Goal: Information Seeking & Learning: Learn about a topic

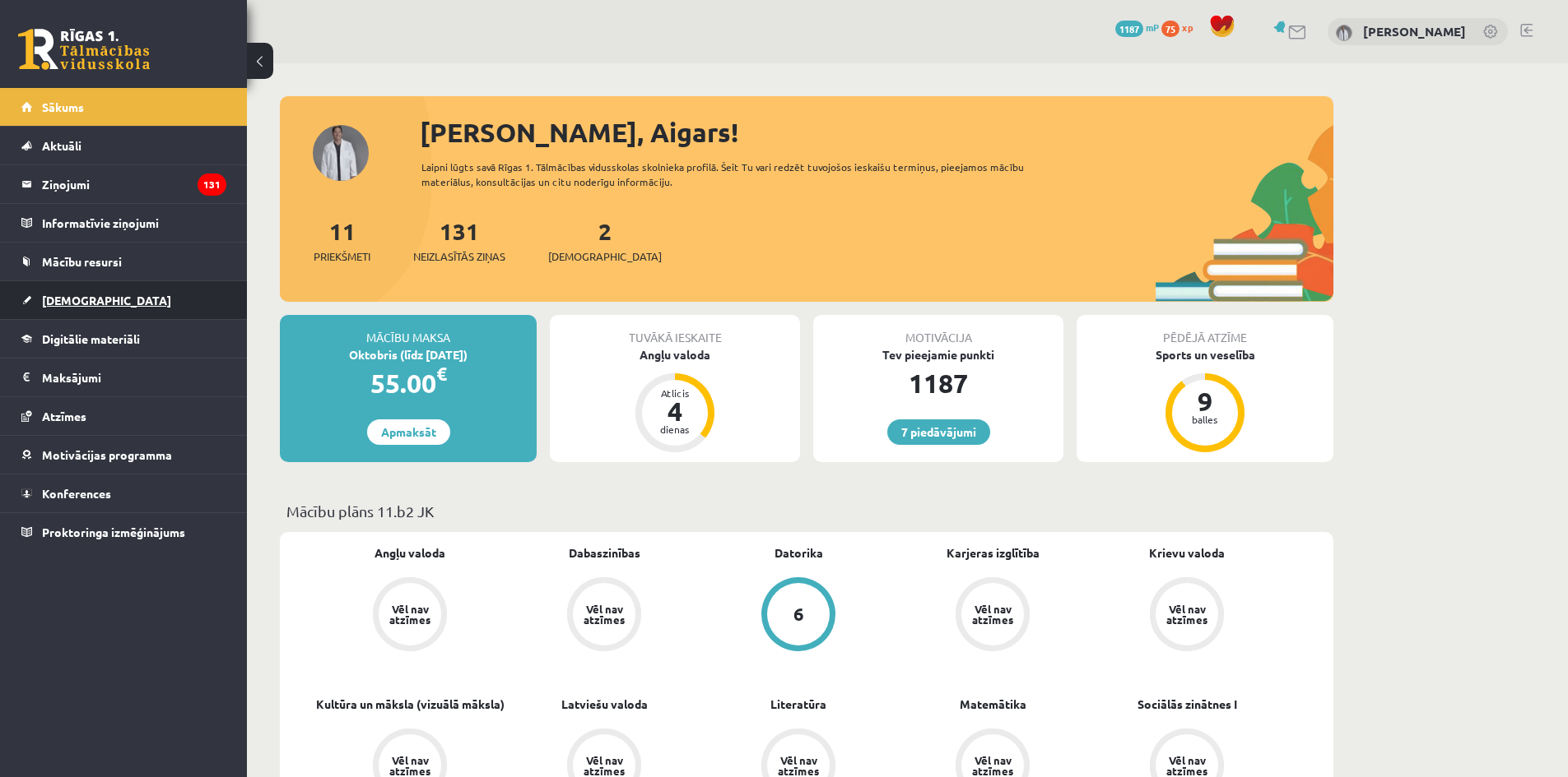
click at [119, 300] on link "[DEMOGRAPHIC_DATA]" at bounding box center [124, 300] width 205 height 38
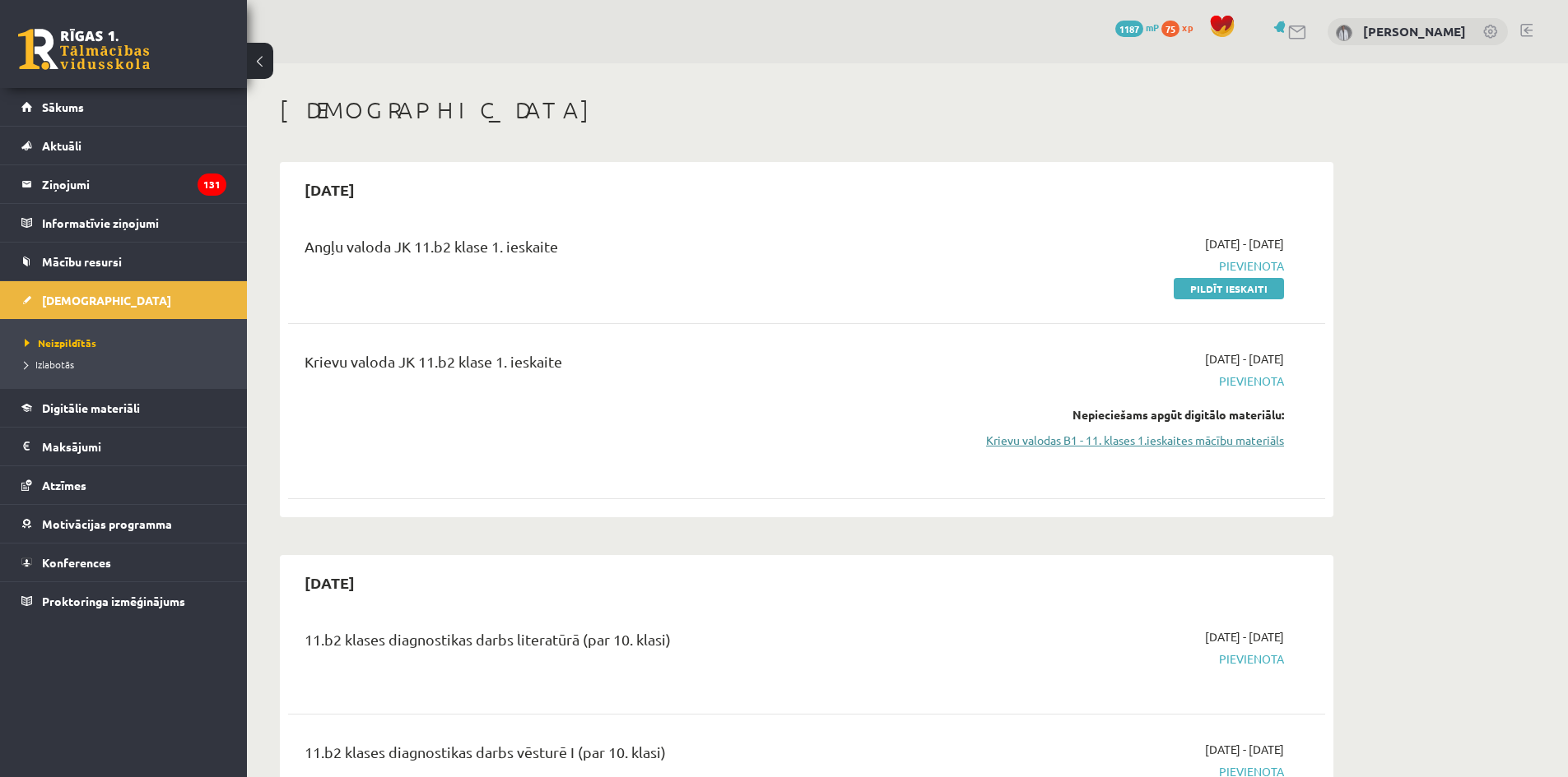
click at [1125, 439] on link "Krievu valodas B1 - 11. klases 1.ieskaites mācību materiāls" at bounding box center [1128, 440] width 310 height 17
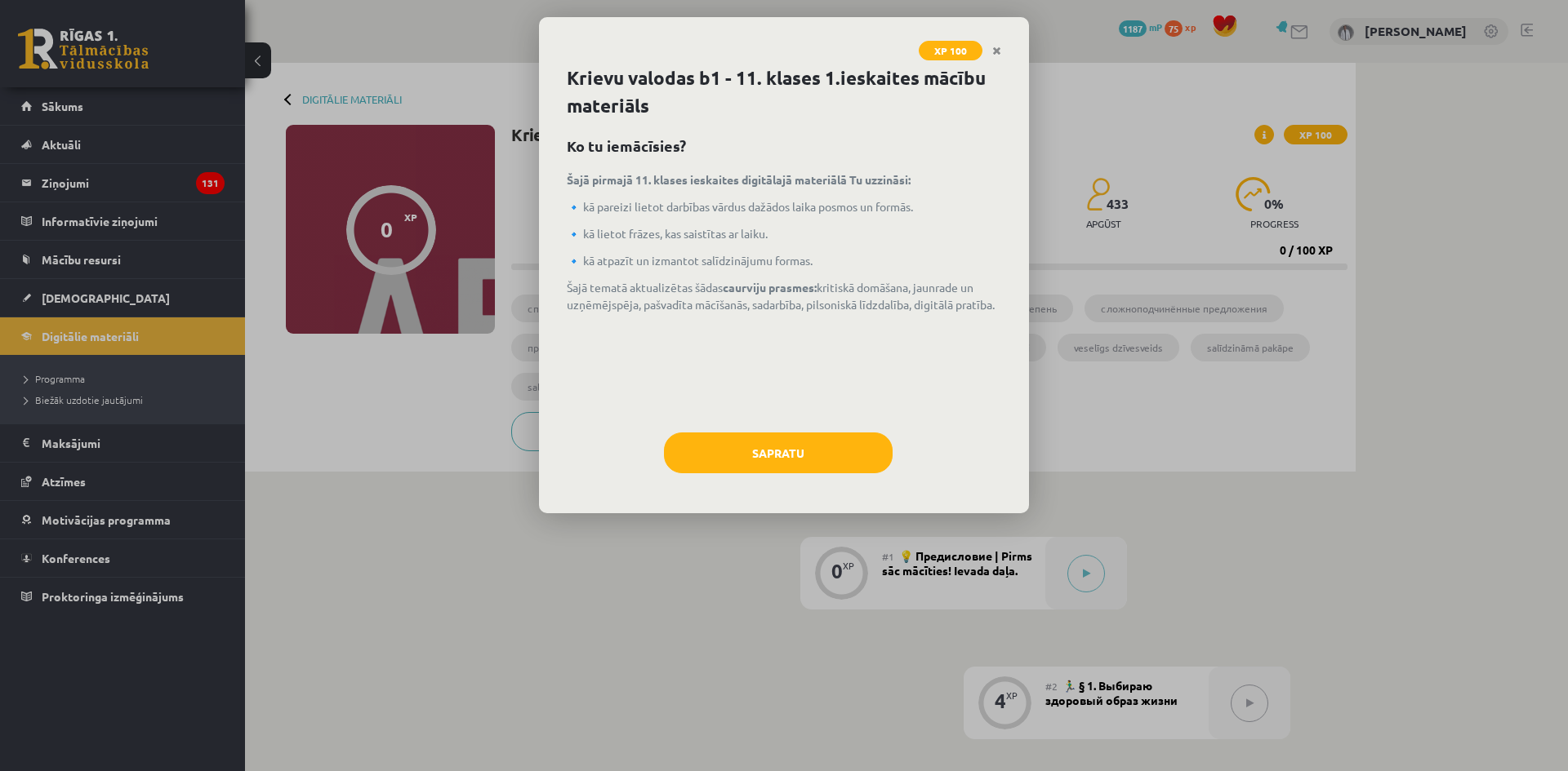
click at [813, 475] on div "Sapratu" at bounding box center [784, 458] width 434 height 53
click at [825, 444] on button "Sapratu" at bounding box center [778, 453] width 228 height 41
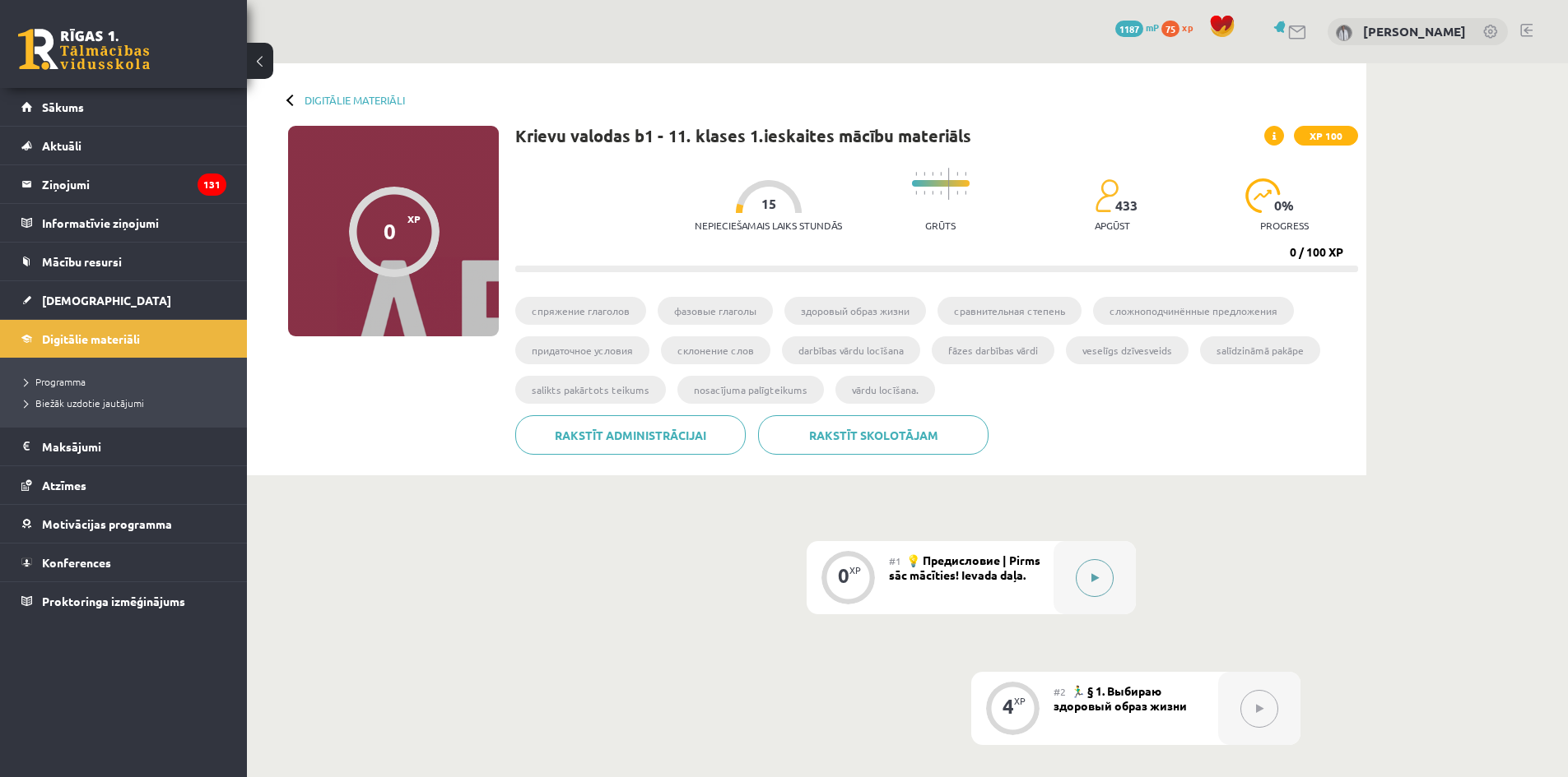
click at [1086, 586] on button at bounding box center [1094, 578] width 38 height 38
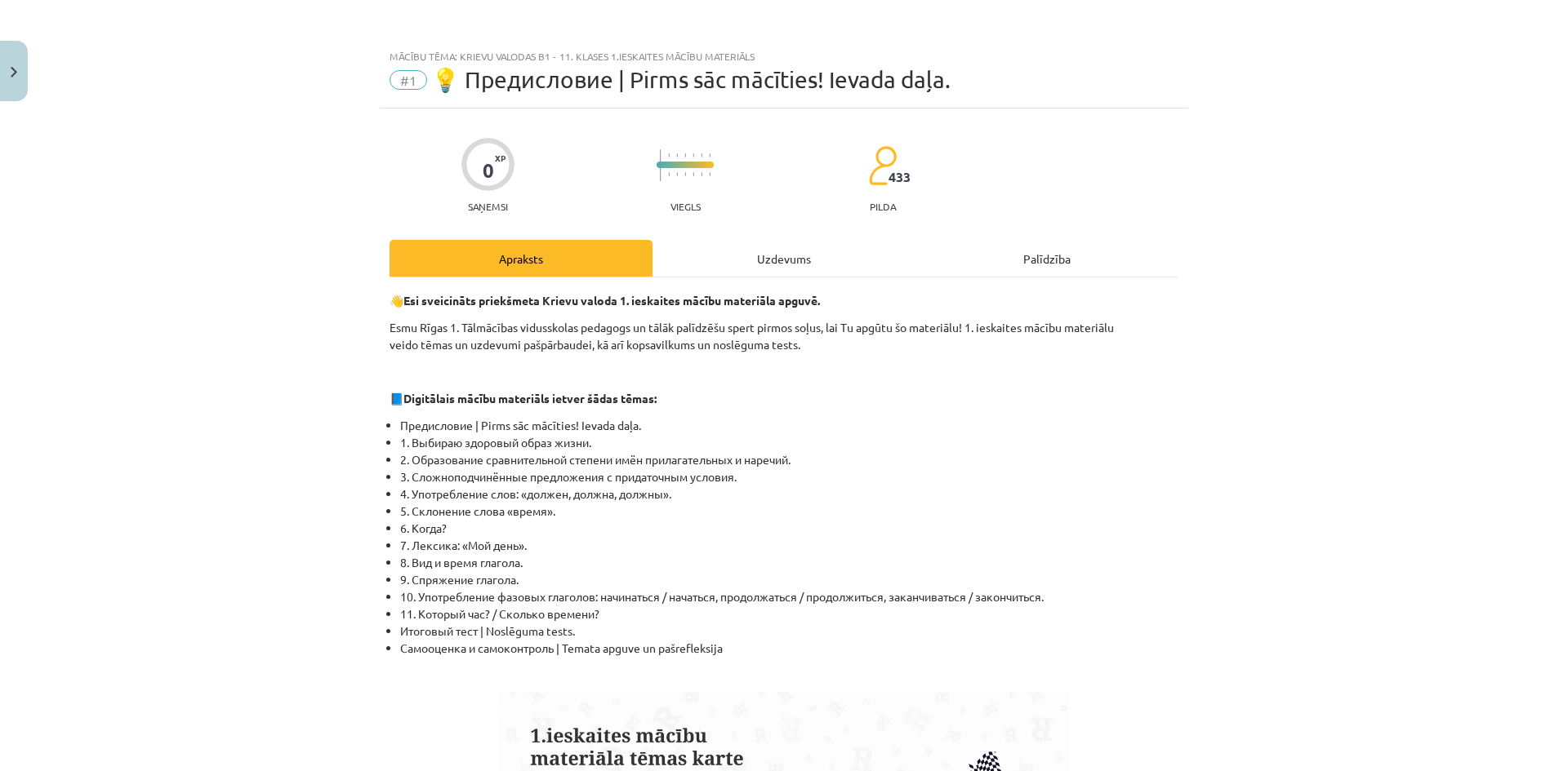
drag, startPoint x: 858, startPoint y: 274, endPoint x: 844, endPoint y: 265, distance: 16.6
click at [857, 274] on div "Uzdevums" at bounding box center [784, 257] width 263 height 36
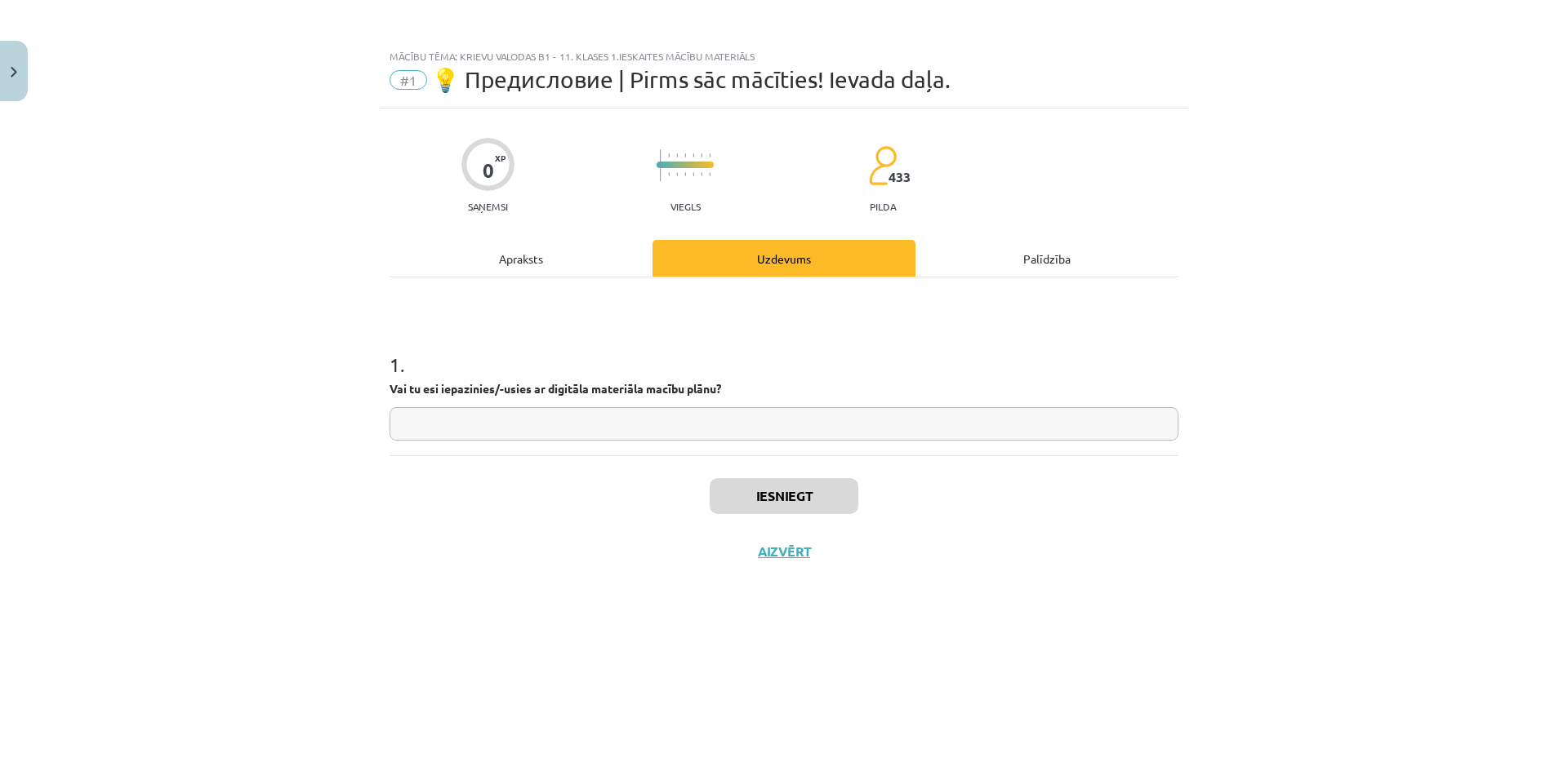
click at [802, 428] on input "text" at bounding box center [784, 424] width 789 height 34
type input "*"
click at [815, 489] on button "Iesniegt" at bounding box center [784, 496] width 149 height 36
click at [821, 491] on button "Iesniegt" at bounding box center [784, 496] width 149 height 36
click at [833, 552] on button "Nākamā nodarbība" at bounding box center [784, 562] width 160 height 37
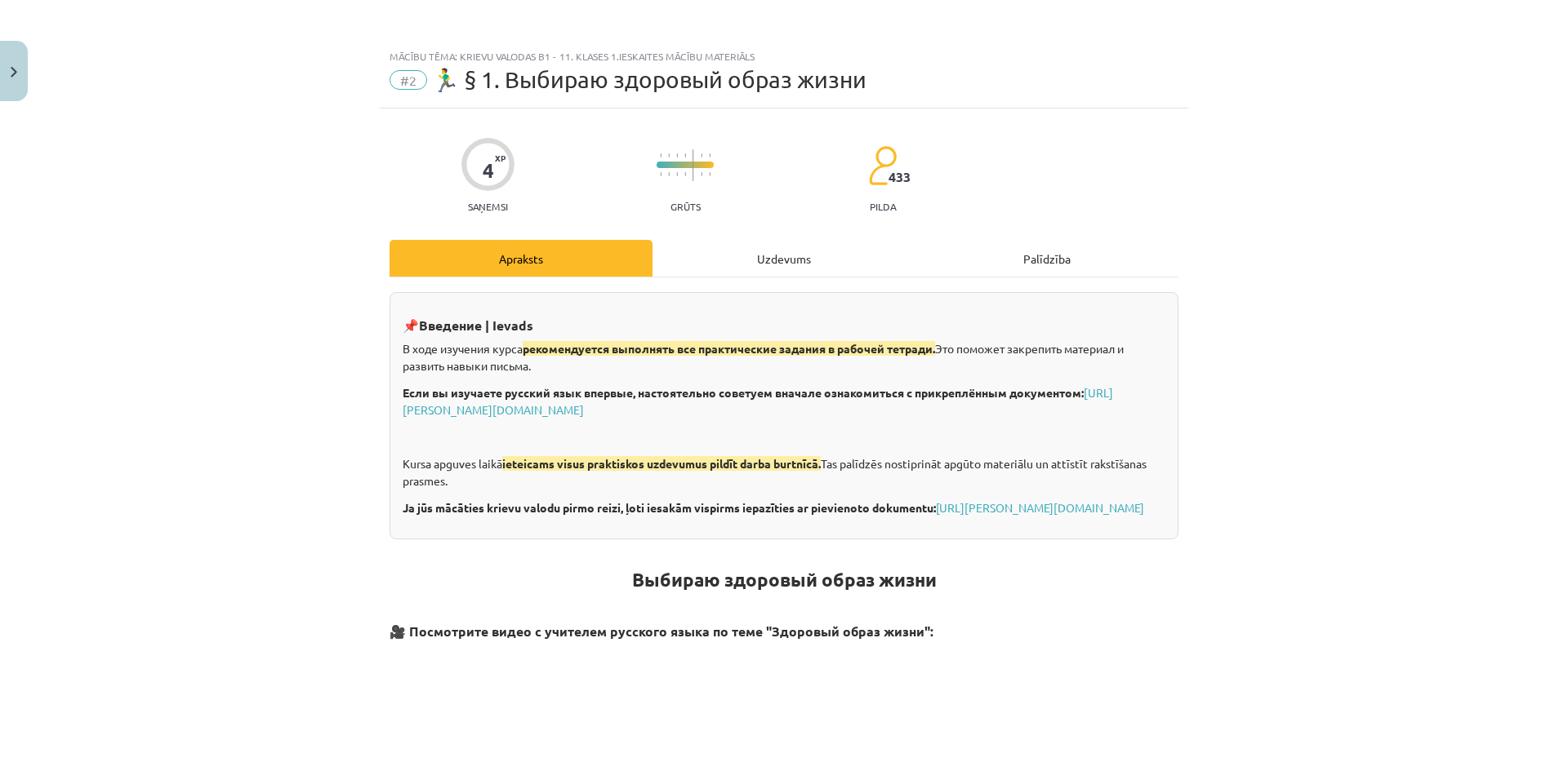
click at [782, 245] on div "Uzdevums" at bounding box center [784, 257] width 263 height 36
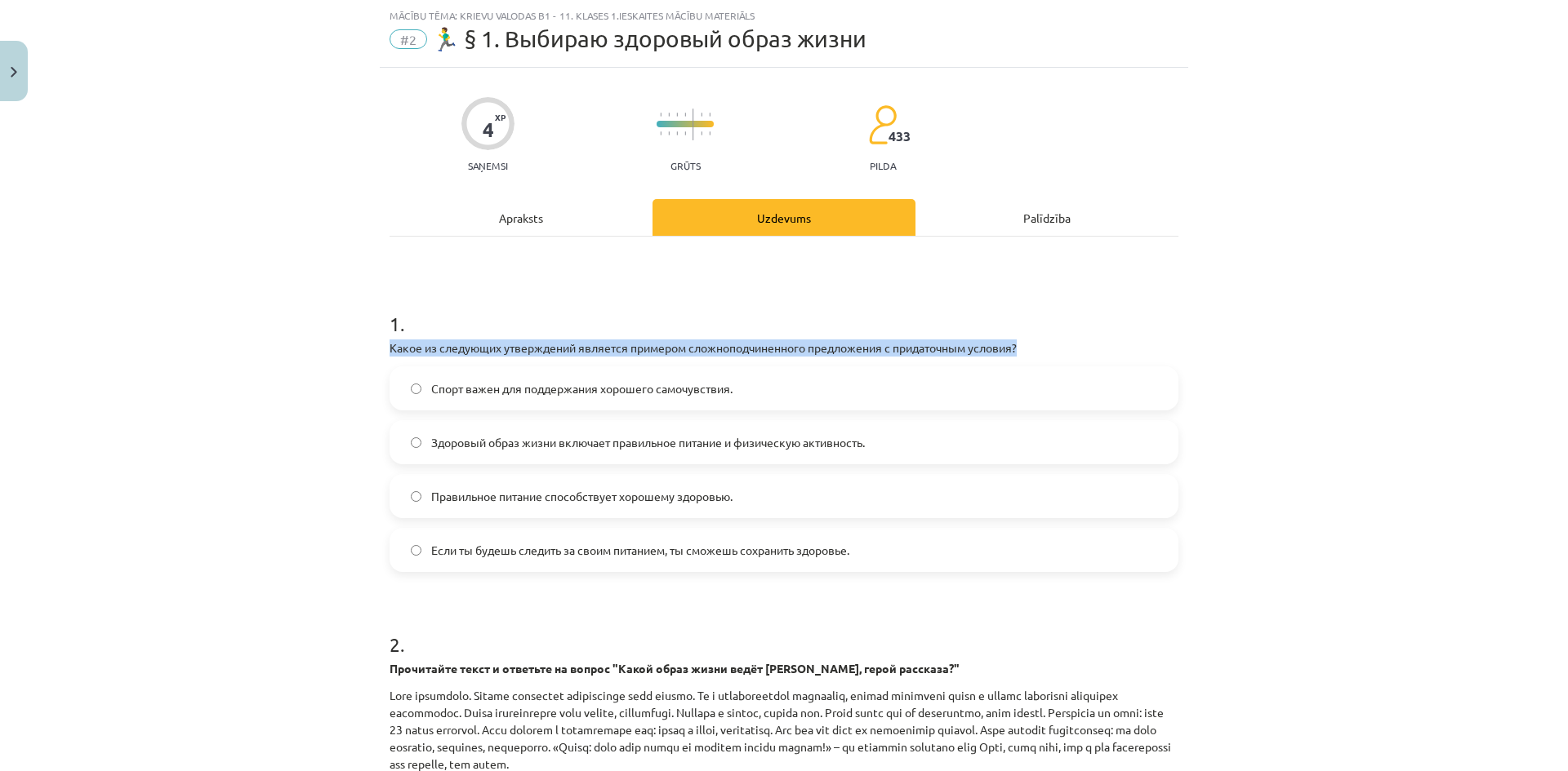
drag, startPoint x: 1084, startPoint y: 343, endPoint x: 311, endPoint y: 344, distance: 773.0
click at [311, 344] on div "Mācību tēma: Krievu valodas b1 - 11. klases 1.ieskaites mācību materiāls #2 🏃‍♂…" at bounding box center [784, 386] width 1568 height 771
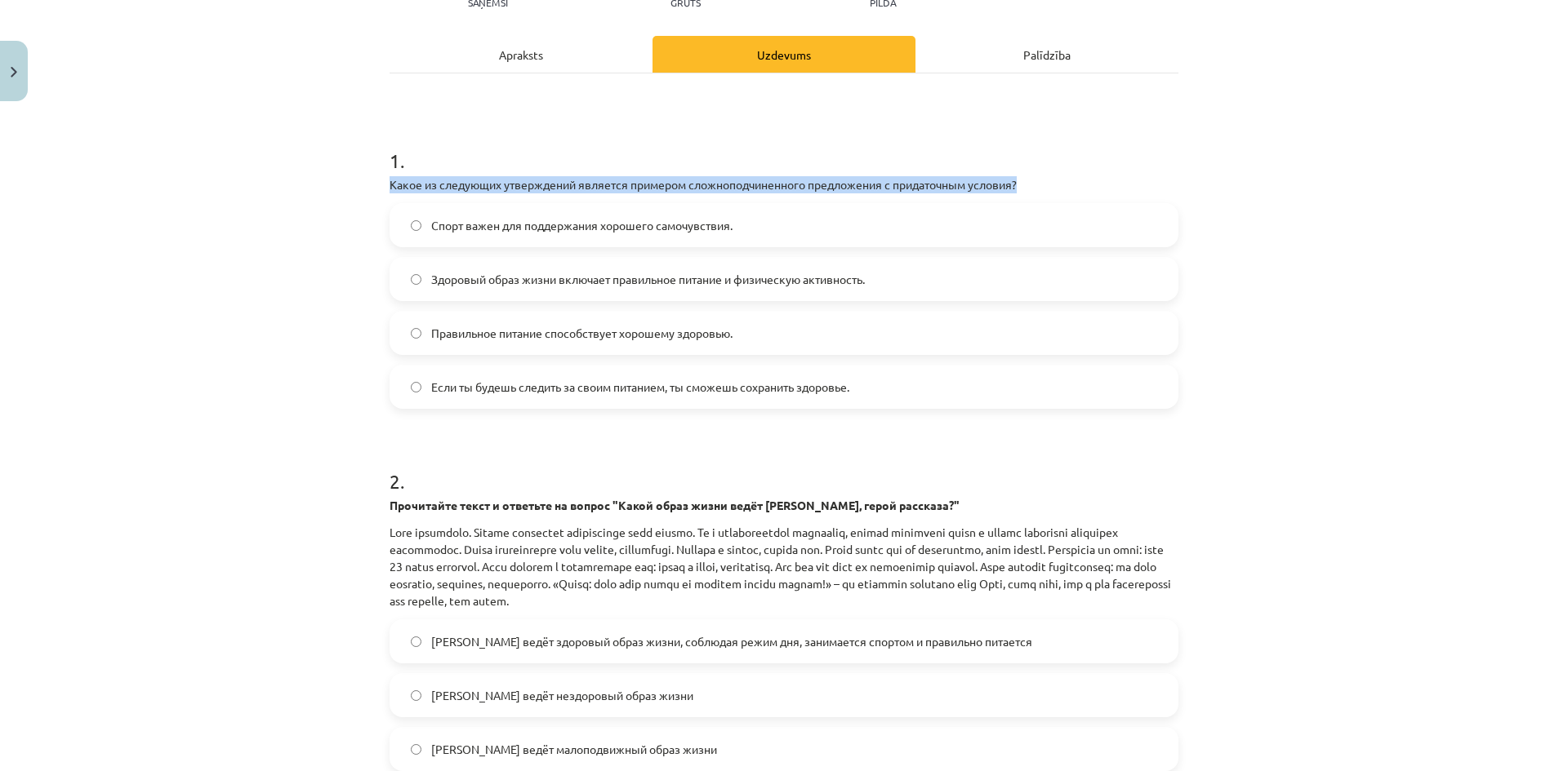
scroll to position [447, 0]
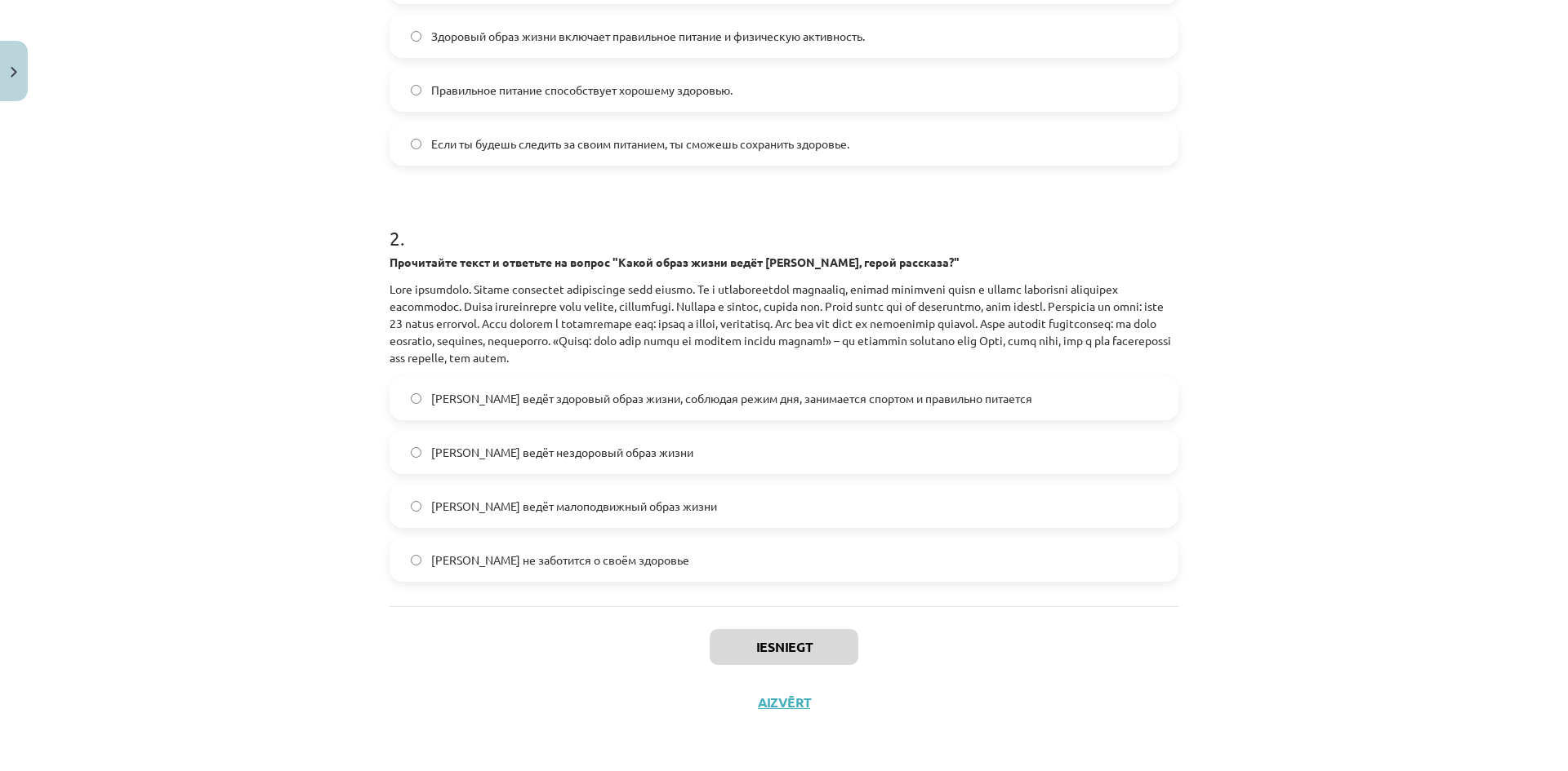
click at [1356, 271] on div "Mācību tēma: Krievu valodas b1 - 11. klases 1.ieskaites mācību materiāls #2 🏃‍♂…" at bounding box center [784, 386] width 1568 height 771
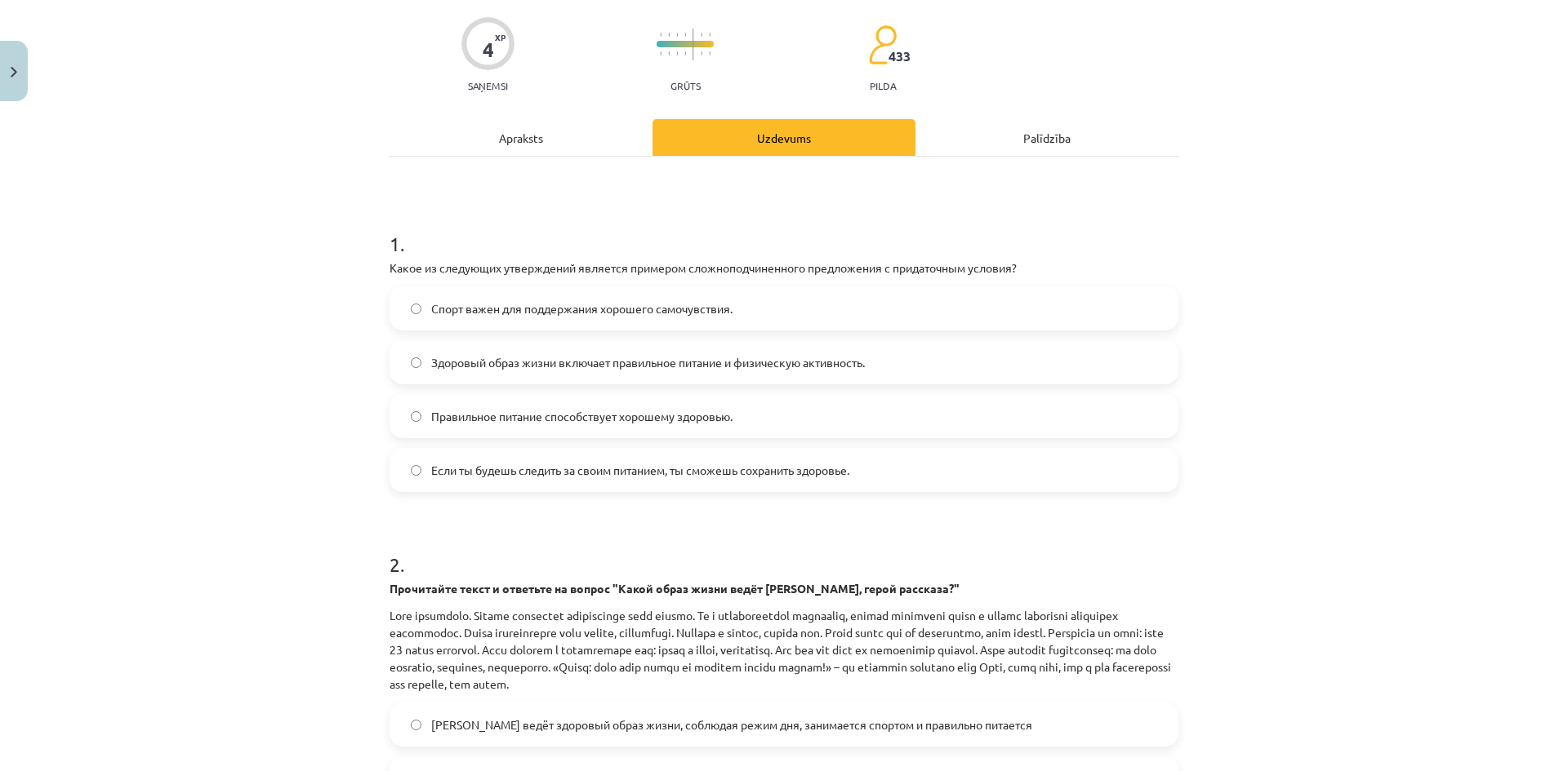
click at [490, 124] on div "Apraksts" at bounding box center [520, 137] width 263 height 36
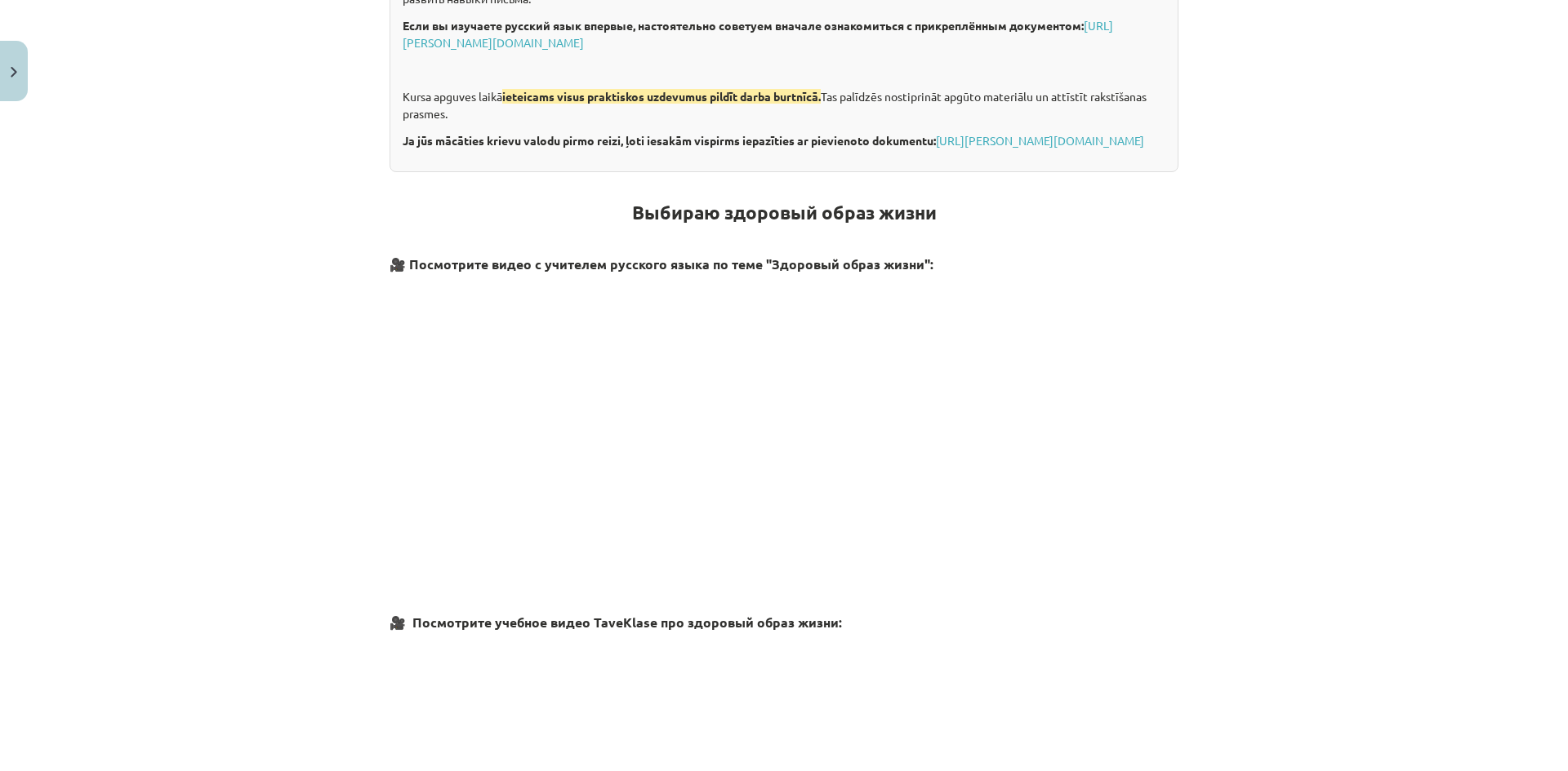
scroll to position [0, 0]
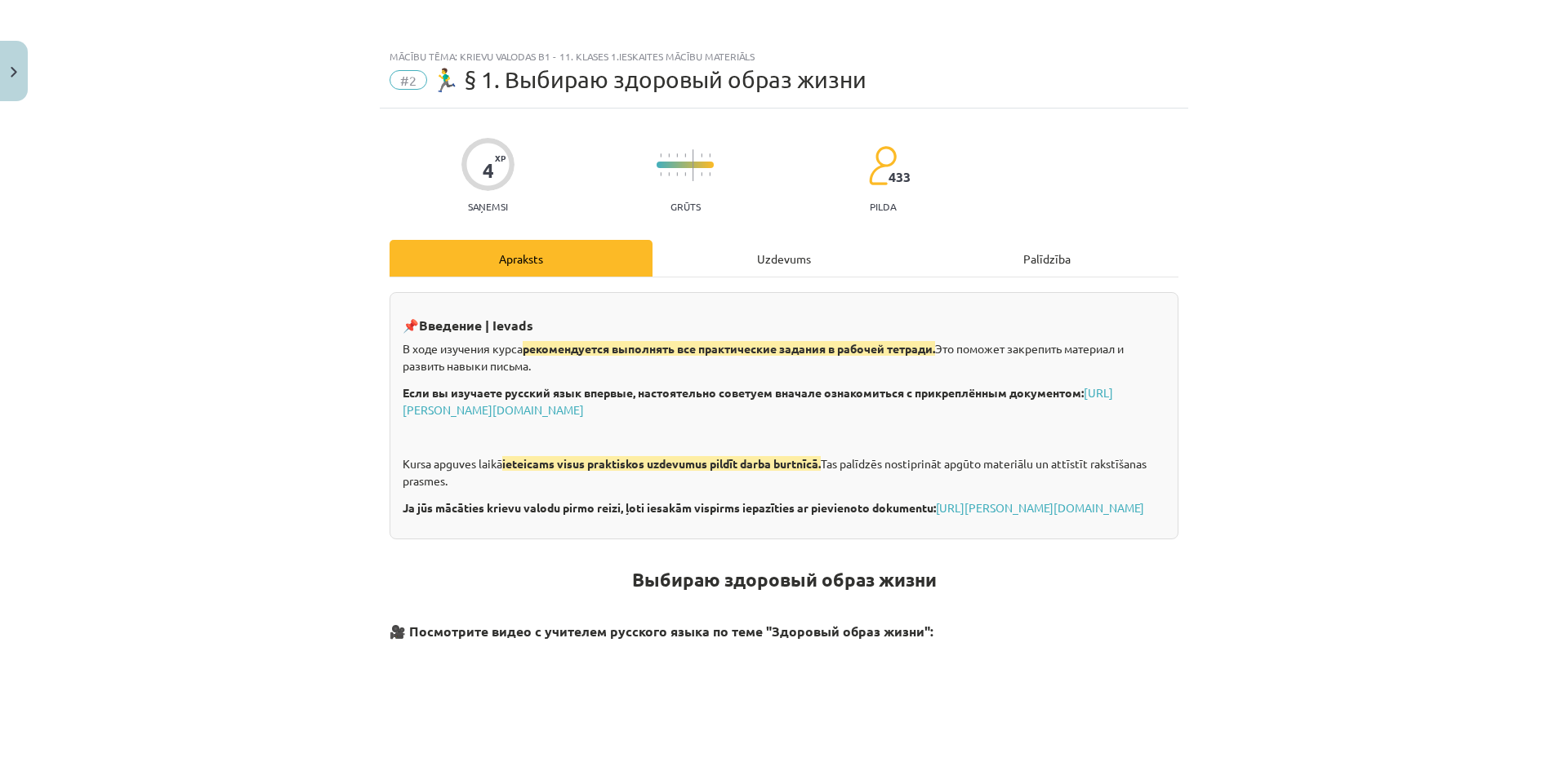
click at [722, 251] on div "Uzdevums" at bounding box center [784, 257] width 263 height 36
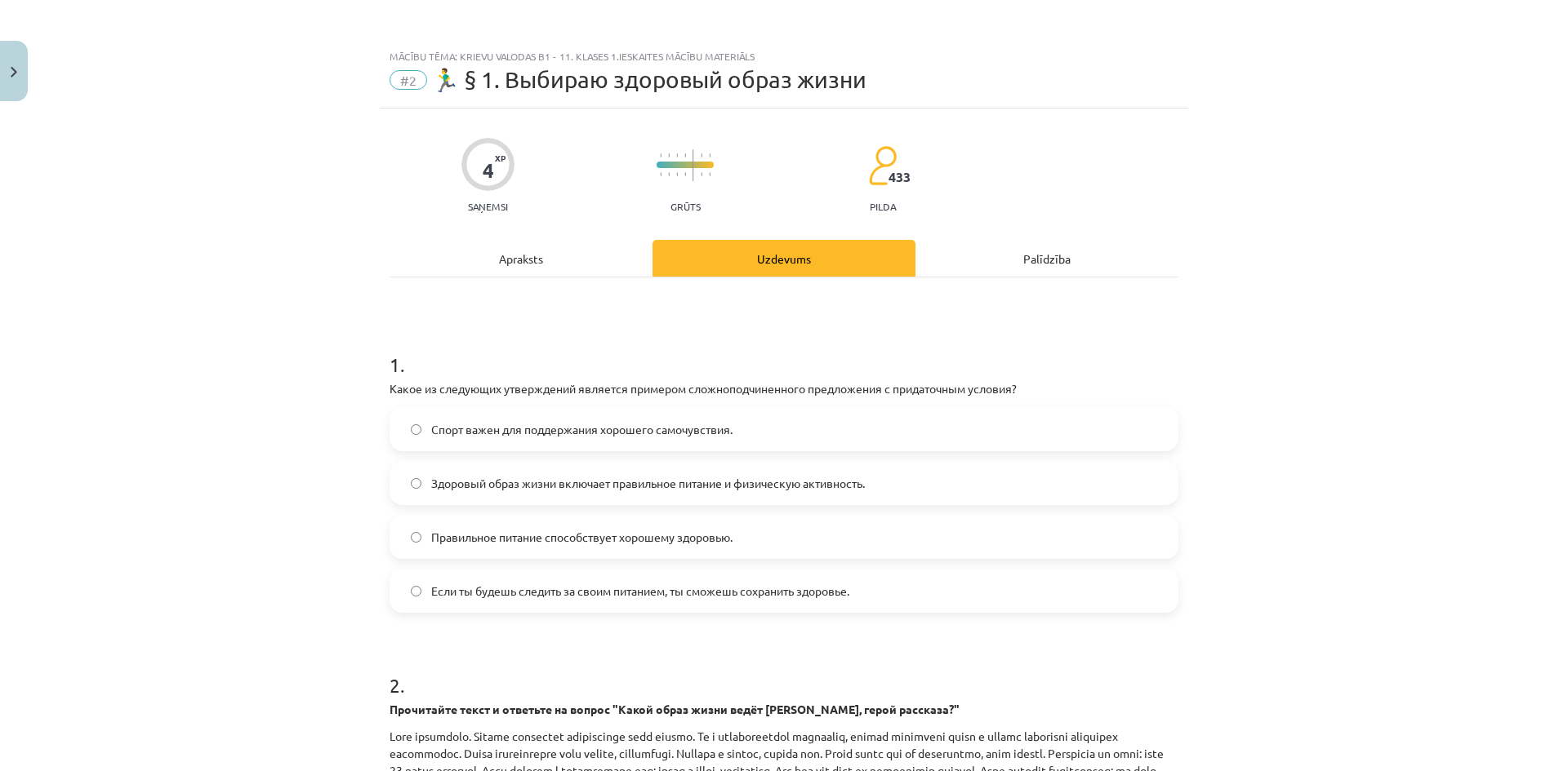
scroll to position [41, 0]
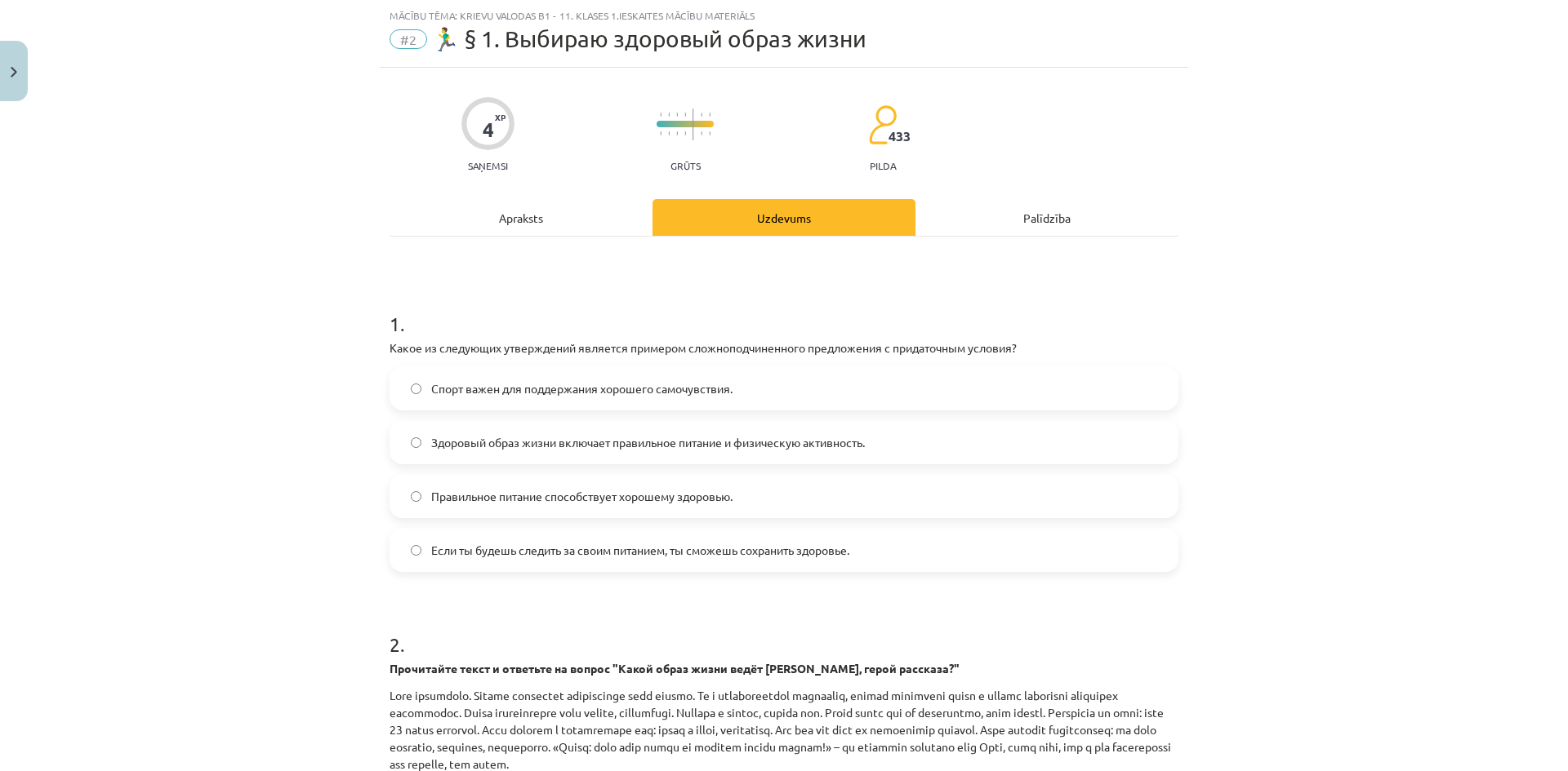
click at [904, 433] on label "Здоровый образ жизни включает правильное питание и физическую активность." at bounding box center [784, 443] width 785 height 41
click at [406, 497] on label "Правильное питание способствует хорошему здоровью." at bounding box center [784, 497] width 785 height 41
drag, startPoint x: 817, startPoint y: 443, endPoint x: 418, endPoint y: 441, distance: 399.0
click at [418, 441] on label "Здоровый образ жизни включает правильное питание и физическую активность." at bounding box center [784, 443] width 785 height 41
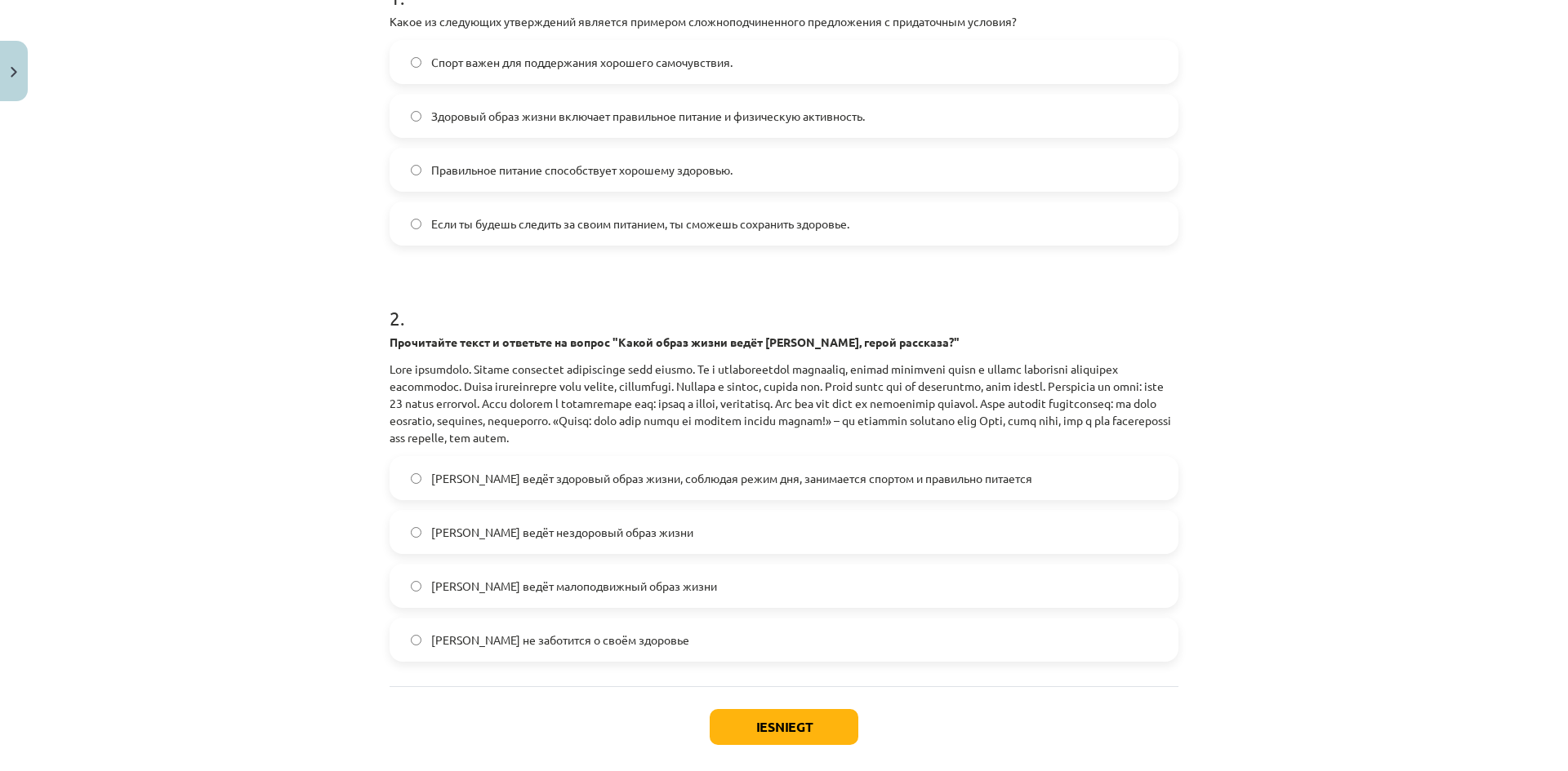
click at [719, 484] on span "Олег ведёт здоровый образ жизни, соблюдая режим дня, занимается спортом и прави…" at bounding box center [732, 478] width 601 height 17
click at [796, 734] on button "Iesniegt" at bounding box center [784, 727] width 149 height 36
click at [952, 770] on div "Iesniegt Aizvērt" at bounding box center [784, 744] width 789 height 114
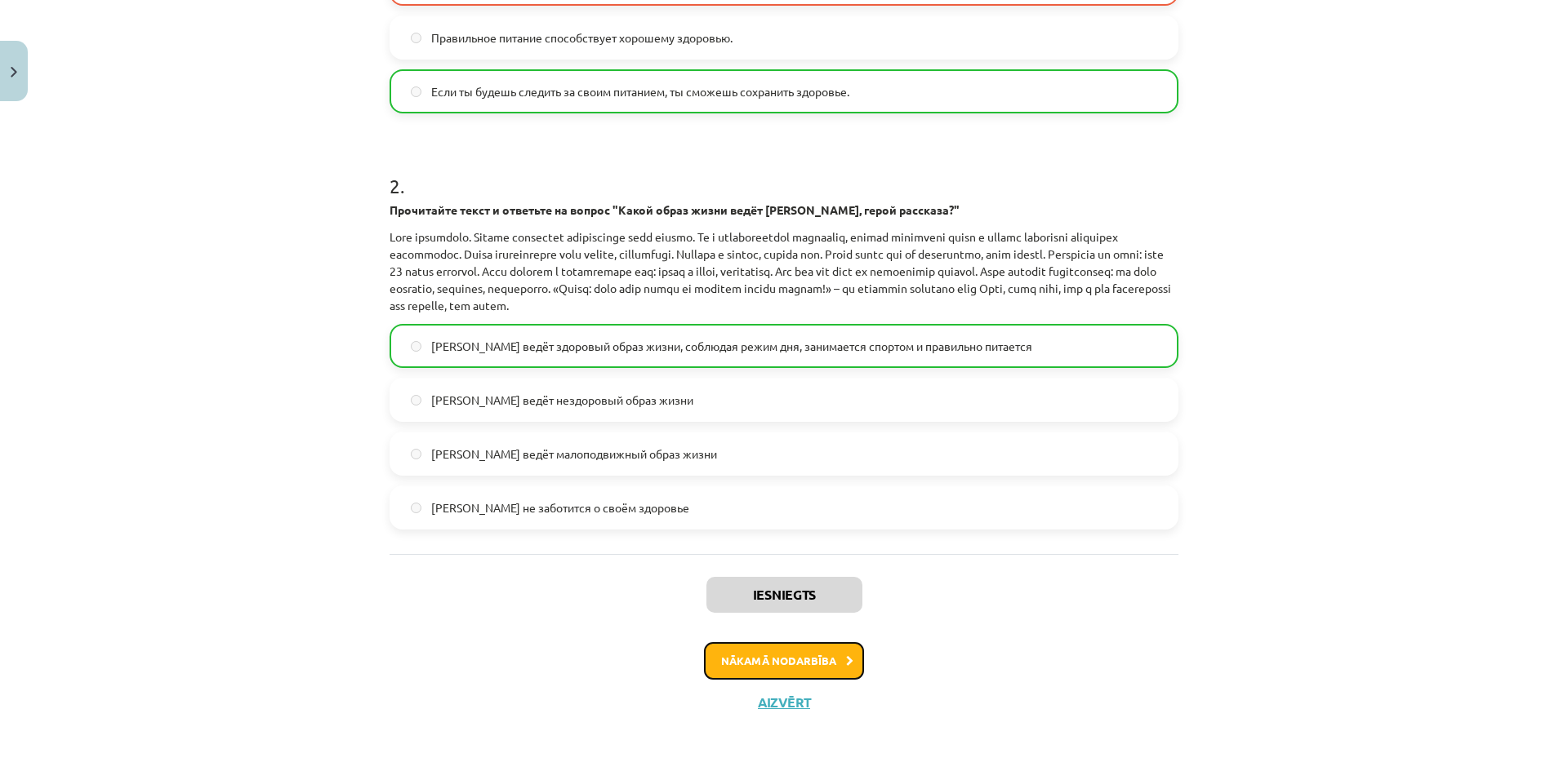
click at [815, 651] on button "Nākamā nodarbība" at bounding box center [784, 661] width 160 height 37
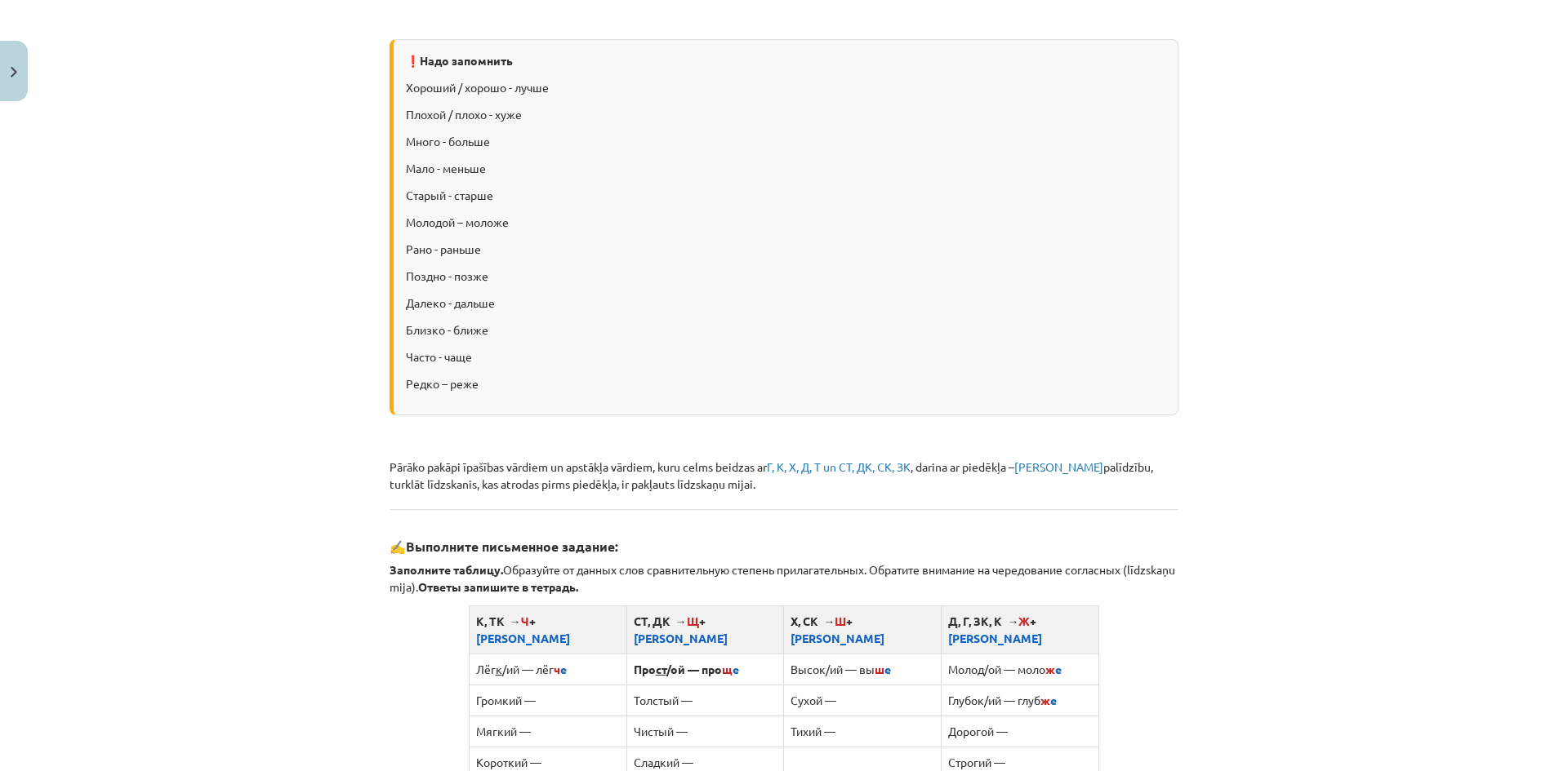
scroll to position [41, 0]
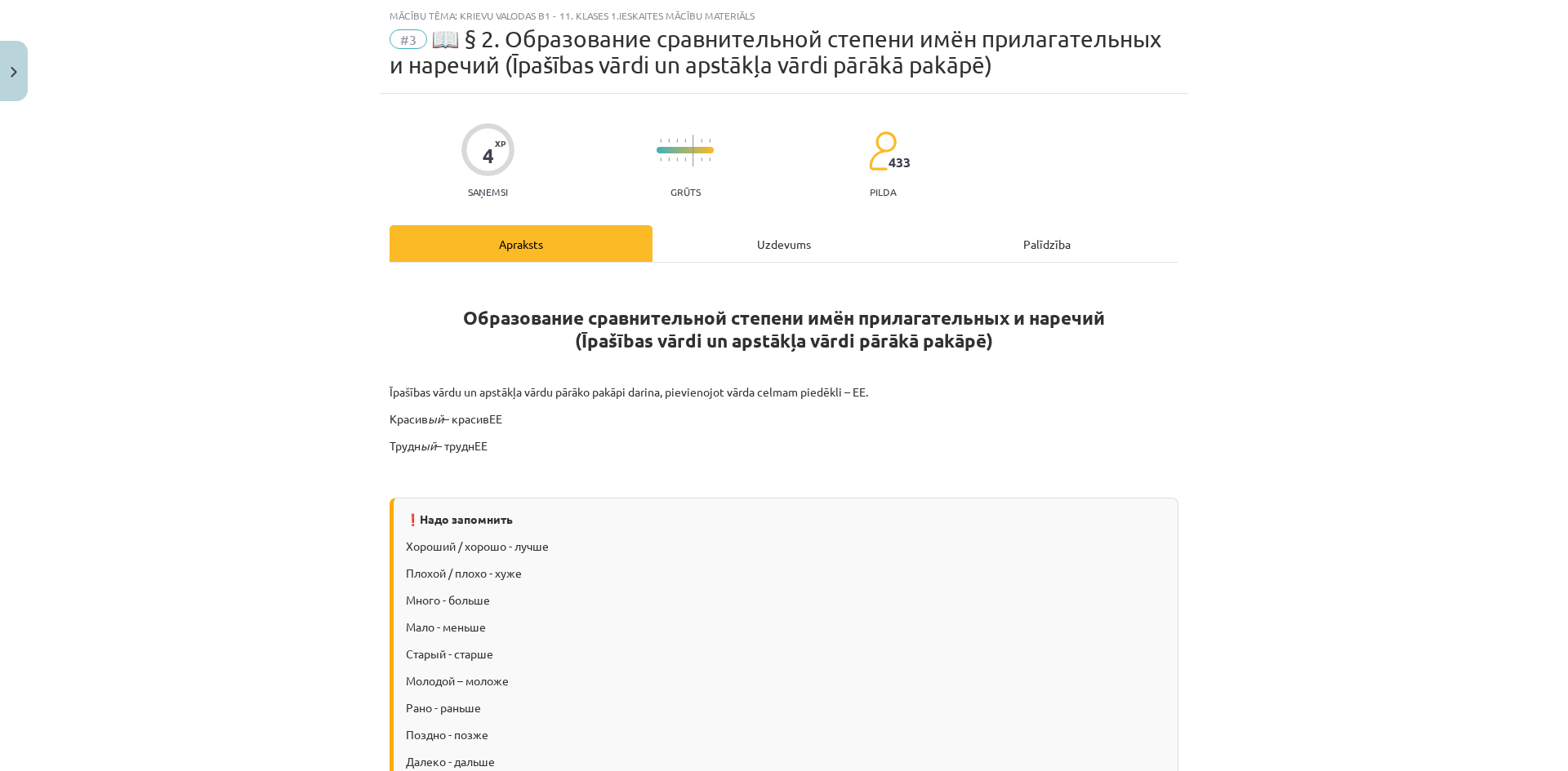
click at [762, 235] on div "Uzdevums" at bounding box center [784, 243] width 263 height 36
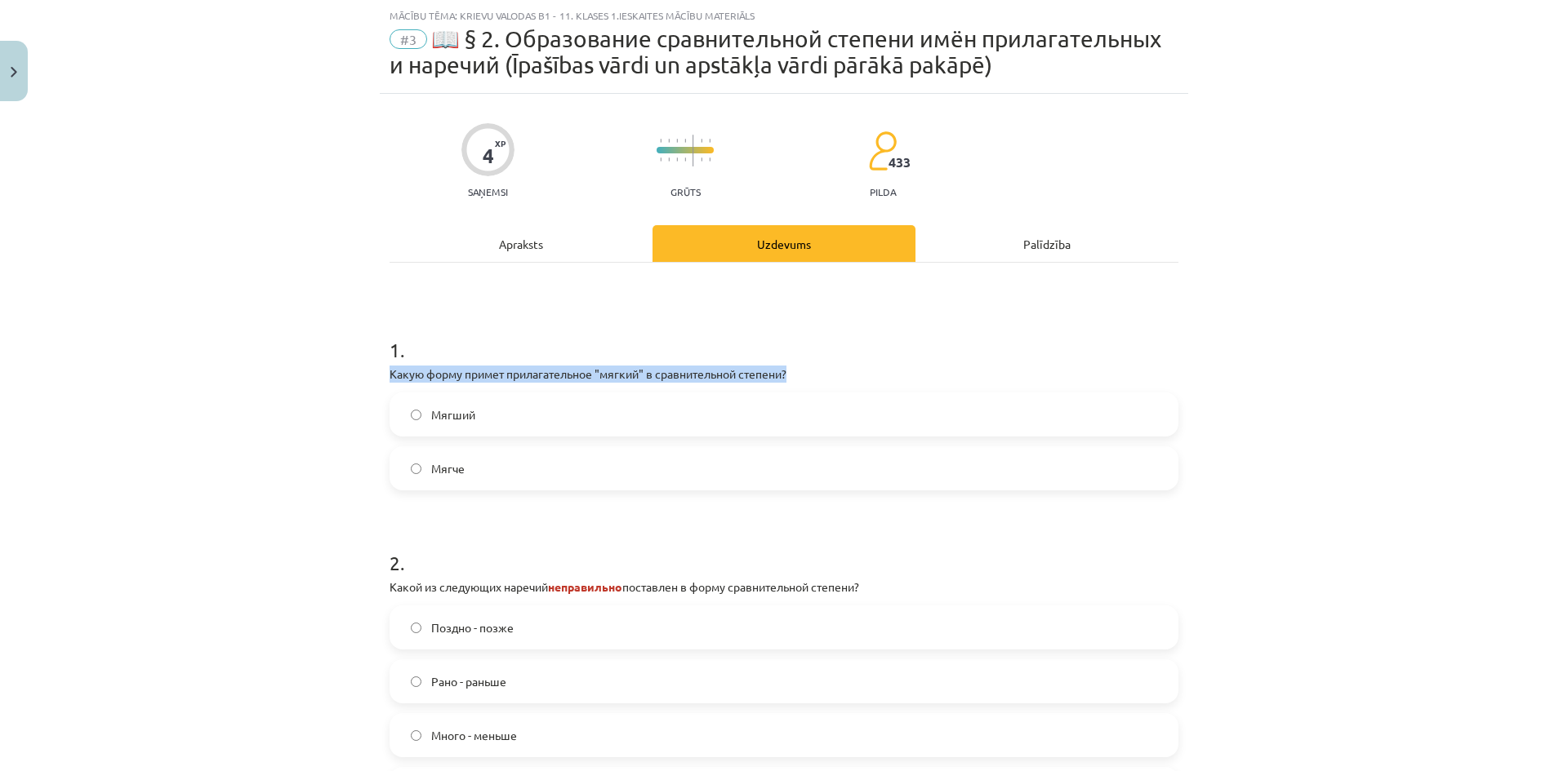
drag, startPoint x: 814, startPoint y: 372, endPoint x: 396, endPoint y: 370, distance: 418.0
click at [329, 379] on div "Mācību tēma: Krievu valodas b1 - 11. klases 1.ieskaites mācību materiāls #3 📖 §…" at bounding box center [784, 386] width 1568 height 771
click at [872, 311] on h1 "1 ." at bounding box center [784, 335] width 789 height 51
drag, startPoint x: 497, startPoint y: 474, endPoint x: 400, endPoint y: 397, distance: 123.8
click at [400, 397] on div "Мягший Мягче" at bounding box center [784, 442] width 789 height 98
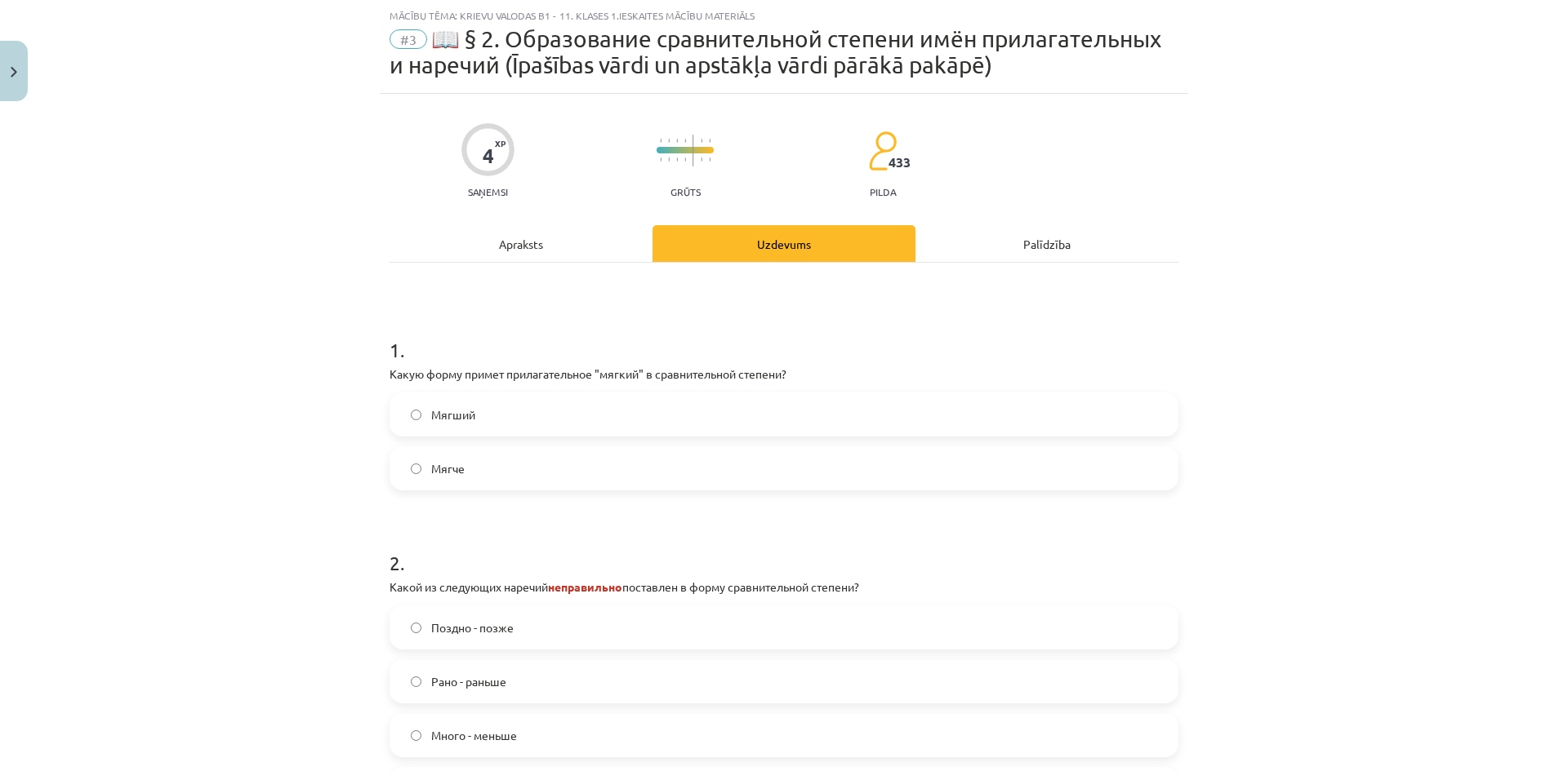
click at [837, 321] on h1 "1 ." at bounding box center [784, 335] width 789 height 51
click at [527, 257] on div "Apraksts" at bounding box center [520, 243] width 263 height 36
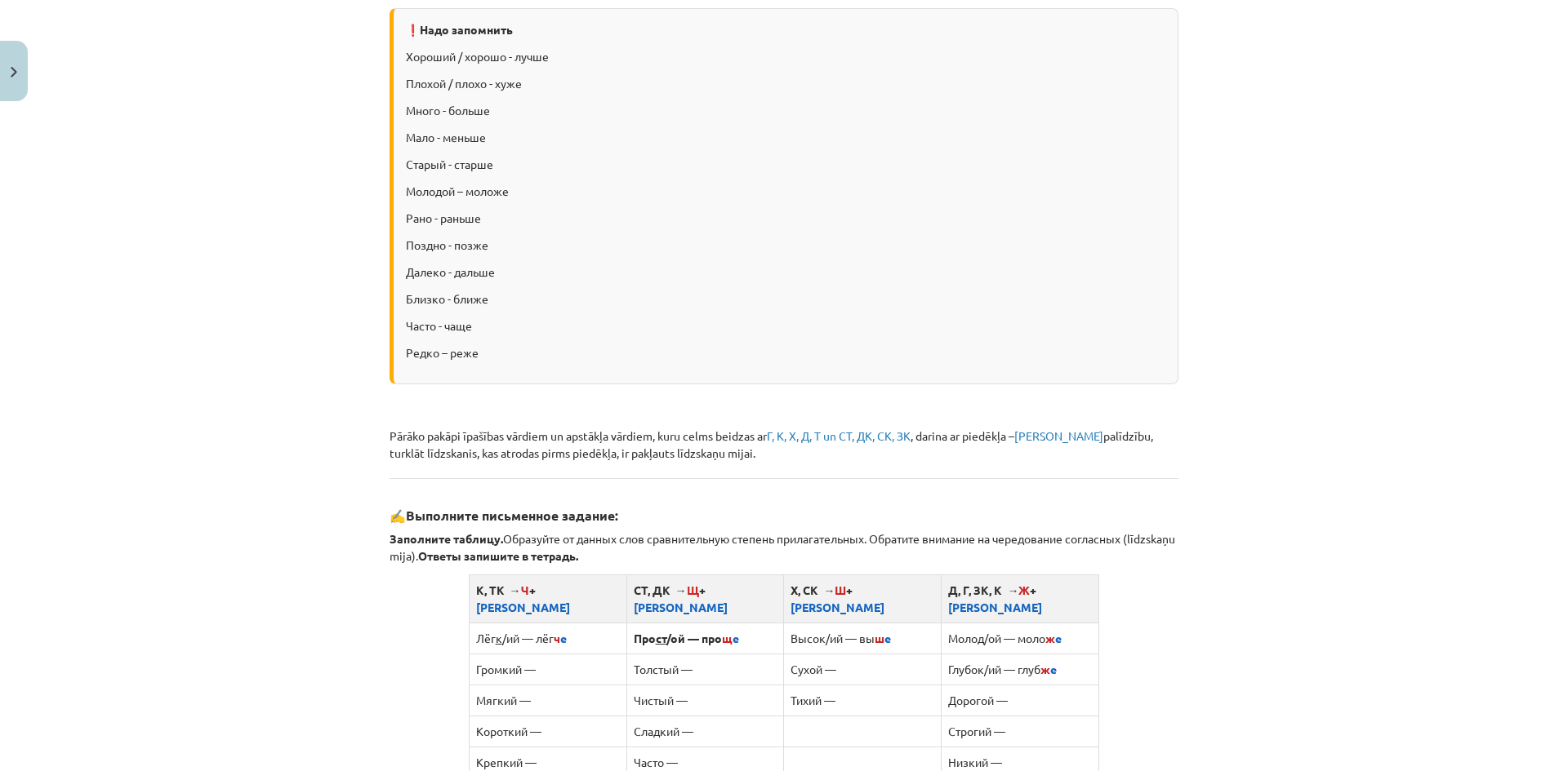
scroll to position [857, 0]
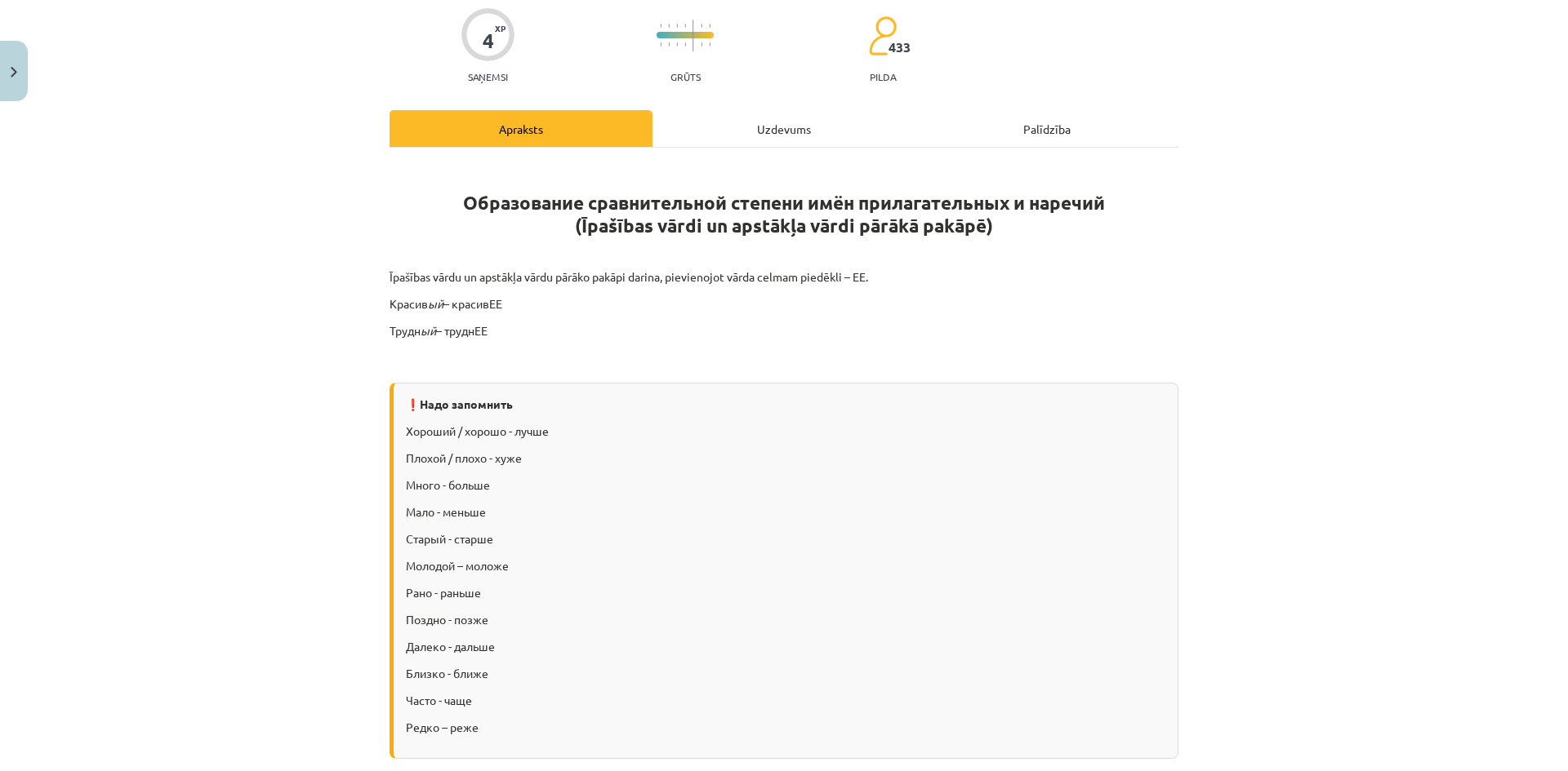
click at [761, 126] on div "Uzdevums" at bounding box center [784, 128] width 263 height 36
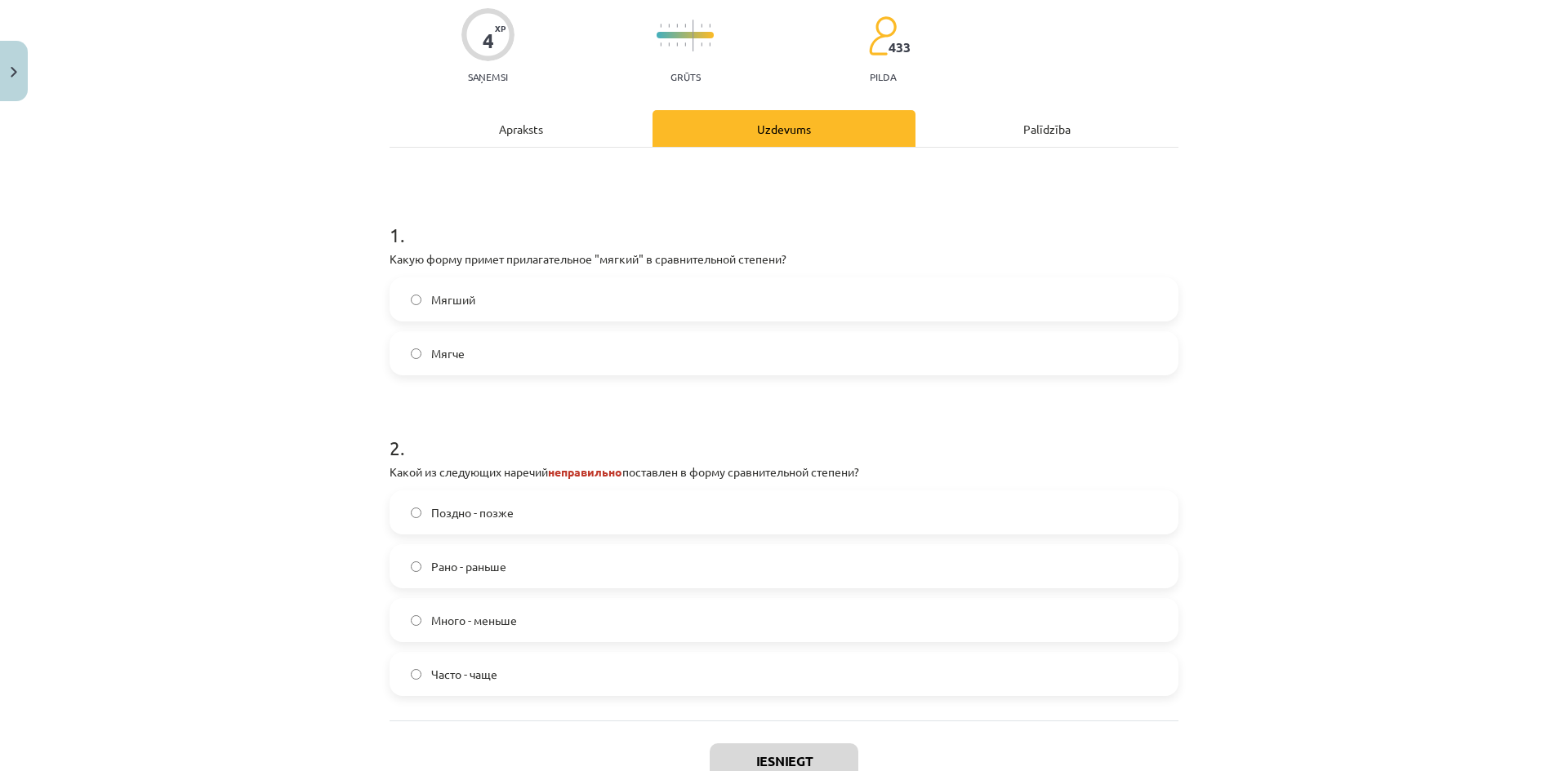
scroll to position [41, 0]
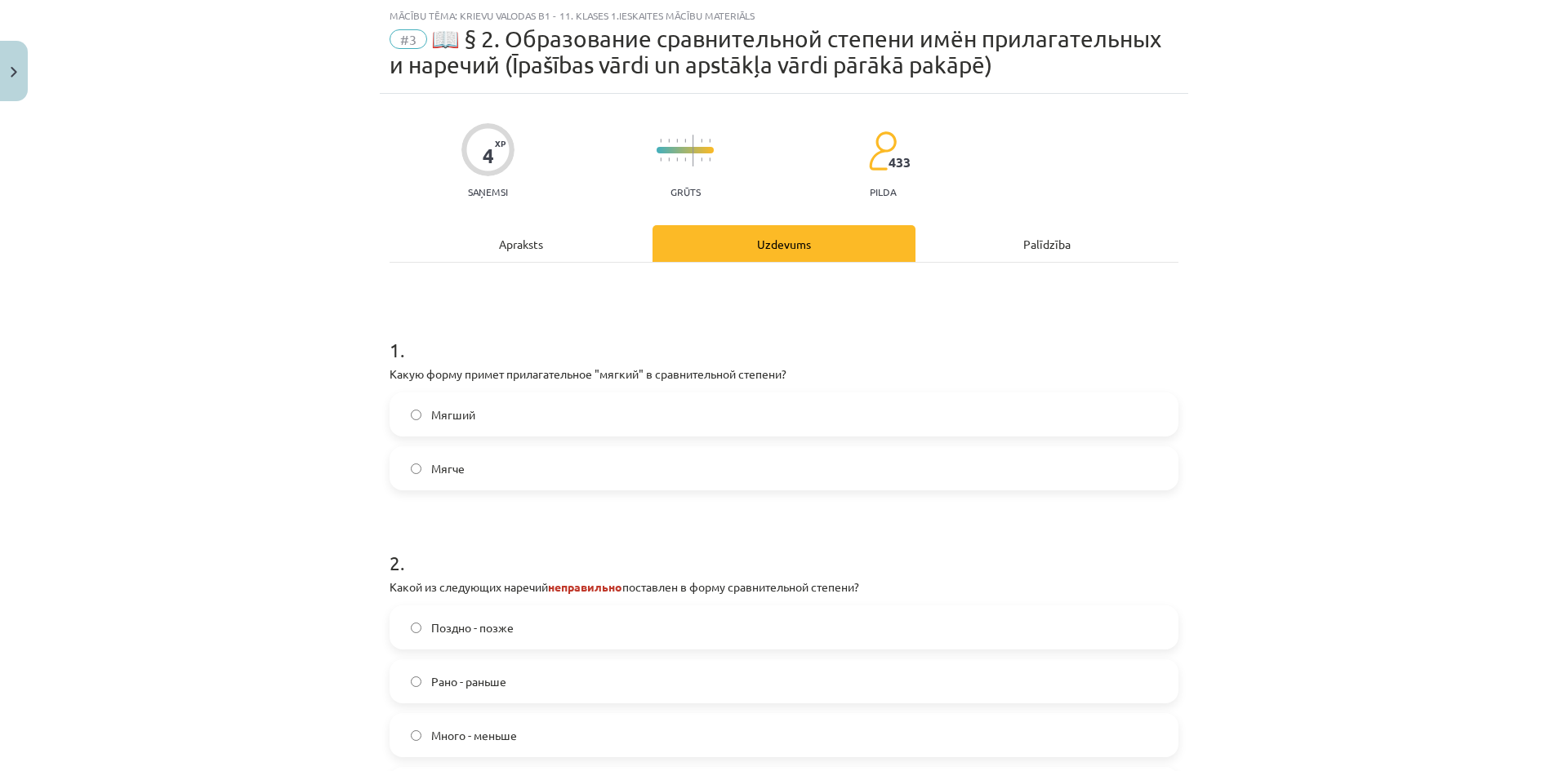
click at [520, 249] on div "Apraksts" at bounding box center [520, 243] width 263 height 36
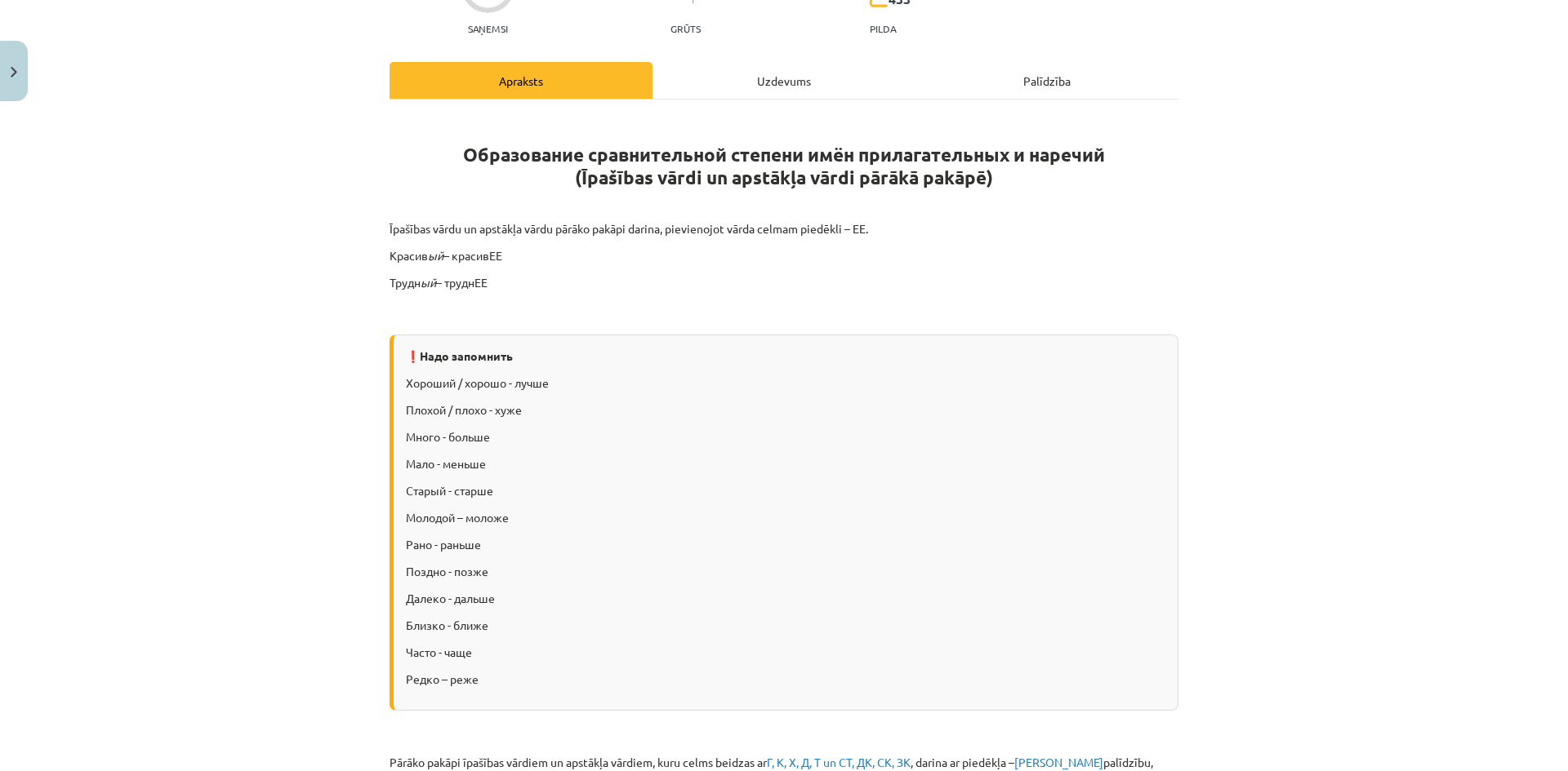
scroll to position [0, 0]
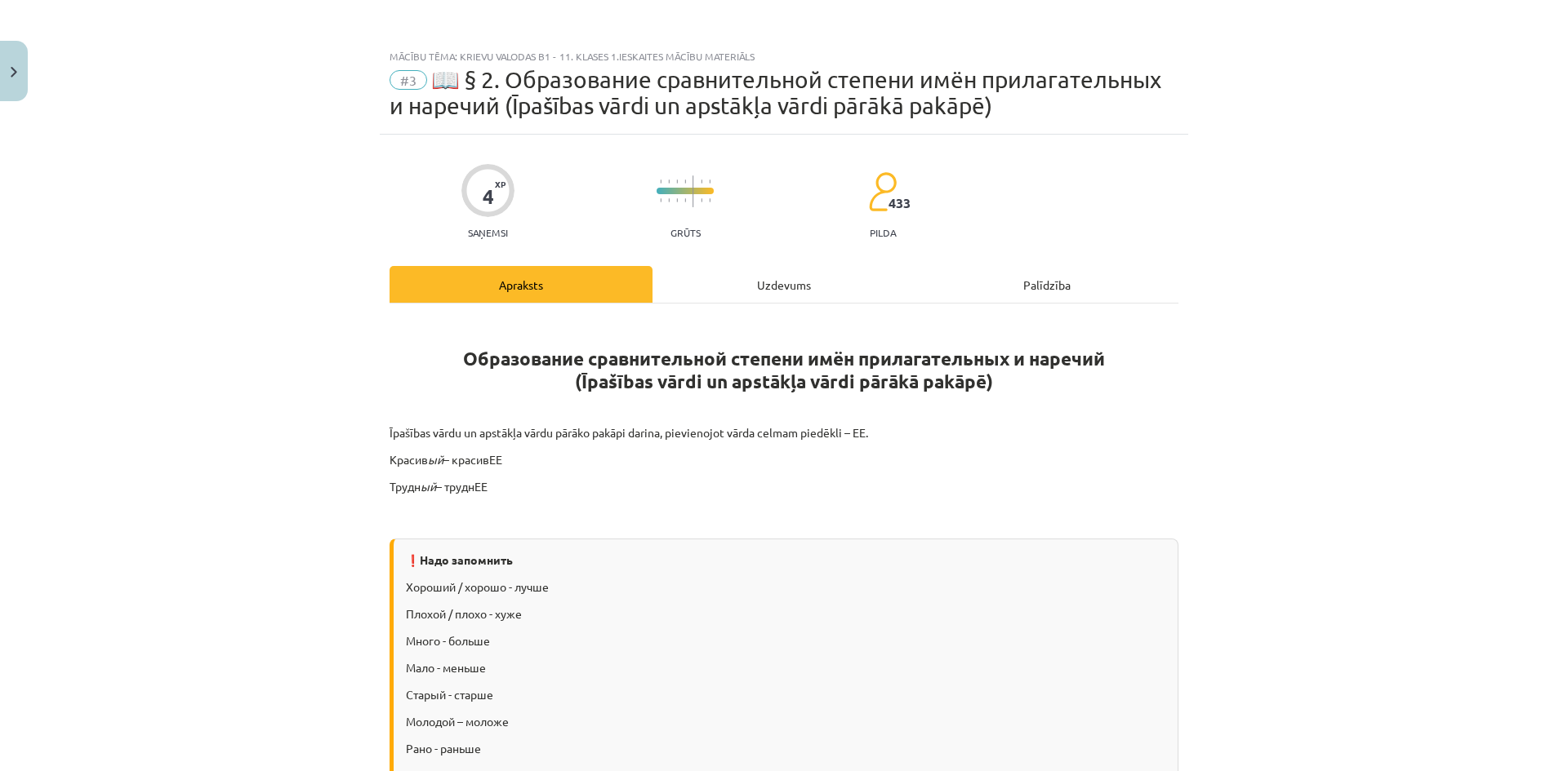
click at [778, 284] on div "Uzdevums" at bounding box center [784, 284] width 263 height 36
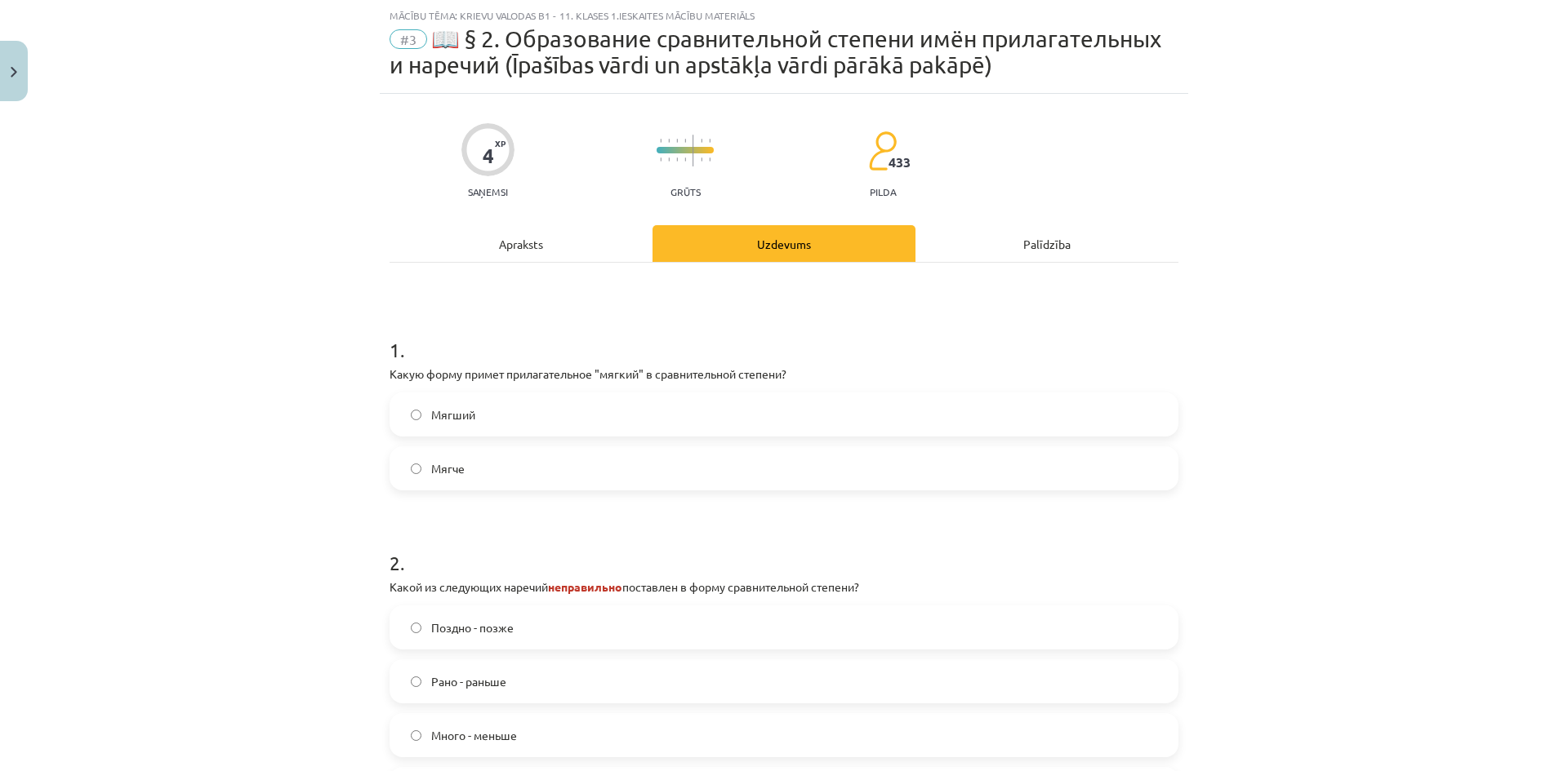
click at [646, 424] on label "Мягший" at bounding box center [784, 415] width 785 height 41
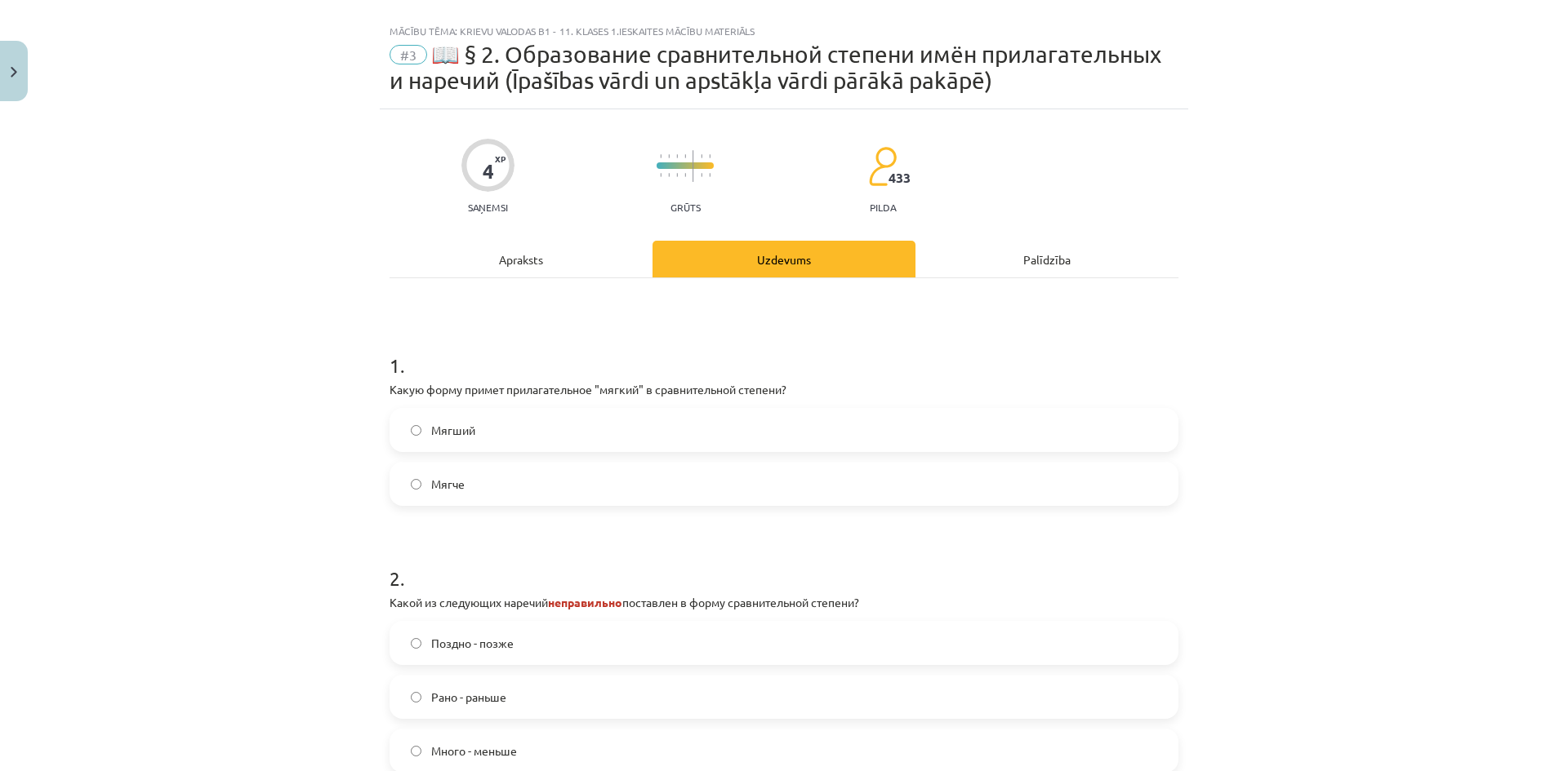
click at [529, 258] on div "Apraksts" at bounding box center [520, 258] width 263 height 36
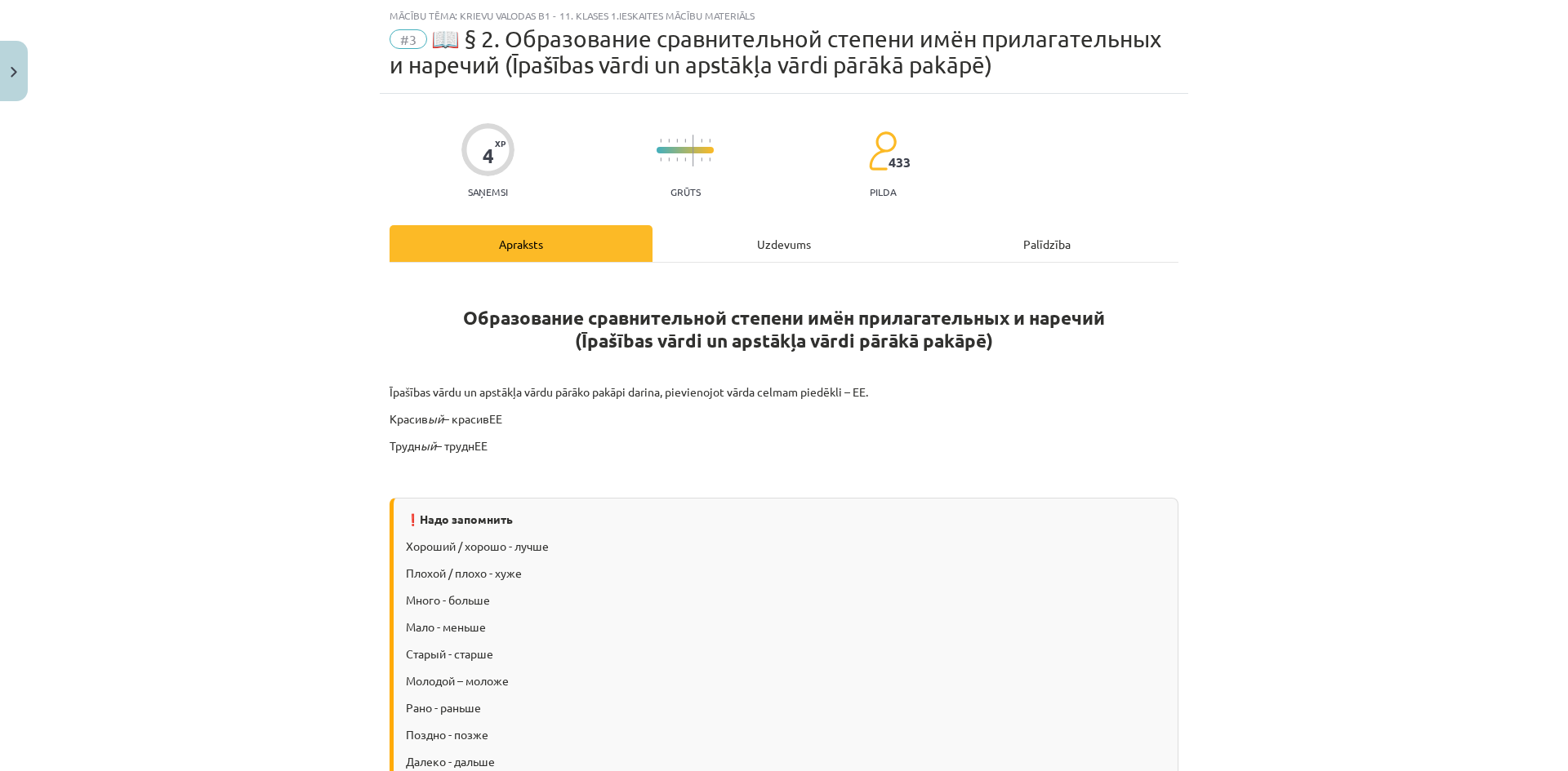
click at [758, 240] on div "Uzdevums" at bounding box center [784, 243] width 263 height 36
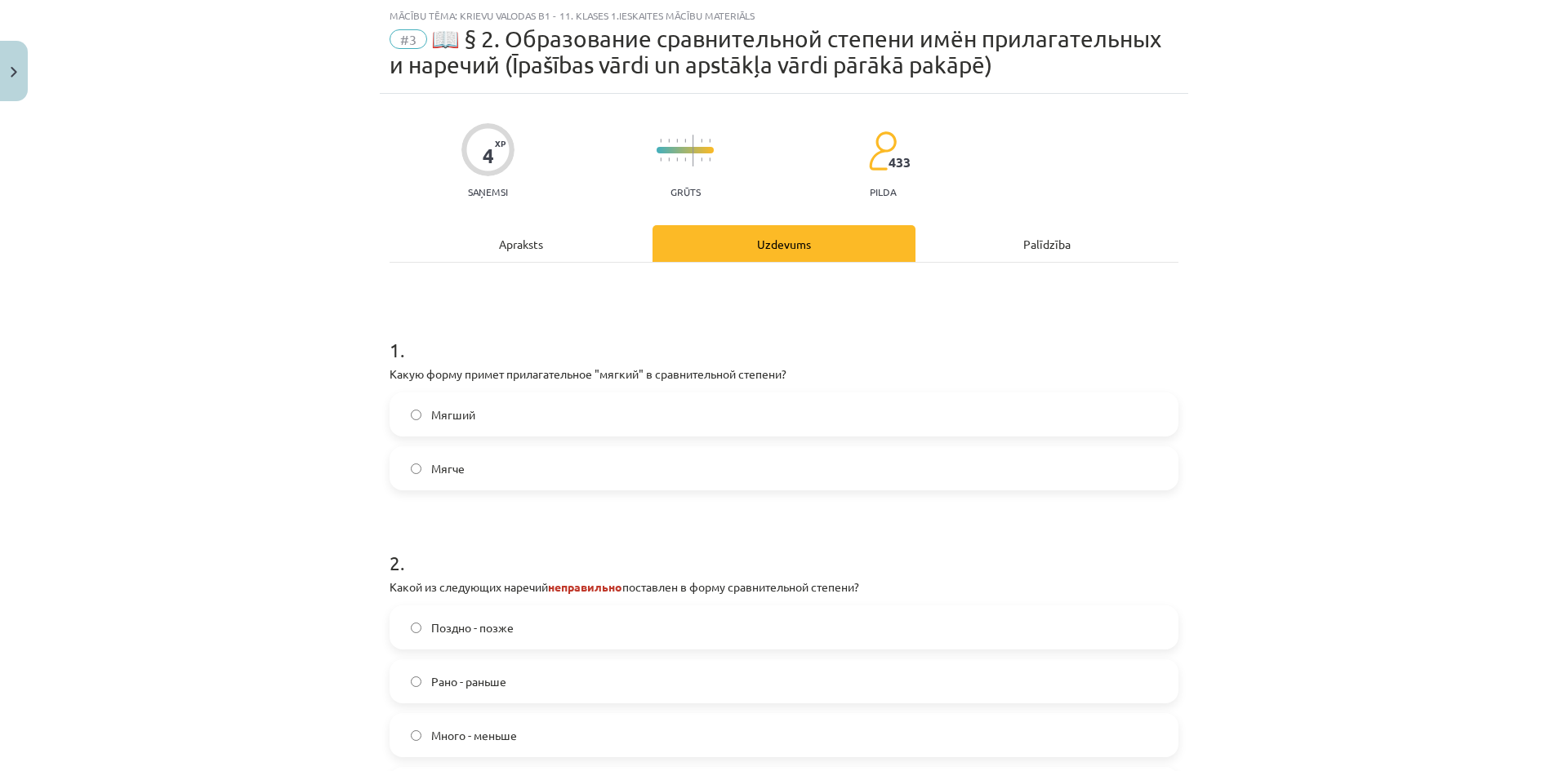
click at [534, 480] on label "Мягче" at bounding box center [784, 469] width 785 height 41
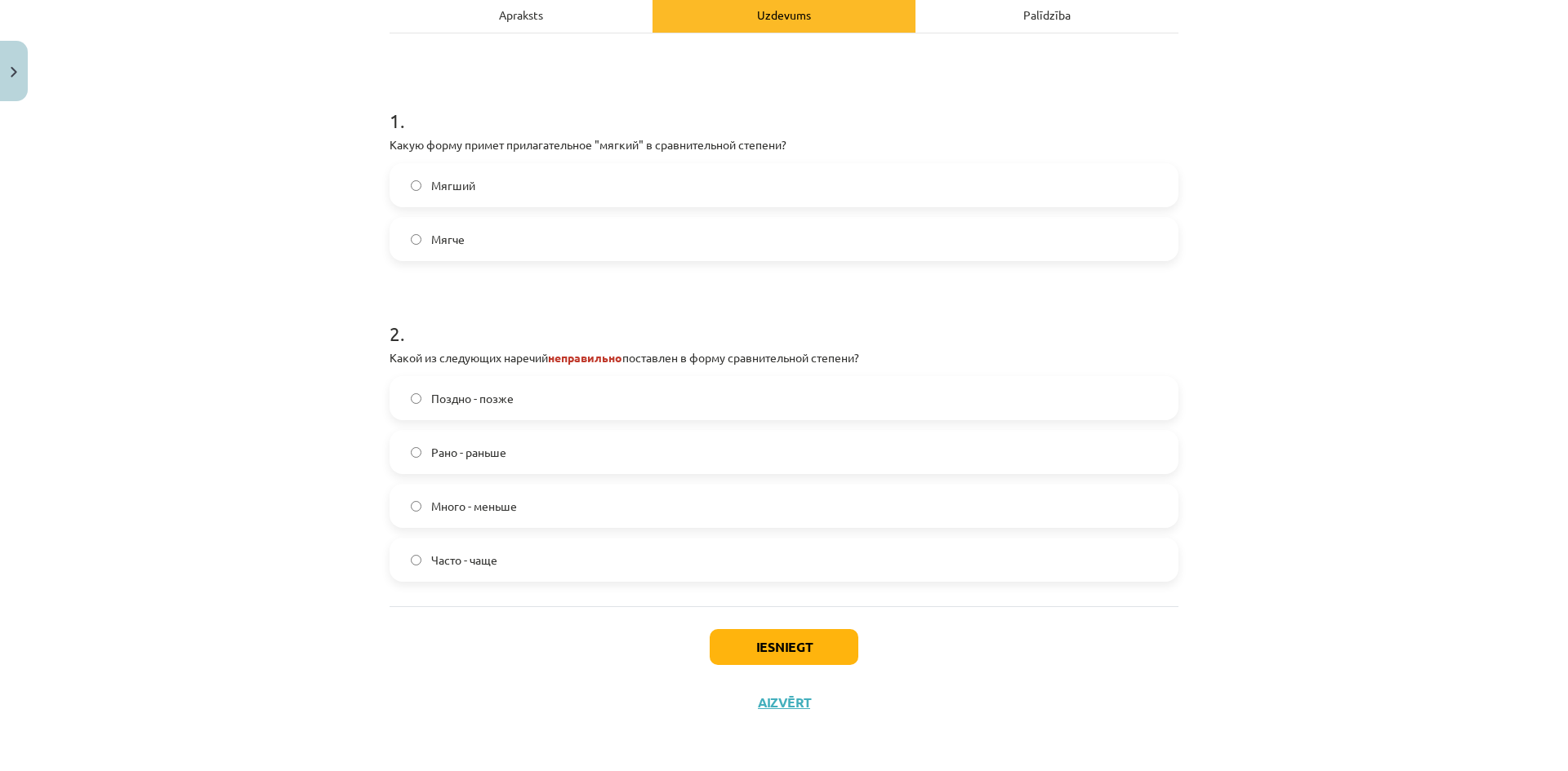
scroll to position [0, 0]
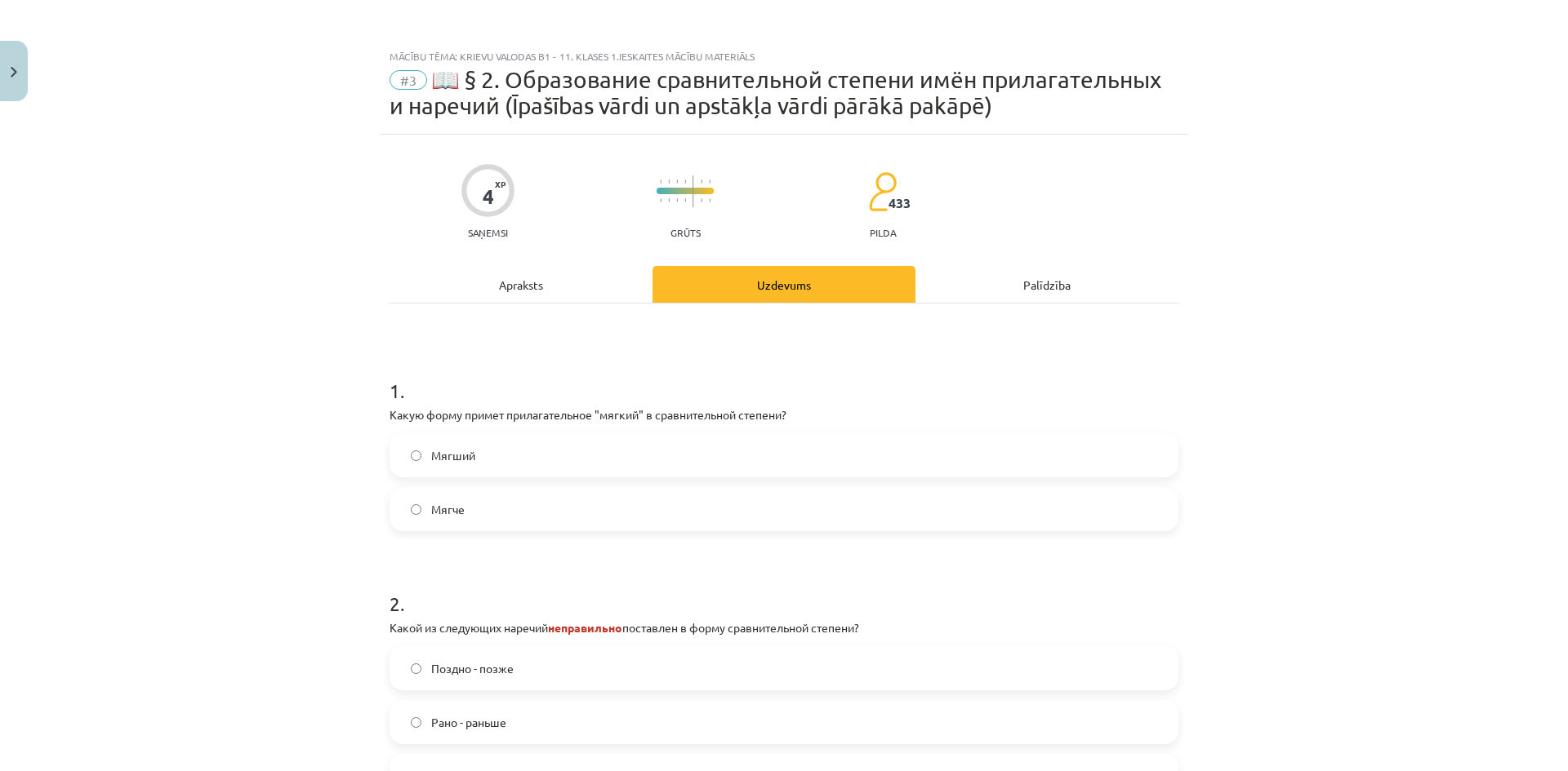
click at [534, 278] on div "Apraksts" at bounding box center [520, 284] width 263 height 36
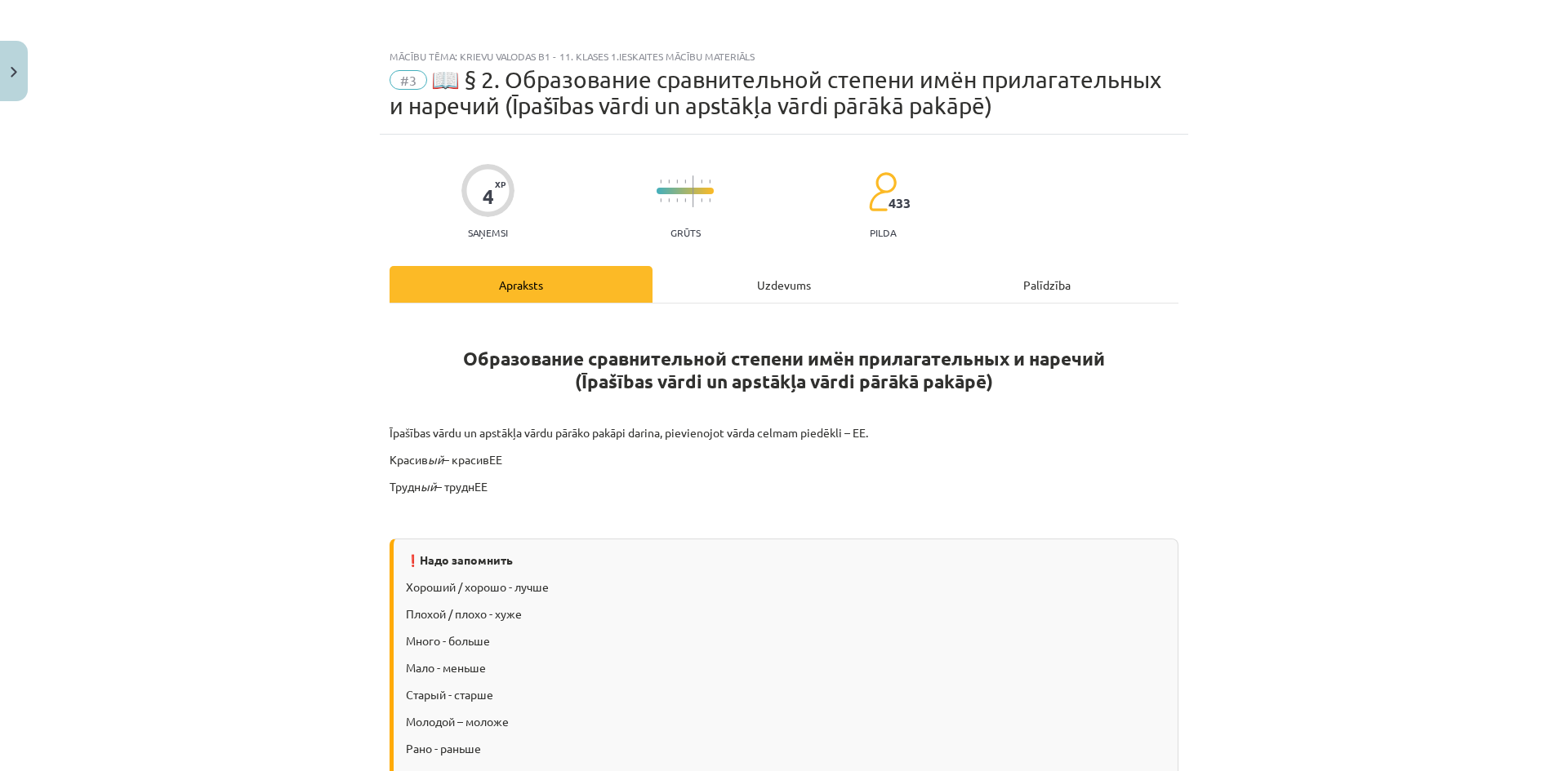
click at [733, 278] on div "Uzdevums" at bounding box center [784, 284] width 263 height 36
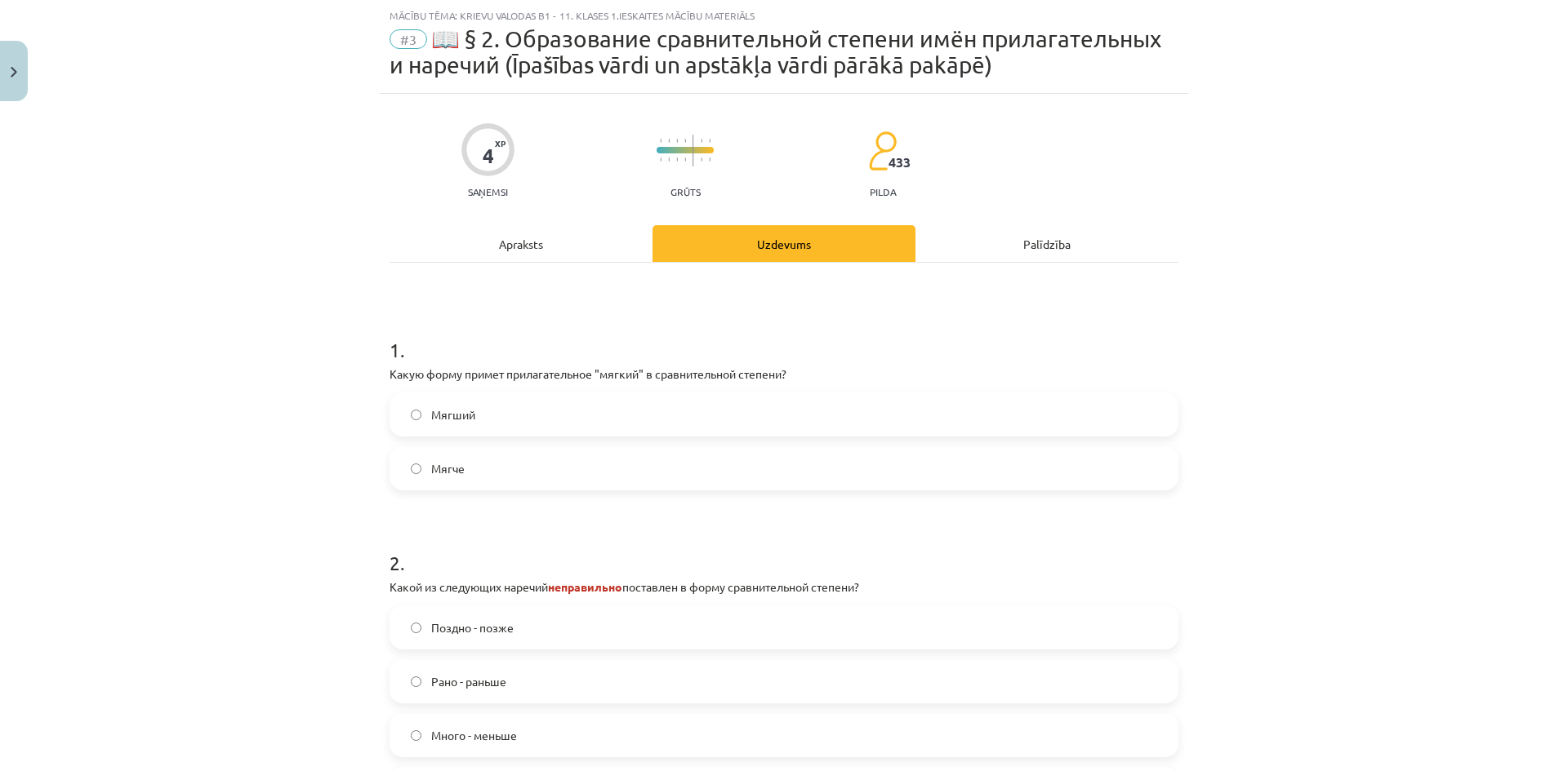
scroll to position [270, 0]
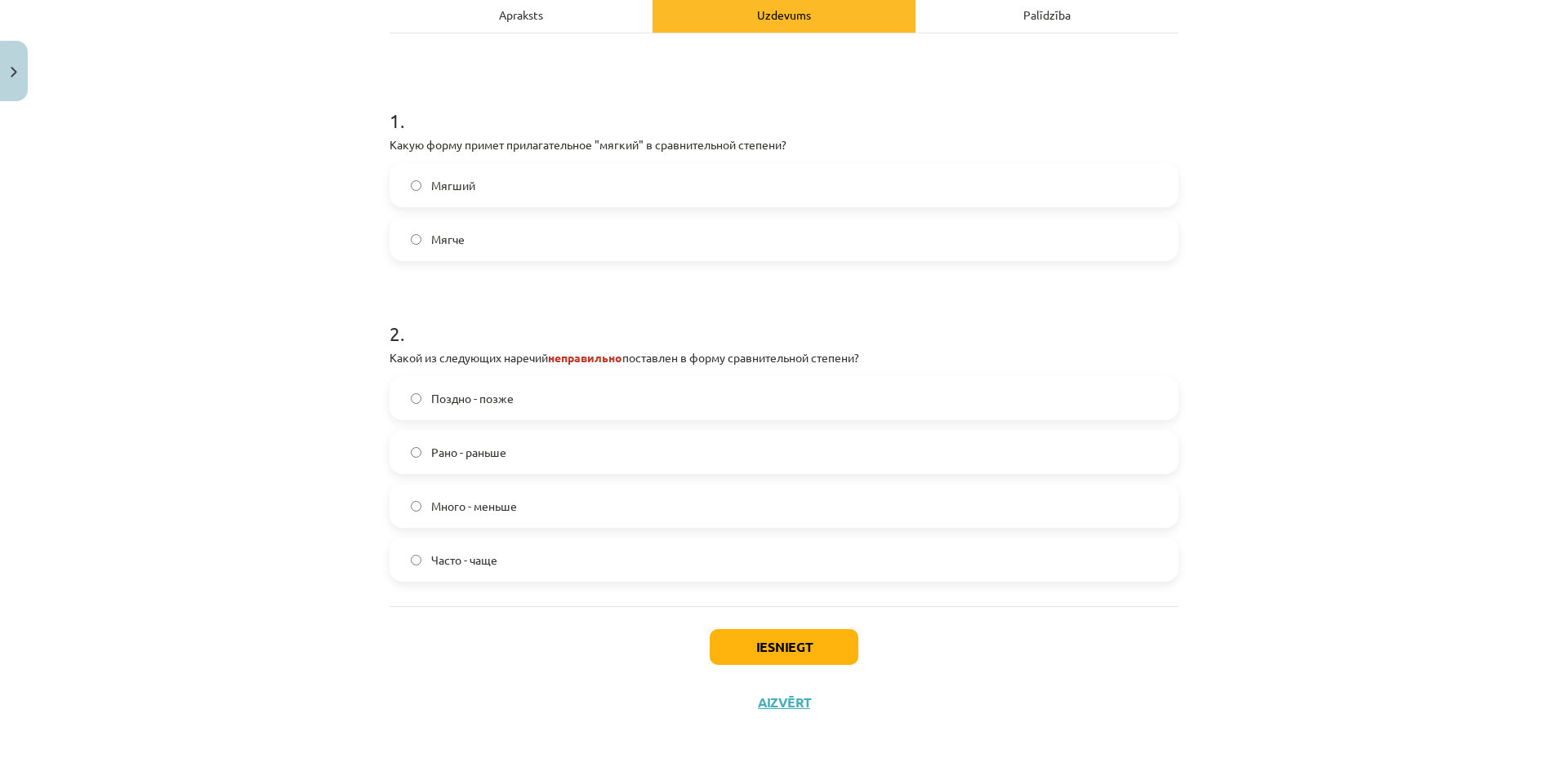
click at [641, 512] on label "Много - меньше" at bounding box center [784, 506] width 785 height 41
click at [825, 648] on button "Iesniegt" at bounding box center [784, 647] width 149 height 36
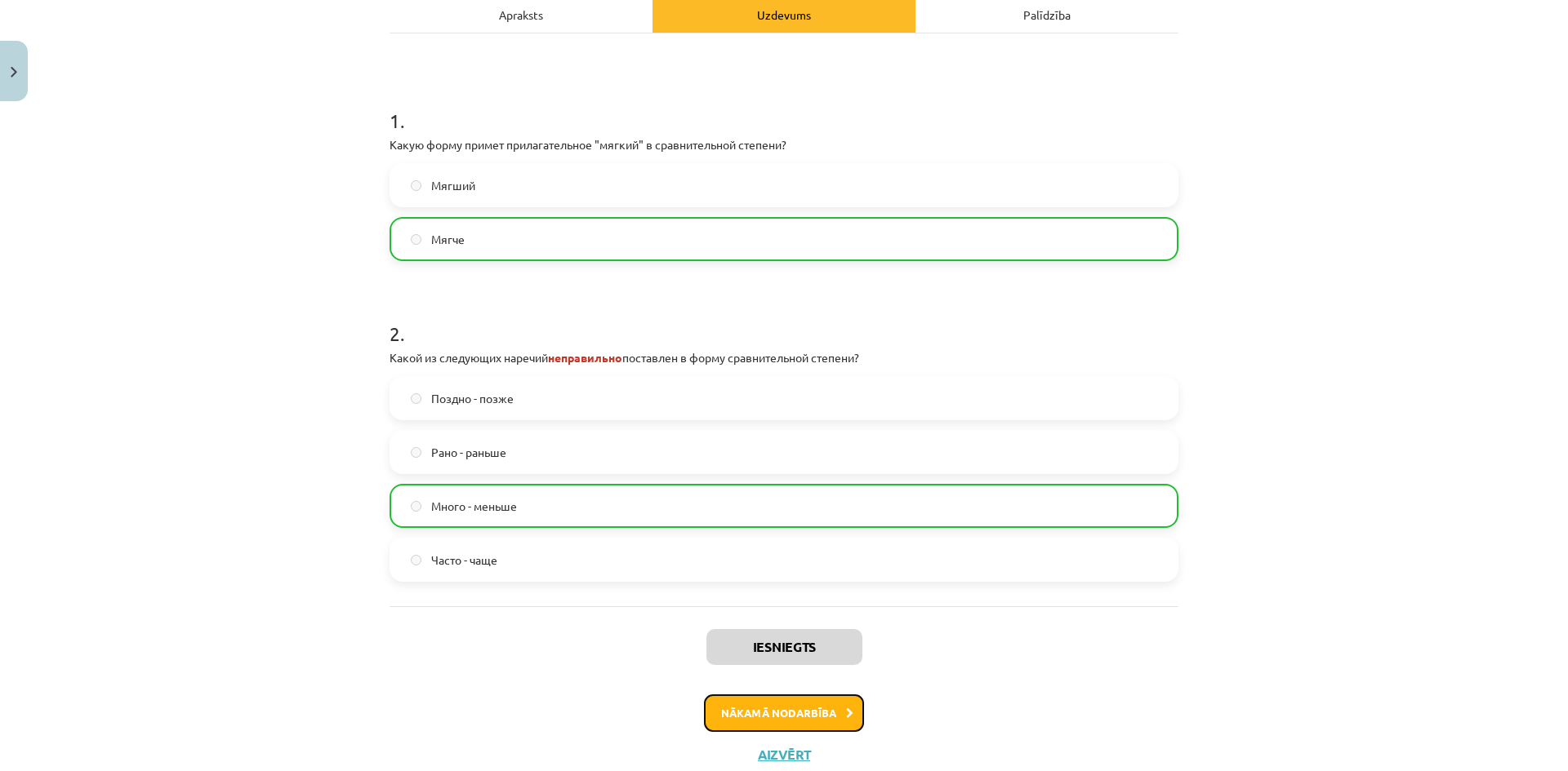
click at [814, 714] on button "Nākamā nodarbība" at bounding box center [784, 713] width 160 height 37
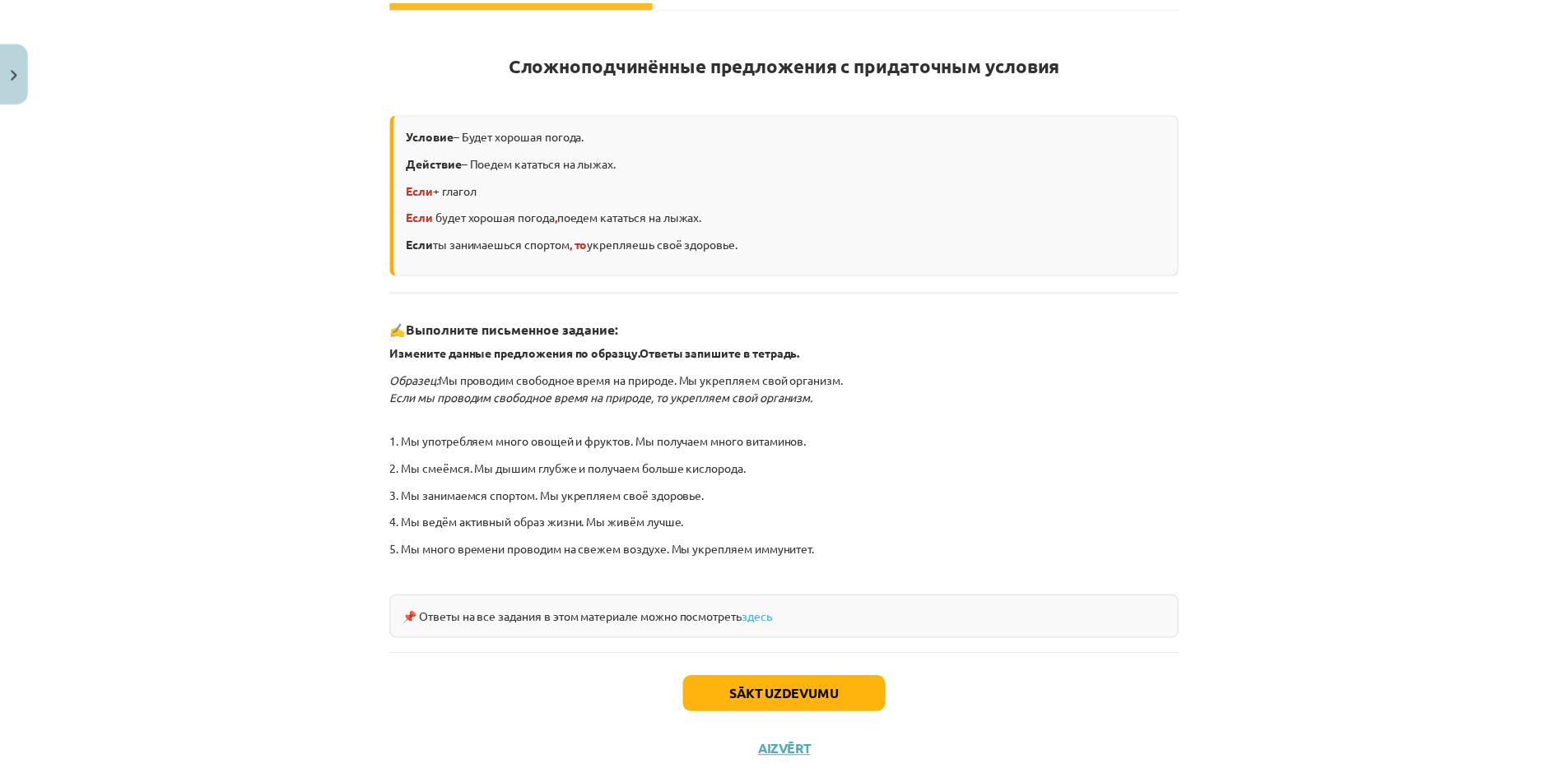
scroll to position [41, 0]
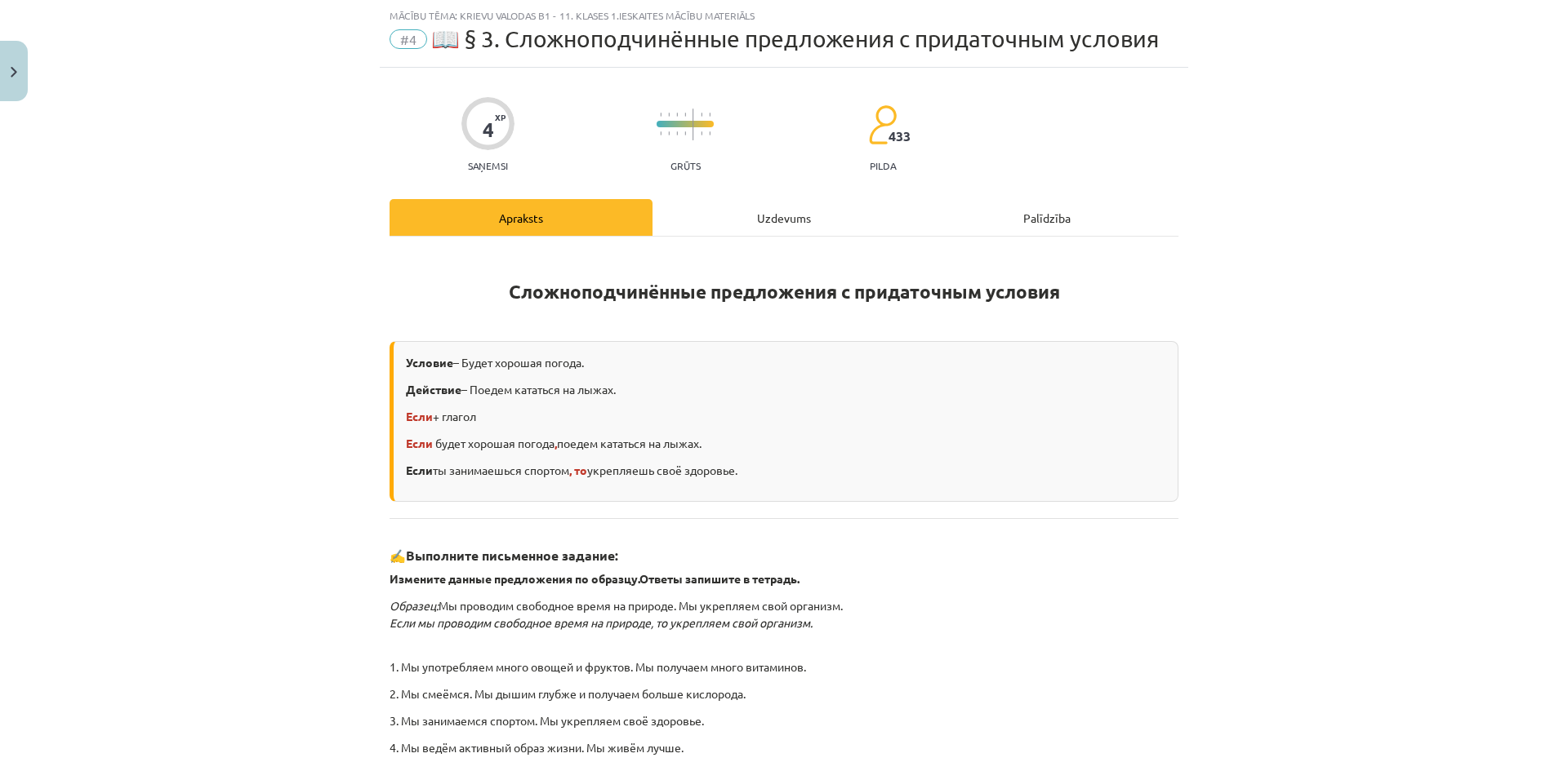
click at [707, 215] on div "Uzdevums" at bounding box center [784, 217] width 263 height 36
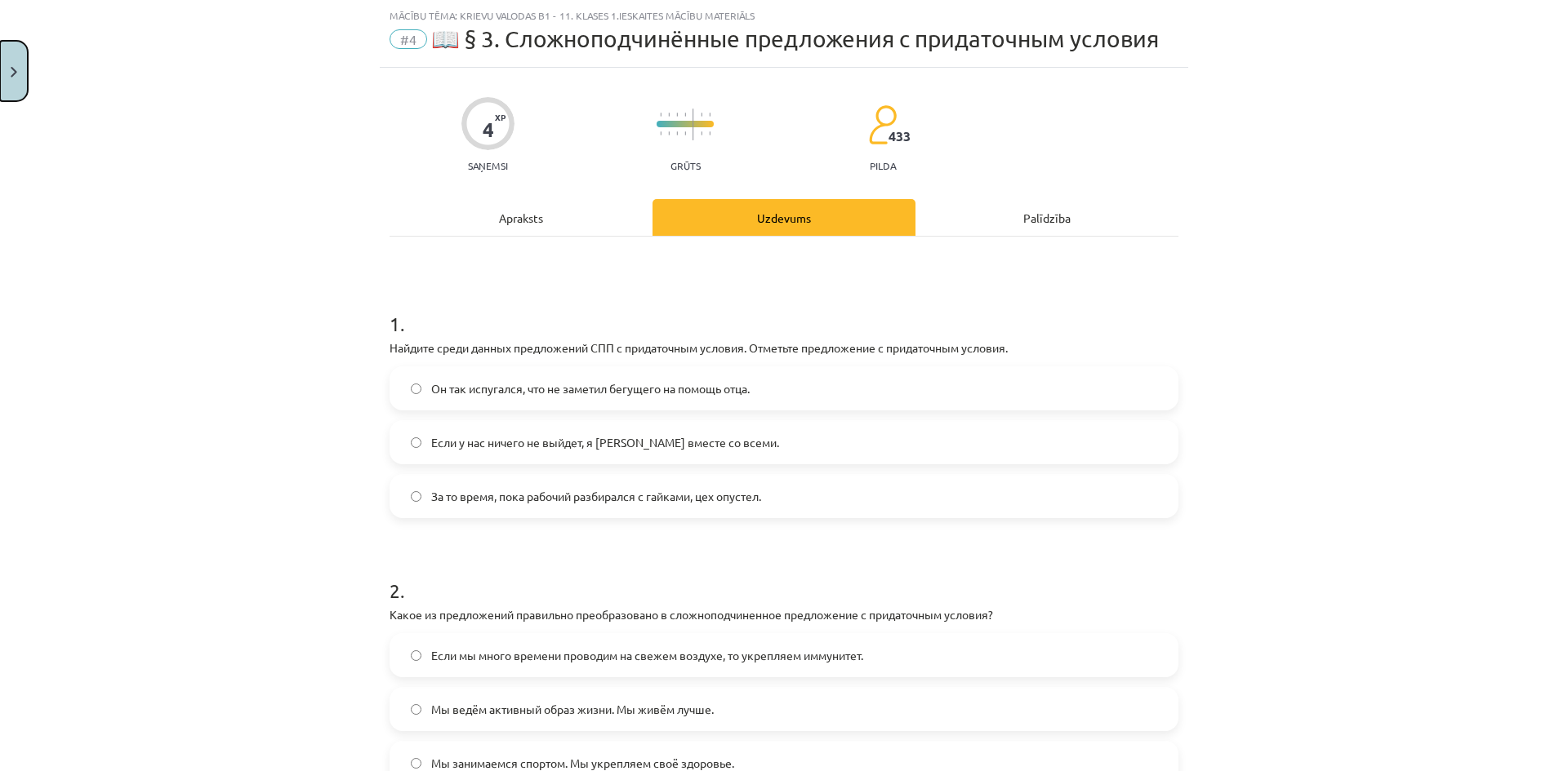
click at [0, 74] on button "Close" at bounding box center [14, 71] width 28 height 61
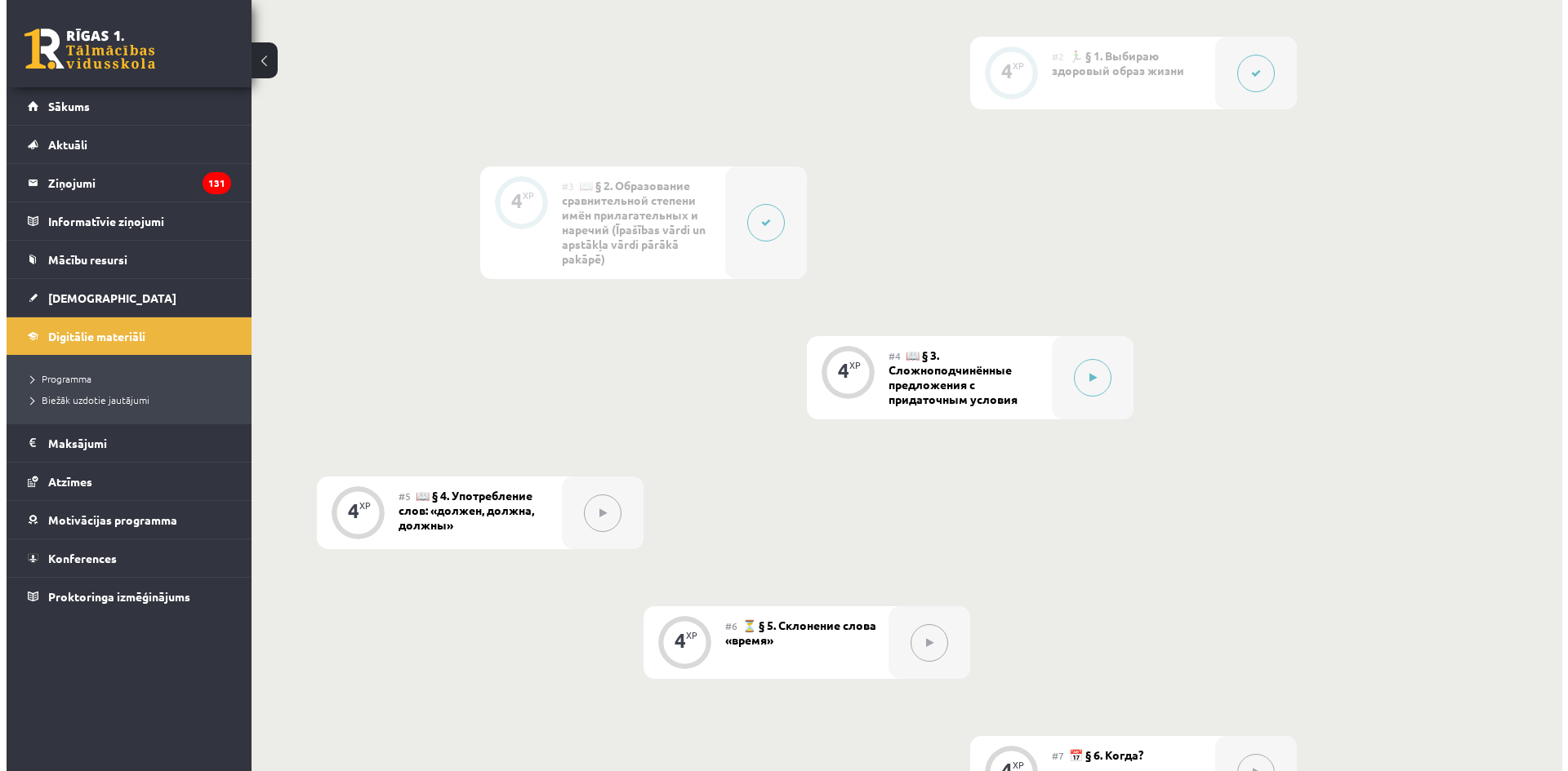
scroll to position [603, 0]
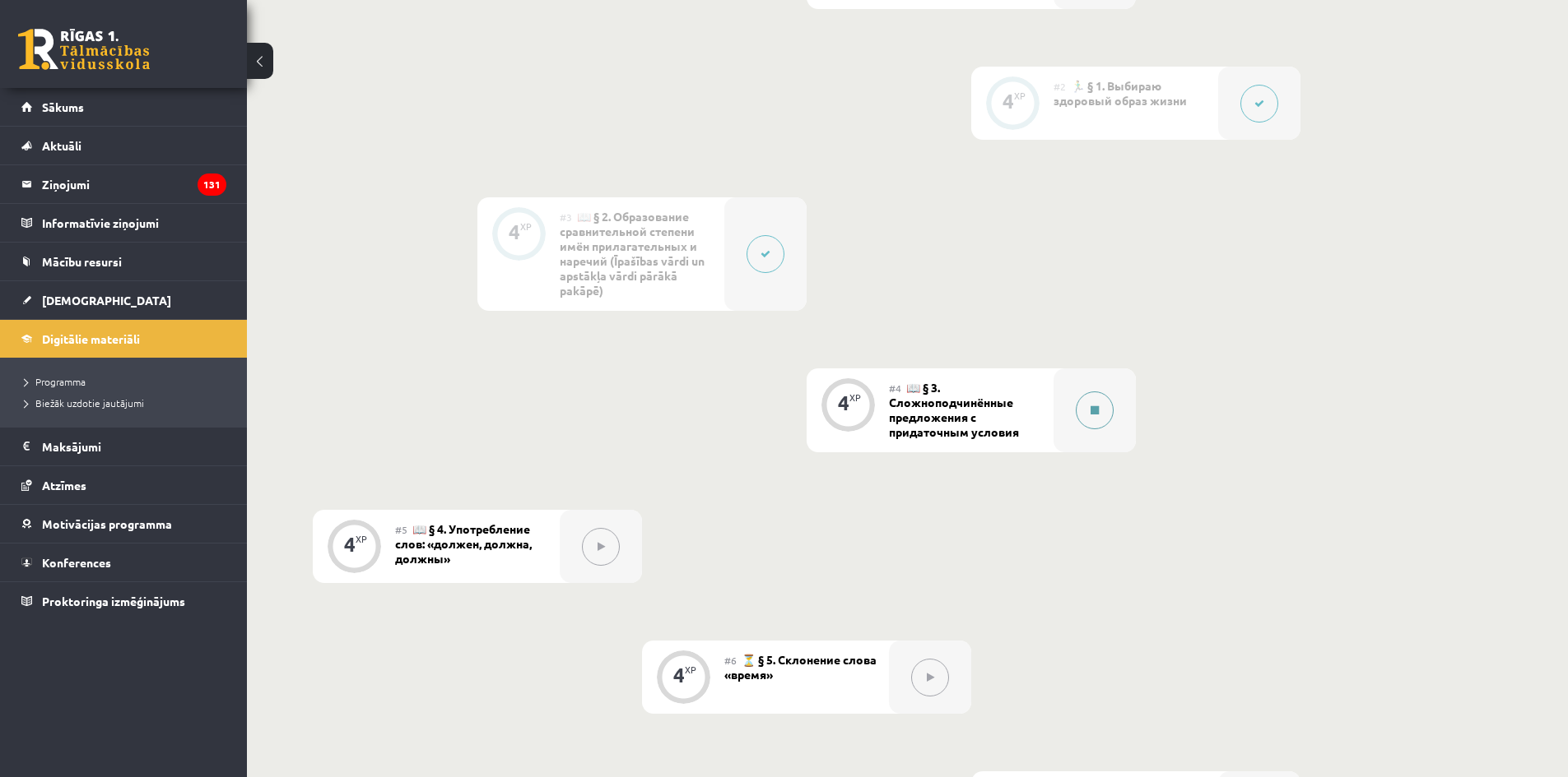
click at [1098, 411] on button at bounding box center [1094, 410] width 38 height 38
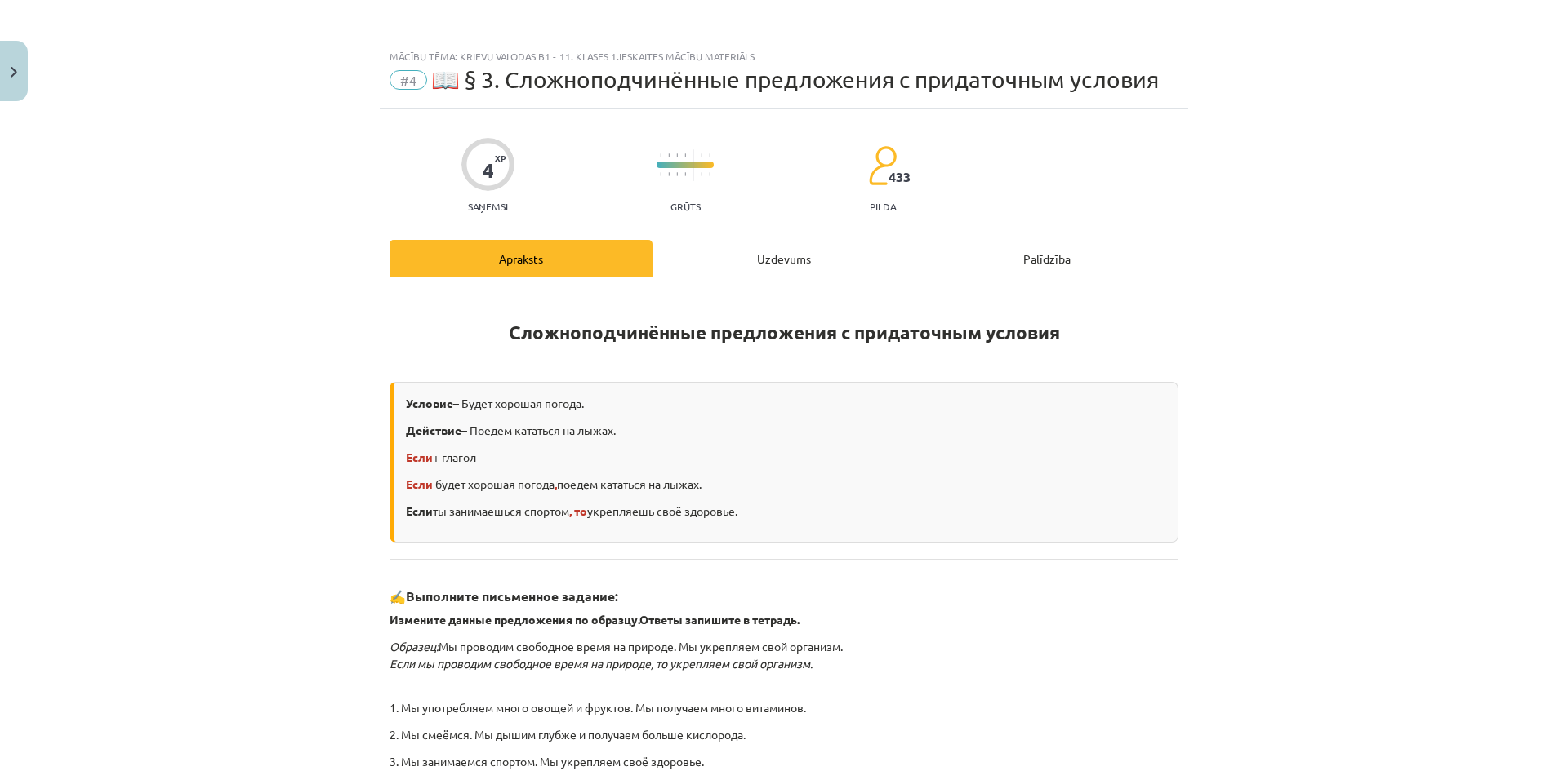
click at [843, 267] on div "Uzdevums" at bounding box center [784, 257] width 263 height 36
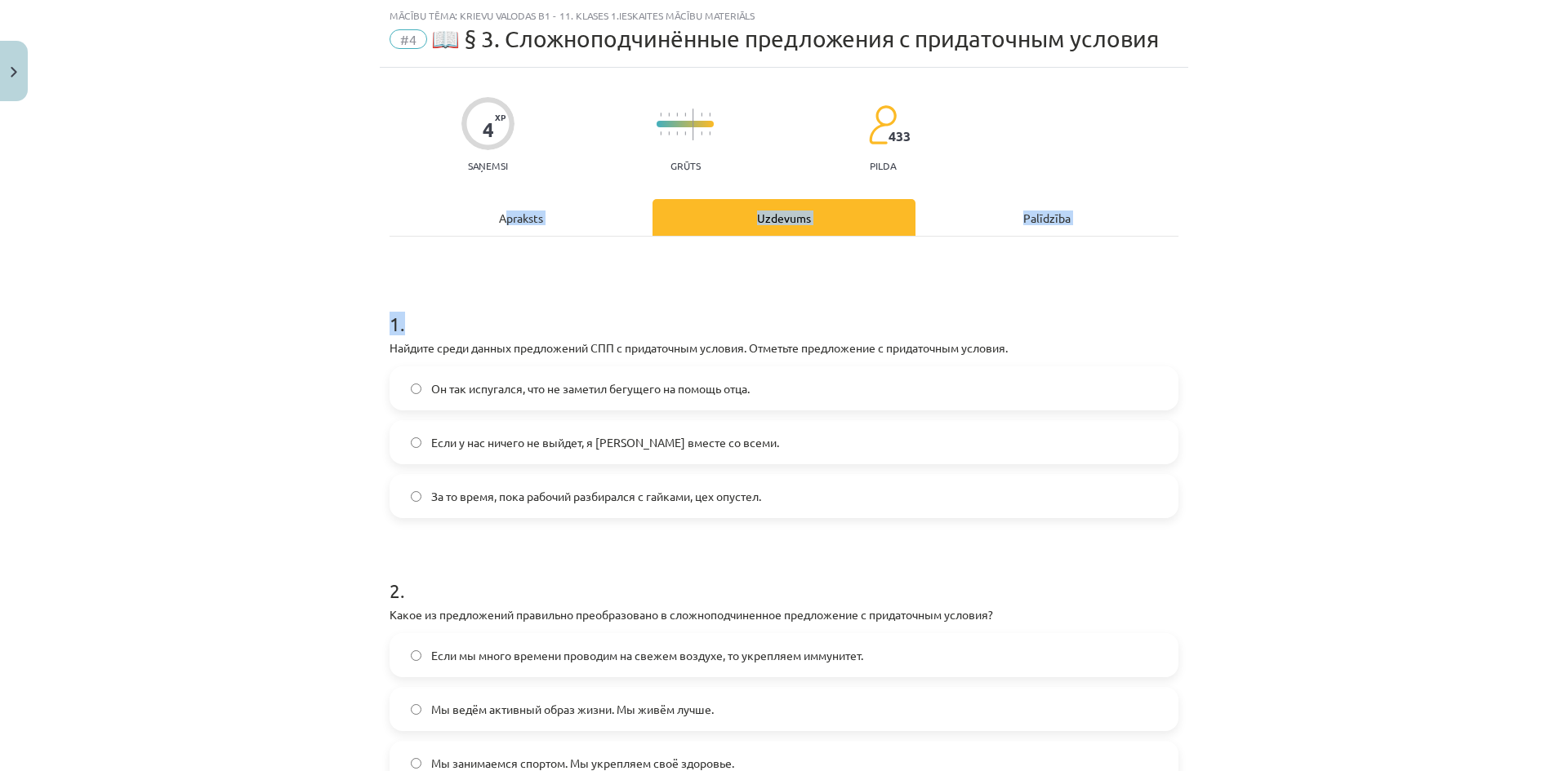
drag, startPoint x: 500, startPoint y: 237, endPoint x: 587, endPoint y: 281, distance: 97.5
click at [500, 235] on div "Apraksts Uzdevums Palīdzība 1 . Найдите среди данных предложений СПП с придаточ…" at bounding box center [784, 504] width 789 height 610
click at [517, 195] on div "4 XP Saņemsi Grūts 433 pilda Apraksts Uzdevums Palīdzība 1 . Найдите среди данн…" at bounding box center [784, 500] width 809 height 866
click at [520, 202] on div "Apraksts" at bounding box center [520, 217] width 263 height 36
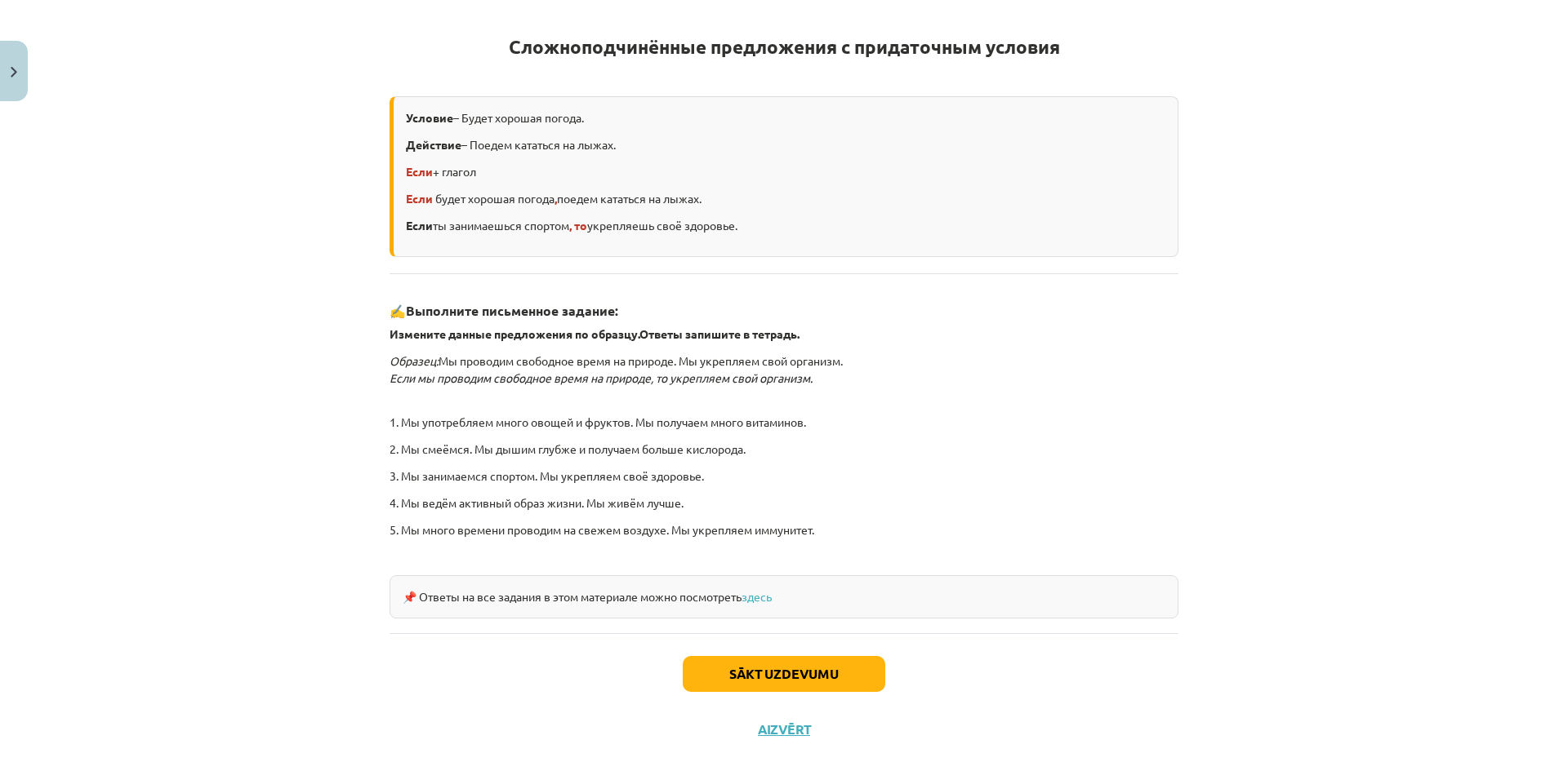
scroll to position [0, 0]
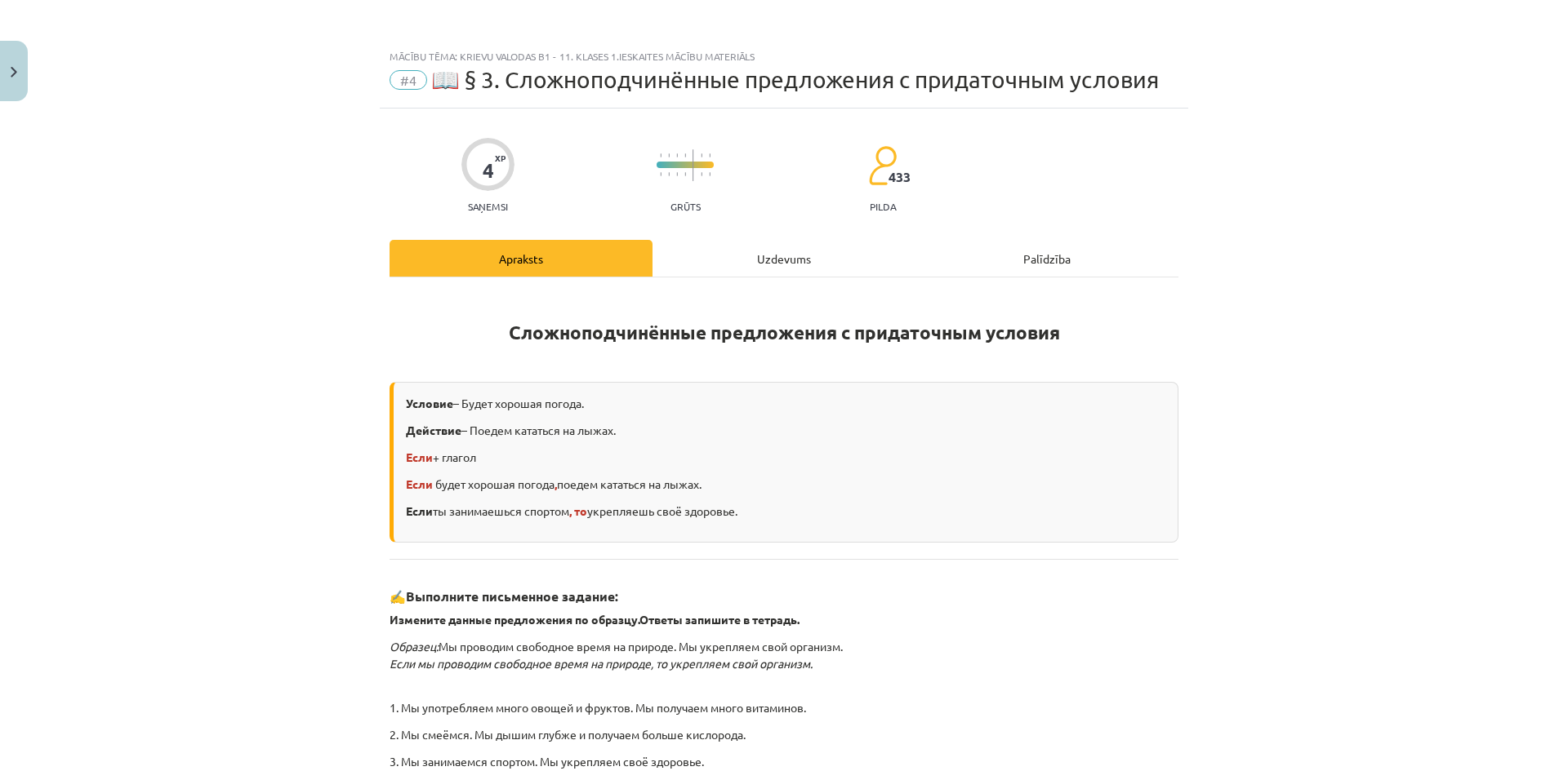
click at [728, 236] on div "4 XP Saņemsi Grūts 433 pilda Apraksts Uzdevums Palīdzība Сложноподчинённые пред…" at bounding box center [784, 575] width 809 height 935
click at [729, 255] on div "Uzdevums" at bounding box center [784, 257] width 263 height 36
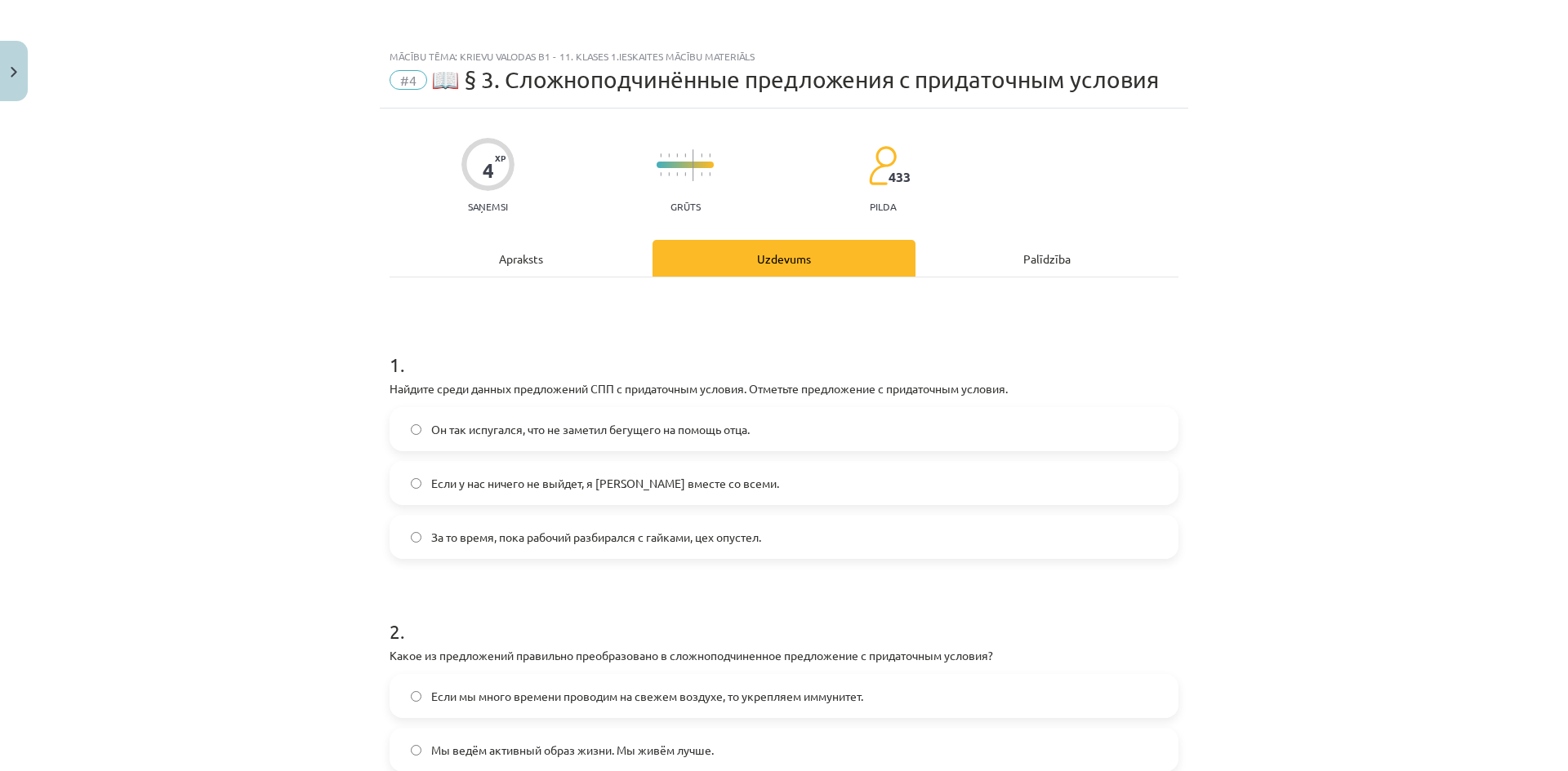
scroll to position [41, 0]
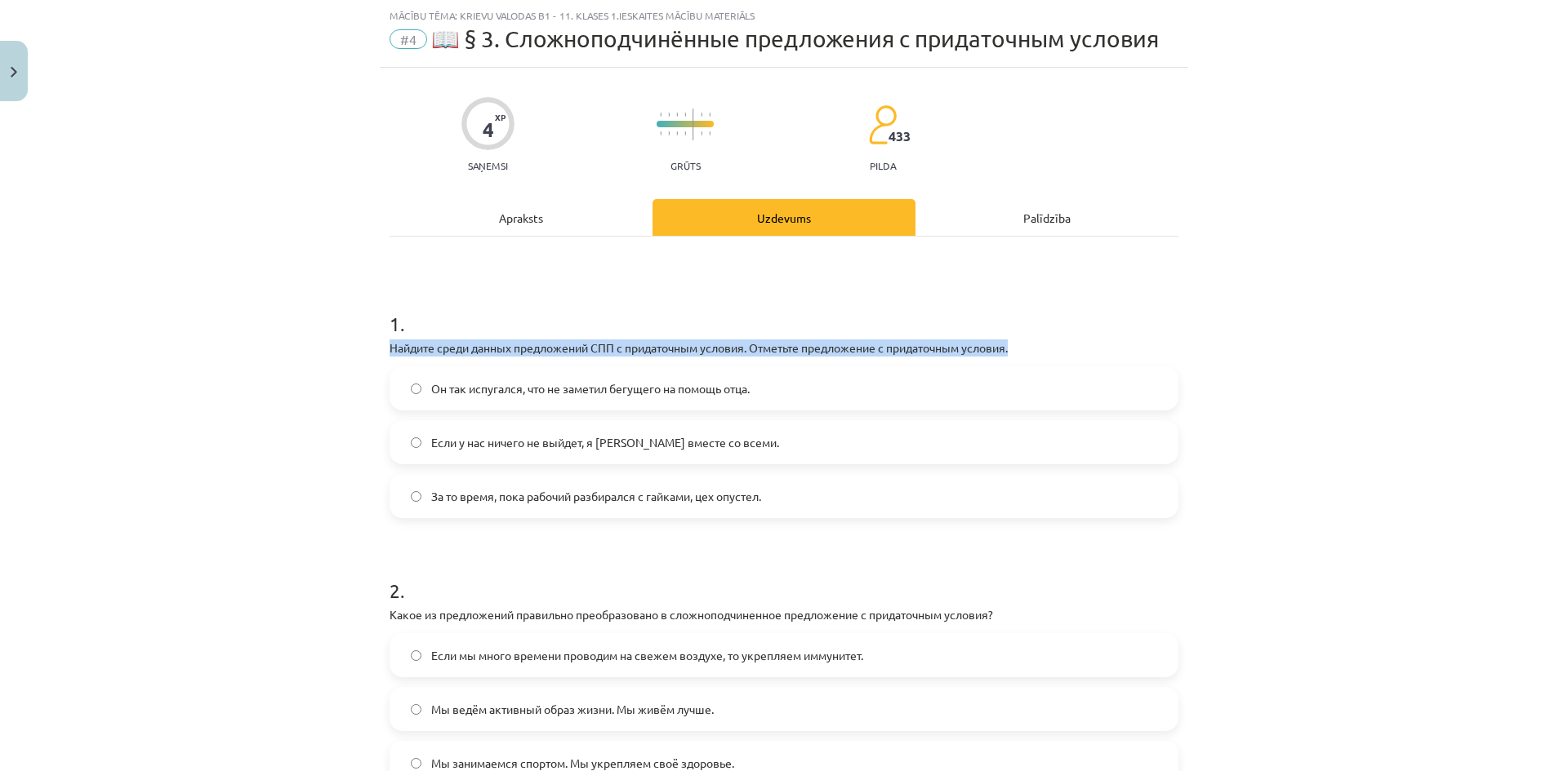
drag, startPoint x: 473, startPoint y: 339, endPoint x: 967, endPoint y: 346, distance: 494.0
click at [1120, 343] on div "Mācību tēma: Krievu valodas b1 - 11. klases 1.ieskaites mācību materiāls #4 📖 §…" at bounding box center [784, 386] width 1568 height 771
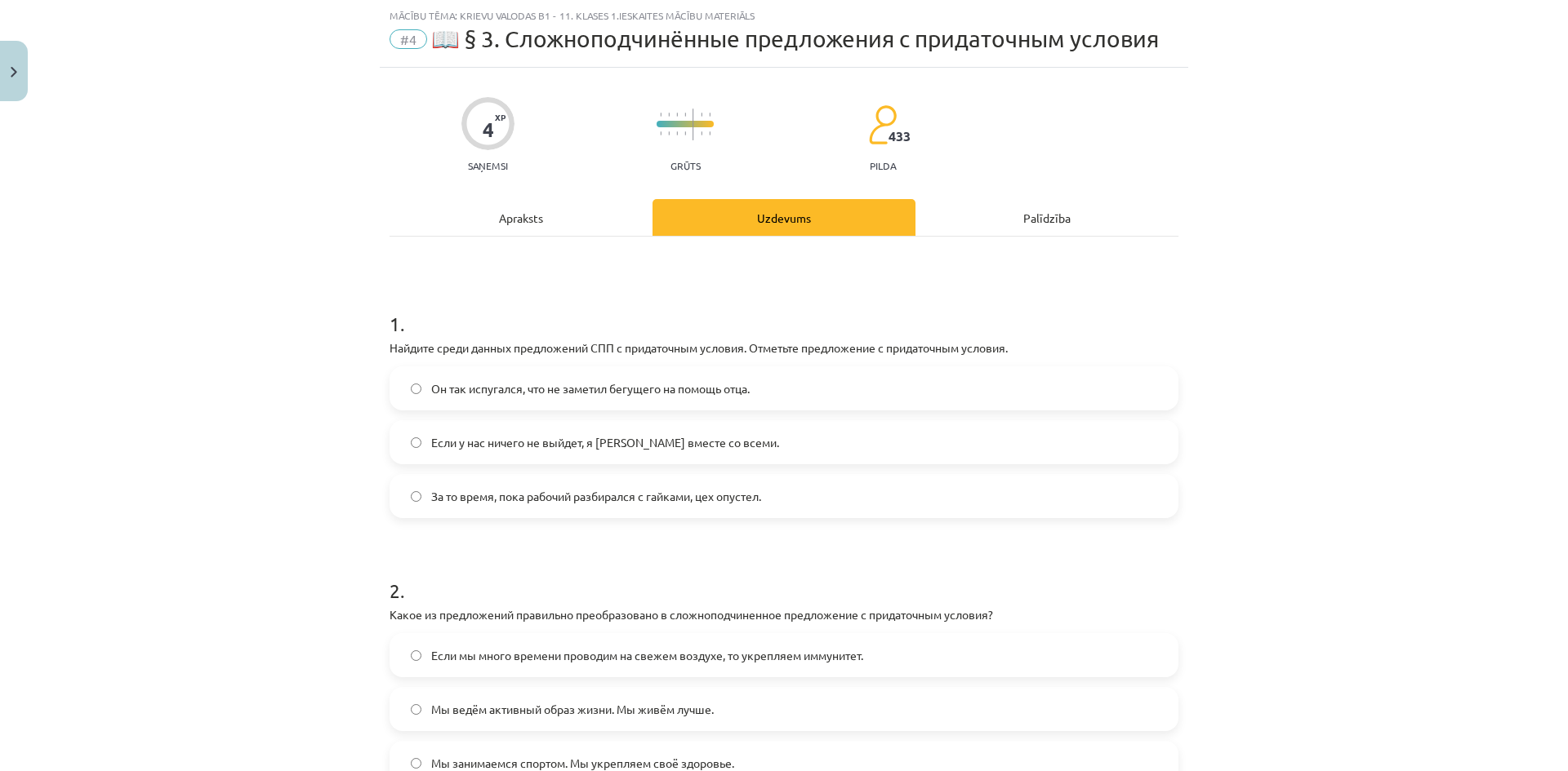
click at [1053, 271] on div "1 . Найдите среди данных предложений СПП с придаточным условия. Отметьте предло…" at bounding box center [784, 523] width 789 height 573
drag, startPoint x: 744, startPoint y: 348, endPoint x: 636, endPoint y: 350, distance: 108.0
click at [618, 353] on p "Найдите среди данных предложений СПП с придаточным условия. Отметьте предложени…" at bounding box center [784, 348] width 789 height 17
click at [740, 286] on h1 "1 ." at bounding box center [784, 310] width 789 height 51
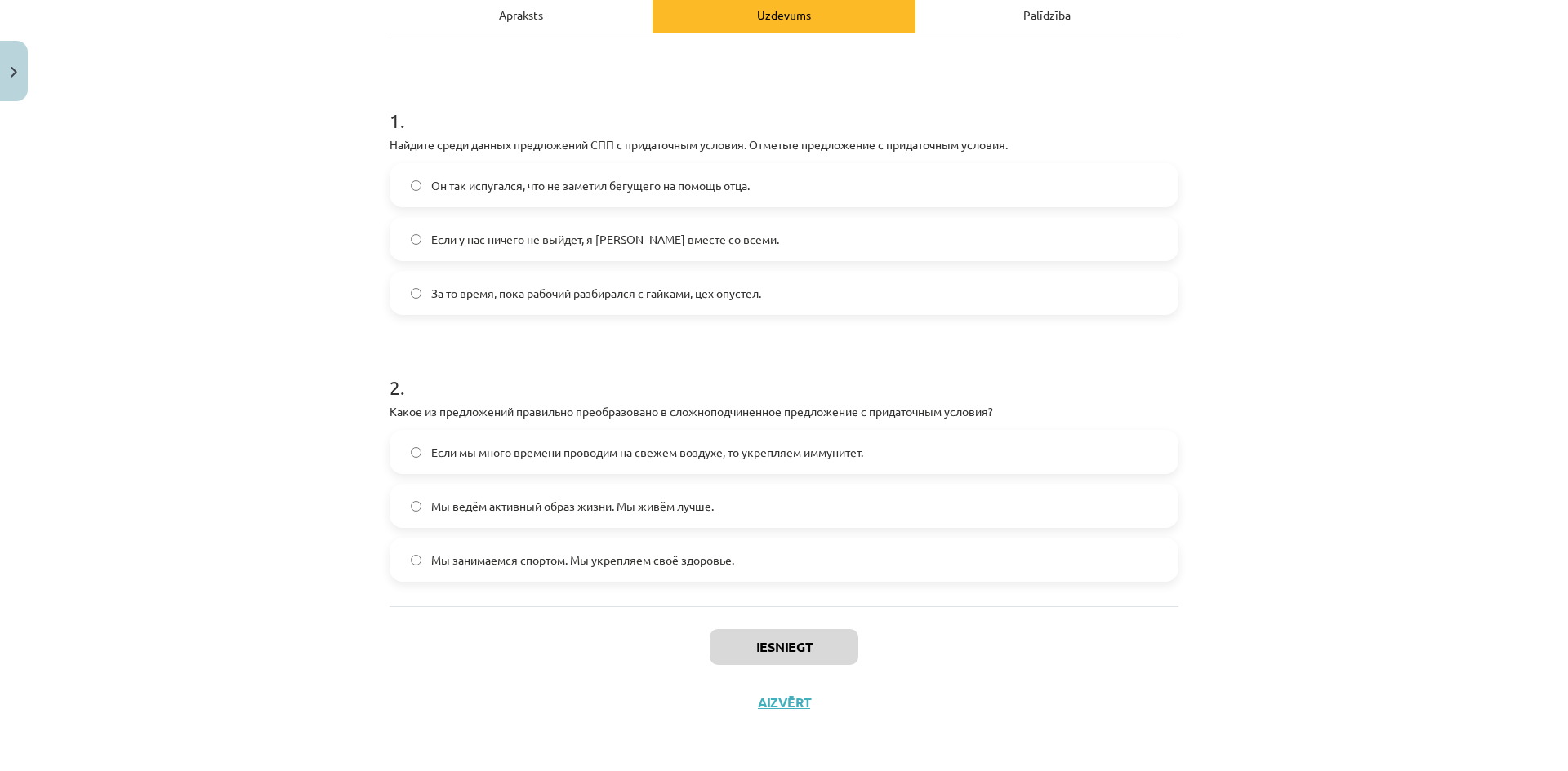
scroll to position [80, 0]
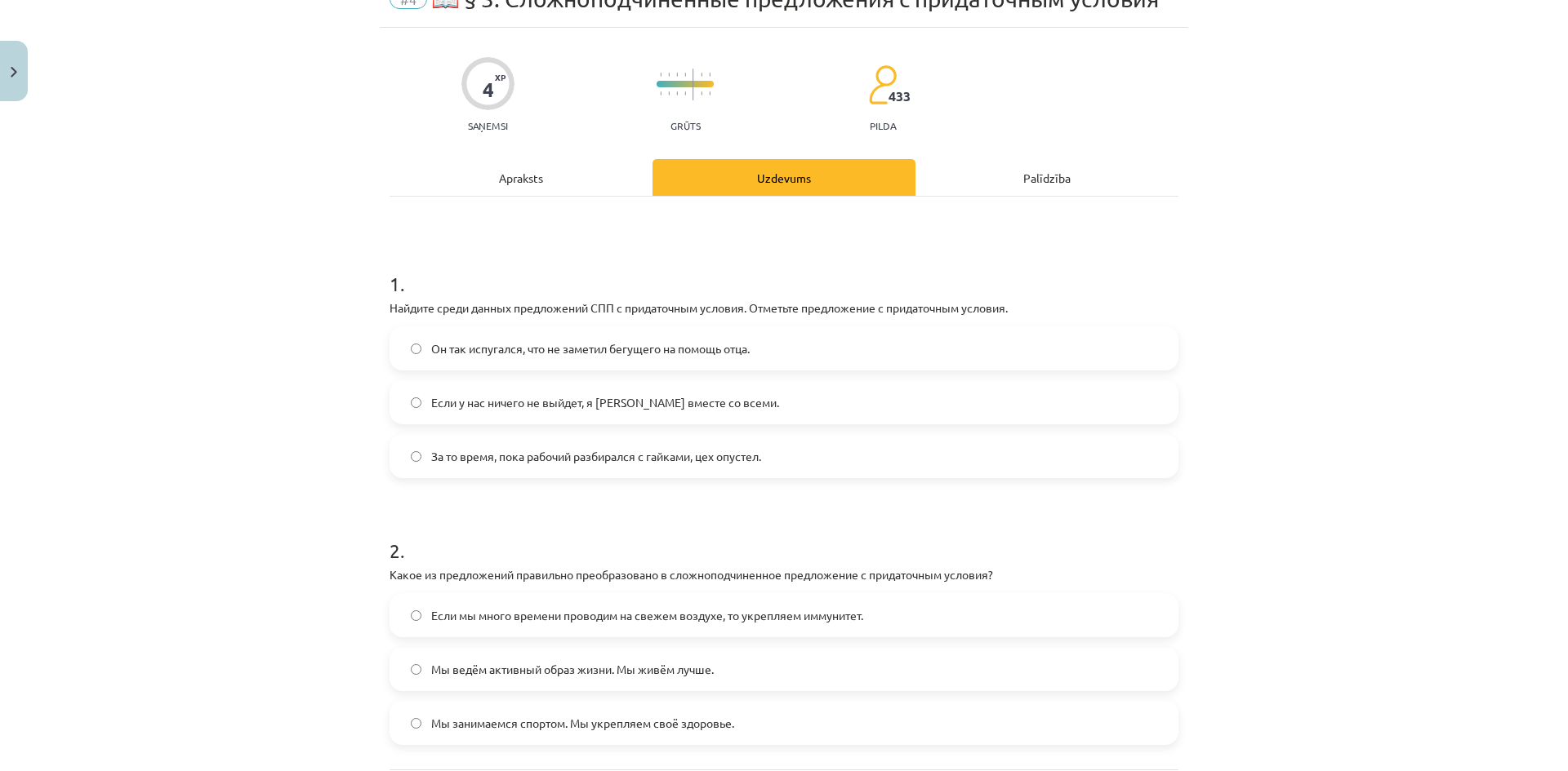
click at [768, 400] on label "Если у нас ничего не выйдет, я уеду вместе со всеми." at bounding box center [784, 402] width 785 height 41
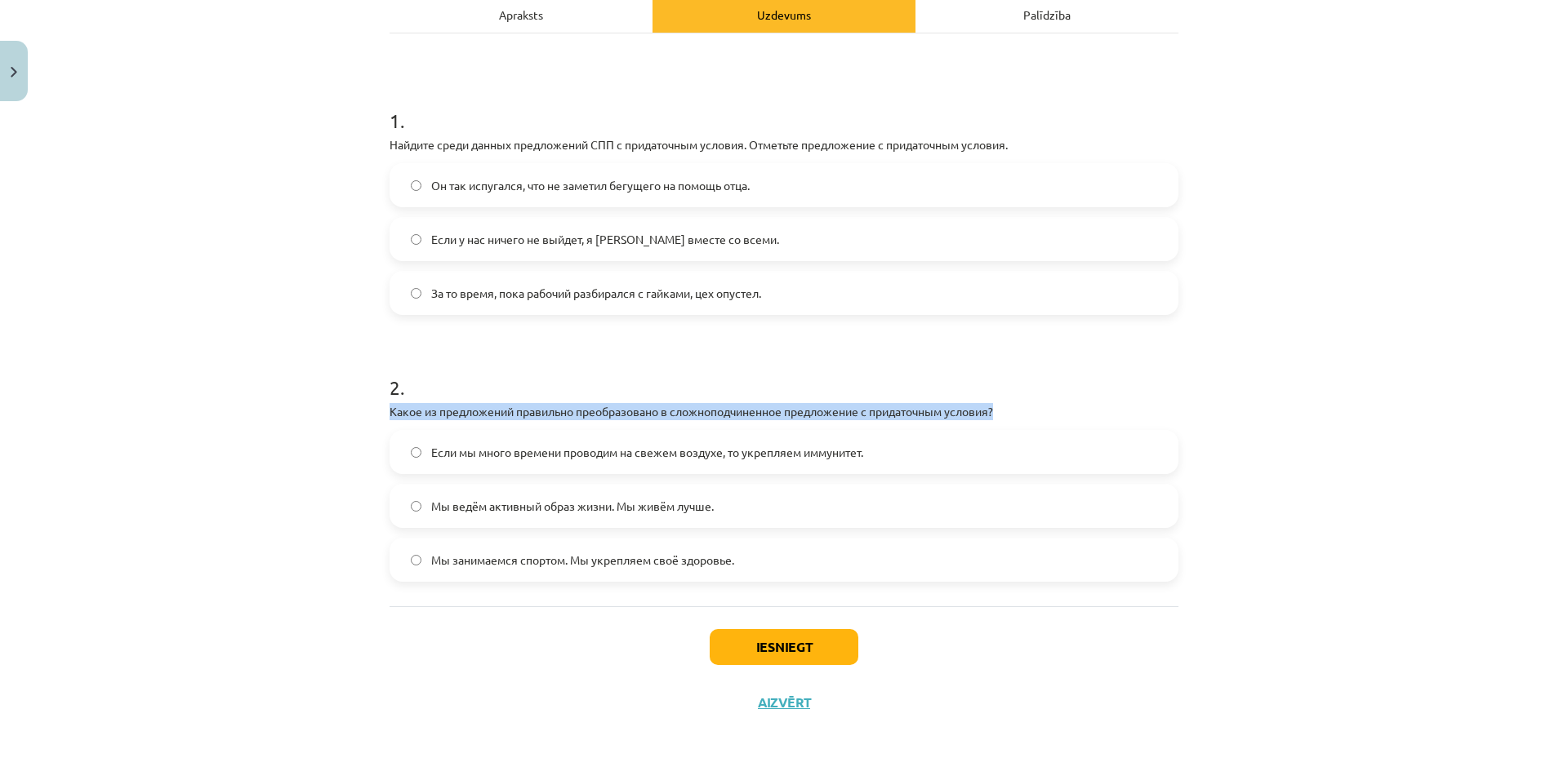
drag, startPoint x: 1094, startPoint y: 414, endPoint x: 359, endPoint y: 406, distance: 735.0
click at [353, 406] on div "Mācību tēma: Krievu valodas b1 - 11. klases 1.ieskaites mācību materiāls #4 📖 §…" at bounding box center [784, 386] width 1568 height 771
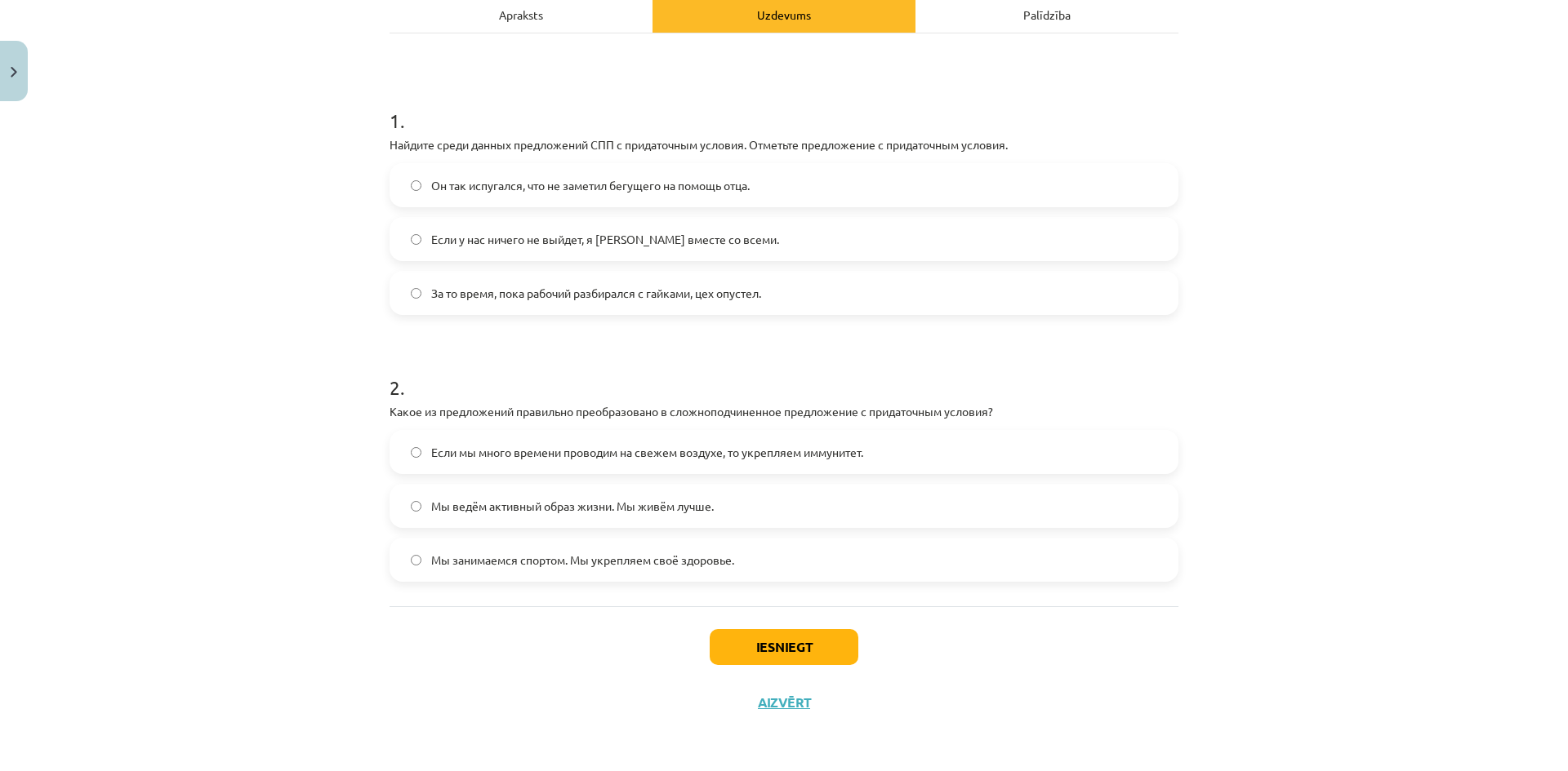
click at [686, 385] on h1 "2 ." at bounding box center [784, 373] width 789 height 51
click at [696, 446] on span "Если мы много времени проводим на свежем воздухе, то укрепляем иммунитет." at bounding box center [647, 453] width 432 height 17
click at [777, 630] on button "Iesniegt" at bounding box center [784, 647] width 149 height 36
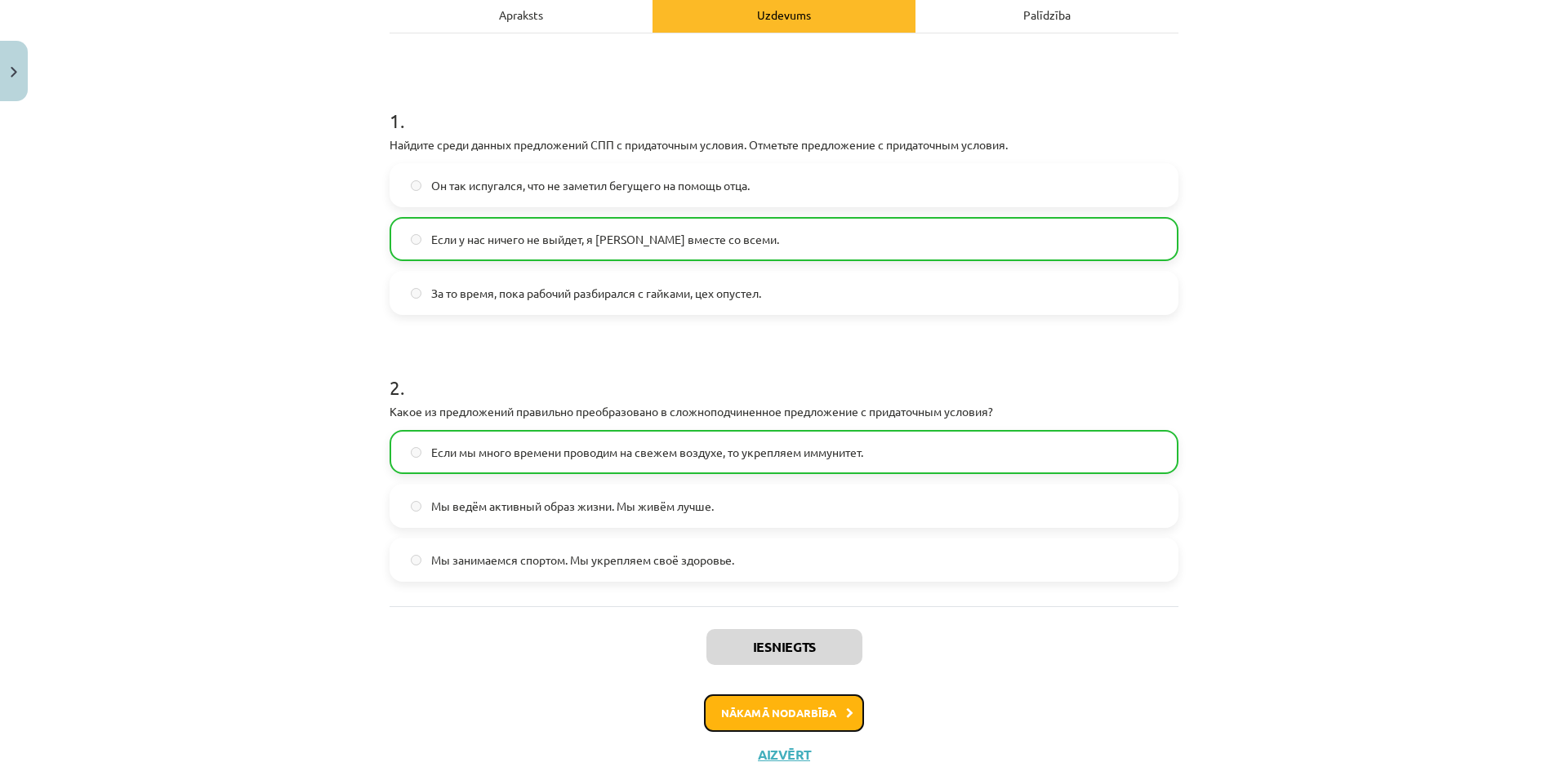
click at [819, 712] on button "Nākamā nodarbība" at bounding box center [784, 713] width 160 height 37
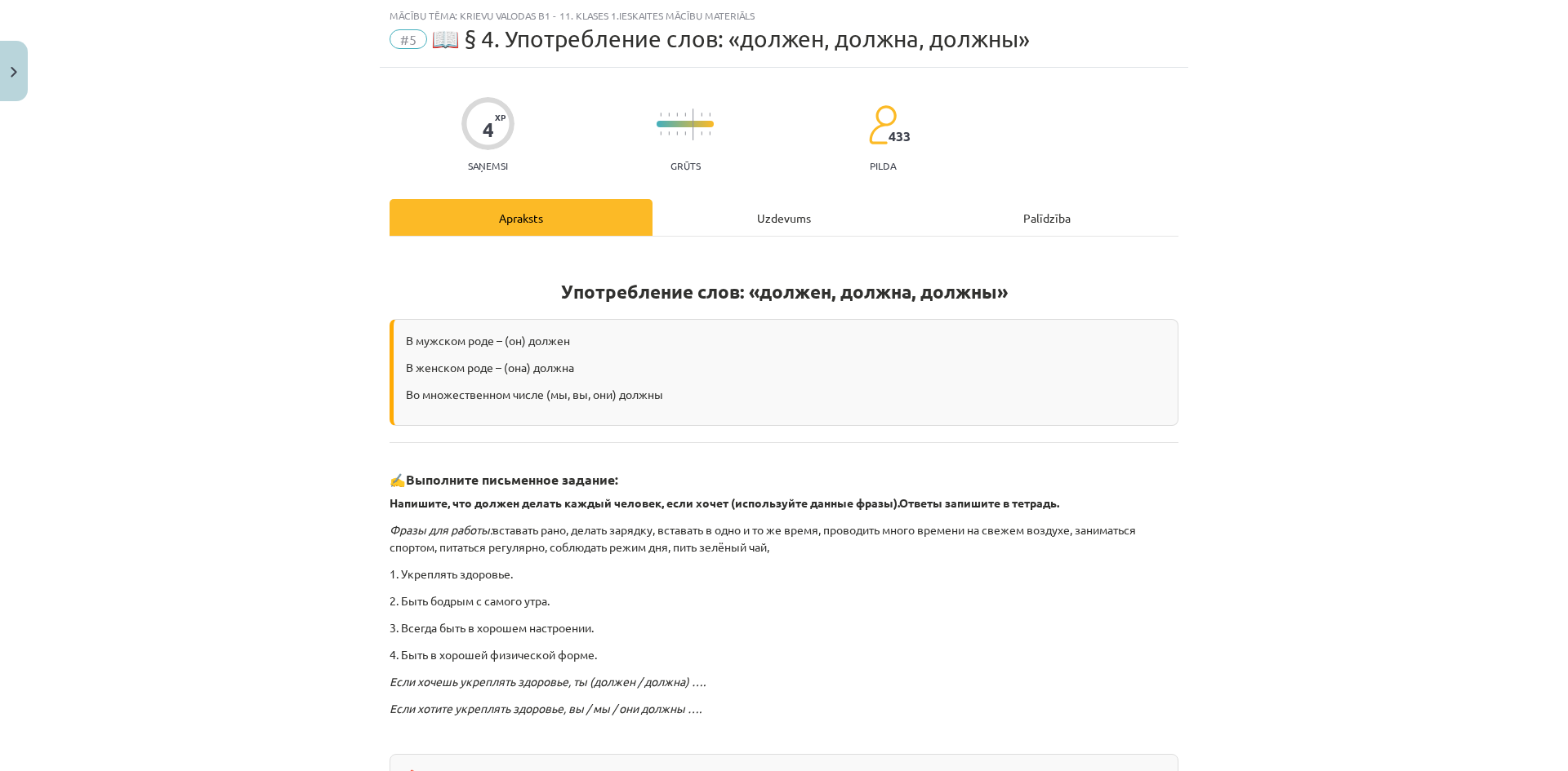
click at [755, 225] on div "Uzdevums" at bounding box center [784, 217] width 263 height 36
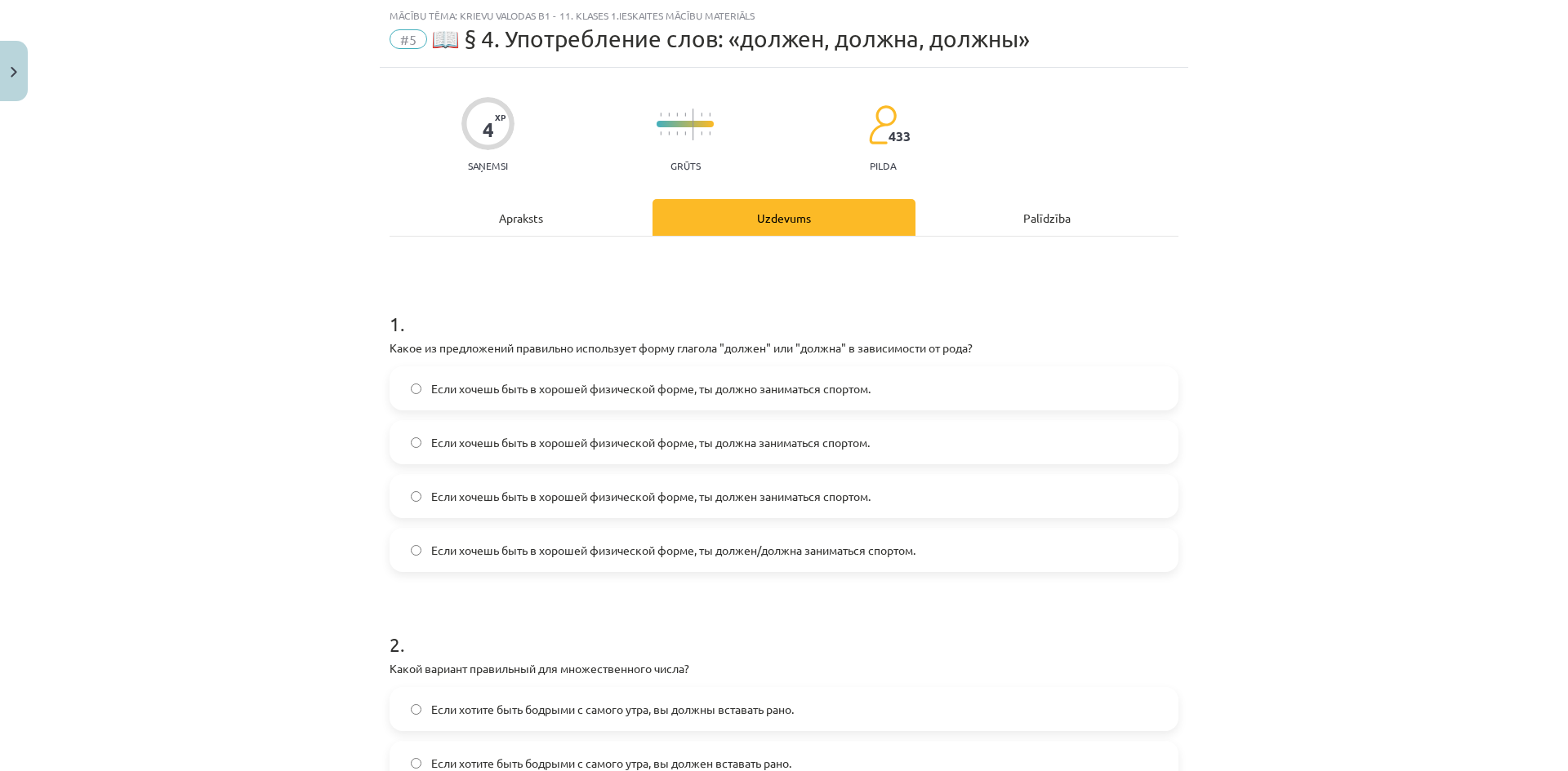
click at [904, 564] on label "Если хочешь быть в хорошей физической форме, ты должен/должна заниматься спорто…" at bounding box center [784, 550] width 785 height 41
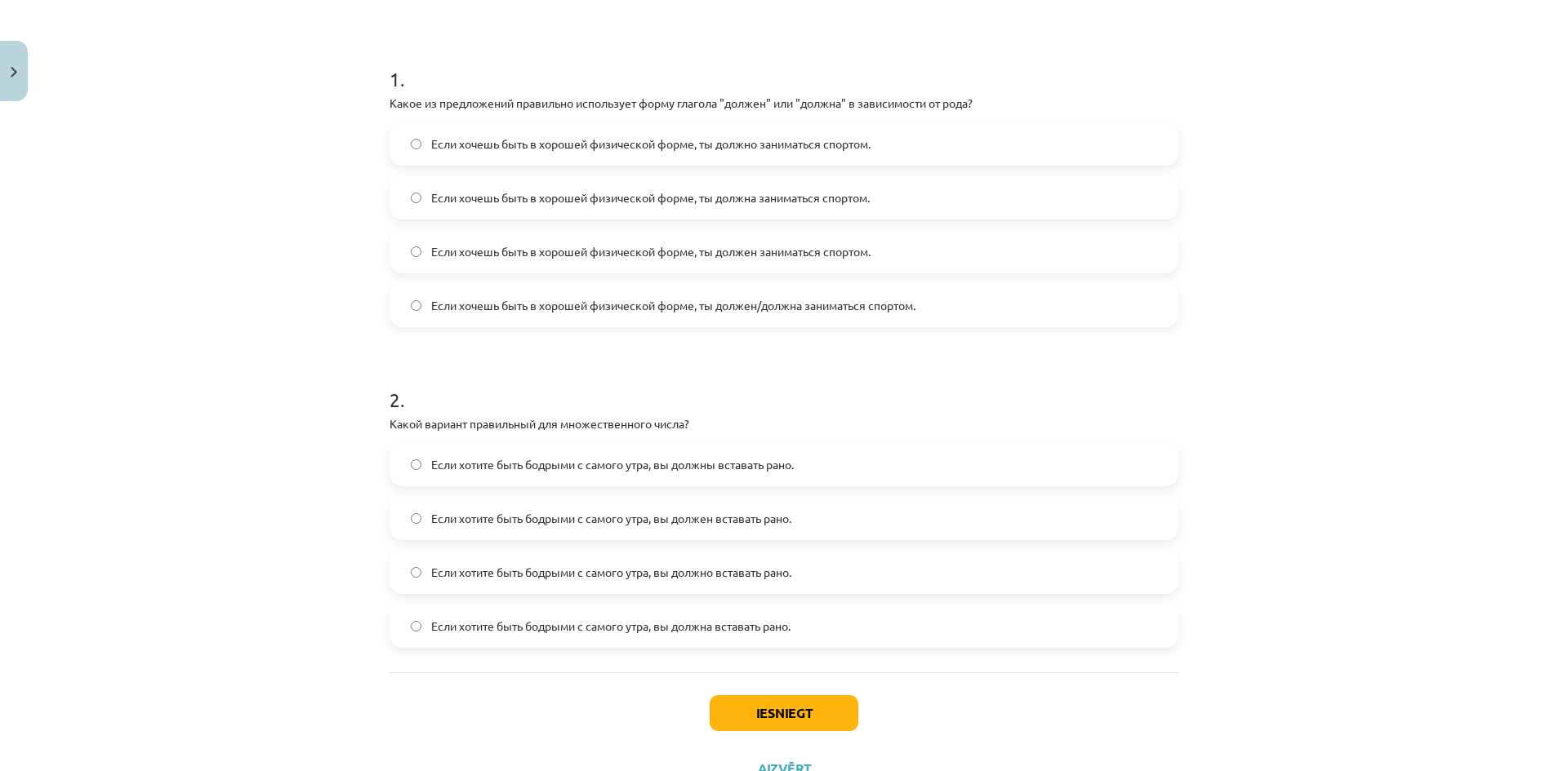
scroll to position [352, 0]
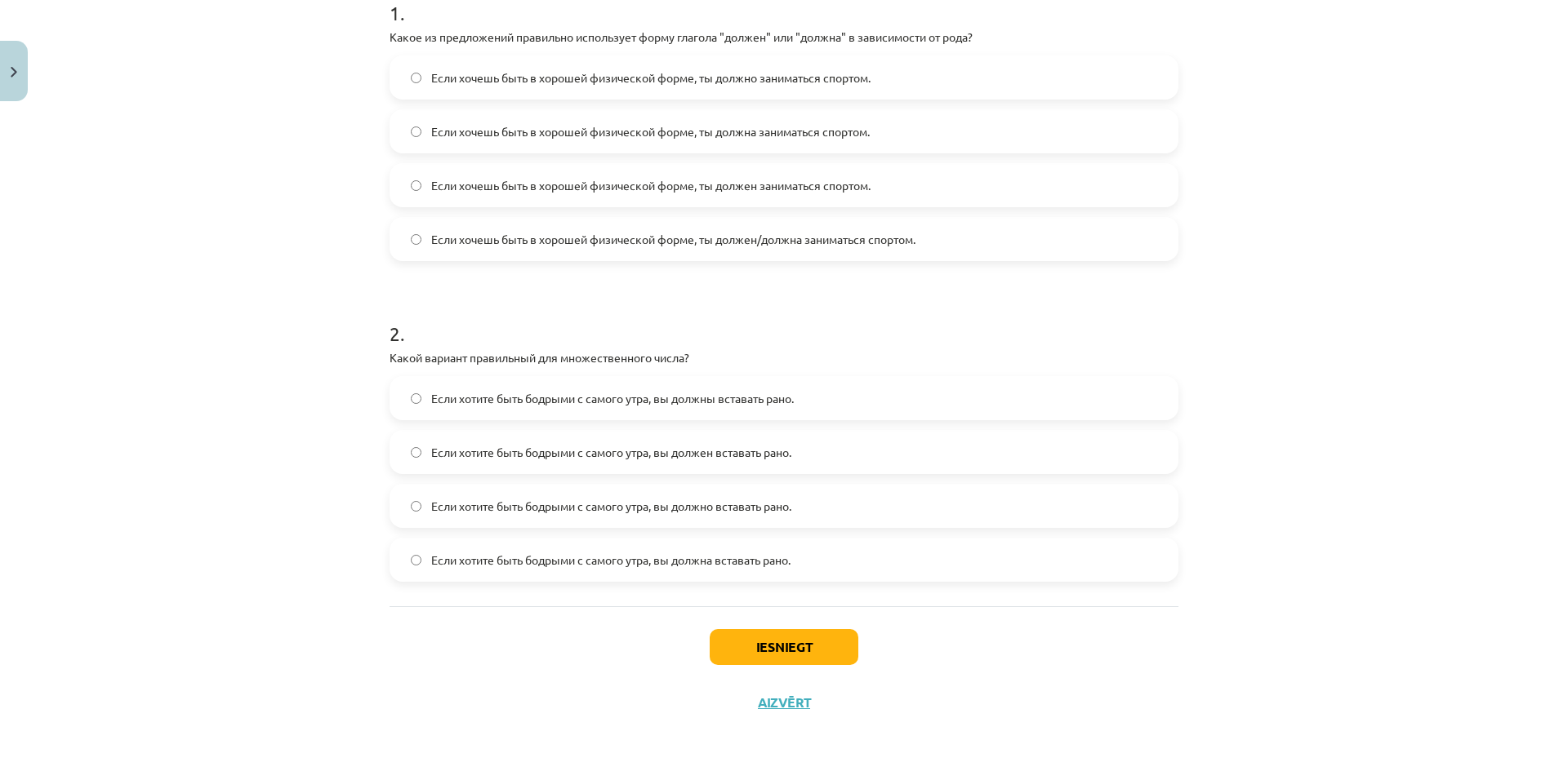
click at [783, 398] on span "Если хотите быть бодрыми с самого утра, вы должны вставать рано." at bounding box center [612, 399] width 362 height 17
click at [804, 654] on button "Iesniegt" at bounding box center [784, 647] width 149 height 36
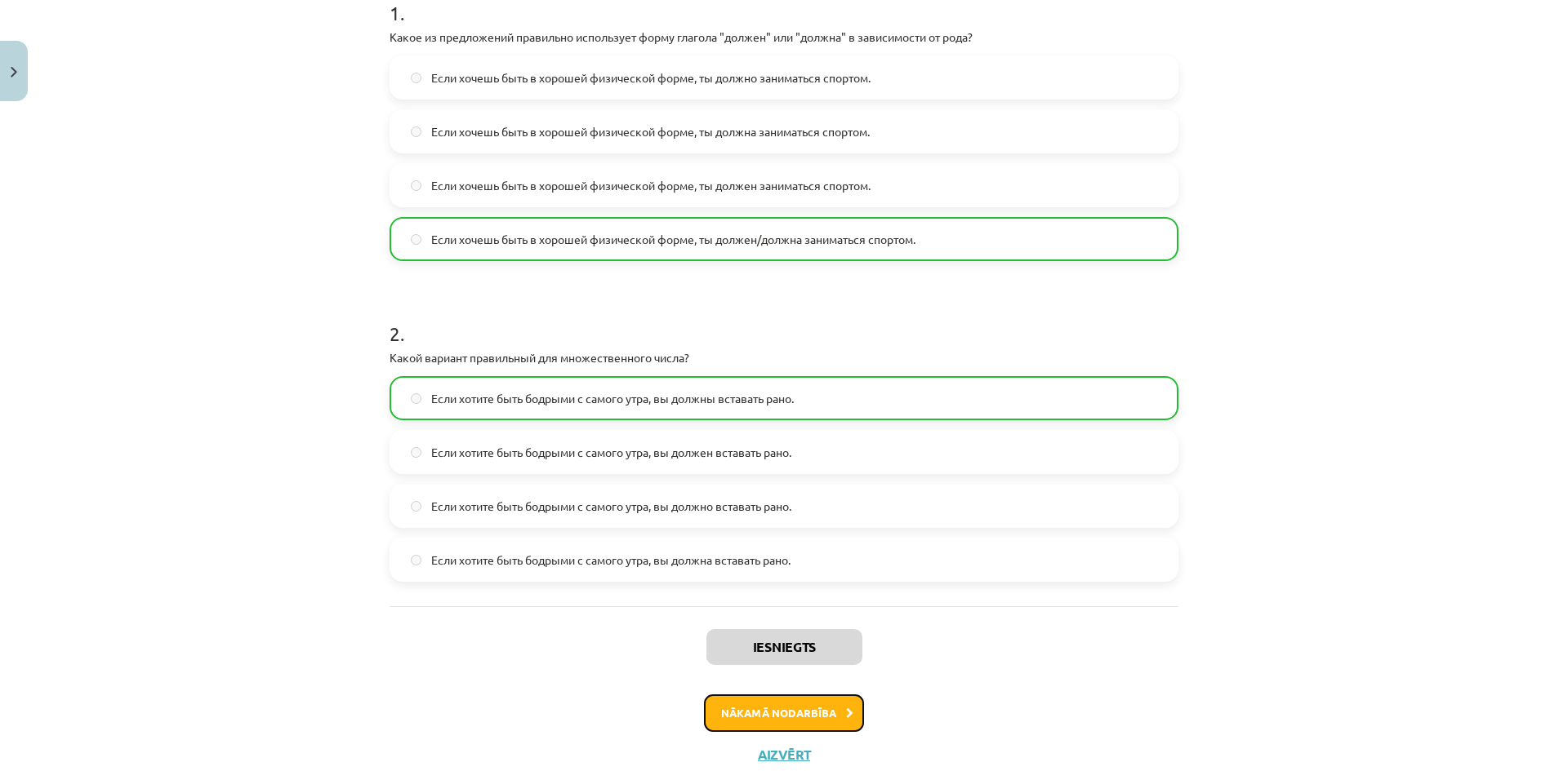
click at [819, 719] on button "Nākamā nodarbība" at bounding box center [784, 713] width 160 height 37
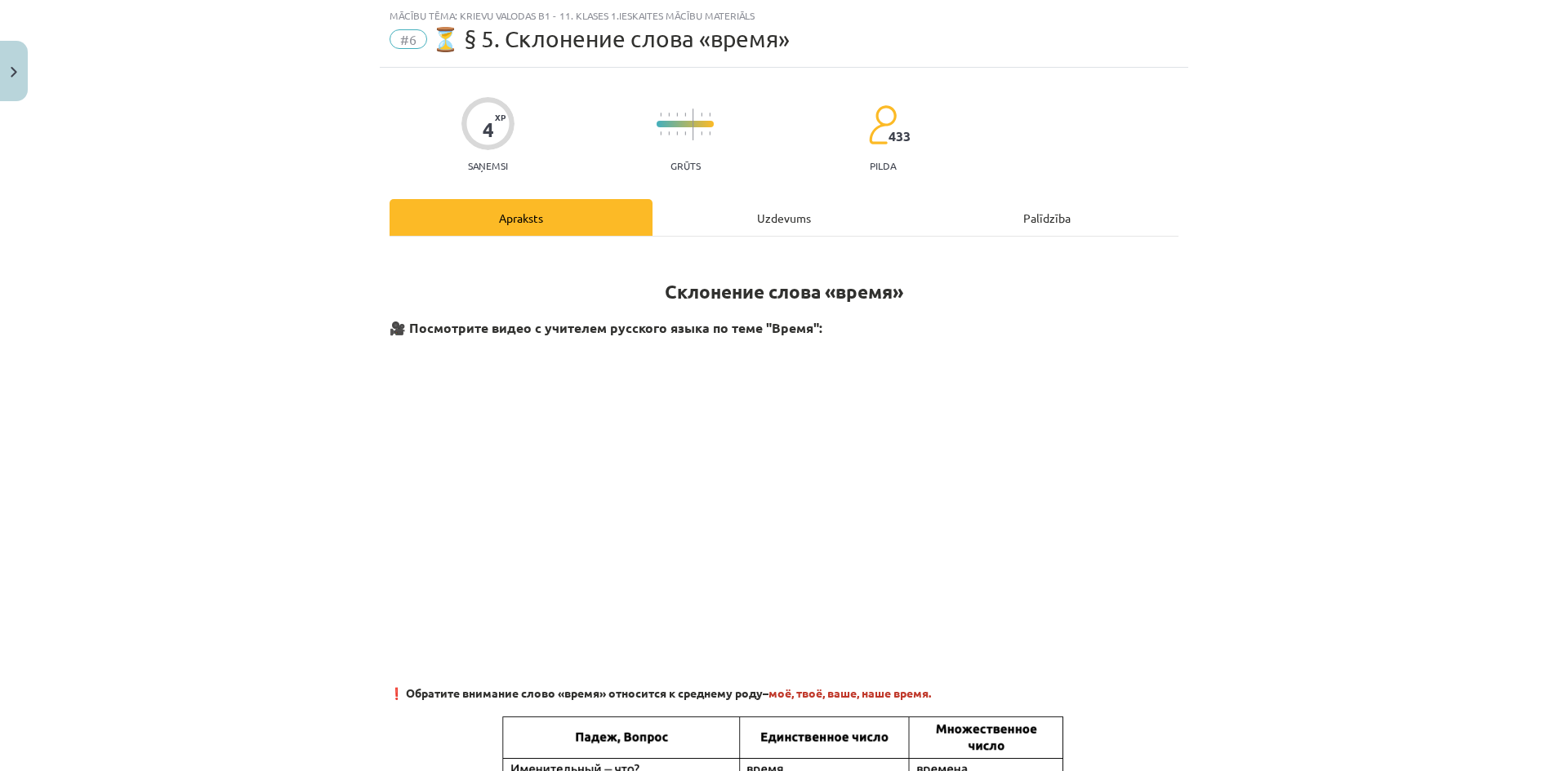
click at [719, 210] on div "Uzdevums" at bounding box center [784, 217] width 263 height 36
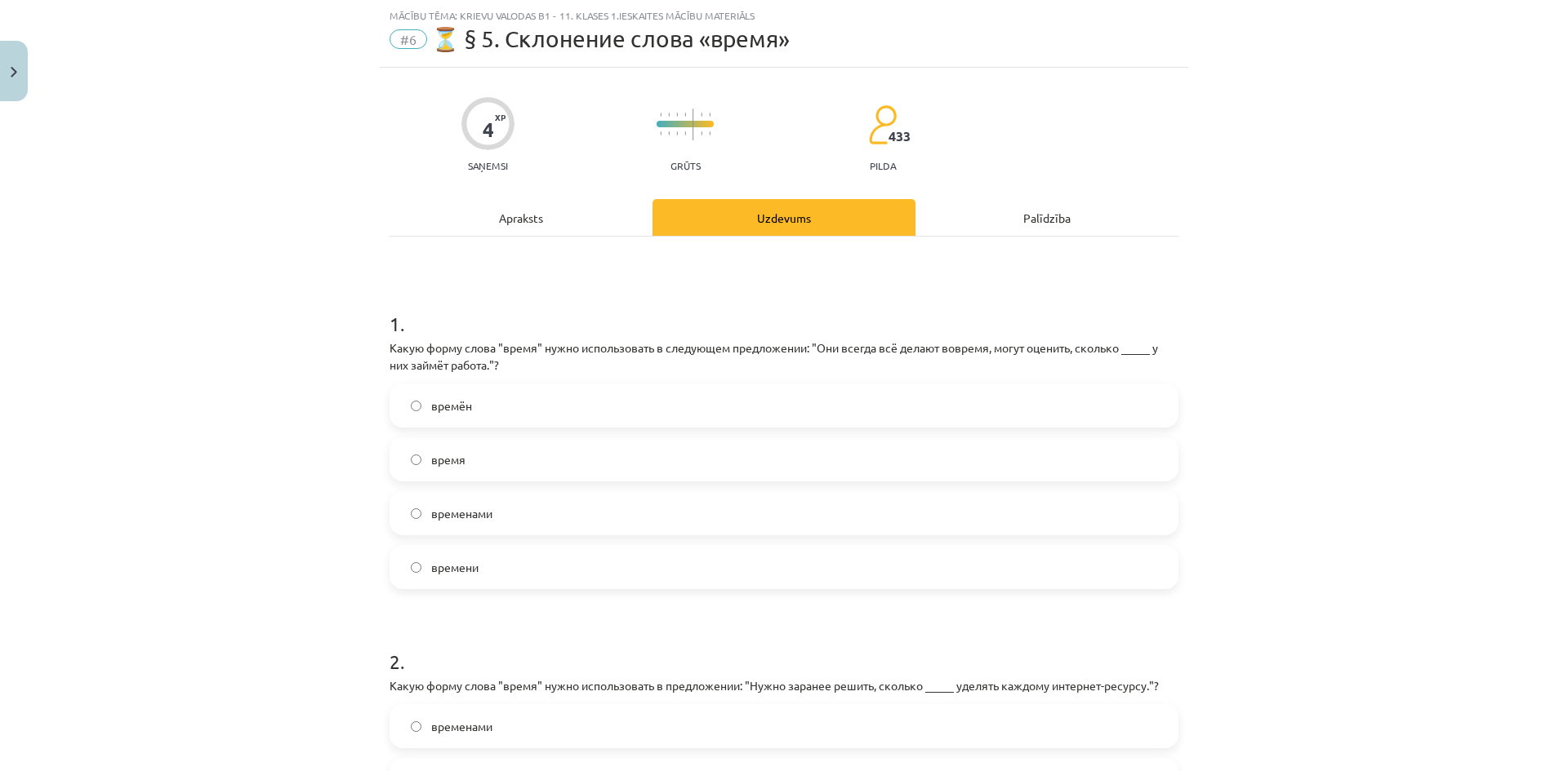
click at [594, 463] on label "время" at bounding box center [784, 459] width 785 height 41
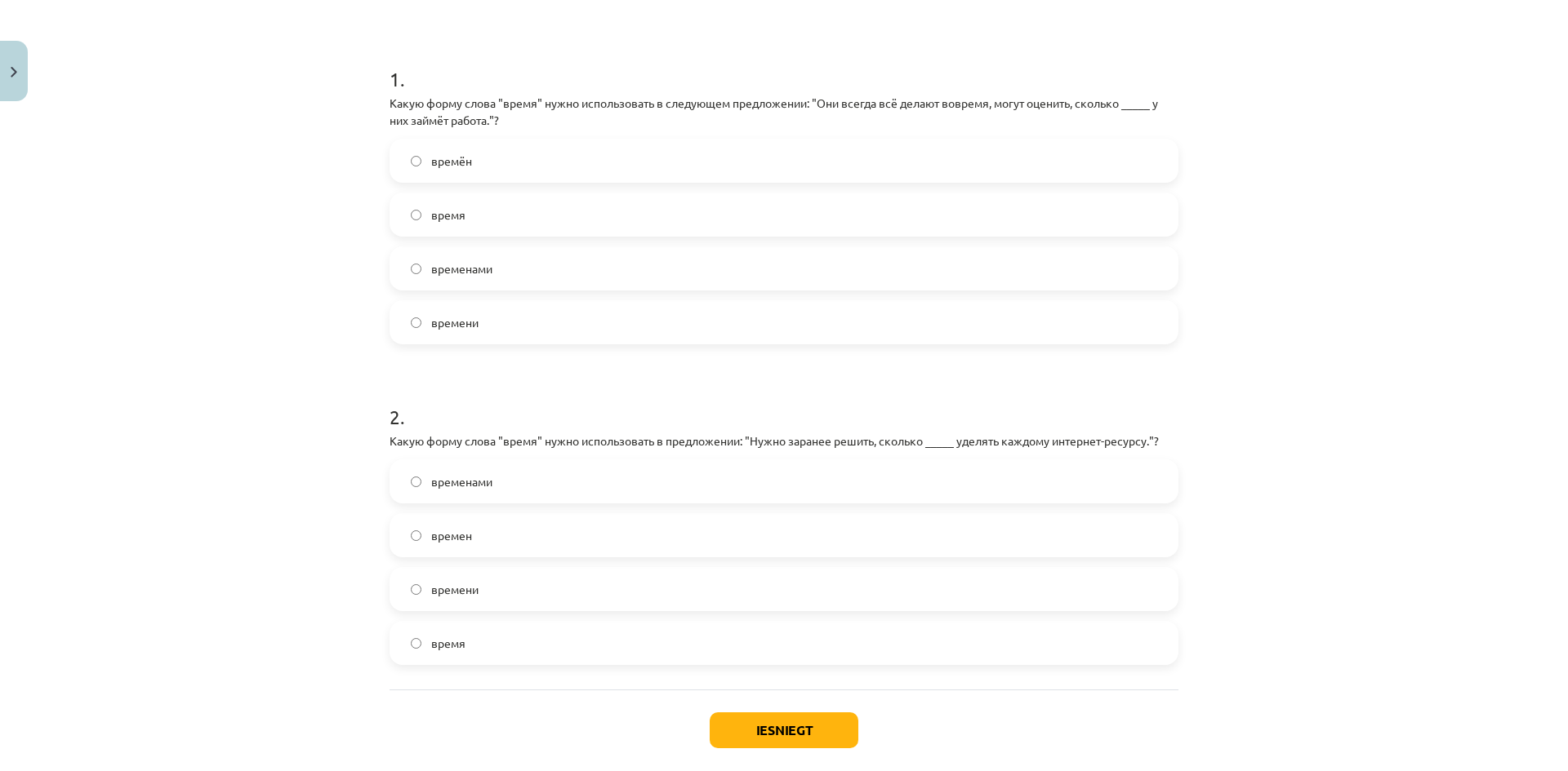
click at [577, 487] on label "временами" at bounding box center [784, 482] width 785 height 41
drag, startPoint x: 891, startPoint y: 443, endPoint x: 1019, endPoint y: 447, distance: 128.1
click at [1018, 447] on p "Какую форму слова "время" нужно использовать в предложении: "Нужно заранее реши…" at bounding box center [784, 441] width 789 height 17
click at [956, 427] on h1 "2 ." at bounding box center [784, 402] width 789 height 51
drag, startPoint x: 903, startPoint y: 444, endPoint x: 975, endPoint y: 452, distance: 72.4
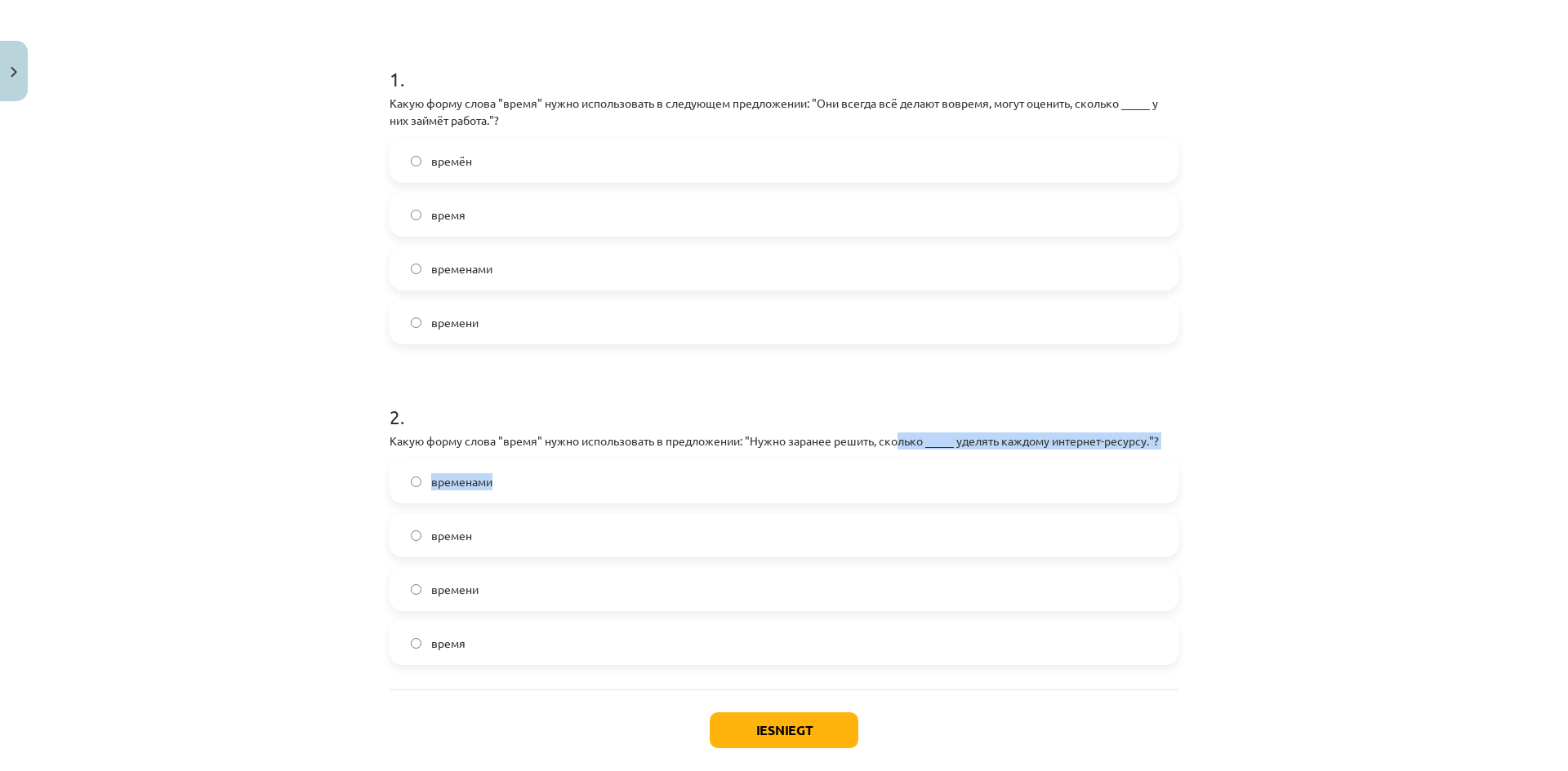
click at [978, 452] on div "2 . Какую форму слова "время" нужно использовать в предложении: "Нужно заранее …" at bounding box center [784, 521] width 789 height 288
click at [585, 411] on h1 "2 ." at bounding box center [784, 402] width 789 height 51
click at [598, 582] on label "времени" at bounding box center [784, 589] width 785 height 41
click at [754, 724] on button "Iesniegt" at bounding box center [784, 730] width 149 height 36
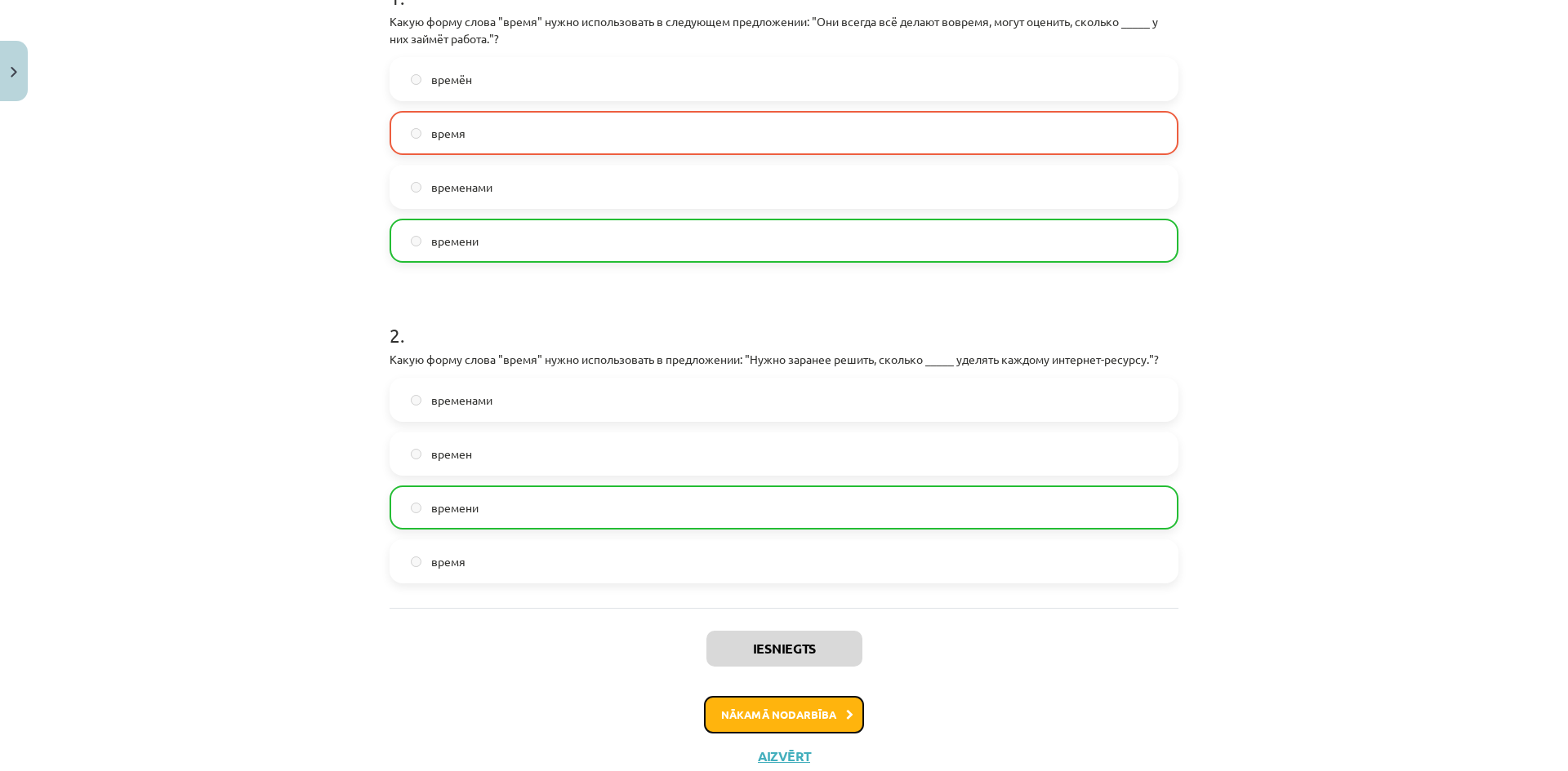
click at [789, 710] on button "Nākamā nodarbība" at bounding box center [784, 715] width 160 height 37
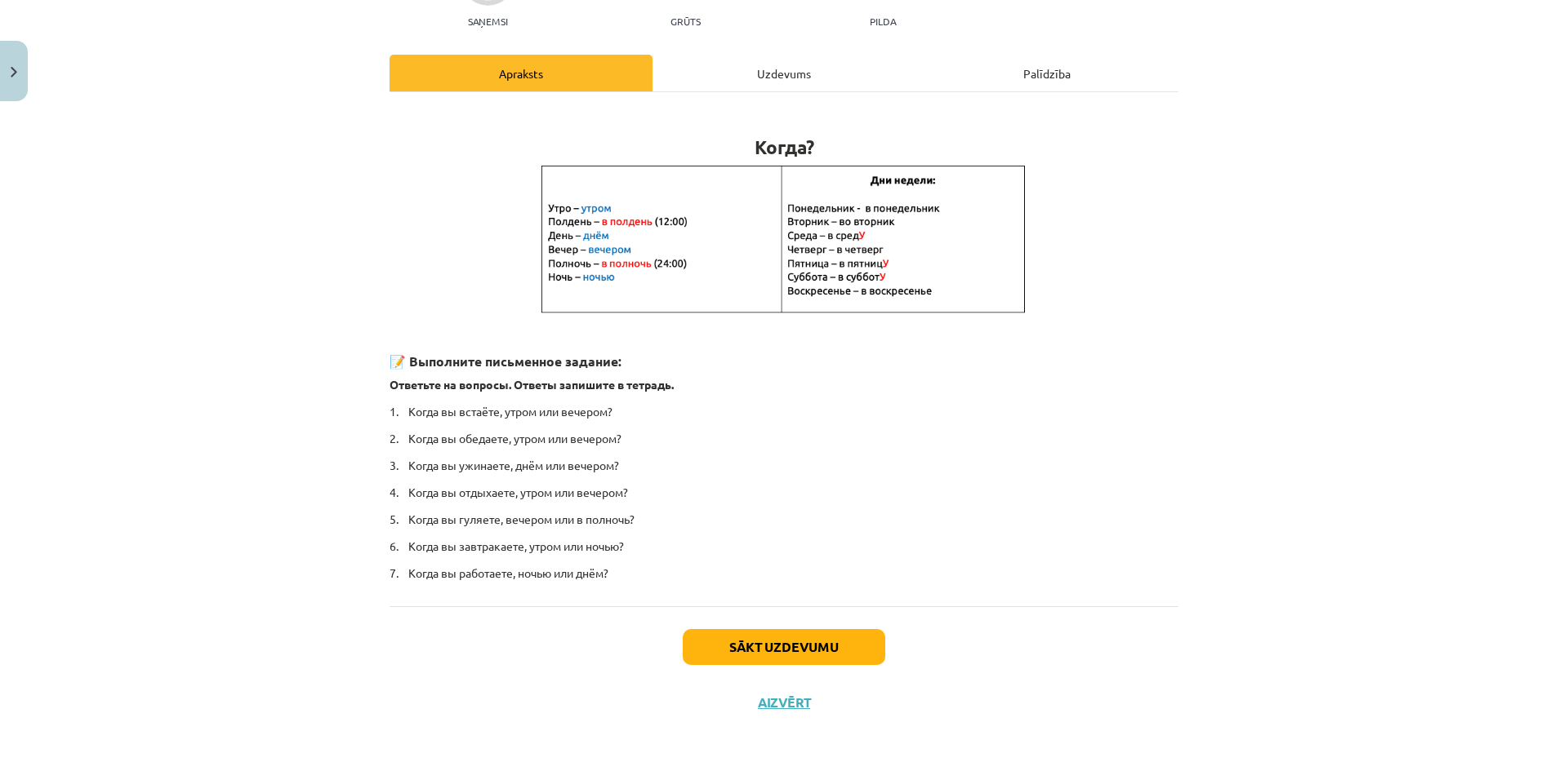
scroll to position [41, 0]
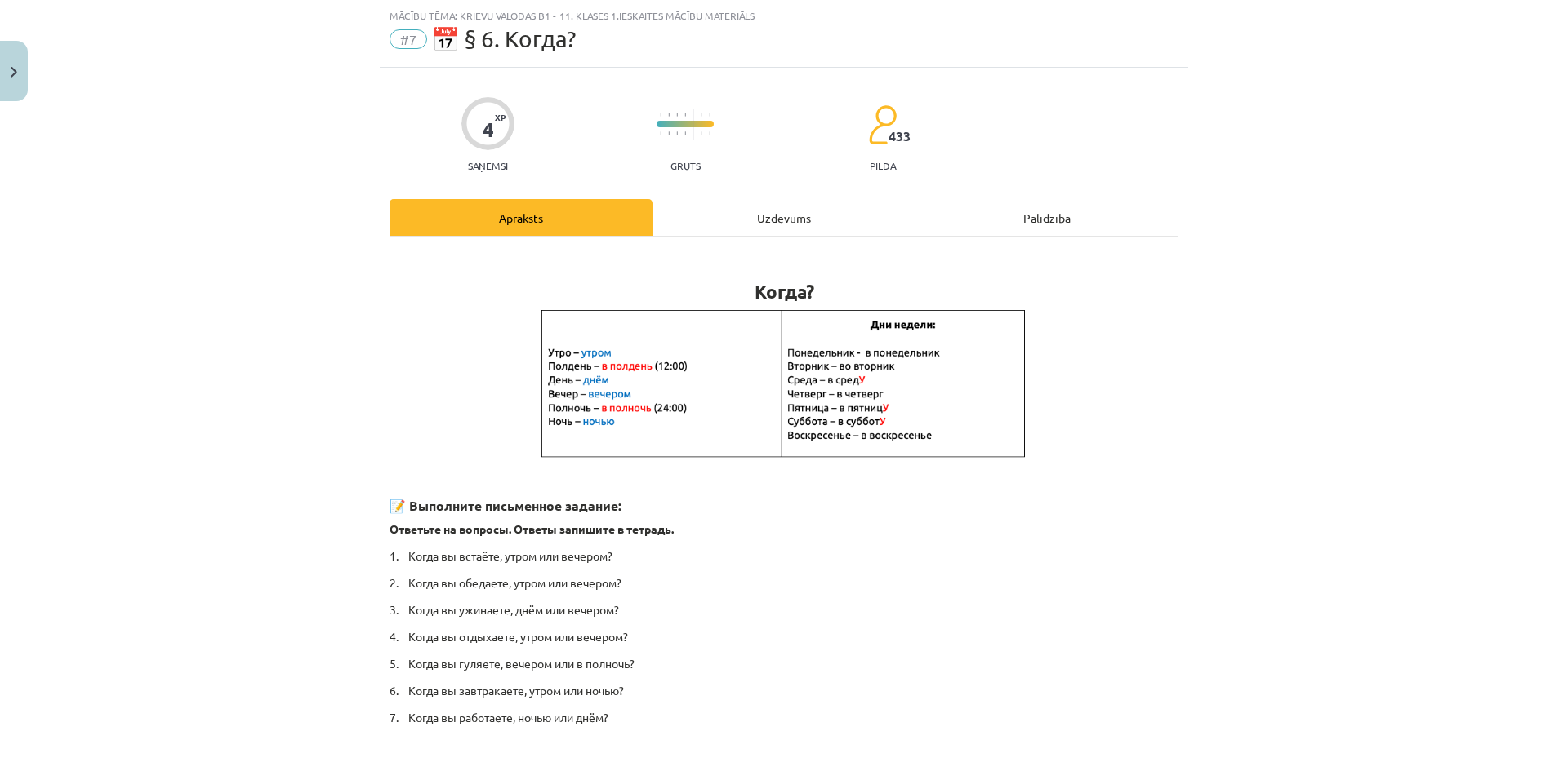
click at [740, 211] on div "Uzdevums" at bounding box center [784, 217] width 263 height 36
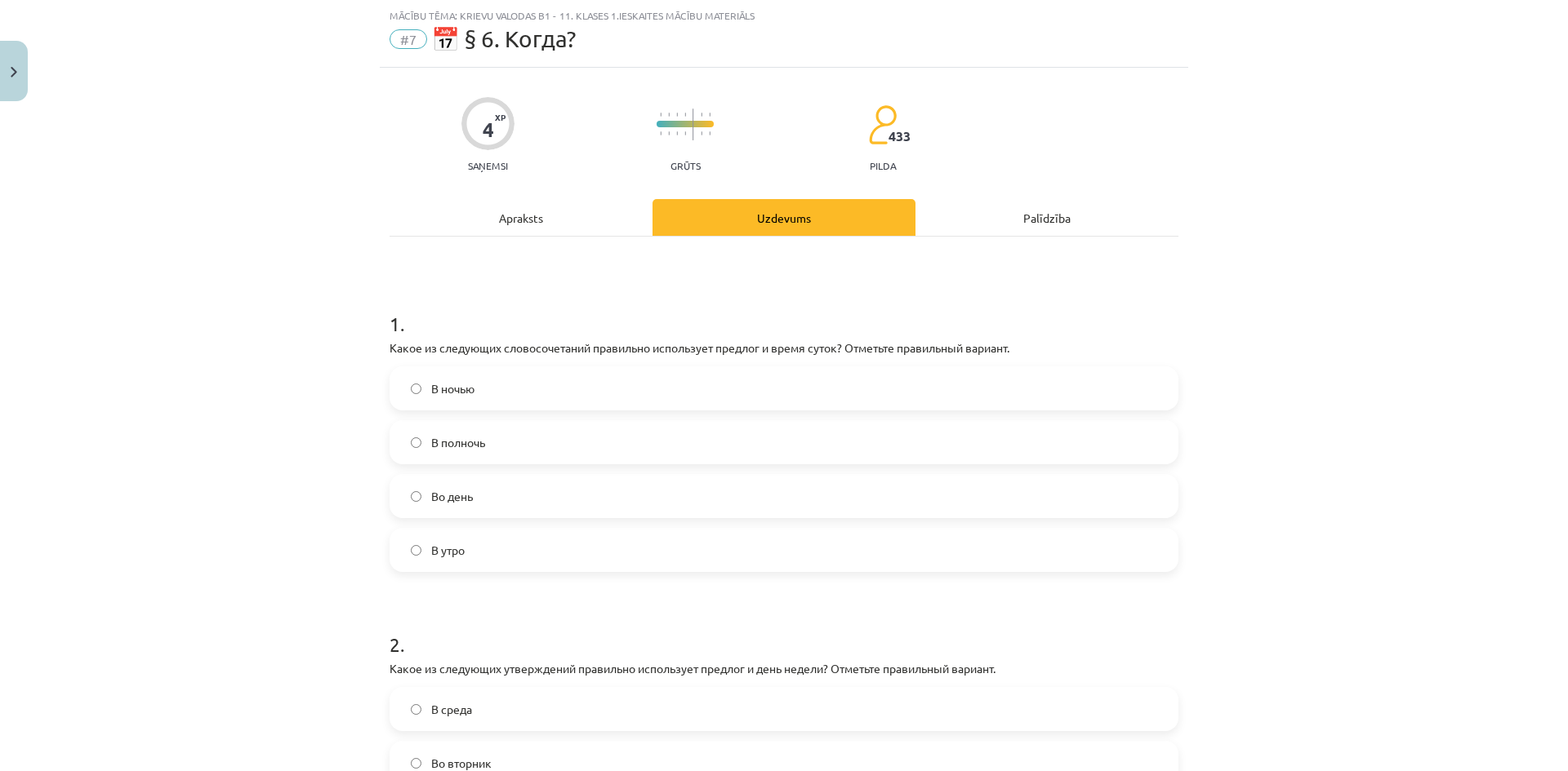
drag, startPoint x: 330, startPoint y: 355, endPoint x: 1093, endPoint y: 344, distance: 763.1
click at [1096, 345] on div "Mācību tēma: Krievu valodas b1 - 11. klases 1.ieskaites mācību materiāls #7 📅 §…" at bounding box center [784, 386] width 1568 height 771
click at [592, 302] on h1 "1 ." at bounding box center [784, 310] width 789 height 51
click at [532, 395] on label "В ночью" at bounding box center [784, 388] width 785 height 41
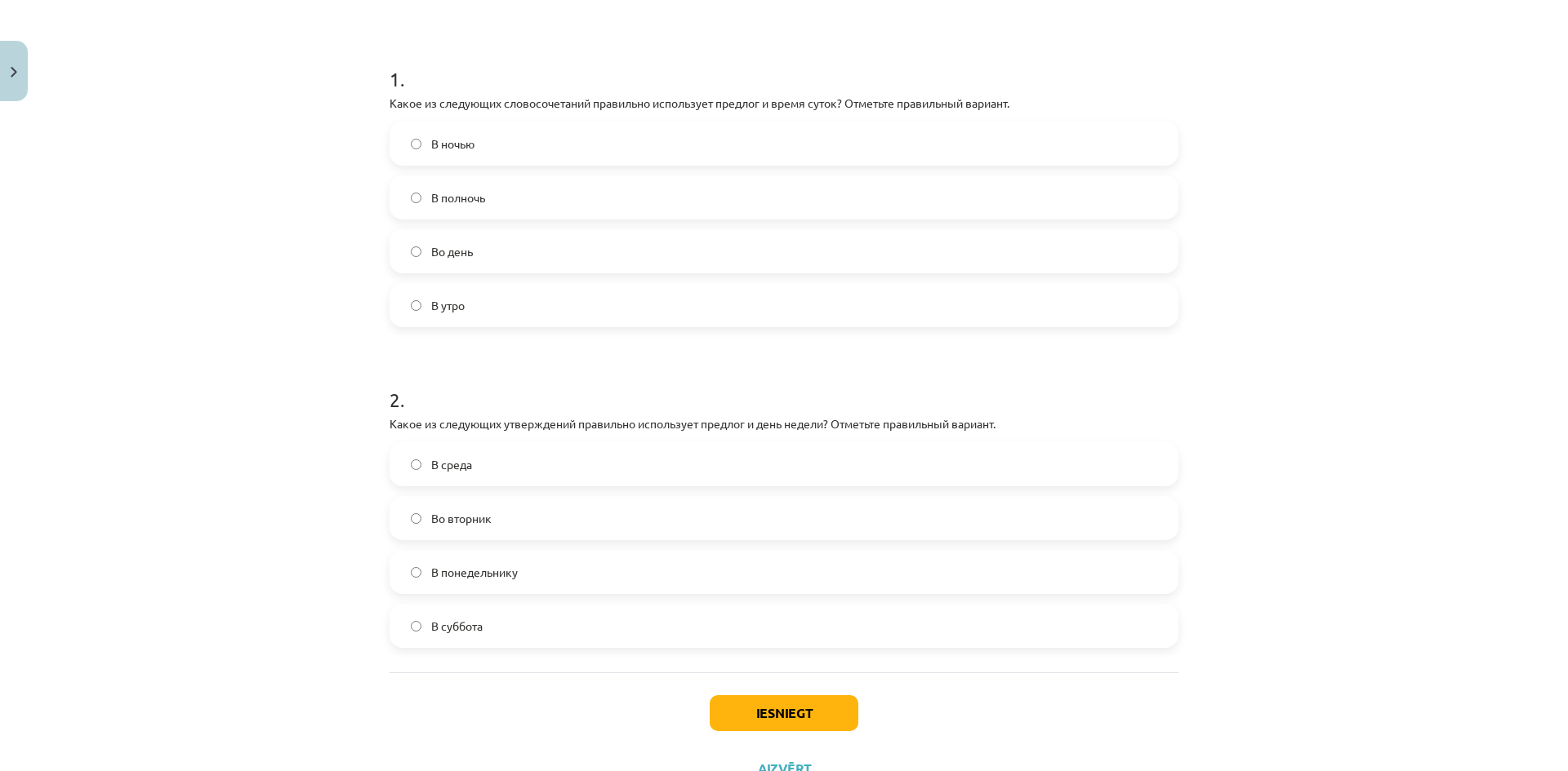
click at [600, 509] on label "Во вторник" at bounding box center [784, 518] width 785 height 41
click at [815, 719] on button "Iesniegt" at bounding box center [784, 713] width 149 height 36
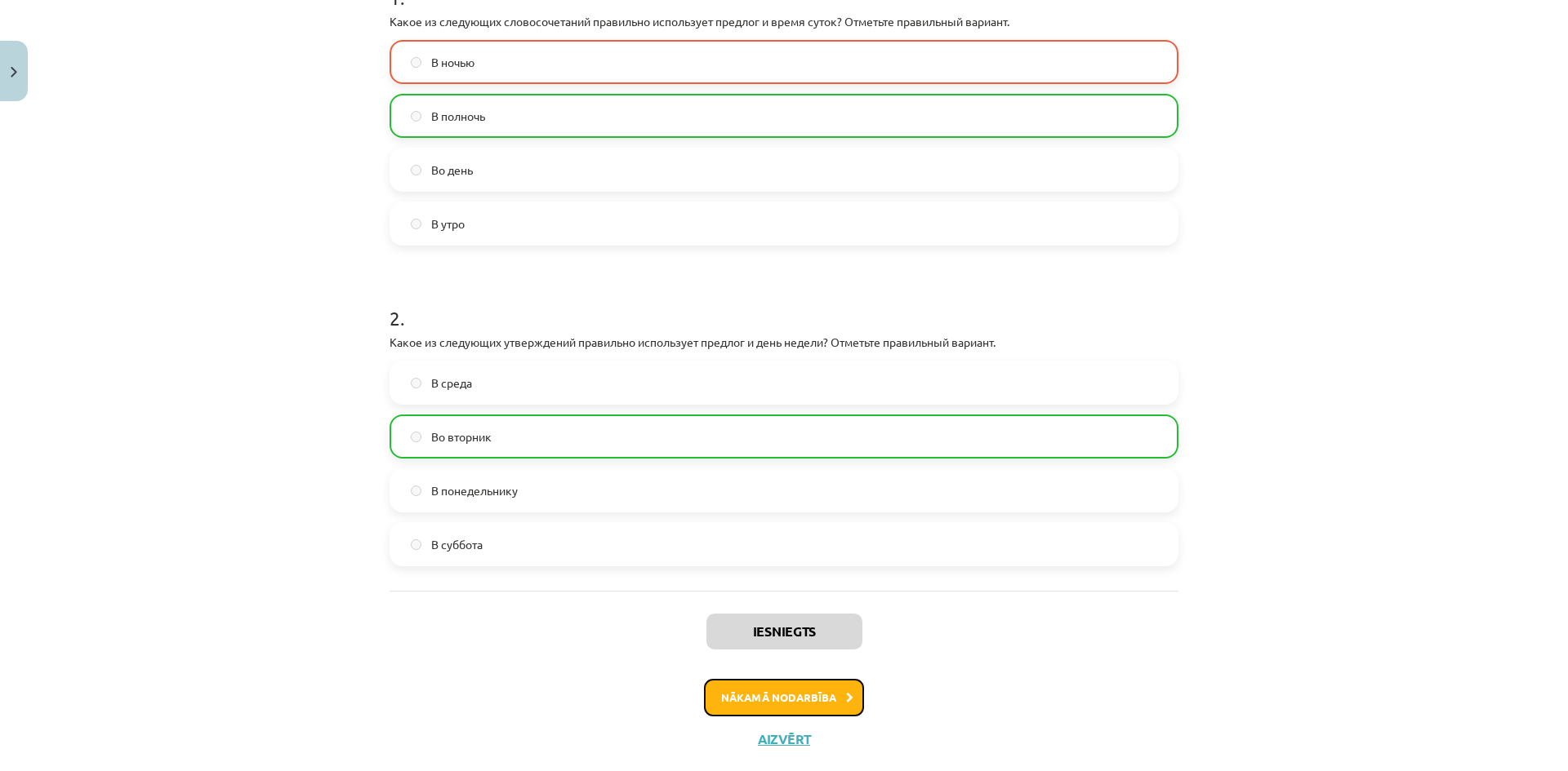
click at [822, 692] on button "Nākamā nodarbība" at bounding box center [784, 698] width 160 height 37
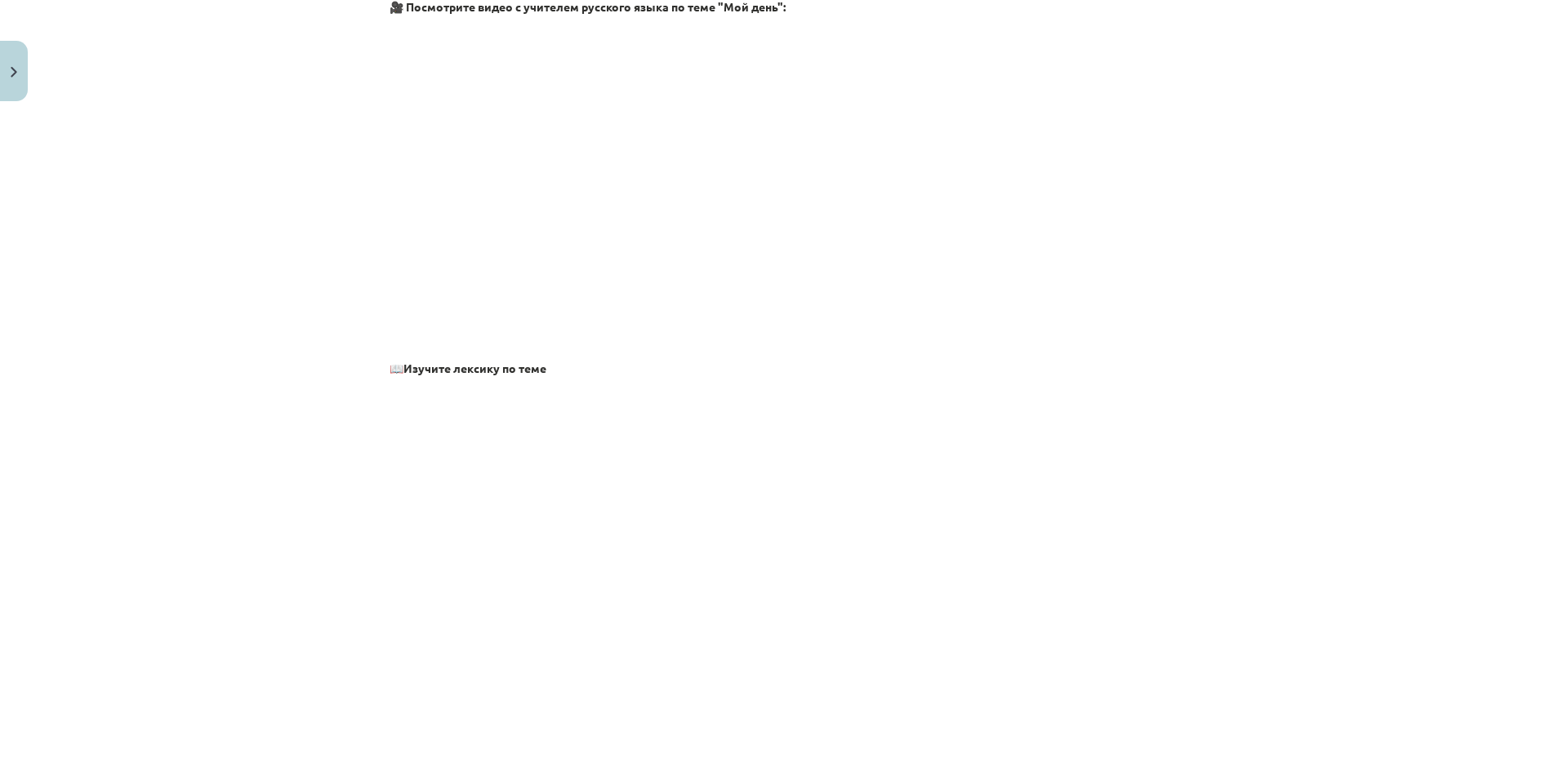
scroll to position [41, 0]
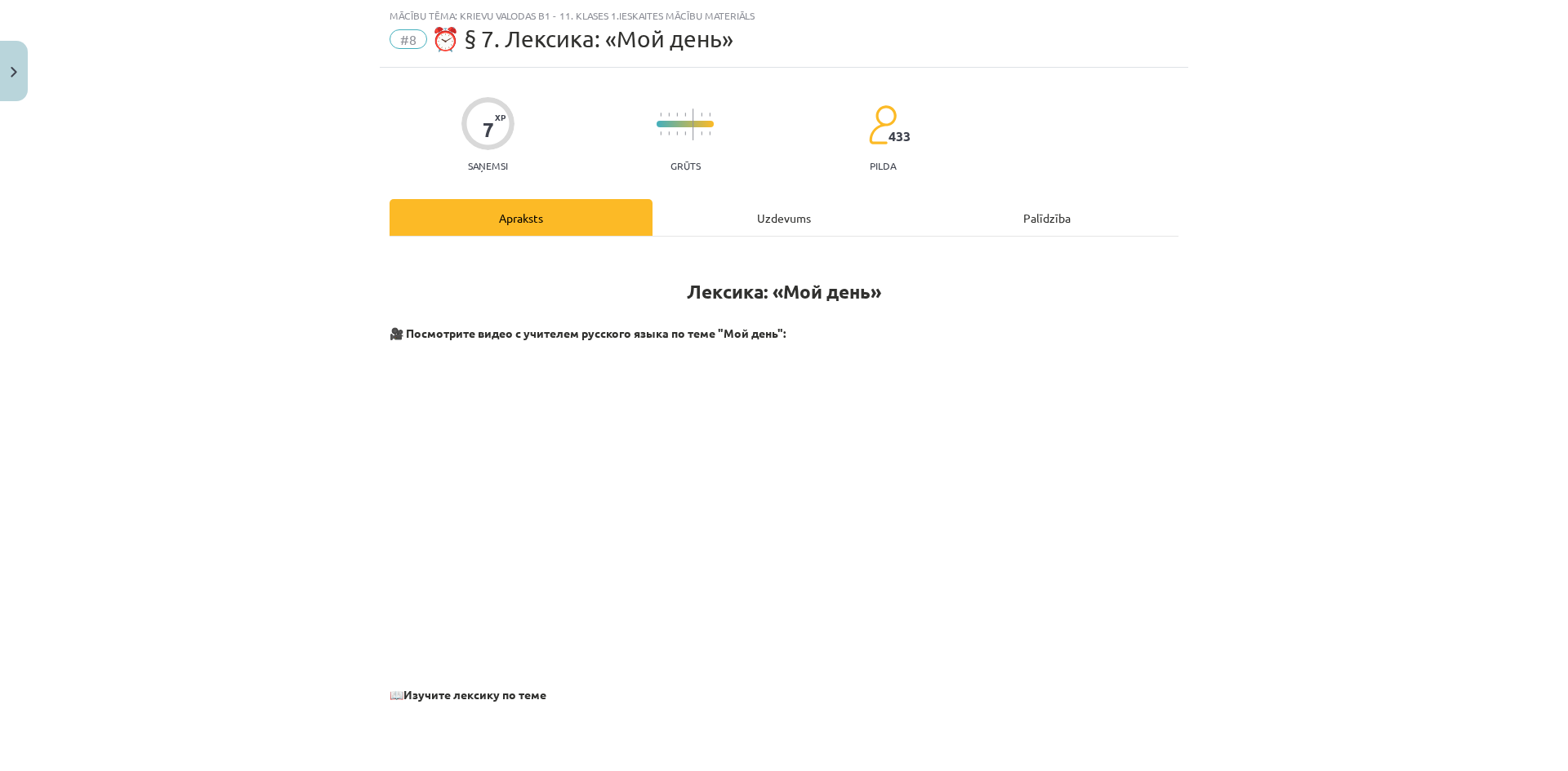
click at [804, 226] on div "Uzdevums" at bounding box center [784, 217] width 263 height 36
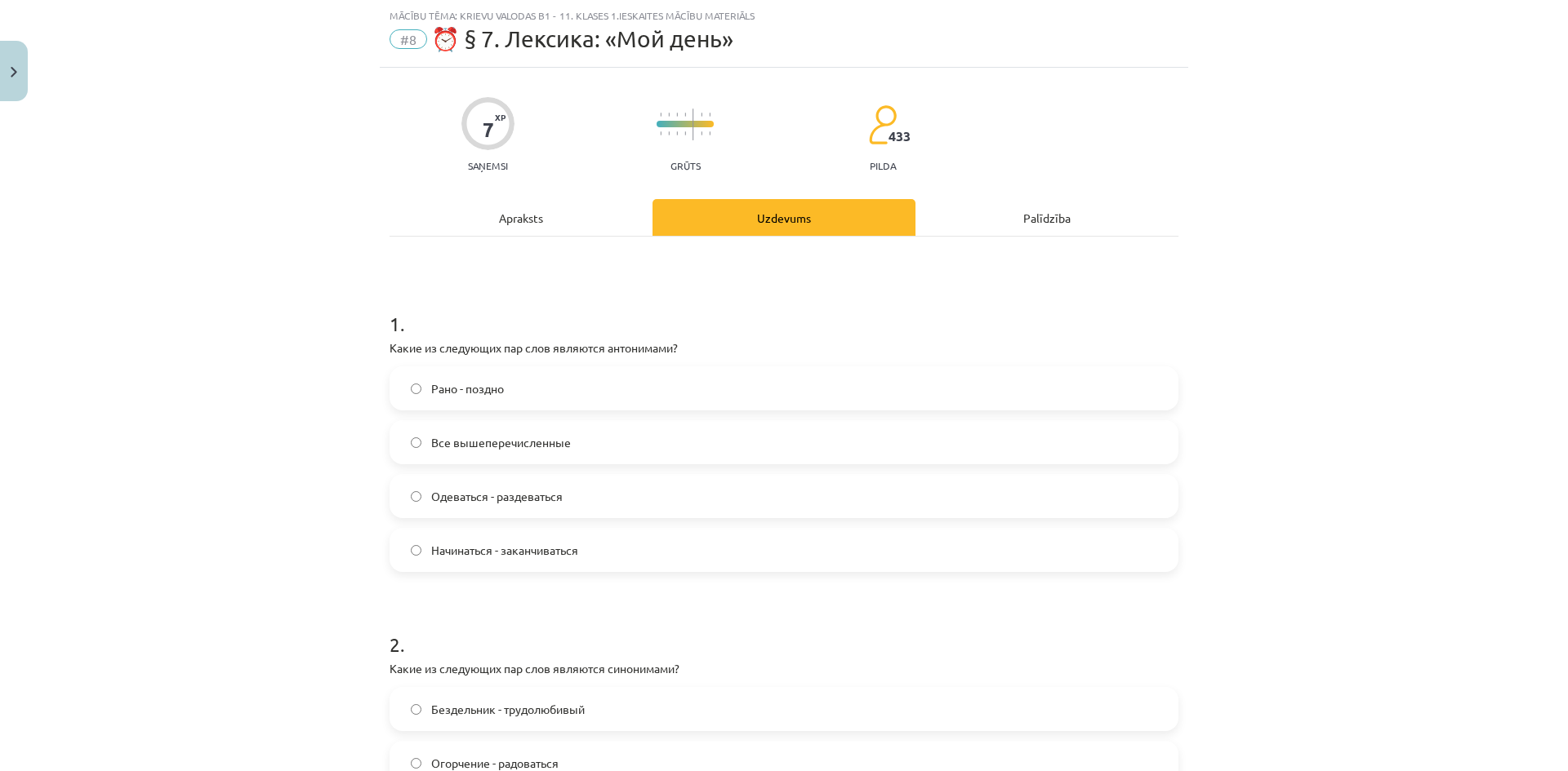
click at [572, 223] on div "Apraksts" at bounding box center [520, 217] width 263 height 36
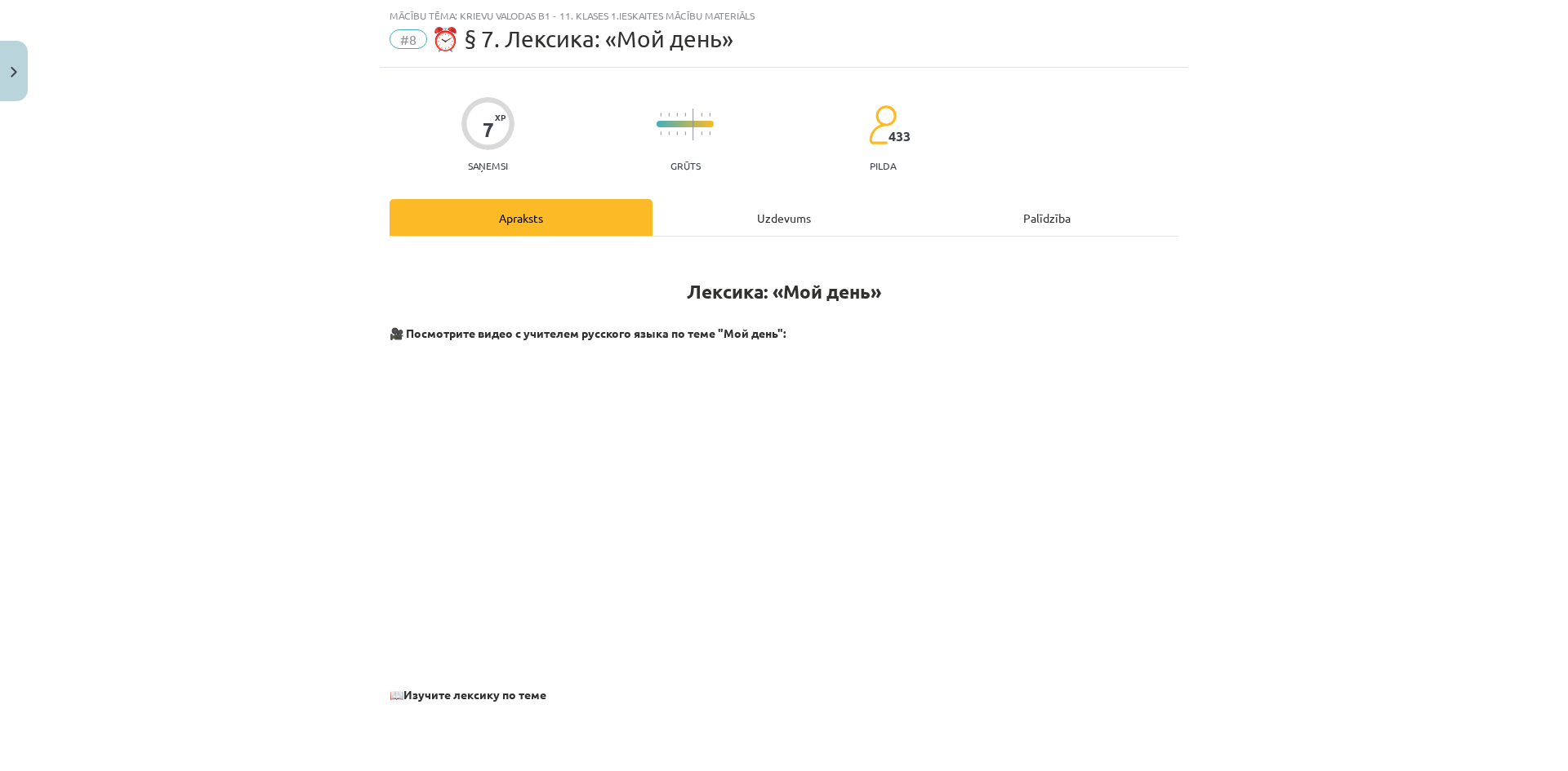
click at [748, 213] on div "Uzdevums" at bounding box center [784, 217] width 263 height 36
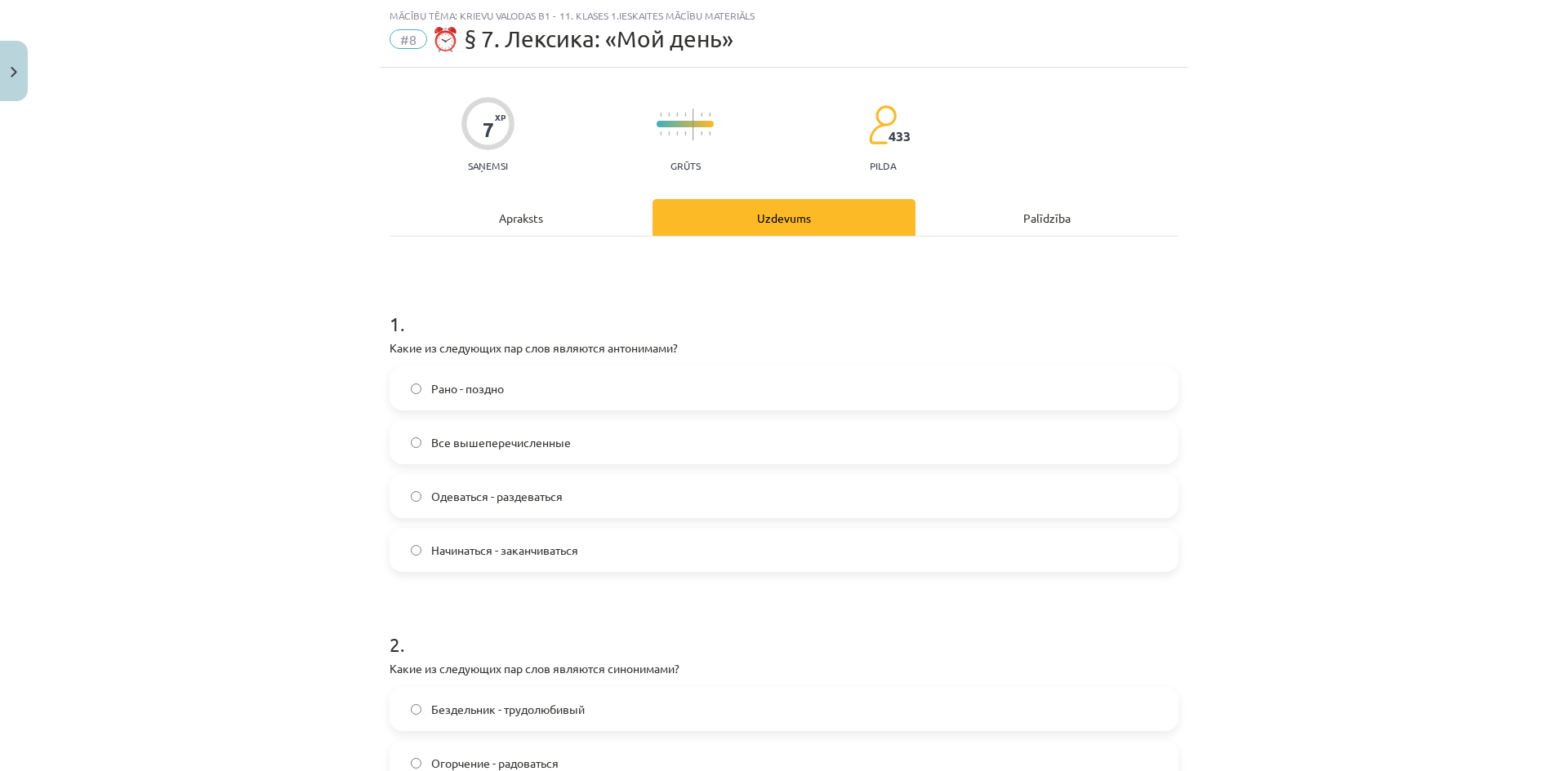
click at [633, 452] on label "Все вышеперечисленные" at bounding box center [784, 443] width 785 height 41
drag, startPoint x: 627, startPoint y: 452, endPoint x: 418, endPoint y: 448, distance: 209.0
click at [418, 448] on label "Все вышеперечисленные" at bounding box center [784, 443] width 785 height 41
click at [827, 300] on h1 "1 ." at bounding box center [784, 310] width 789 height 51
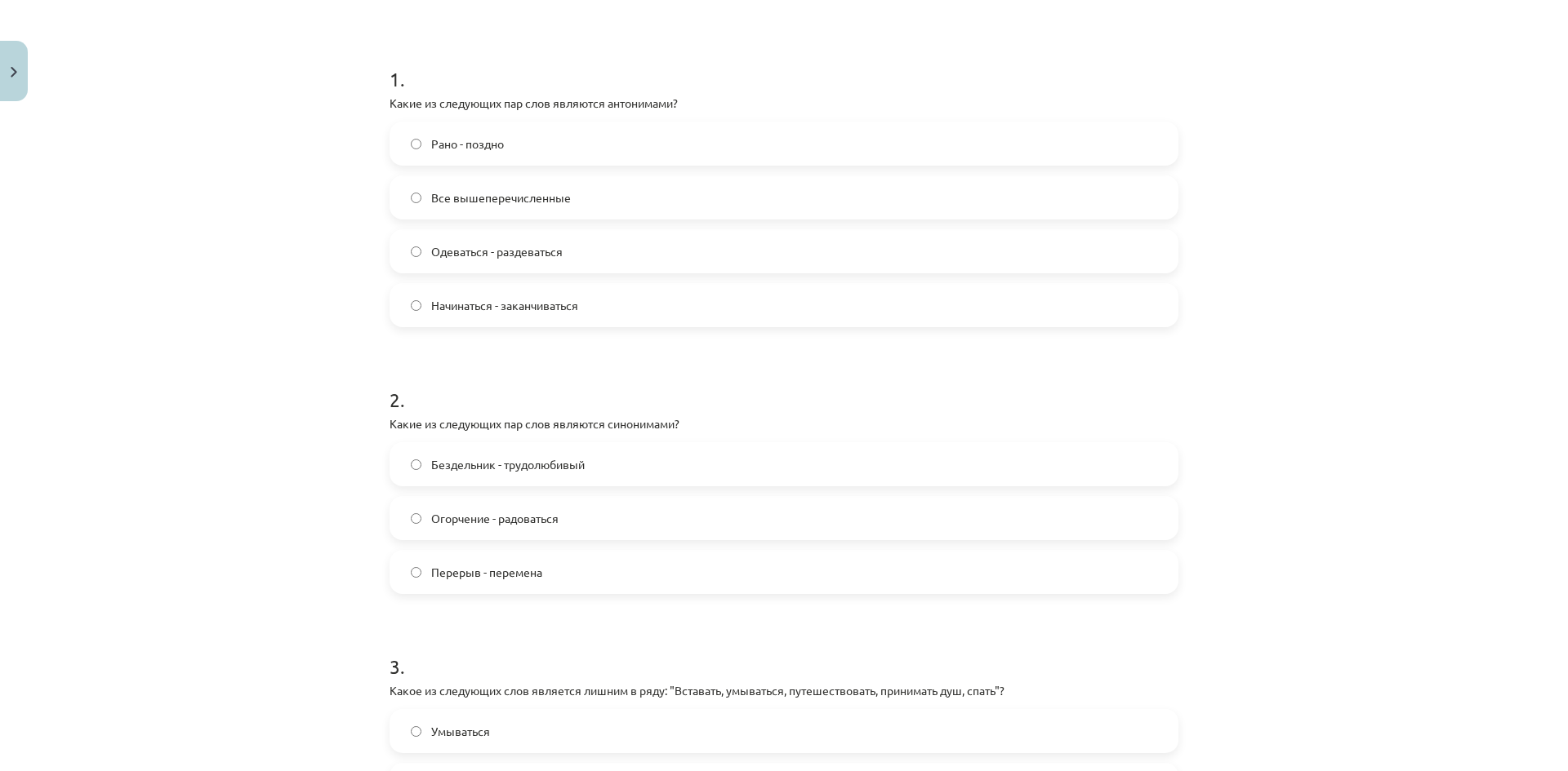
click at [596, 565] on label "Перерыв - перемена" at bounding box center [784, 573] width 785 height 41
drag, startPoint x: 592, startPoint y: 575, endPoint x: 398, endPoint y: 578, distance: 194.0
click at [398, 578] on label "Перерыв - перемена" at bounding box center [784, 573] width 785 height 41
click at [759, 400] on h1 "2 ." at bounding box center [784, 386] width 789 height 51
drag, startPoint x: 630, startPoint y: 463, endPoint x: 425, endPoint y: 470, distance: 205.1
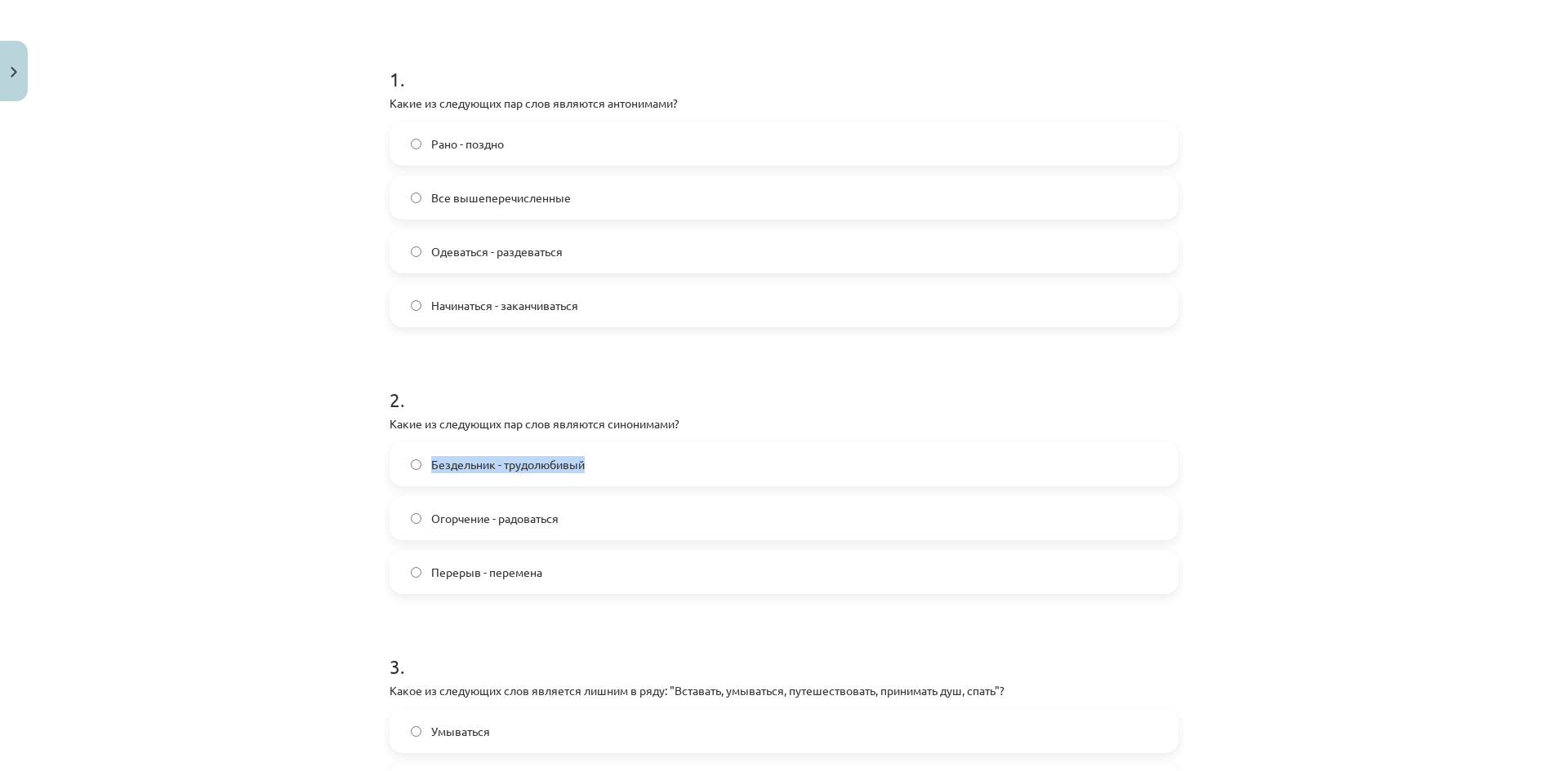
click at [418, 470] on label "Бездельник - трудолюбивый" at bounding box center [784, 465] width 785 height 41
click at [751, 372] on h1 "2 ." at bounding box center [784, 386] width 789 height 51
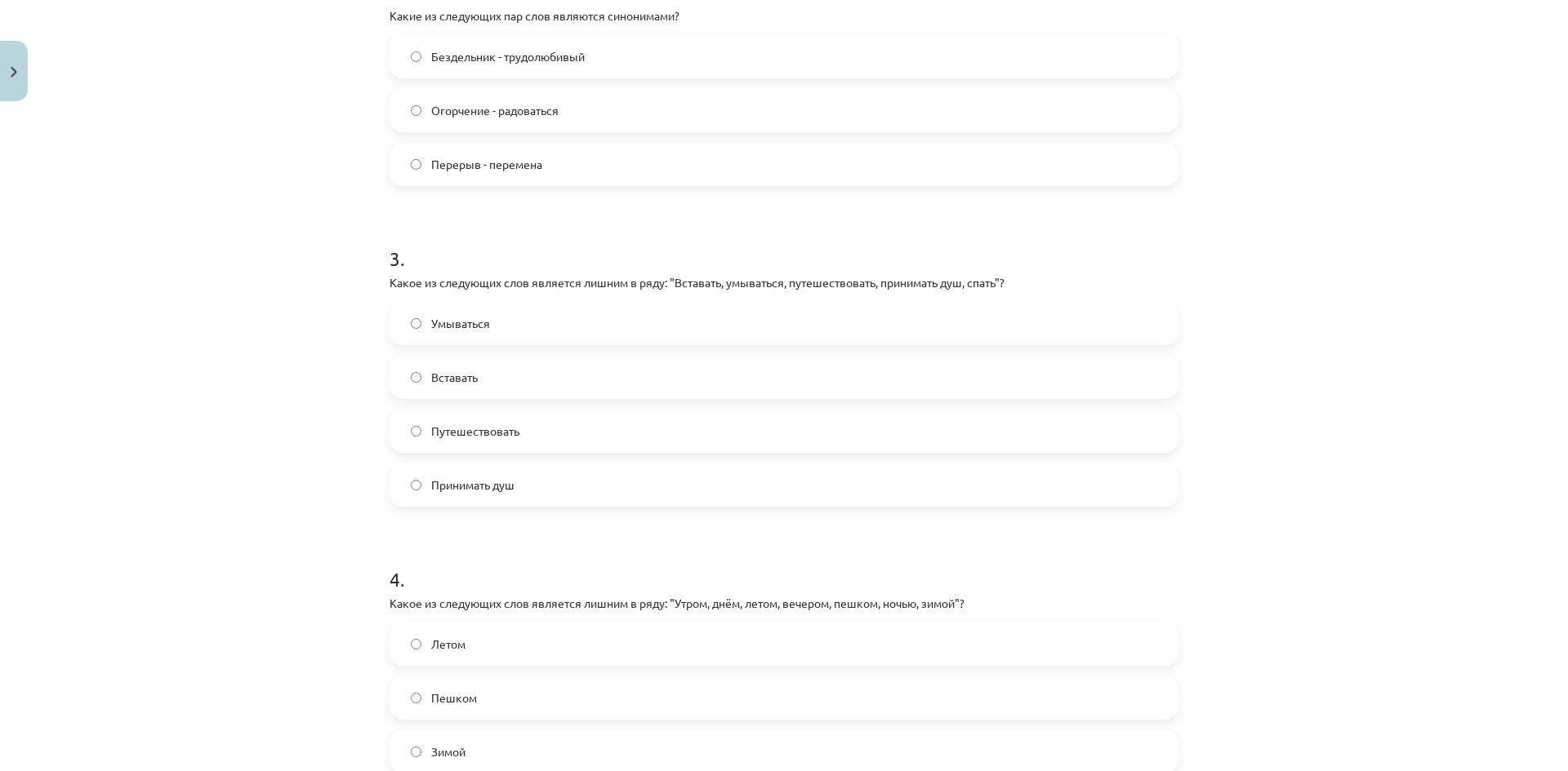
scroll to position [776, 0]
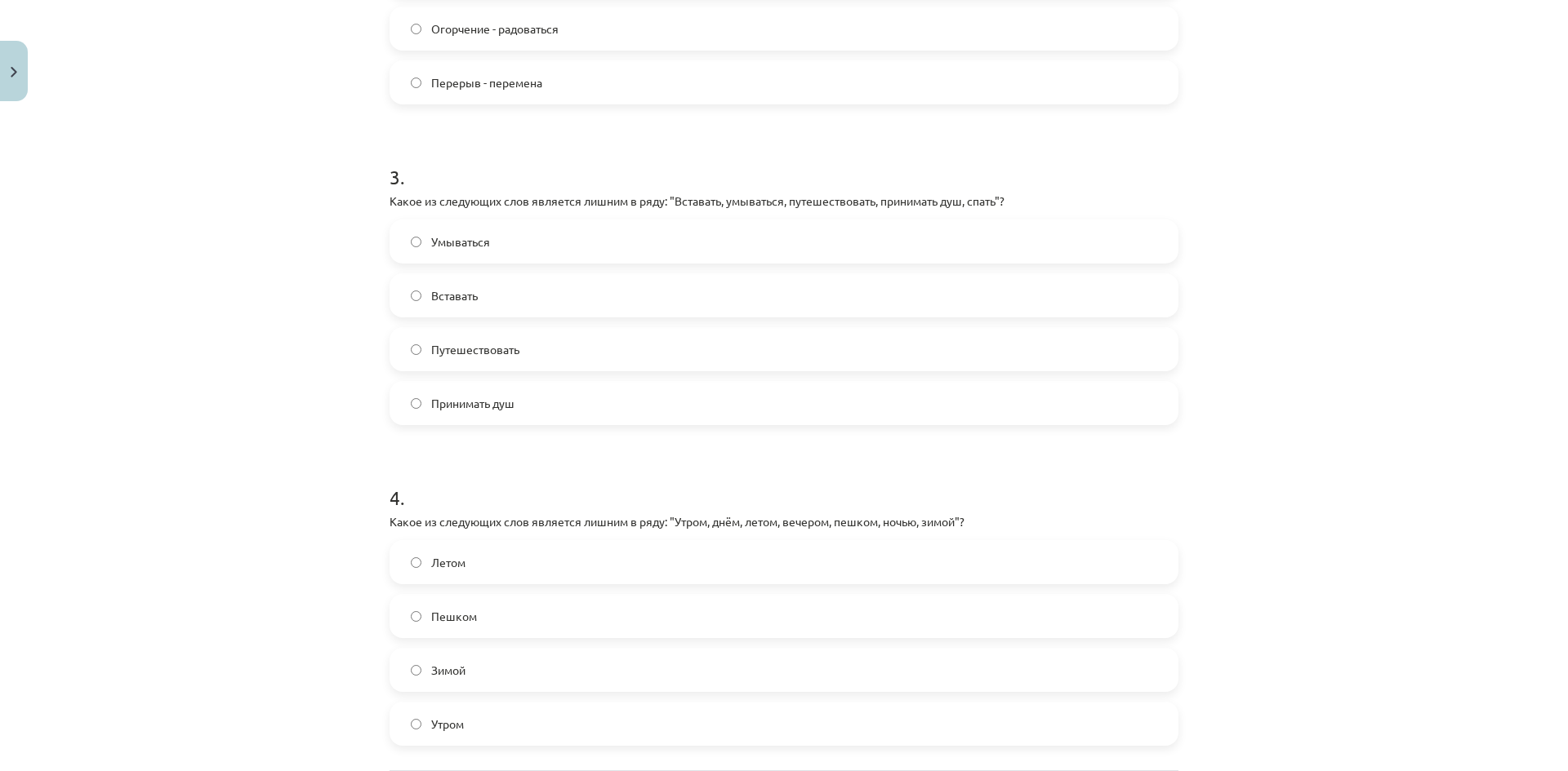
click at [543, 355] on label "Путешествовать" at bounding box center [784, 350] width 785 height 41
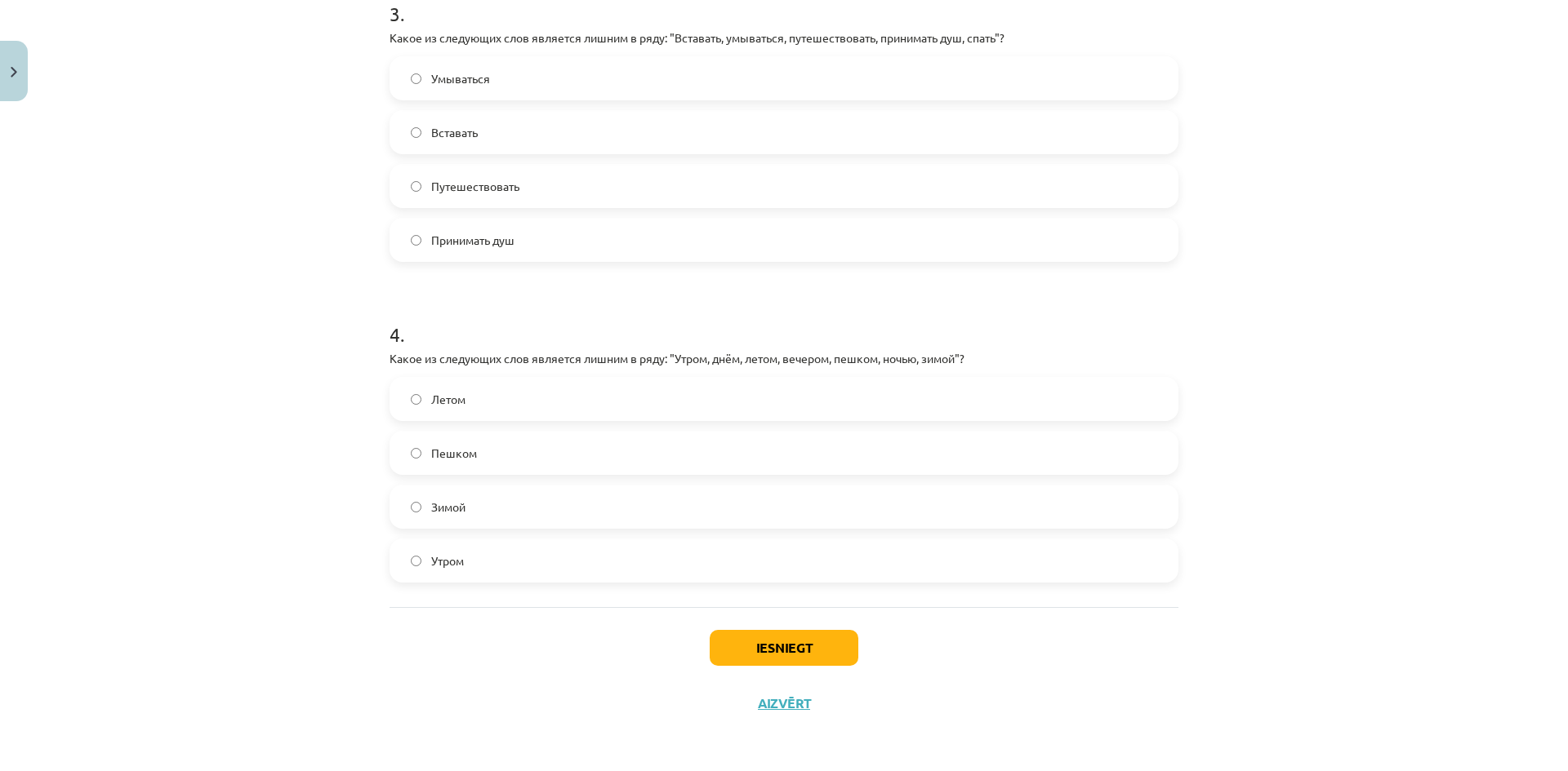
click at [679, 358] on p "Какое из следующих слов является лишним в ряду: "Утром, днём, летом, вечером, п…" at bounding box center [784, 358] width 789 height 17
click at [725, 363] on p "Какое из следующих слов является лишним в ряду: "Утром, днём, летом, вечером, п…" at bounding box center [784, 358] width 789 height 17
click at [752, 359] on p "Какое из следующих слов является лишним в ряду: "Утром, днём, летом, вечером, п…" at bounding box center [784, 358] width 789 height 17
click at [802, 360] on p "Какое из следующих слов является лишним в ряду: "Утром, днём, летом, вечером, п…" at bounding box center [784, 358] width 789 height 17
click at [846, 358] on p "Какое из следующих слов является лишним в ряду: "Утром, днём, летом, вечером, п…" at bounding box center [784, 358] width 789 height 17
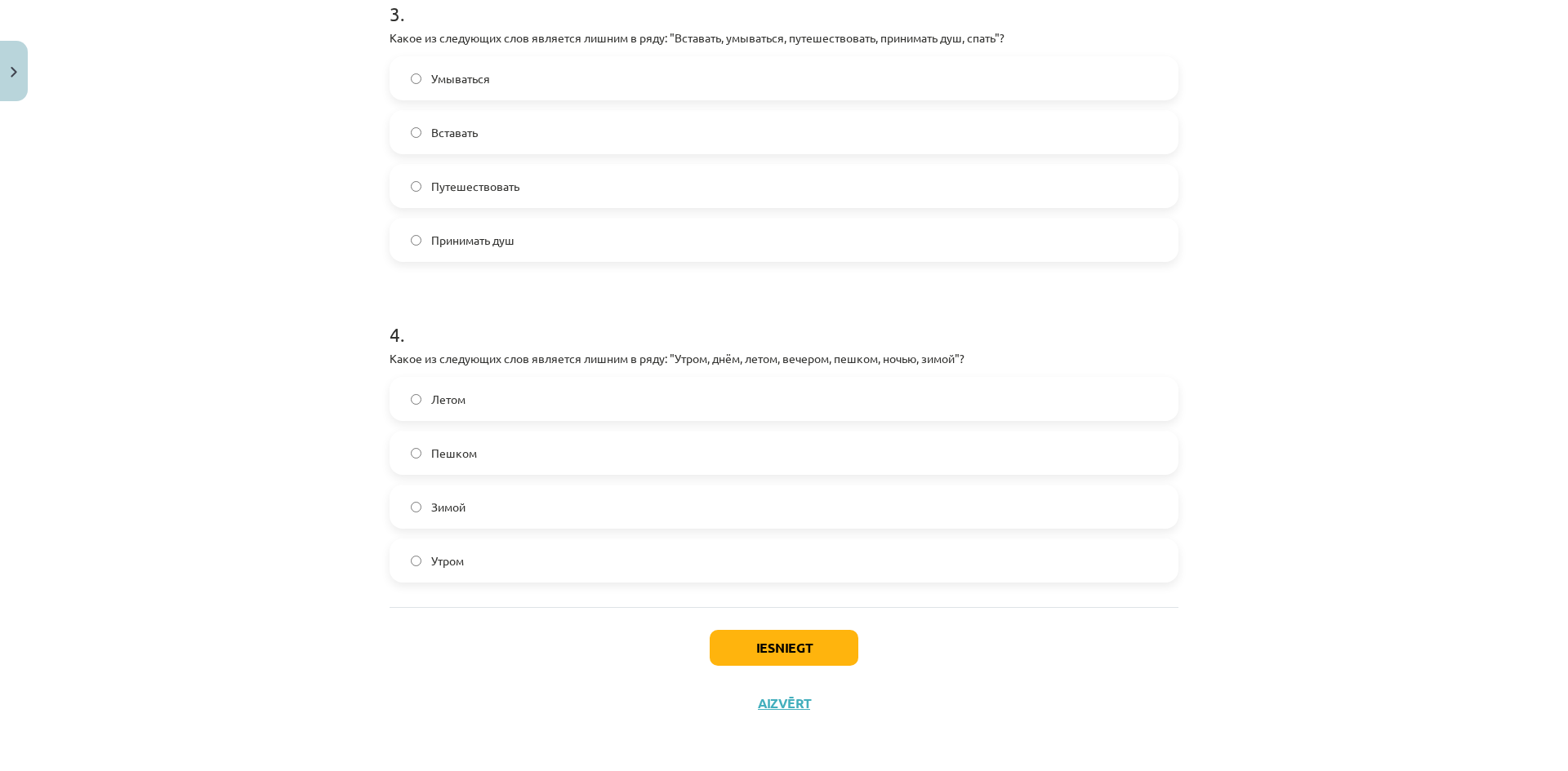
click at [907, 356] on p "Какое из следующих слов является лишним в ряду: "Утром, днём, летом, вечером, п…" at bounding box center [784, 358] width 789 height 17
click at [944, 356] on p "Какое из следующих слов является лишним в ряду: "Утром, днём, летом, вечером, п…" at bounding box center [784, 358] width 789 height 17
click at [681, 358] on p "Какое из следующих слов является лишним в ряду: "Утром, днём, летом, вечером, п…" at bounding box center [784, 358] width 789 height 17
click at [895, 353] on p "Какое из следующих слов является лишним в ряду: "Утром, днём, летом, вечером, п…" at bounding box center [784, 358] width 789 height 17
click at [726, 355] on p "Какое из следующих слов является лишним в ряду: "Утром, днём, летом, вечером, п…" at bounding box center [784, 358] width 789 height 17
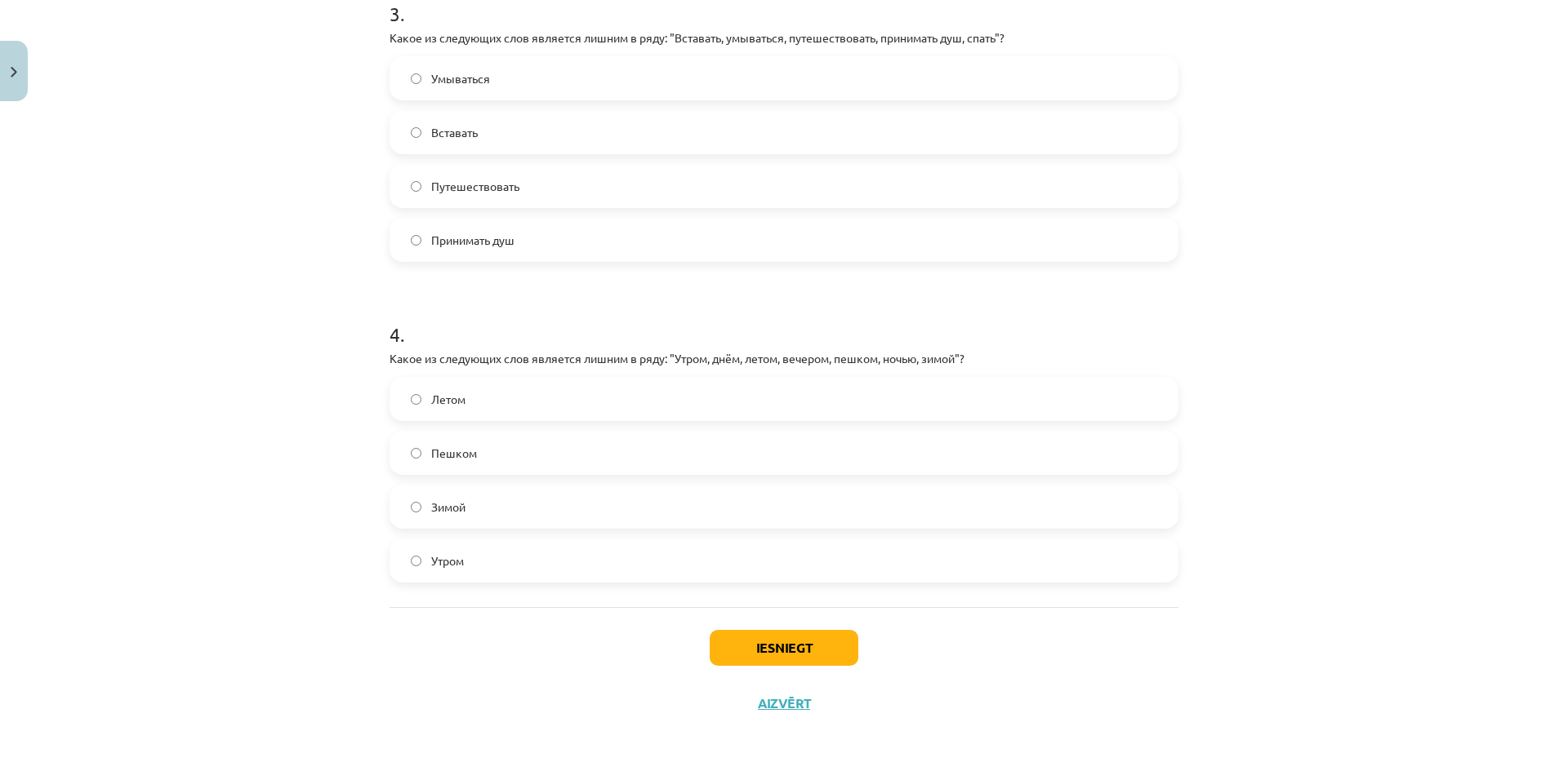
click at [501, 553] on label "Утром" at bounding box center [784, 560] width 785 height 41
click at [580, 497] on label "Зимой" at bounding box center [784, 507] width 785 height 41
click at [790, 640] on button "Iesniegt" at bounding box center [784, 647] width 149 height 36
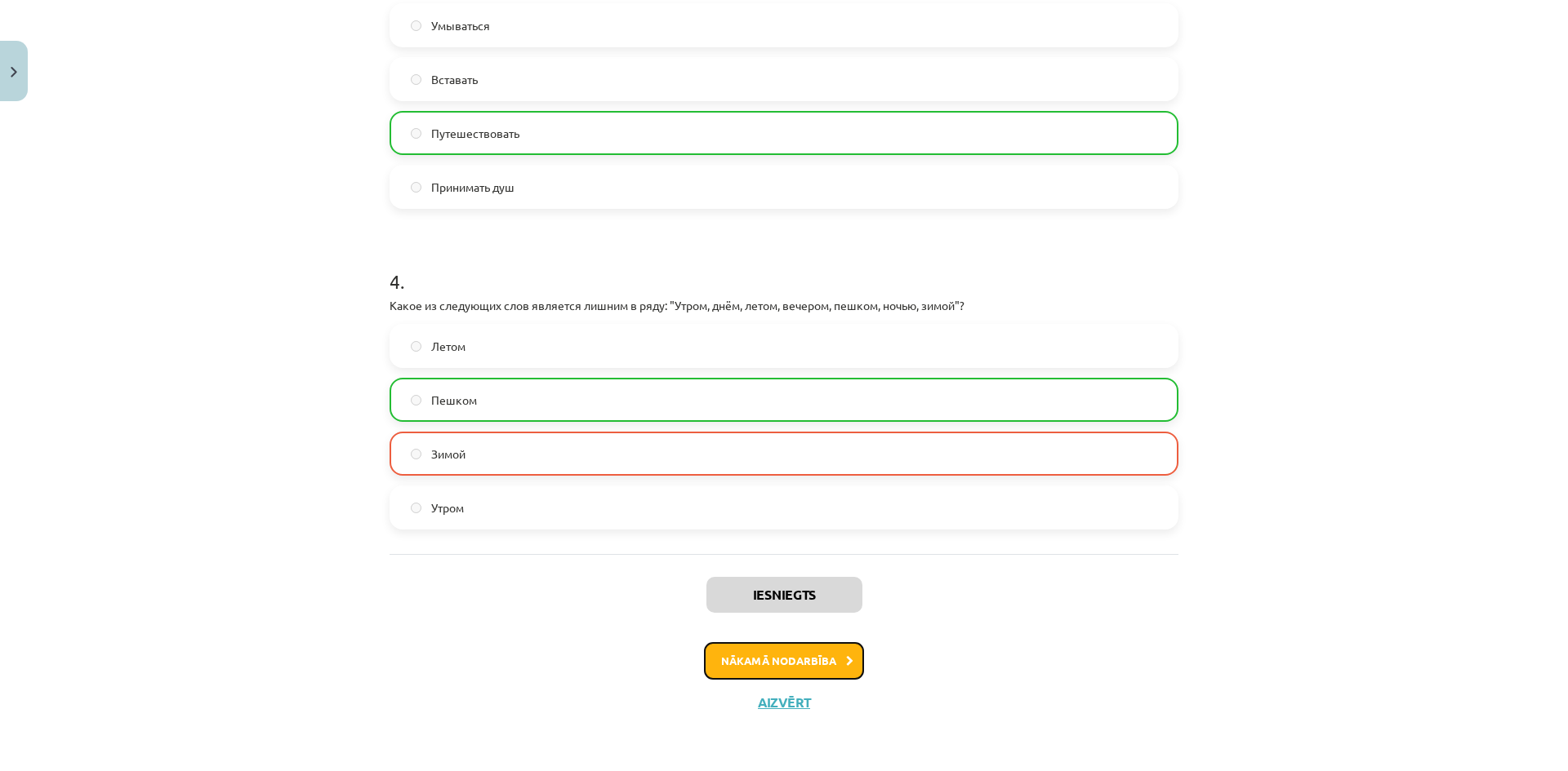
click at [807, 662] on button "Nākamā nodarbība" at bounding box center [784, 661] width 160 height 37
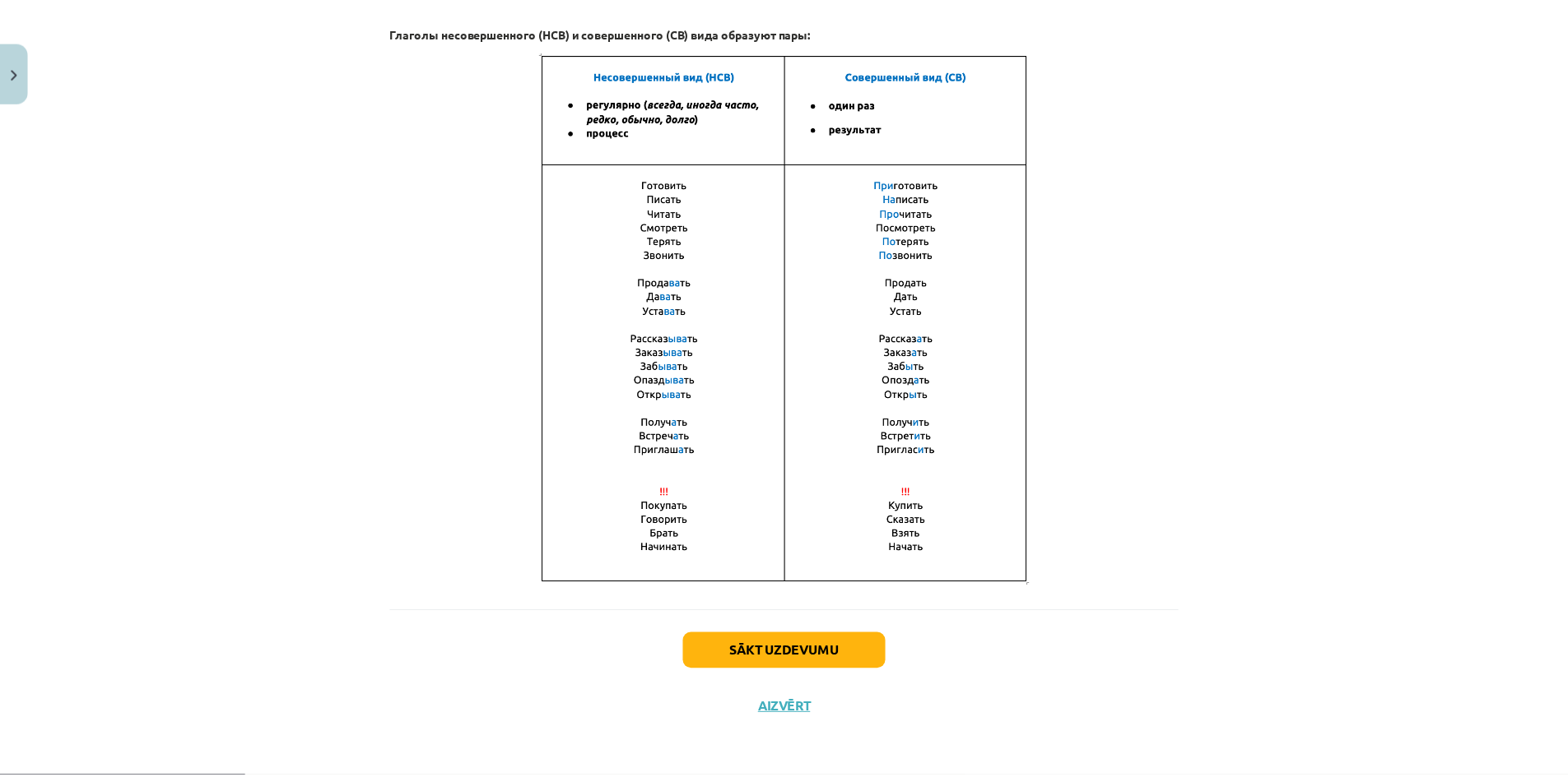
scroll to position [41, 0]
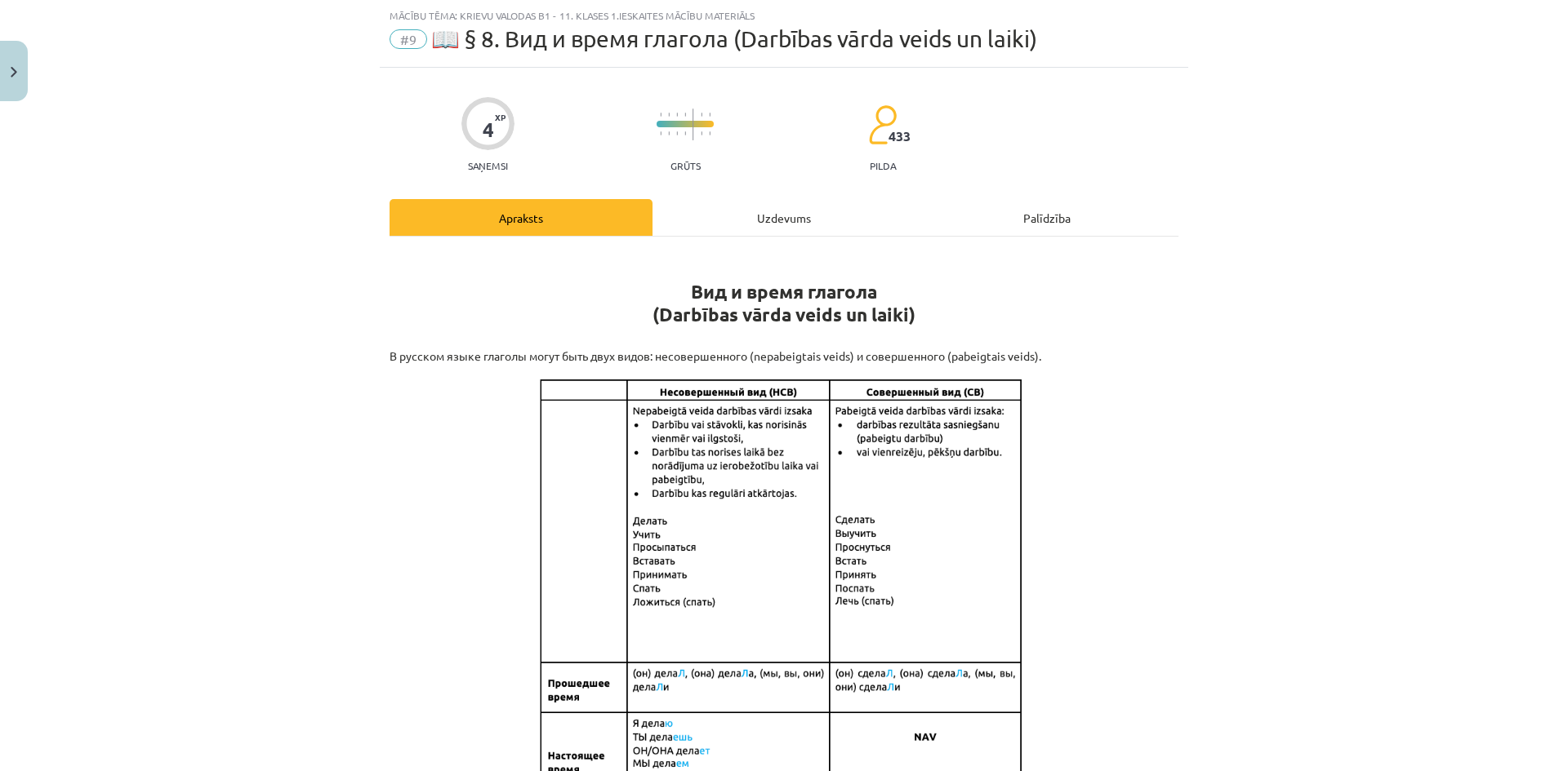
click at [773, 208] on div "Uzdevums" at bounding box center [784, 217] width 263 height 36
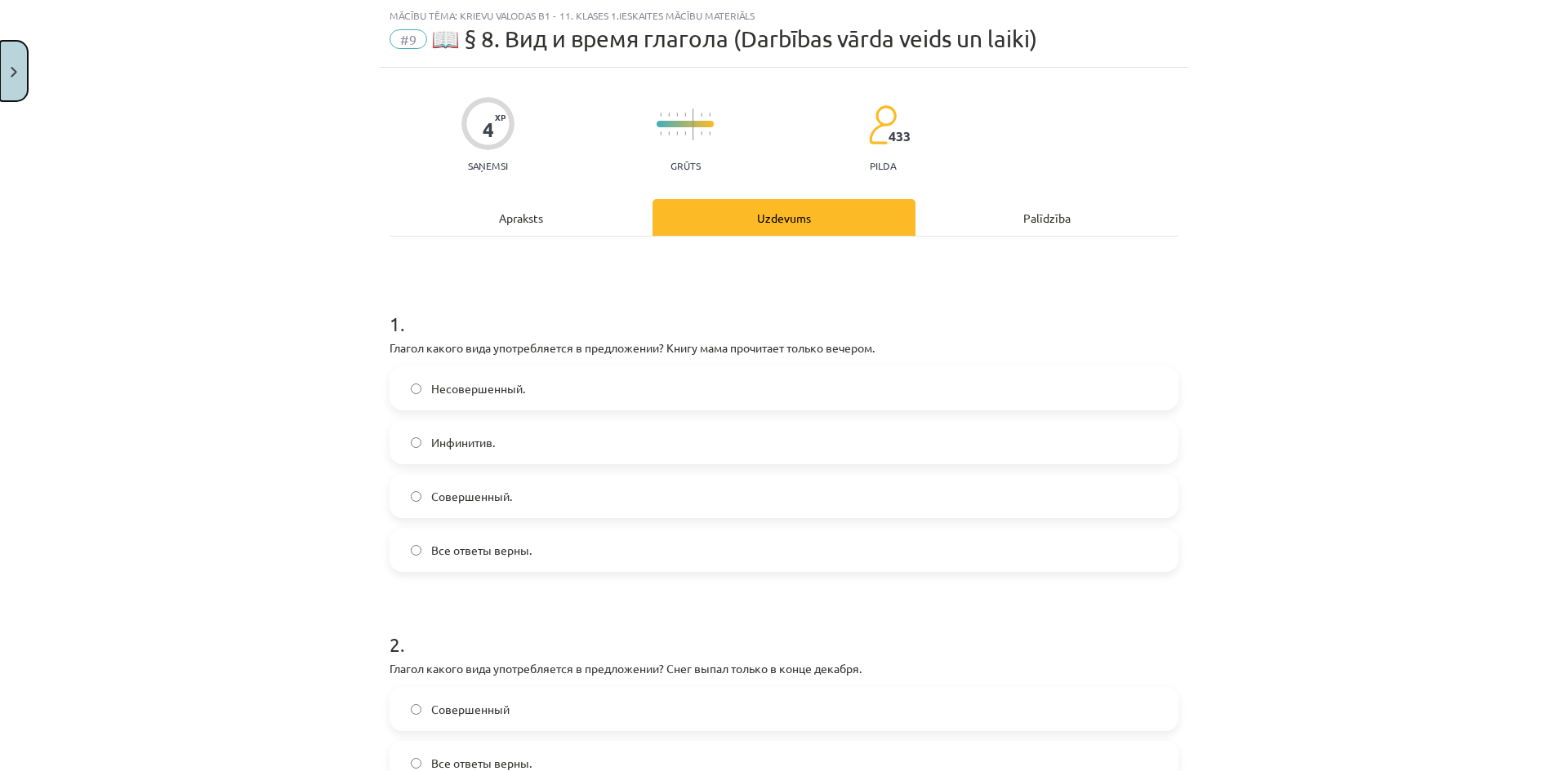
click at [3, 60] on button "Close" at bounding box center [14, 71] width 28 height 61
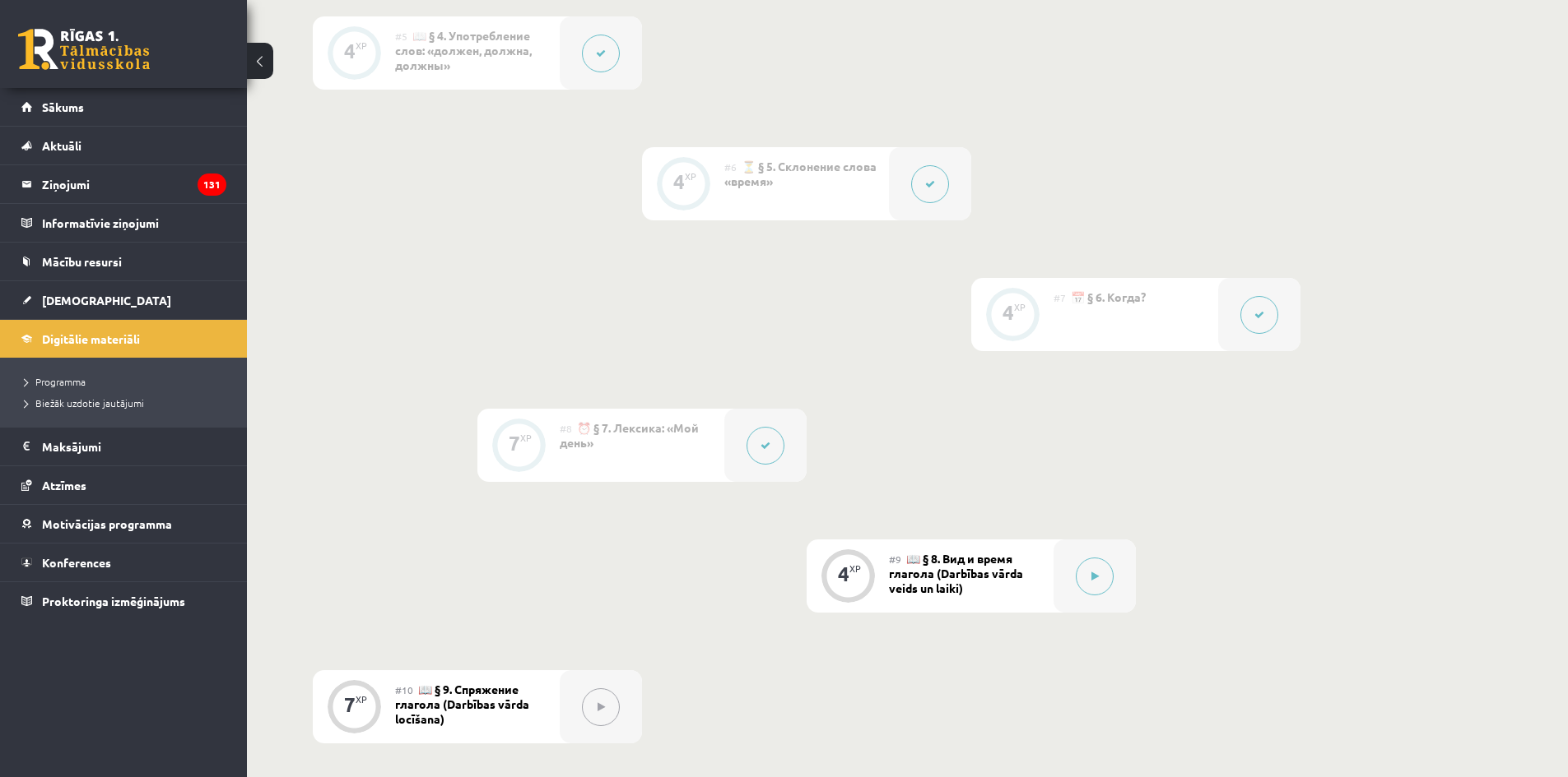
scroll to position [1265, 0]
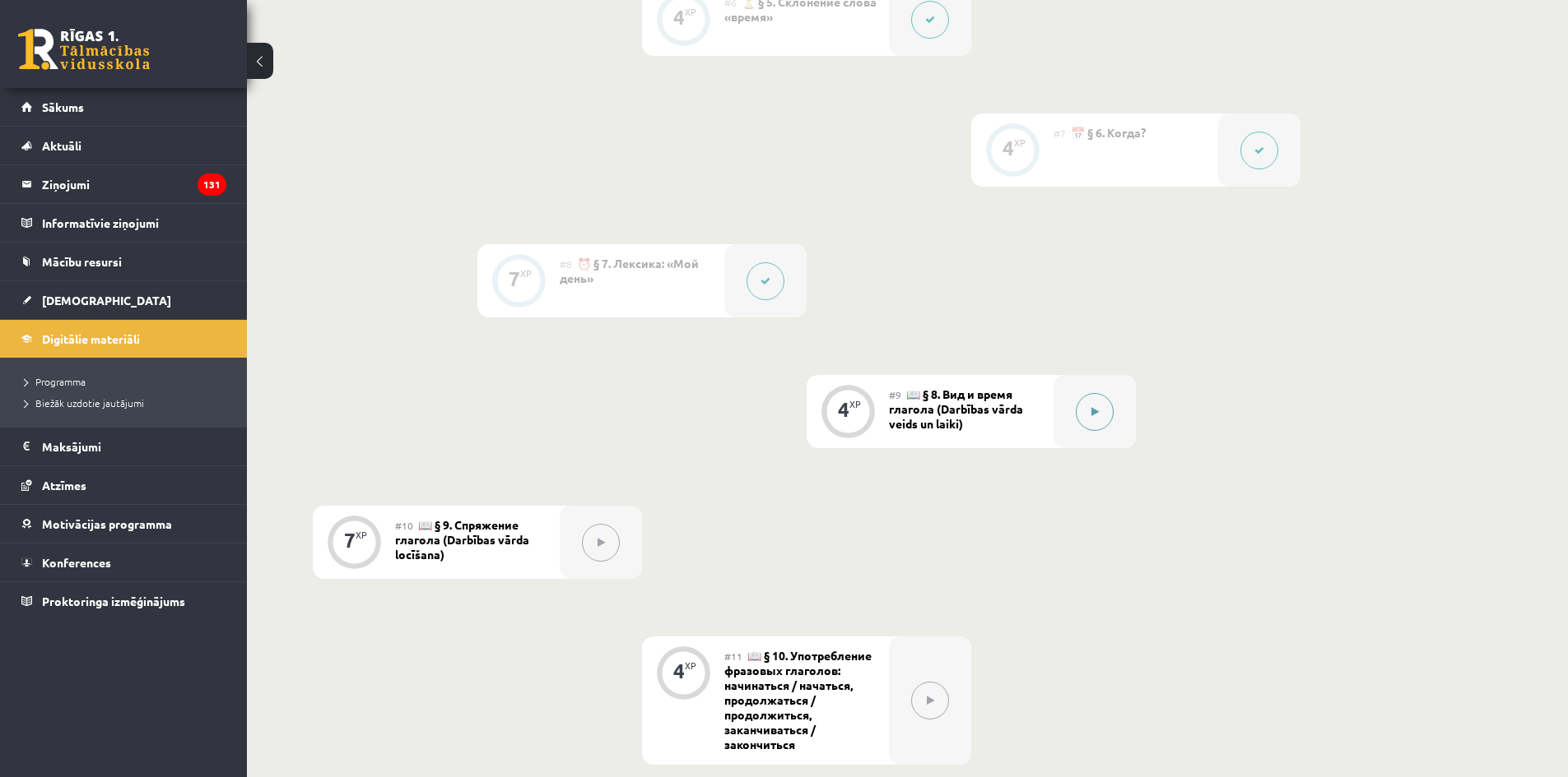
click at [1094, 421] on button at bounding box center [1094, 412] width 38 height 38
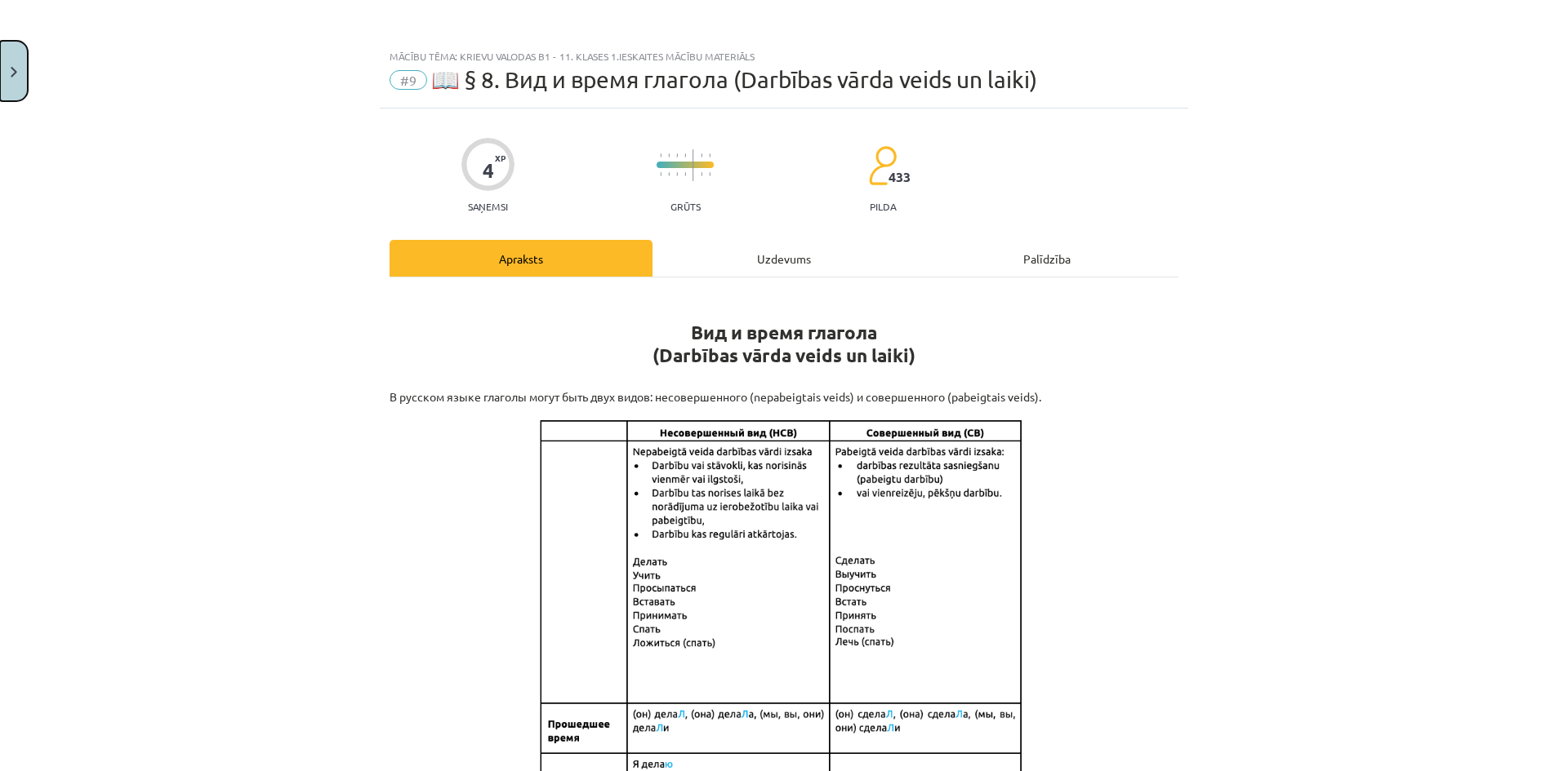
click at [8, 80] on button "Close" at bounding box center [14, 71] width 28 height 61
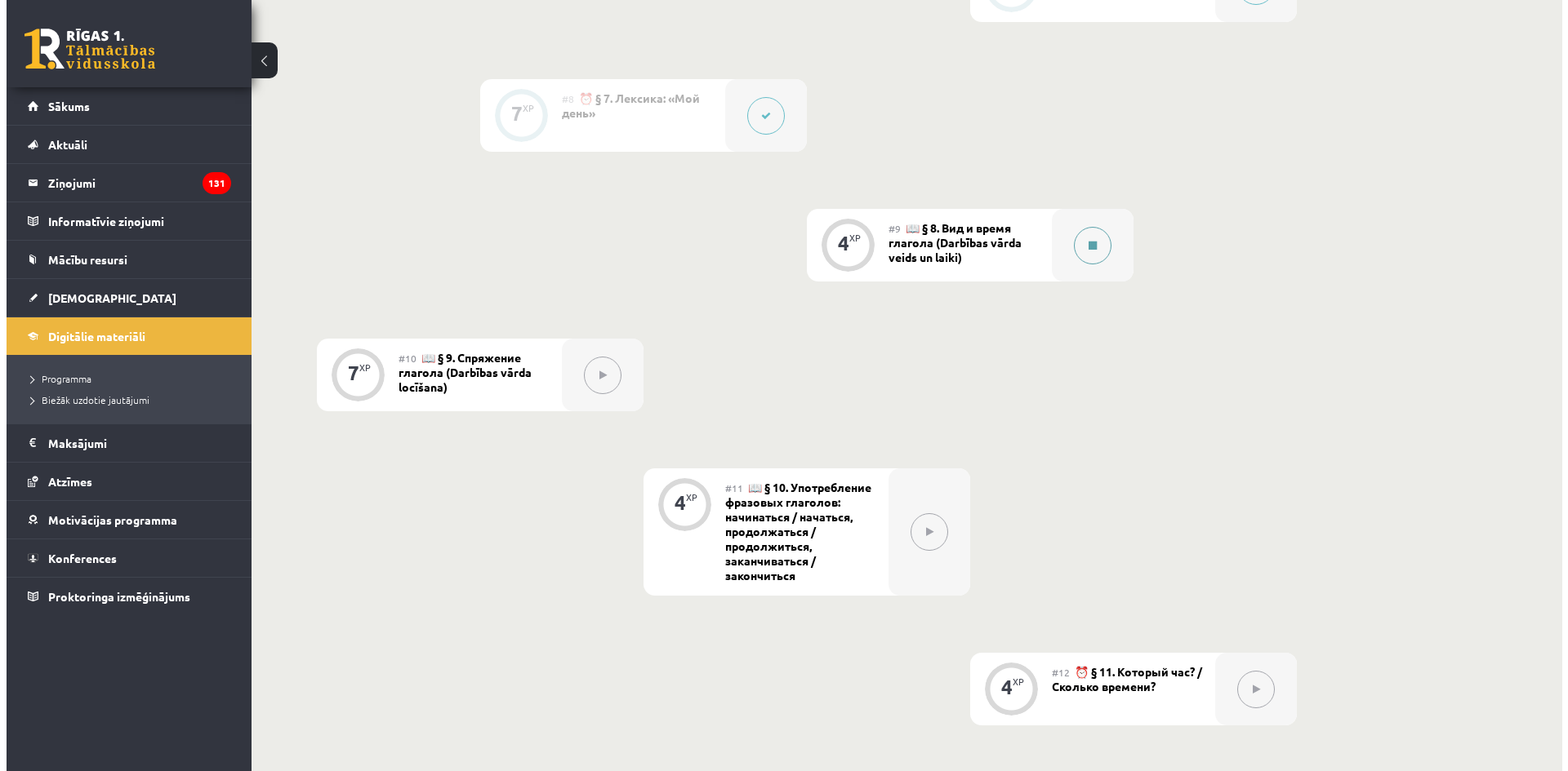
scroll to position [1500, 0]
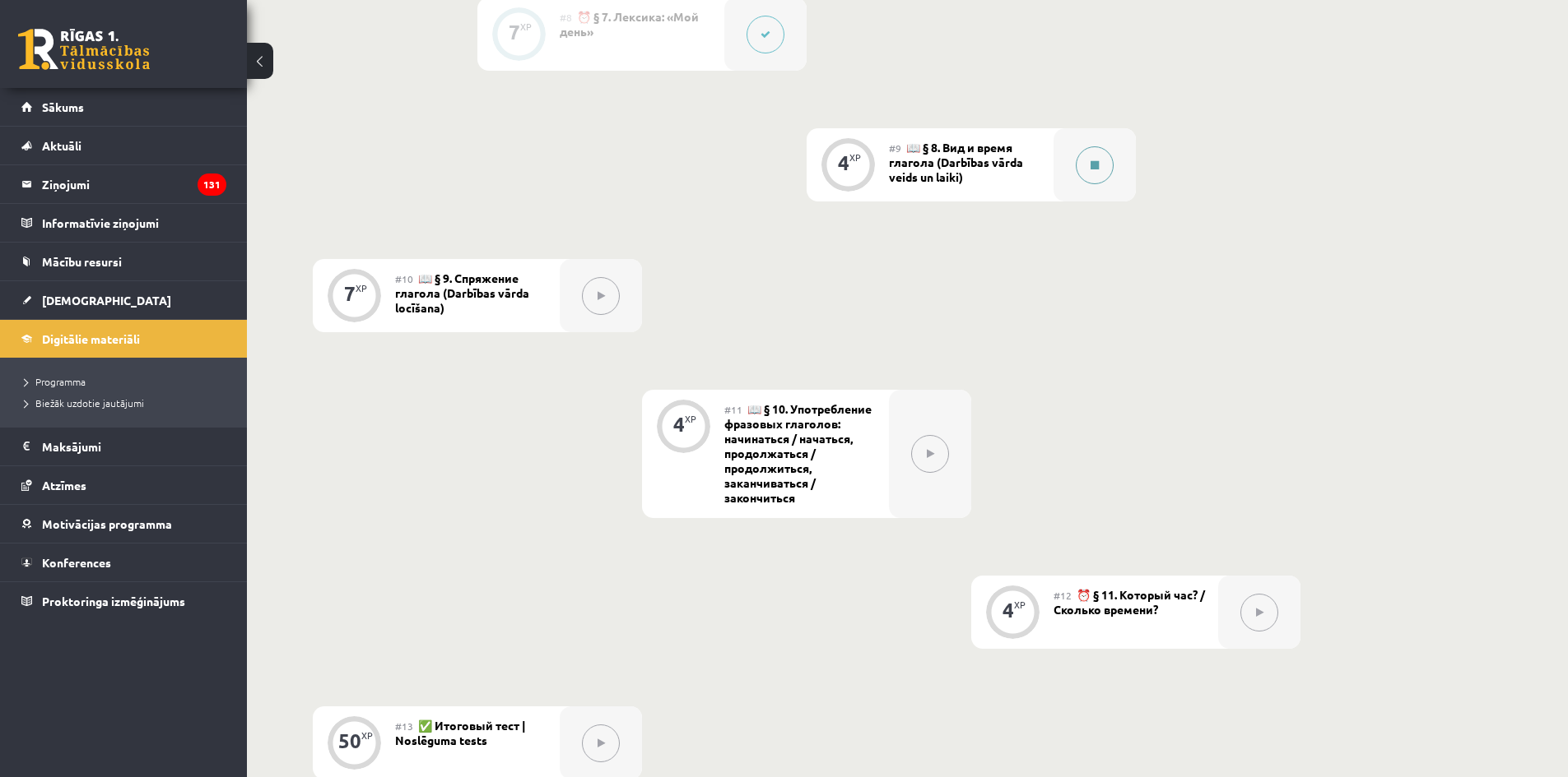
click at [1120, 158] on div at bounding box center [1093, 165] width 82 height 74
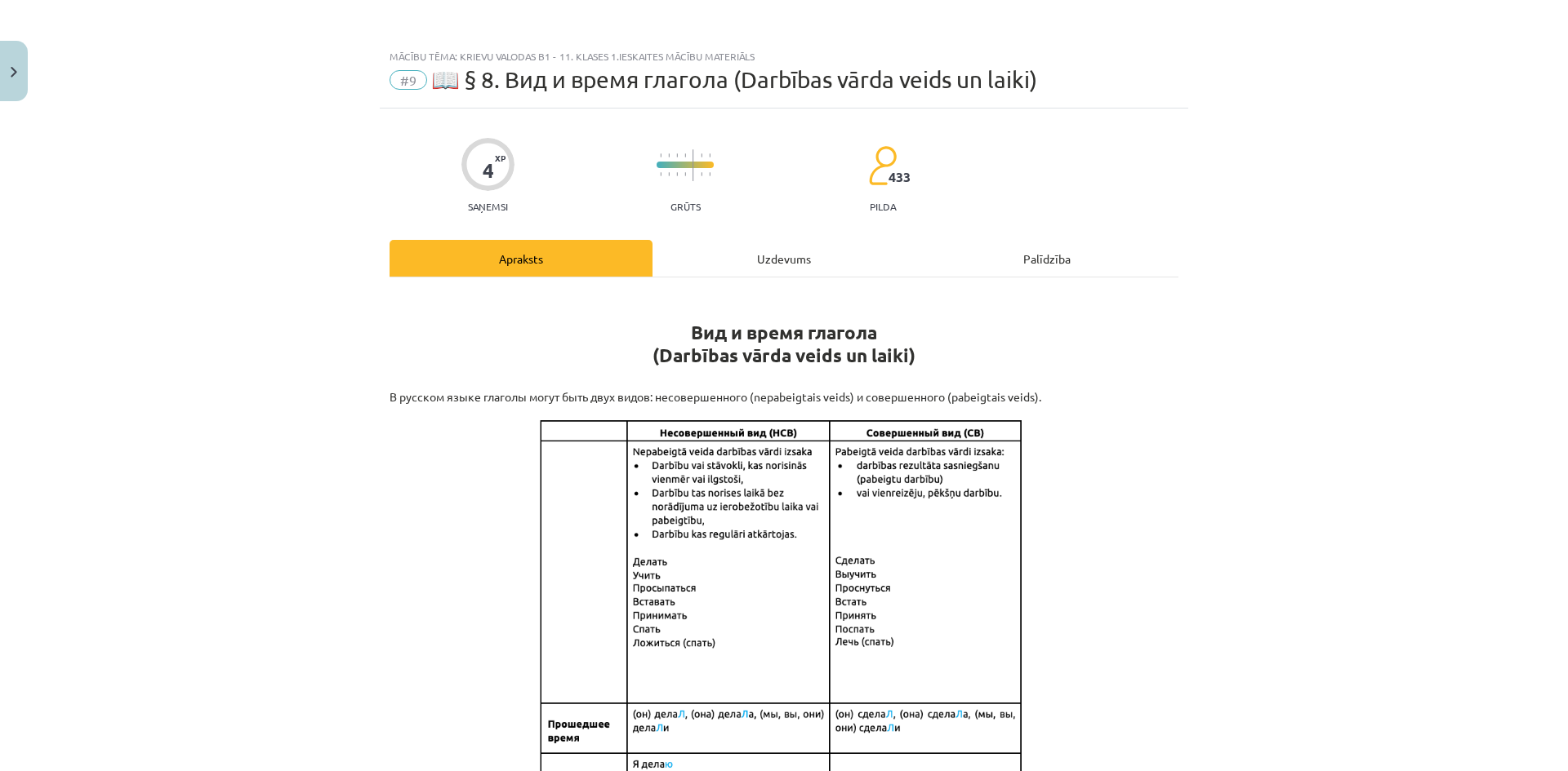
click at [859, 255] on div "Uzdevums" at bounding box center [784, 257] width 263 height 36
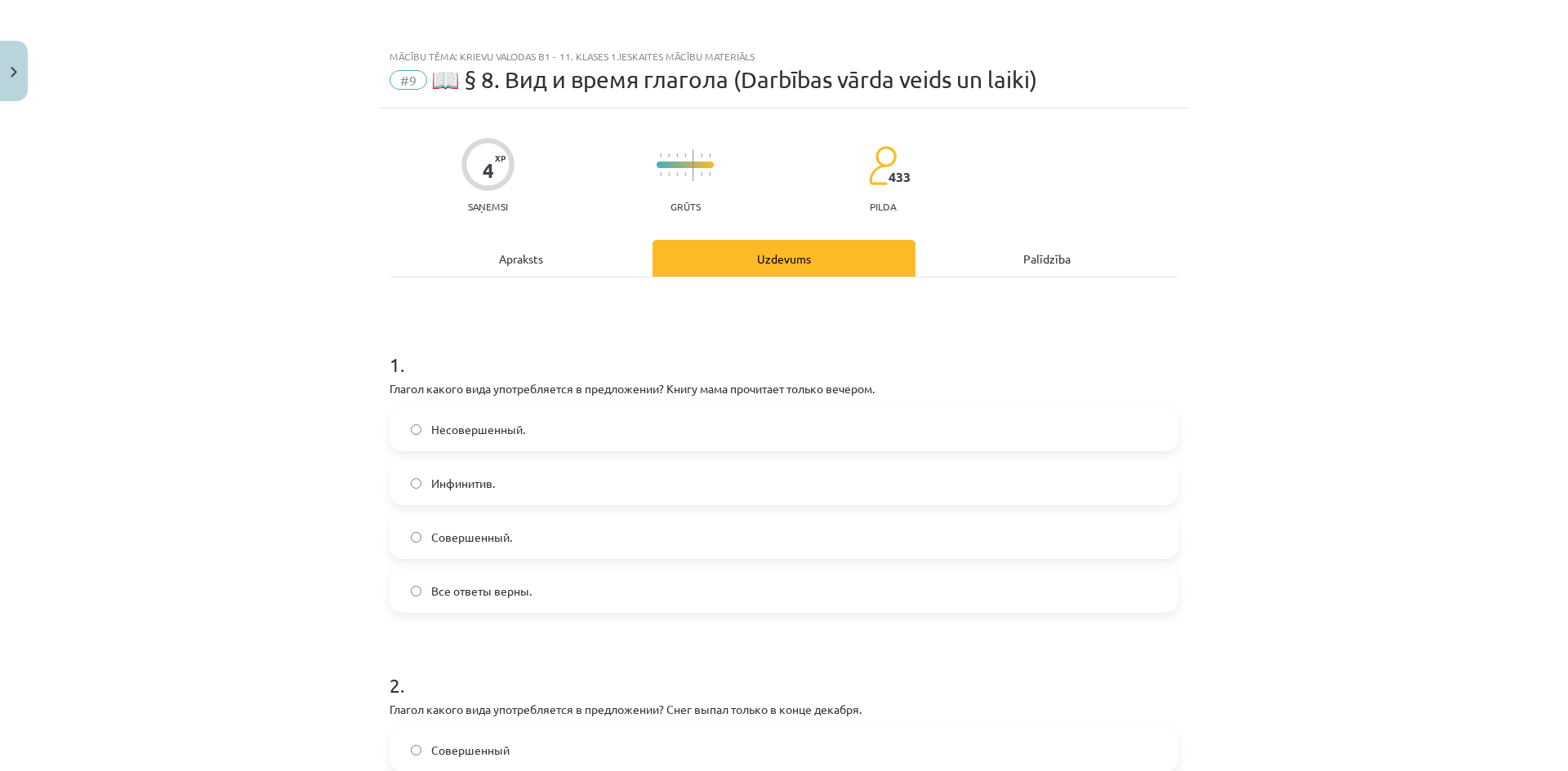
scroll to position [41, 0]
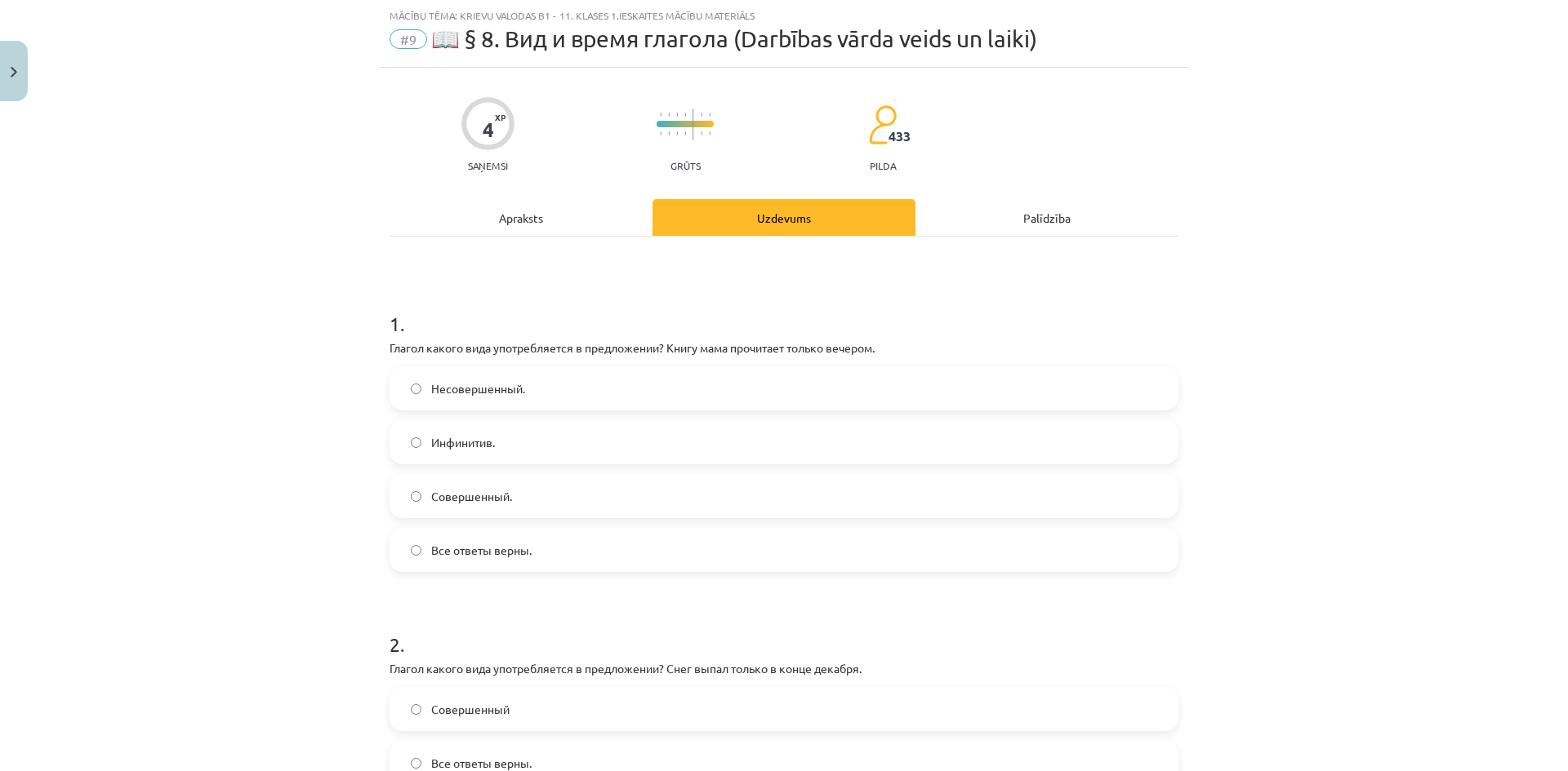
click at [570, 540] on div "Несовершенный. Инфинитив. Совершенный. Все ответы верны." at bounding box center [784, 470] width 789 height 206
drag, startPoint x: 550, startPoint y: 559, endPoint x: 420, endPoint y: 375, distance: 225.3
click at [584, 304] on h1 "1 ." at bounding box center [784, 310] width 789 height 51
drag, startPoint x: 380, startPoint y: 346, endPoint x: 823, endPoint y: 347, distance: 443.0
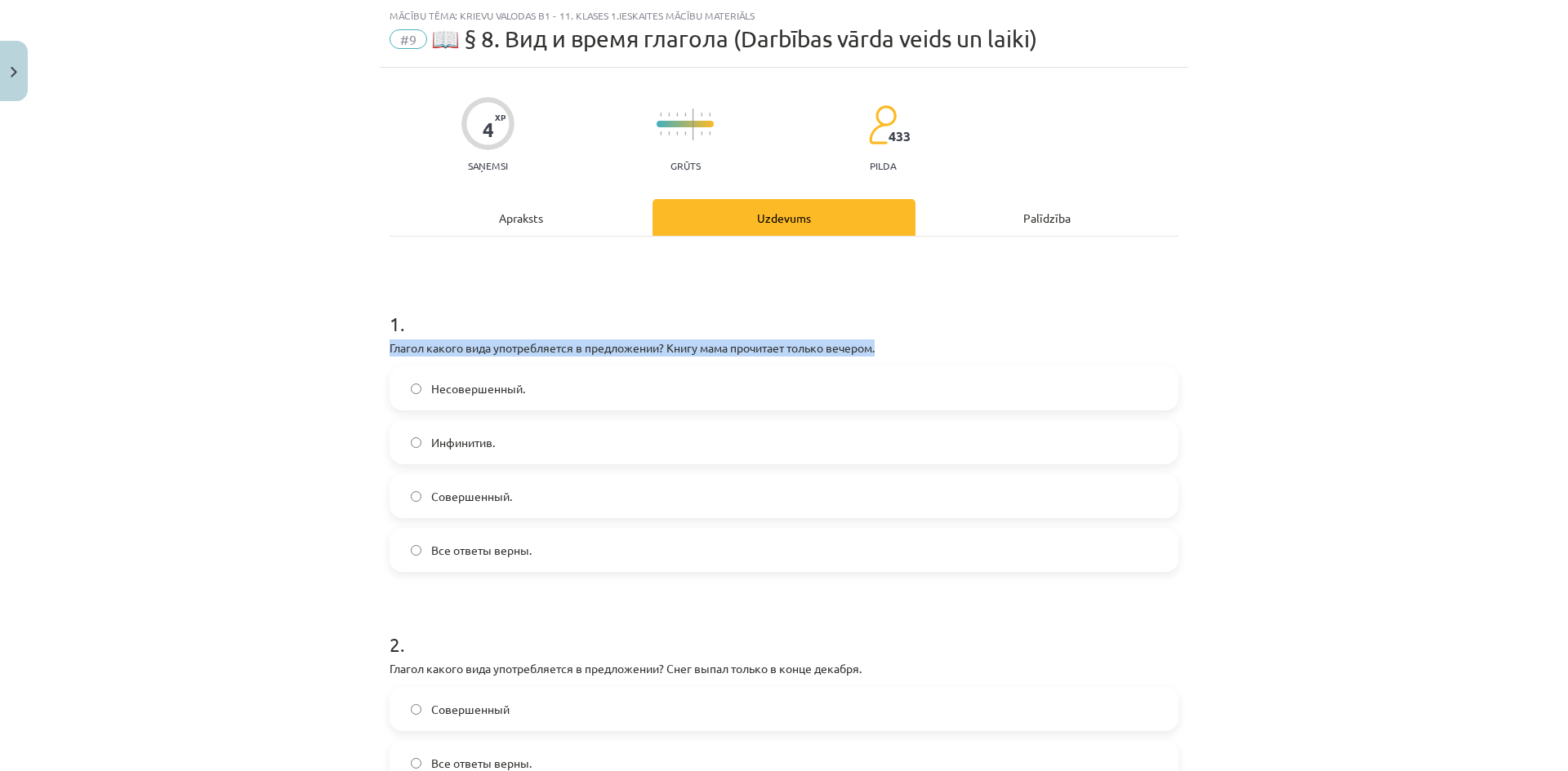
click at [554, 290] on h1 "1 ." at bounding box center [784, 310] width 789 height 51
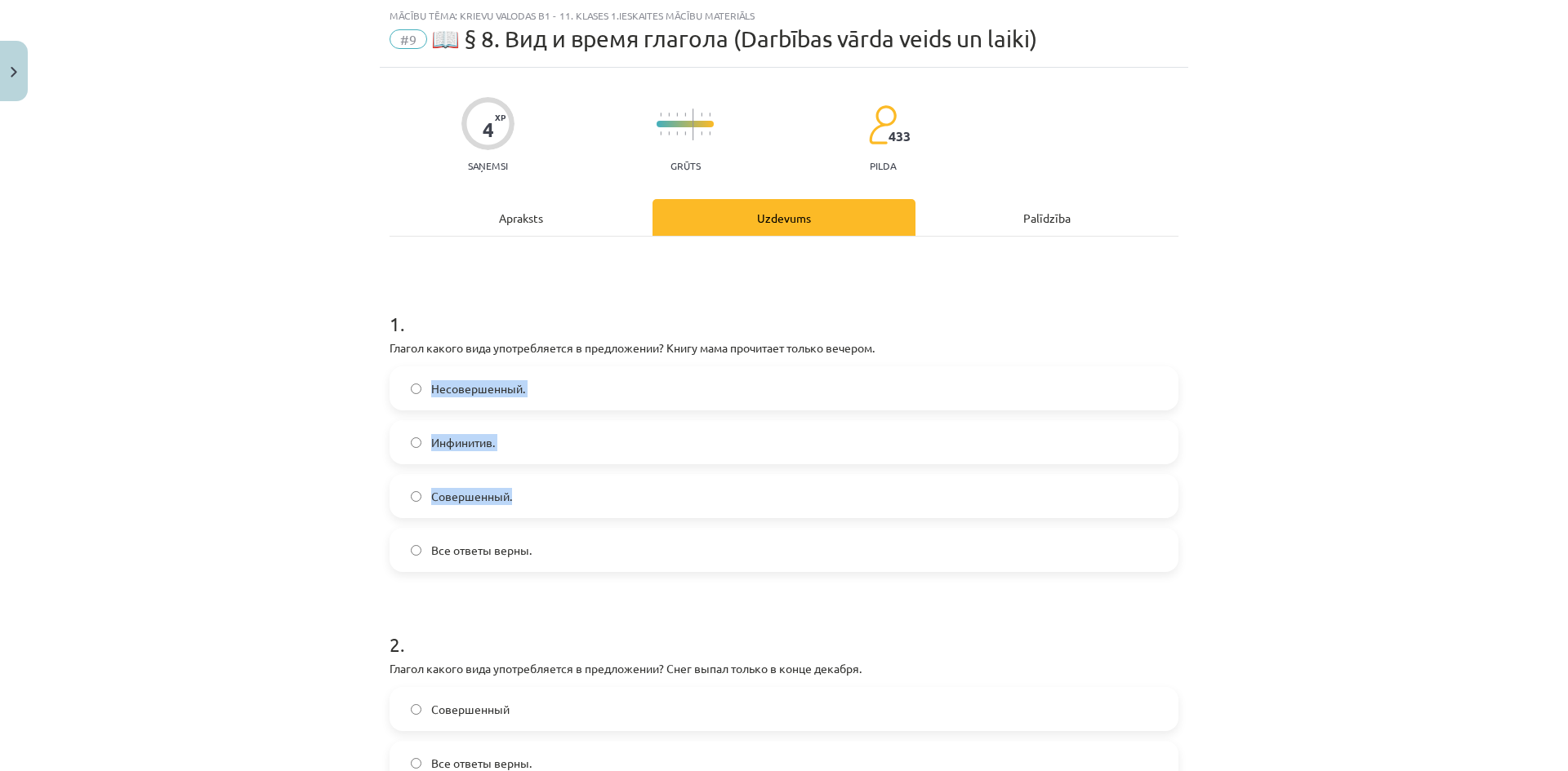
drag, startPoint x: 542, startPoint y: 501, endPoint x: 425, endPoint y: 386, distance: 164.1
click at [425, 386] on div "Несовершенный. Инфинитив. Совершенный. Все ответы верны." at bounding box center [784, 470] width 789 height 206
click at [430, 324] on h1 "1 ." at bounding box center [784, 310] width 789 height 51
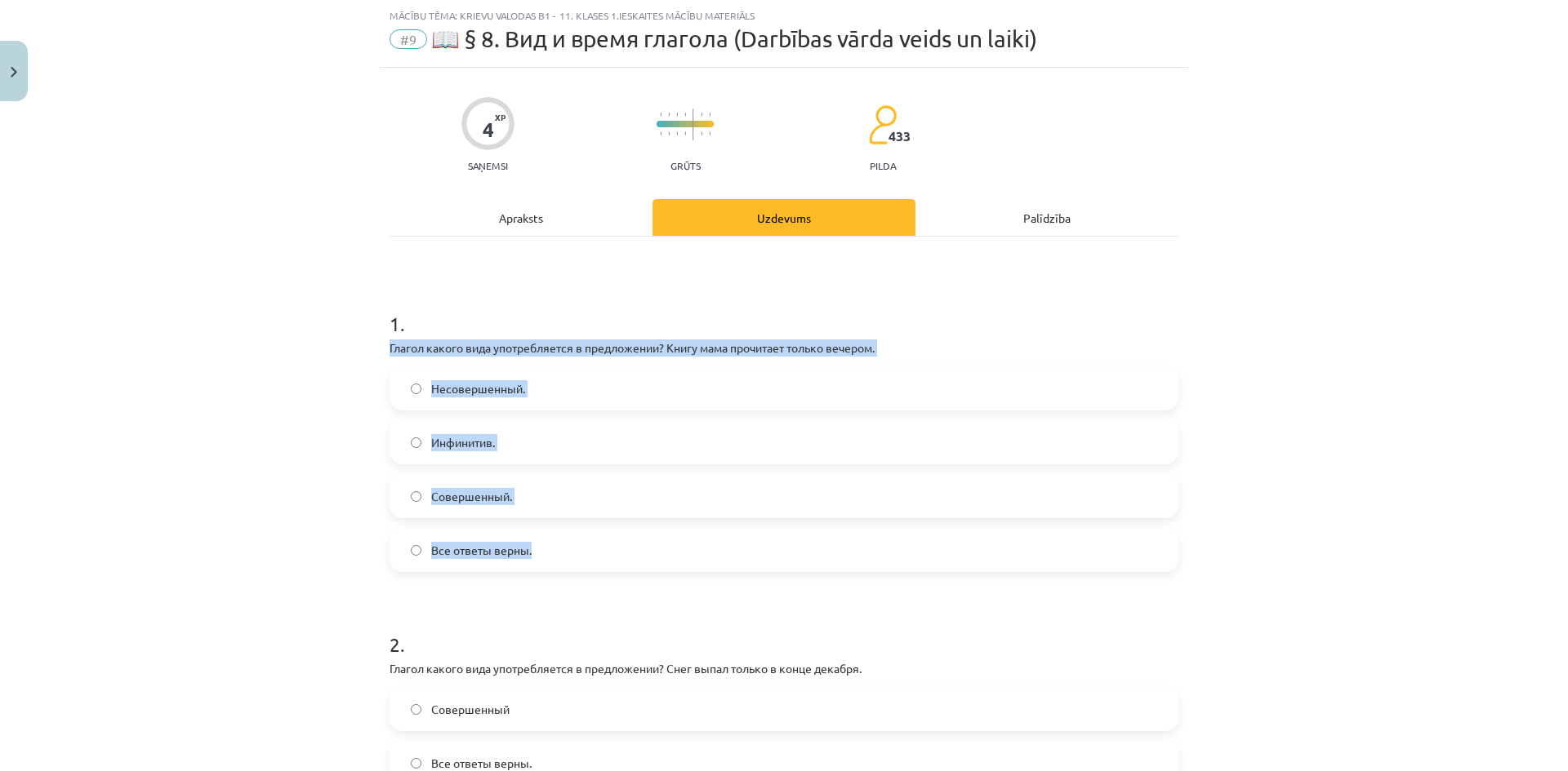
drag, startPoint x: 378, startPoint y: 348, endPoint x: 581, endPoint y: 540, distance: 279.4
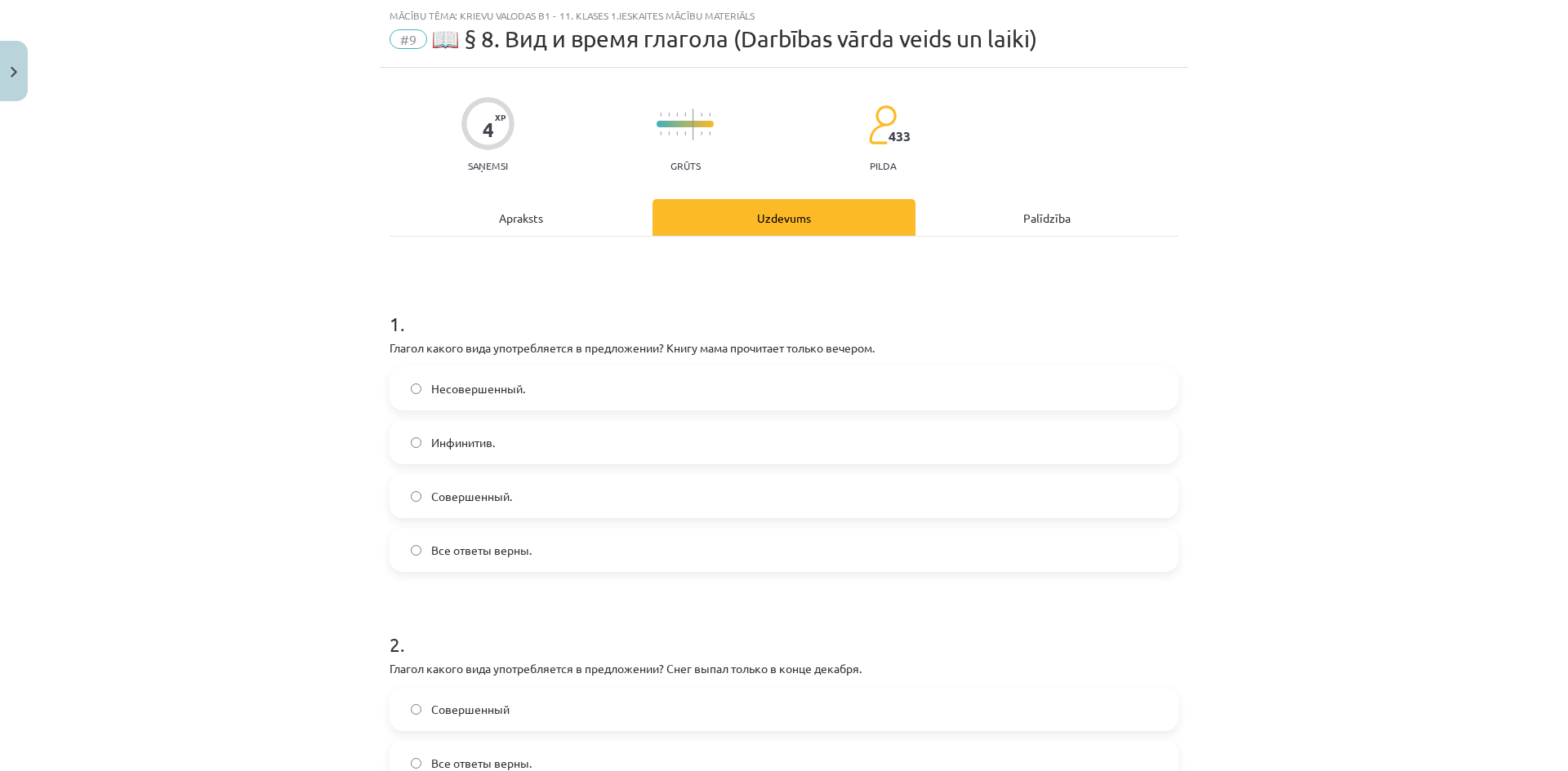
drag, startPoint x: 636, startPoint y: 316, endPoint x: 616, endPoint y: 327, distance: 22.8
click at [634, 316] on h1 "1 ." at bounding box center [784, 310] width 789 height 51
click at [576, 372] on label "Несовершенный." at bounding box center [784, 388] width 785 height 41
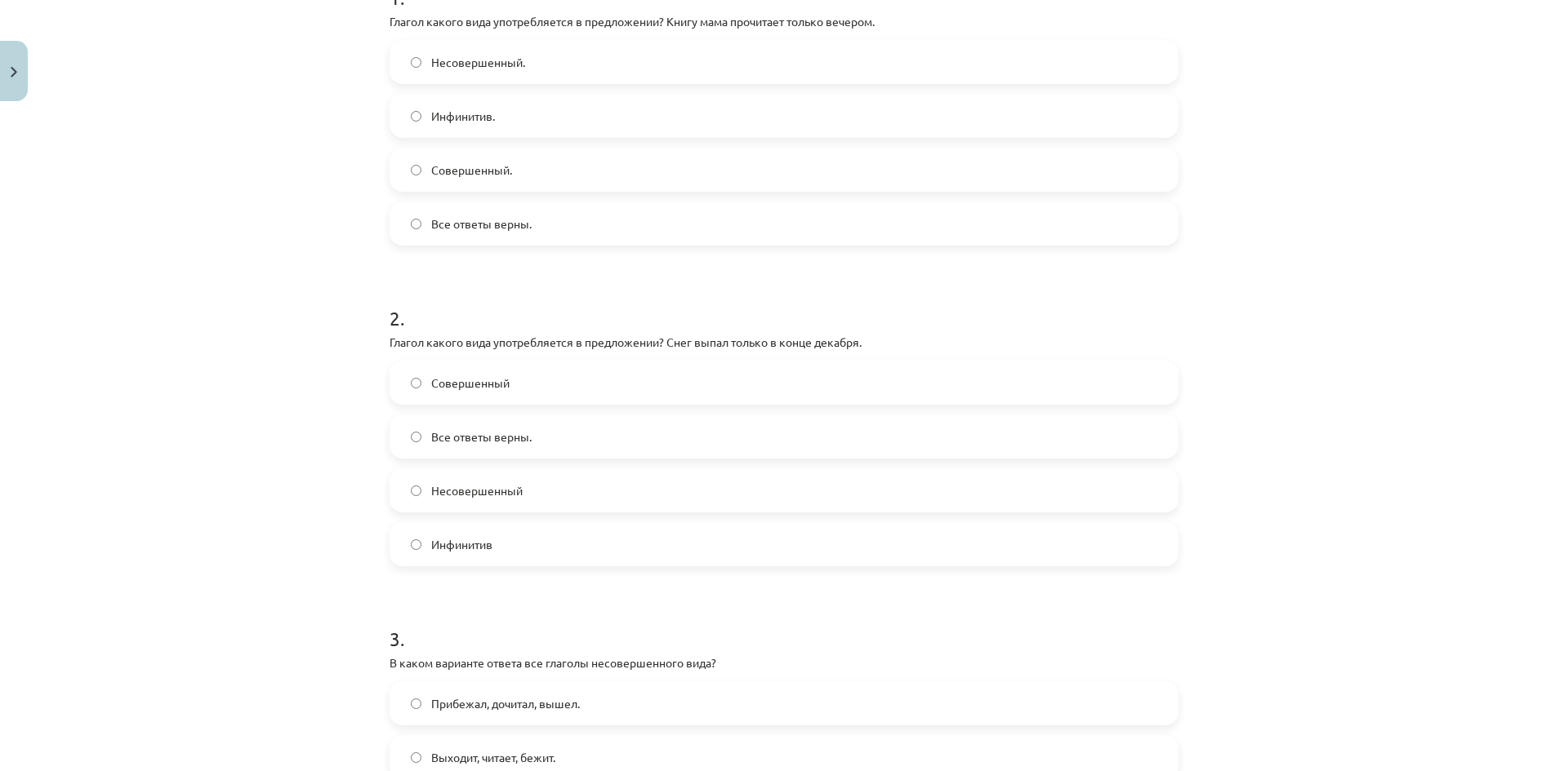
scroll to position [285, 0]
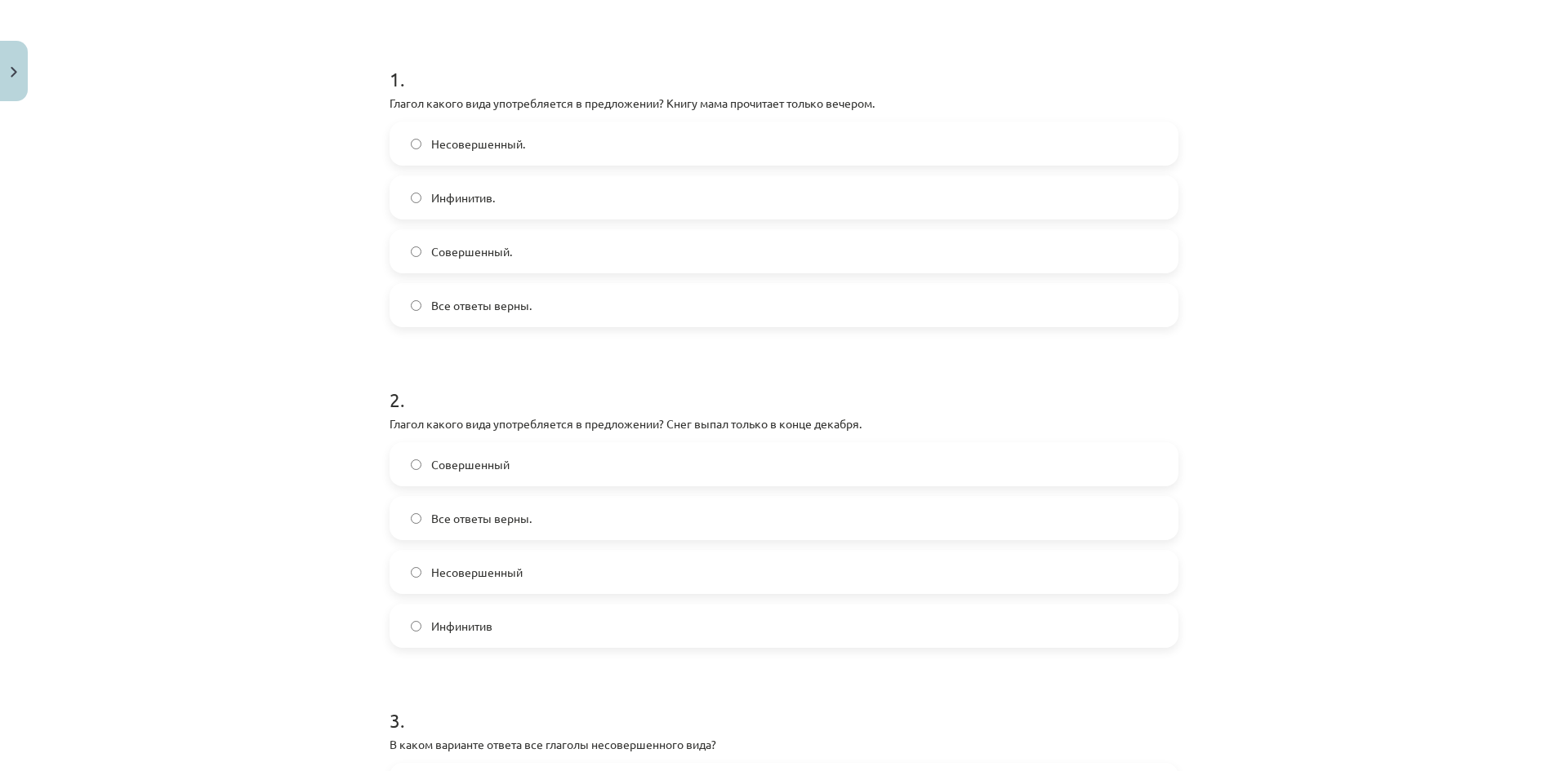
click at [562, 572] on label "Несовершенный" at bounding box center [784, 573] width 785 height 41
click at [618, 463] on label "Совершенный" at bounding box center [784, 465] width 785 height 41
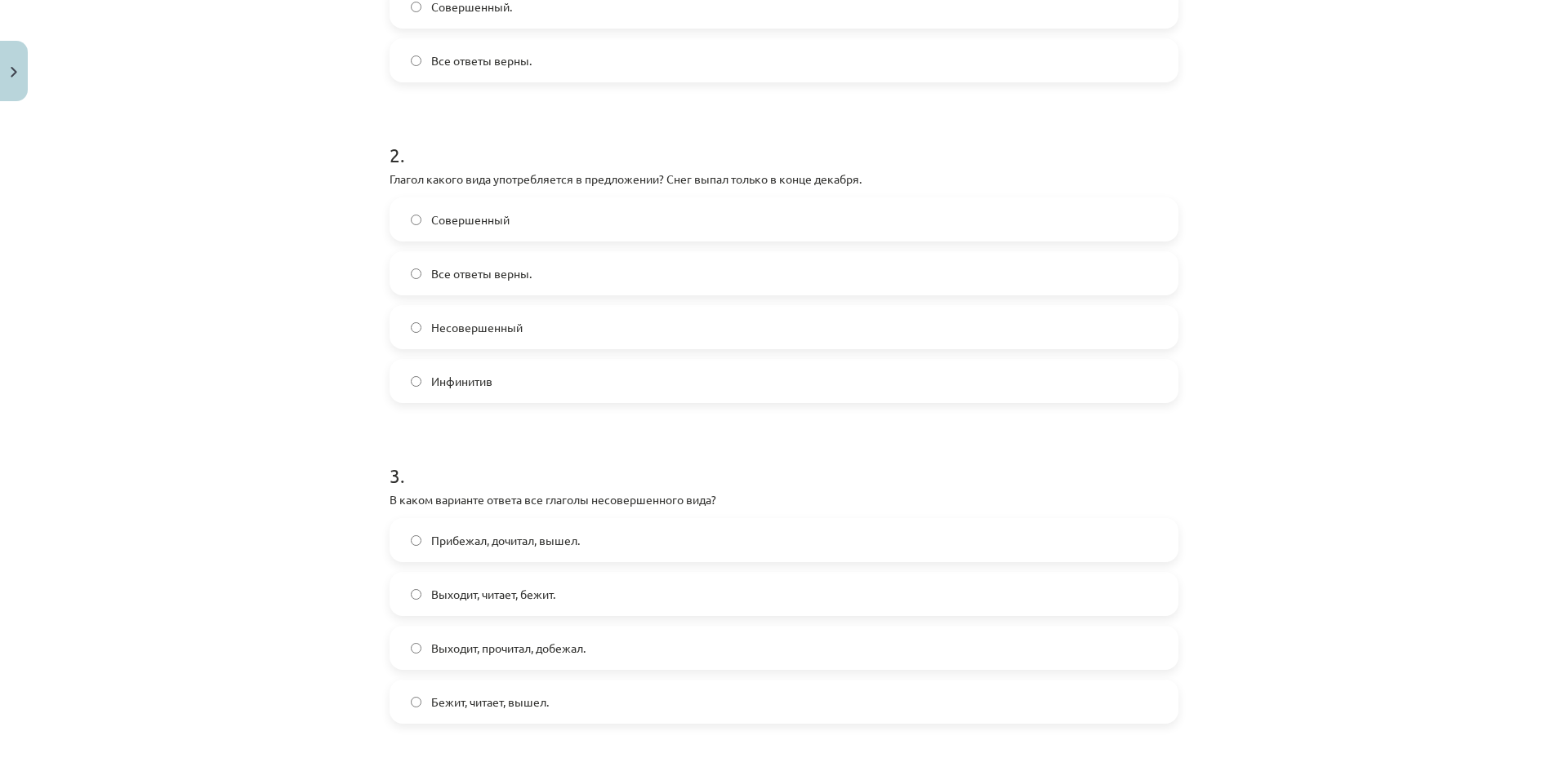
scroll to position [612, 0]
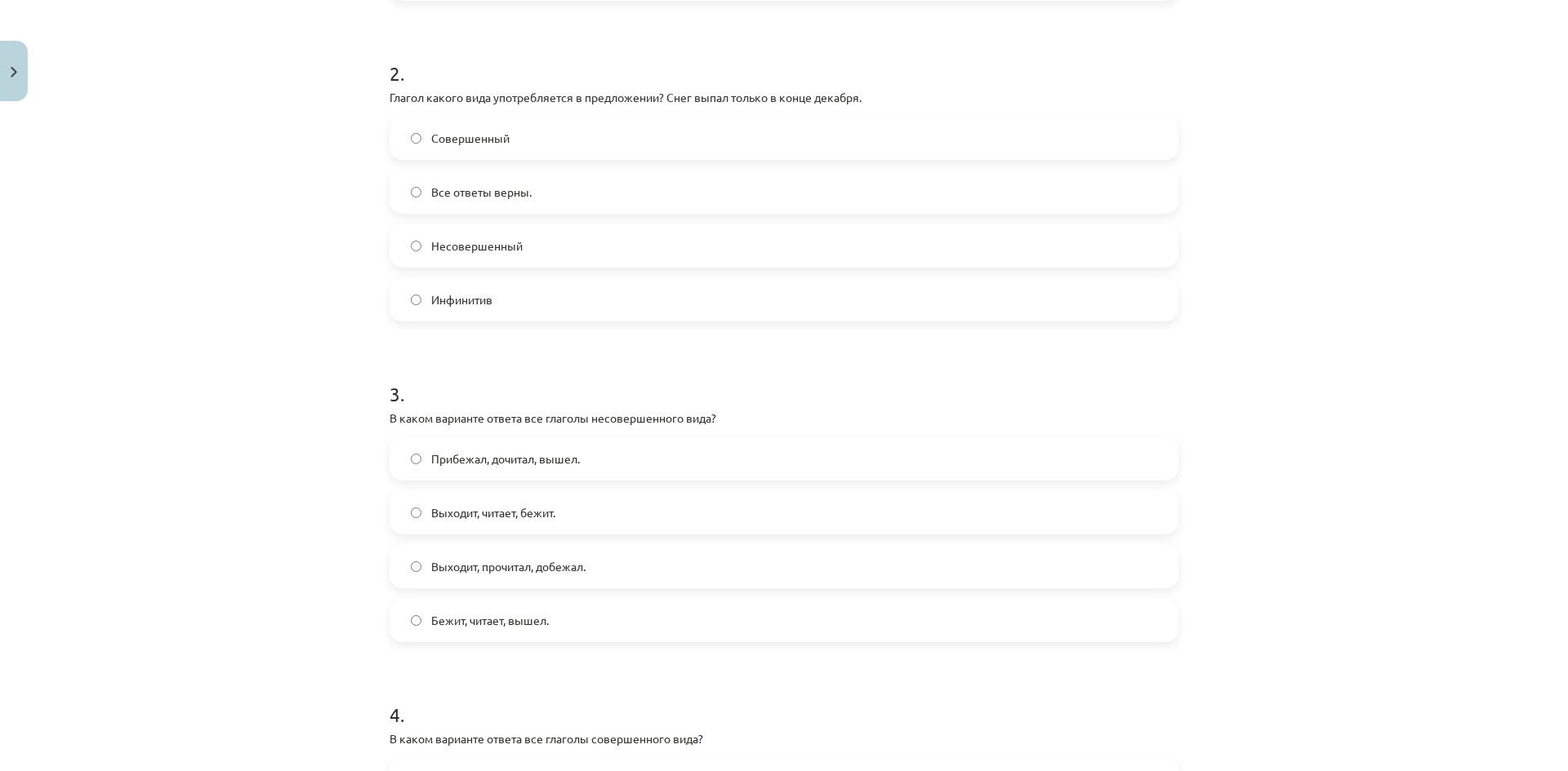
click at [468, 515] on span "Выходит, читает, бежит." at bounding box center [493, 513] width 125 height 17
click at [555, 569] on span "Выходит, прочитал, добежал." at bounding box center [508, 567] width 154 height 17
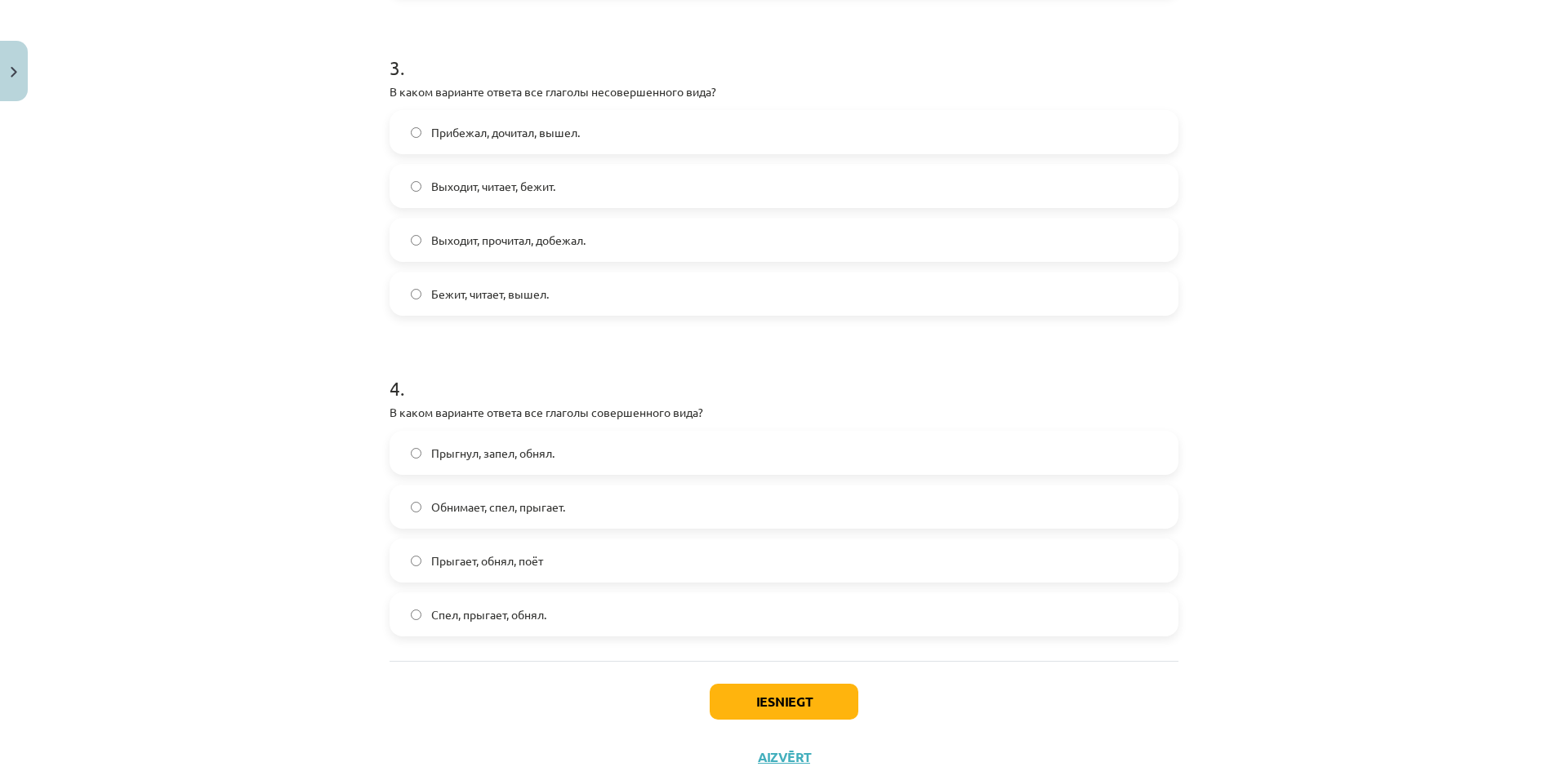
click at [604, 299] on label "Бежит, читает, вышел." at bounding box center [784, 294] width 785 height 41
drag, startPoint x: 672, startPoint y: 415, endPoint x: 582, endPoint y: 413, distance: 90.0
click at [582, 413] on p "В каком варианте ответа все глаголы совершенного вида?" at bounding box center [784, 413] width 789 height 17
click at [1282, 355] on div "Mācību tēma: Krievu valodas b1 - 11. klases 1.ieskaites mācību materiāls #9 📖 §…" at bounding box center [784, 386] width 1568 height 771
drag, startPoint x: 658, startPoint y: 552, endPoint x: 342, endPoint y: 561, distance: 316.1
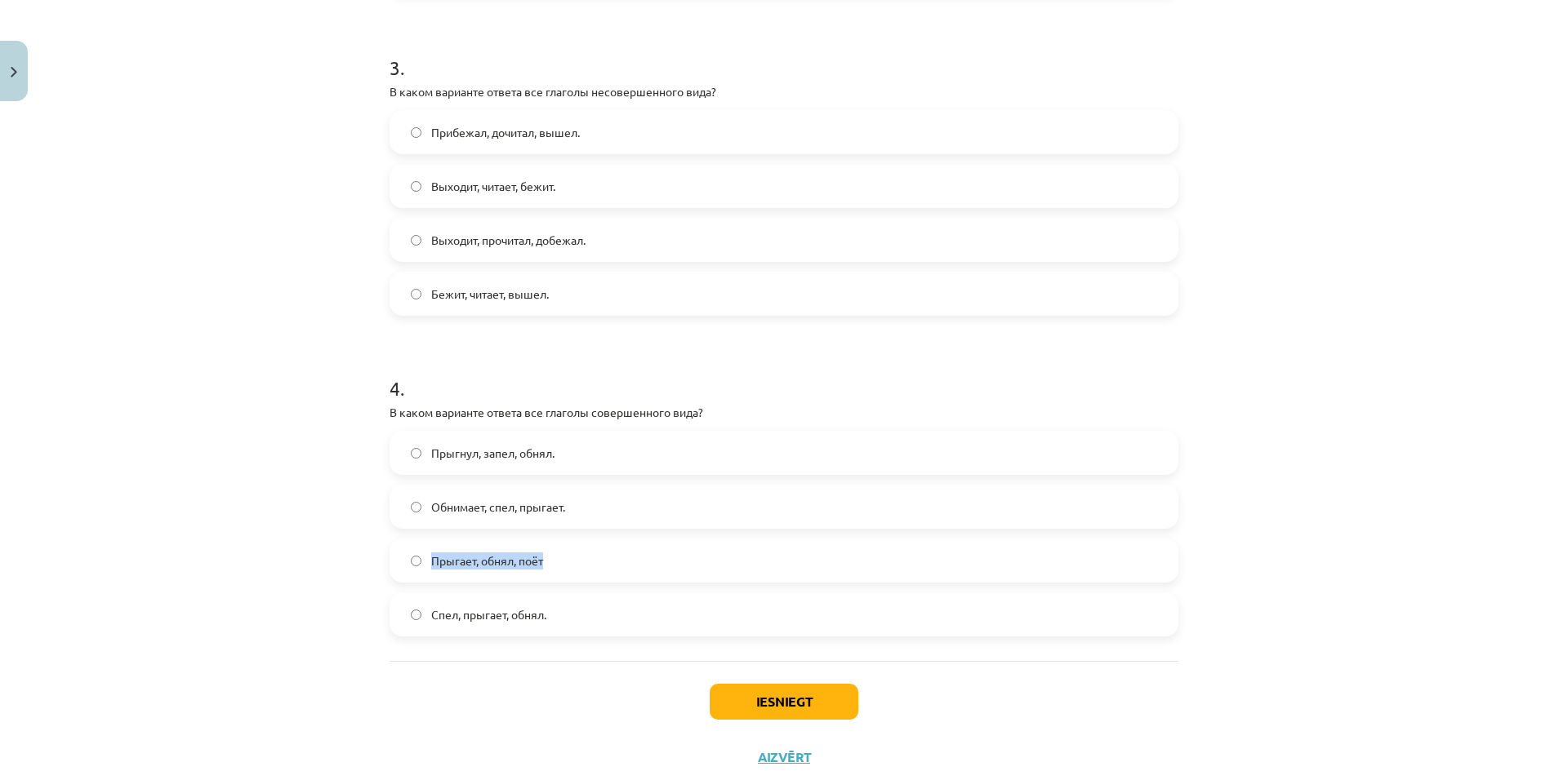
click at [343, 561] on div "Mācību tēma: Krievu valodas b1 - 11. klases 1.ieskaites mācību materiāls #9 📖 §…" at bounding box center [784, 386] width 1568 height 771
drag, startPoint x: 1268, startPoint y: 387, endPoint x: 1188, endPoint y: 418, distance: 85.8
click at [1268, 388] on div "Mācību tēma: Krievu valodas b1 - 11. klases 1.ieskaites mācību materiāls #9 📖 §…" at bounding box center [784, 386] width 1568 height 771
drag, startPoint x: 604, startPoint y: 610, endPoint x: 407, endPoint y: 445, distance: 257.0
click at [406, 445] on div "Прыгнул, запел, обнял. Обнимает, спел, прыгает. Прыгает, обнял, поёт Спел, прыг…" at bounding box center [784, 534] width 789 height 206
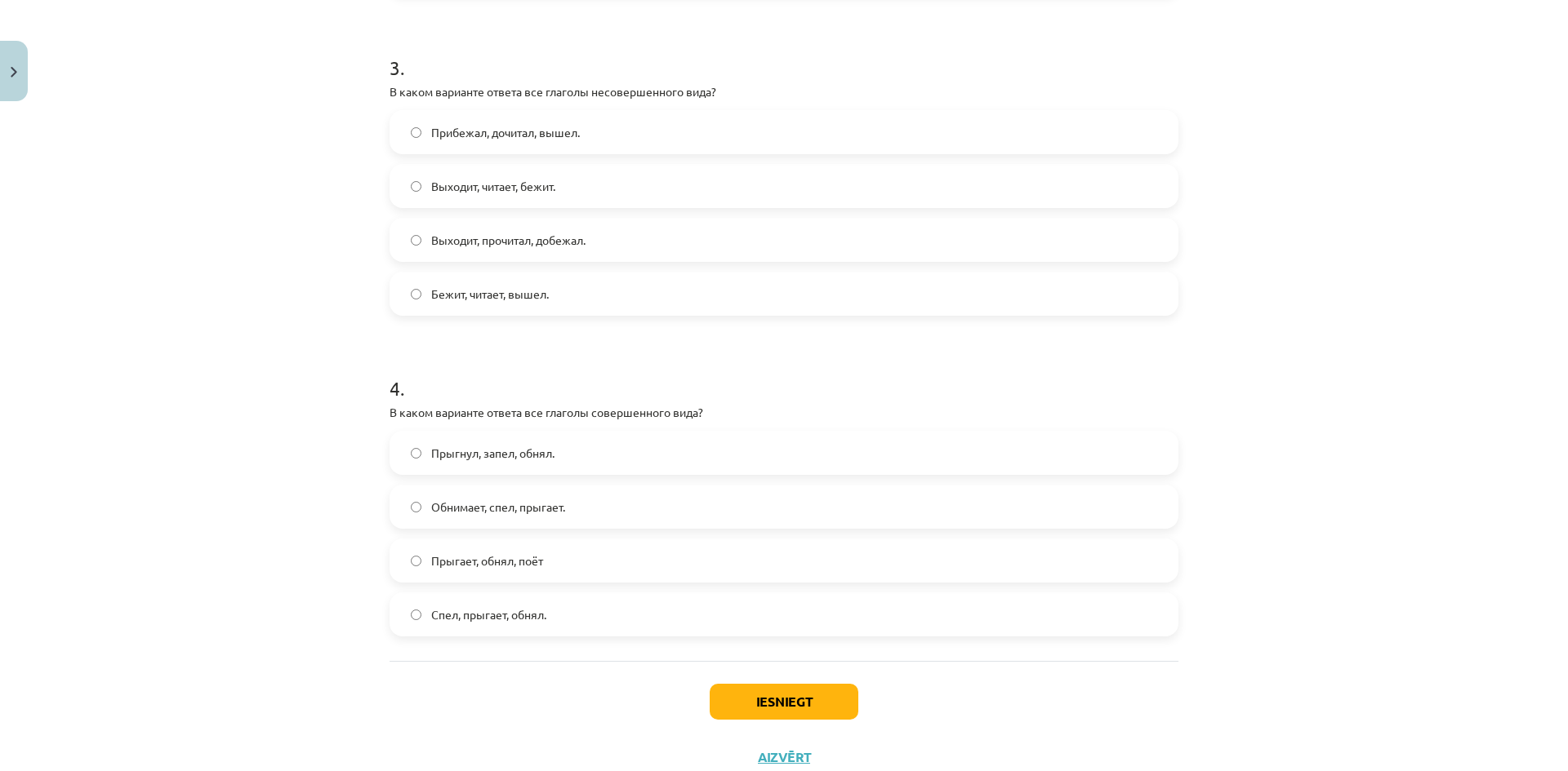
click at [797, 378] on h1 "4 ." at bounding box center [784, 373] width 789 height 51
click at [757, 441] on label "Прыгнул, запел, обнял." at bounding box center [784, 453] width 785 height 41
click at [779, 688] on button "Iesniegt" at bounding box center [784, 702] width 149 height 36
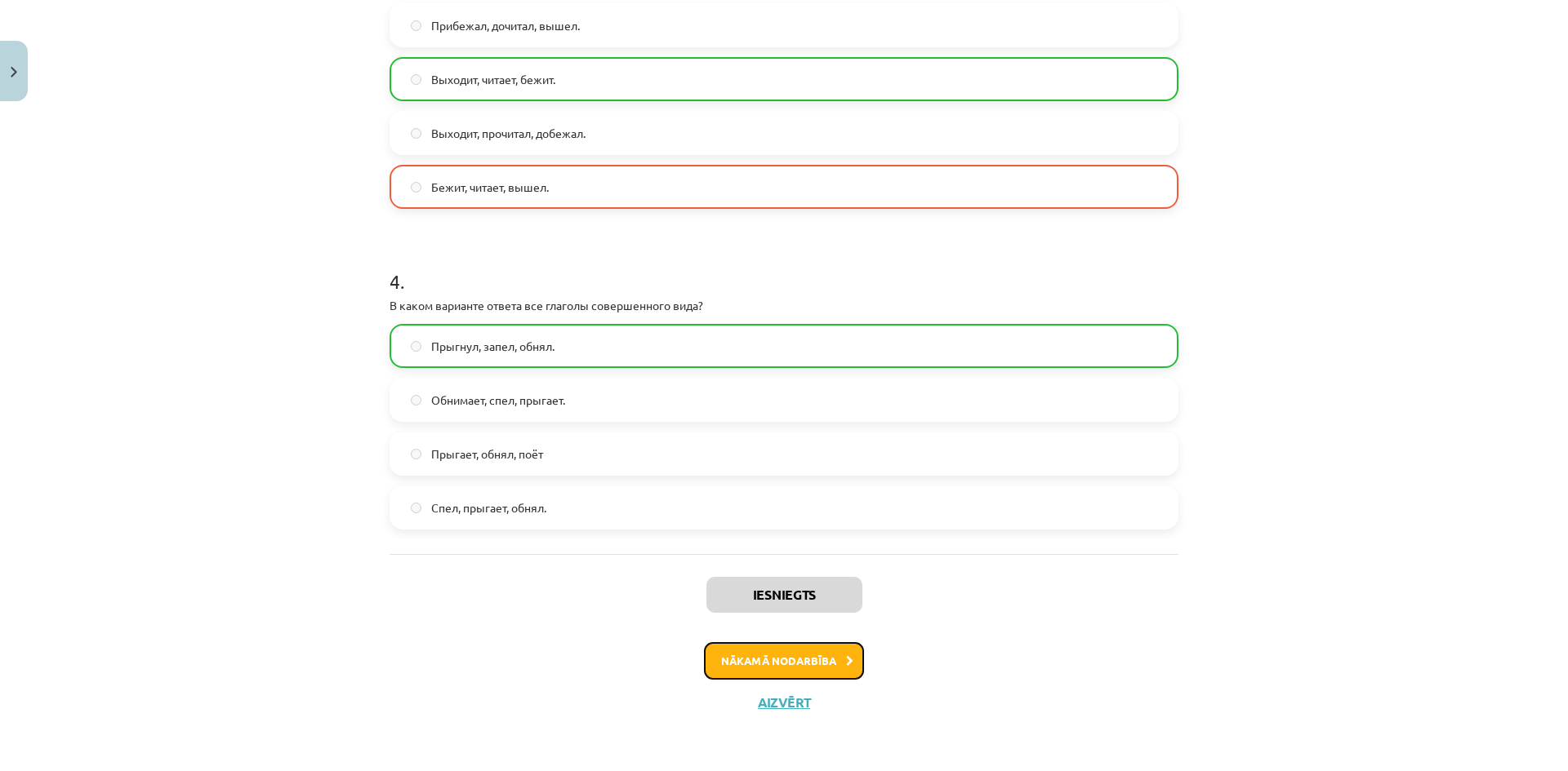
click at [819, 649] on button "Nākamā nodarbība" at bounding box center [784, 661] width 160 height 37
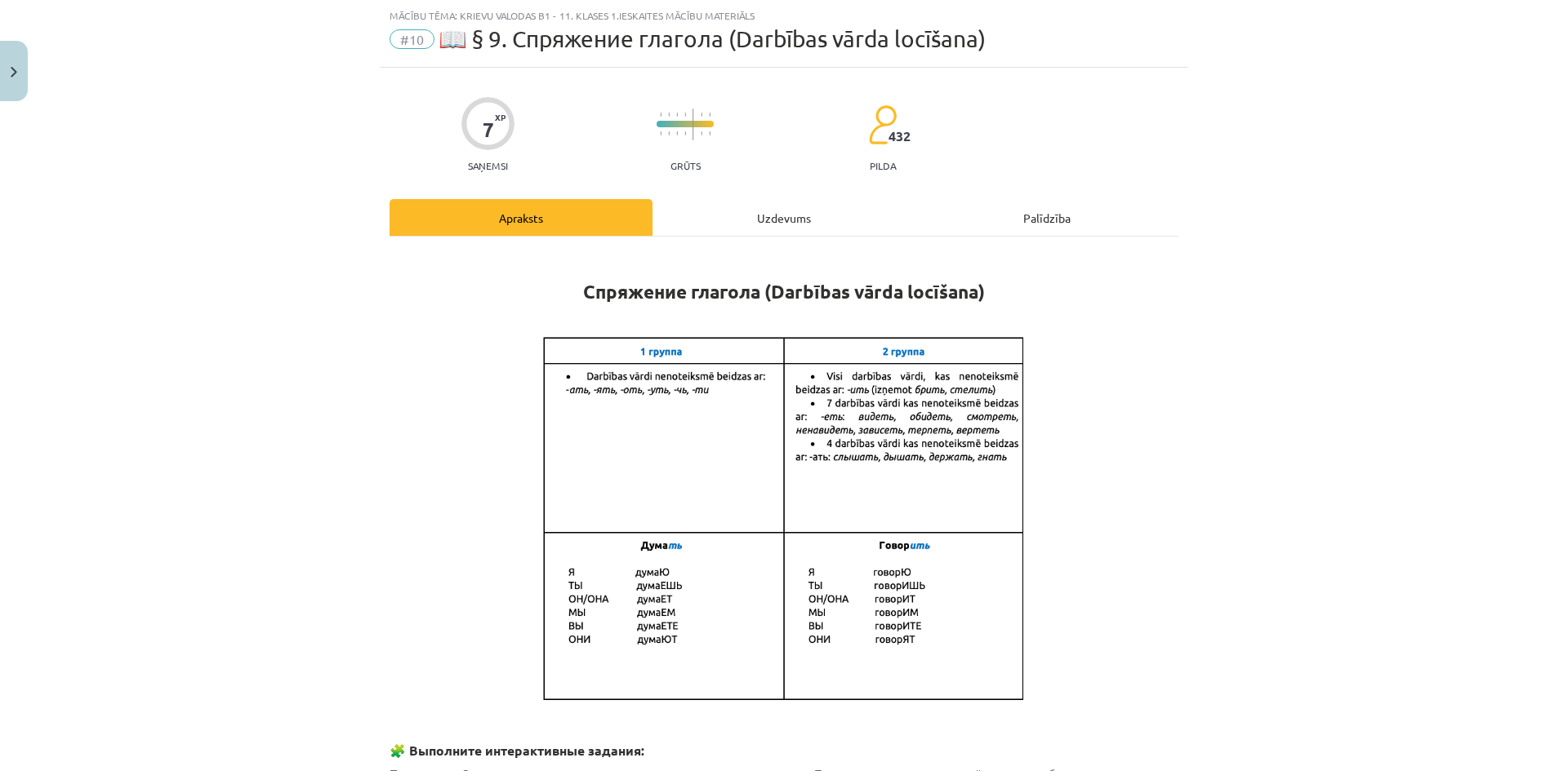
click at [767, 211] on div "Uzdevums" at bounding box center [784, 217] width 263 height 36
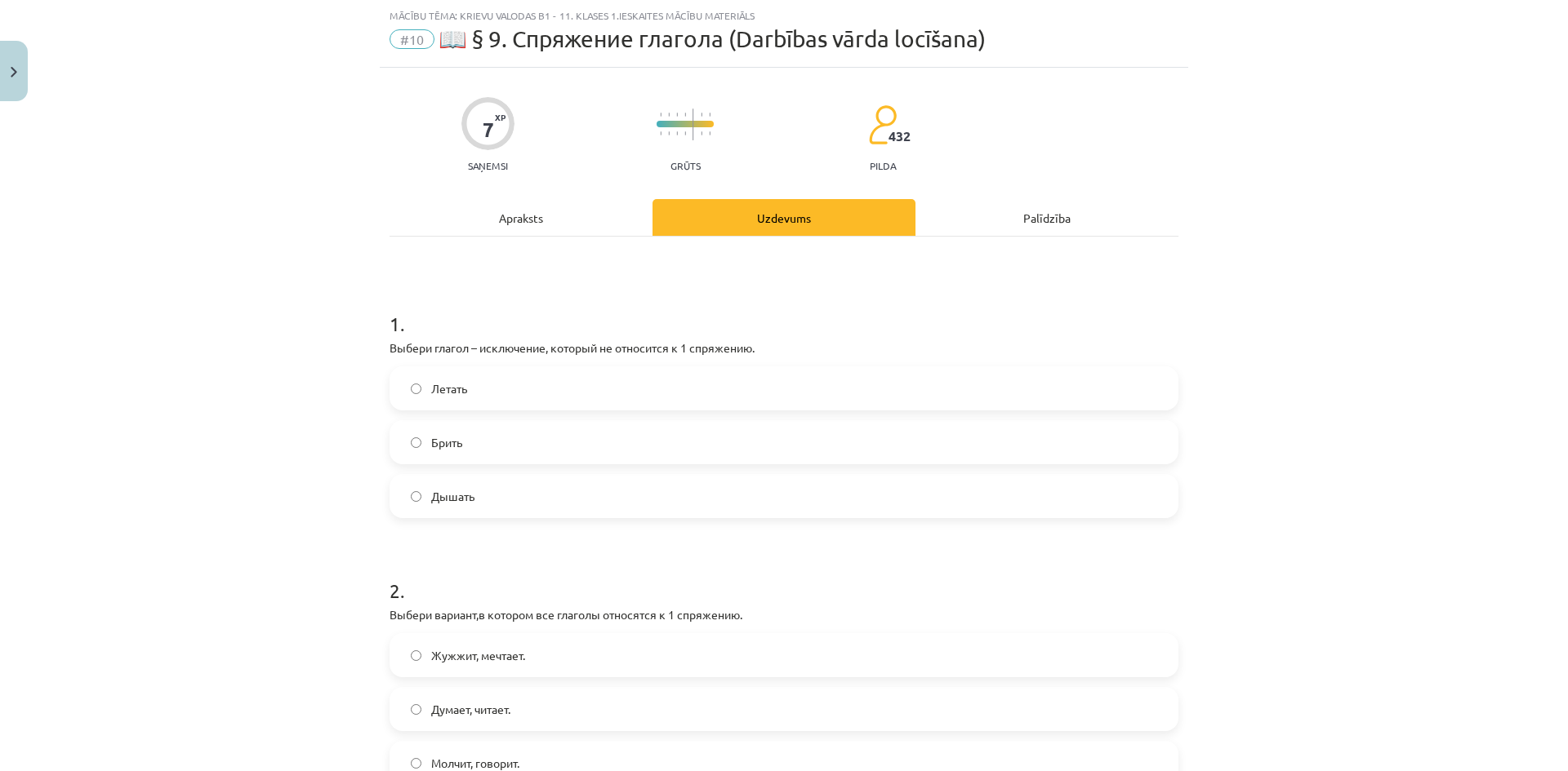
click at [572, 222] on div "Apraksts" at bounding box center [520, 217] width 263 height 36
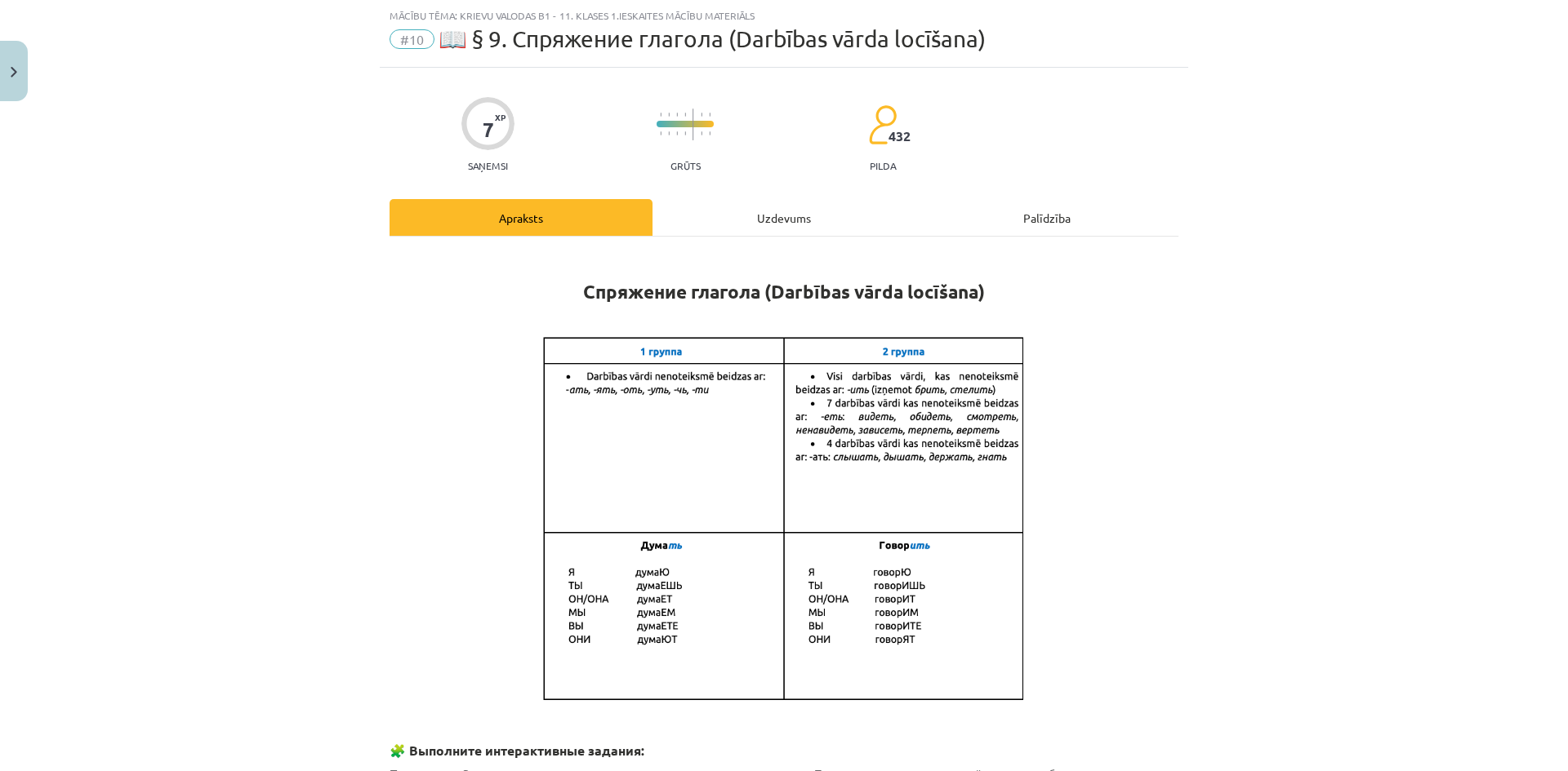
click at [734, 216] on div "Uzdevums" at bounding box center [784, 217] width 263 height 36
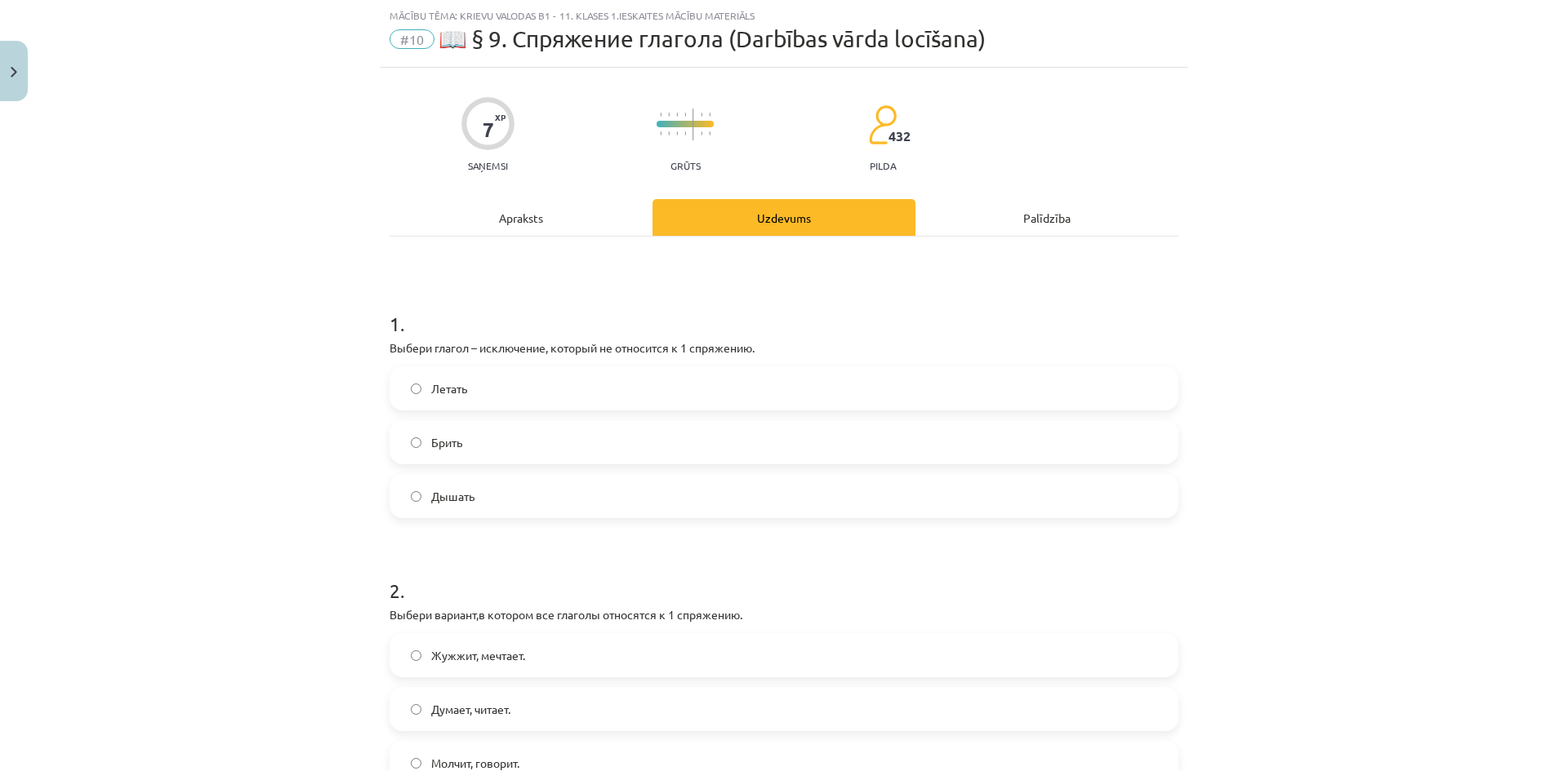
click at [561, 223] on div "Apraksts" at bounding box center [520, 217] width 263 height 36
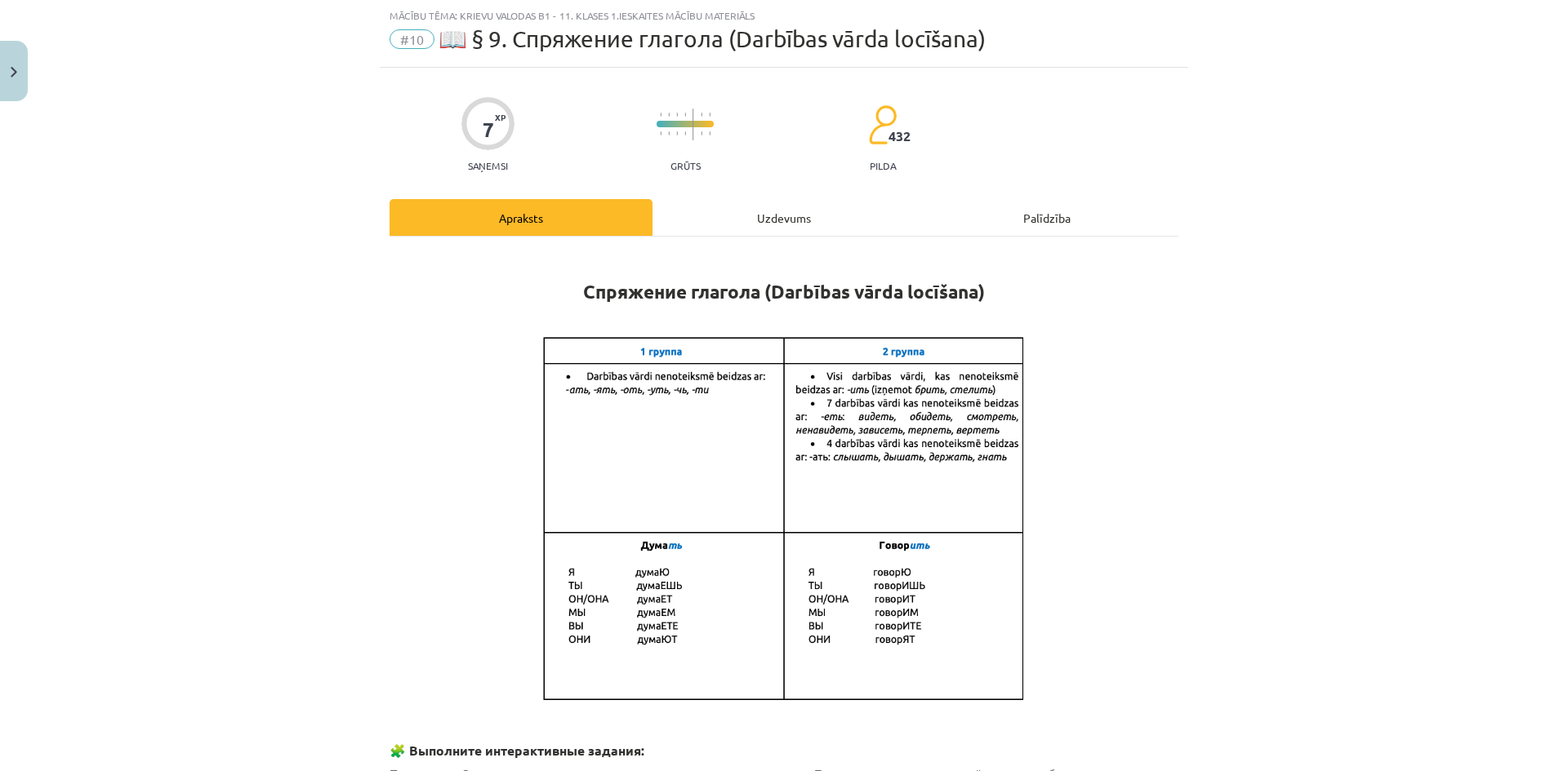
drag, startPoint x: 781, startPoint y: 216, endPoint x: 697, endPoint y: 209, distance: 84.3
click at [780, 216] on div "Uzdevums" at bounding box center [784, 217] width 263 height 36
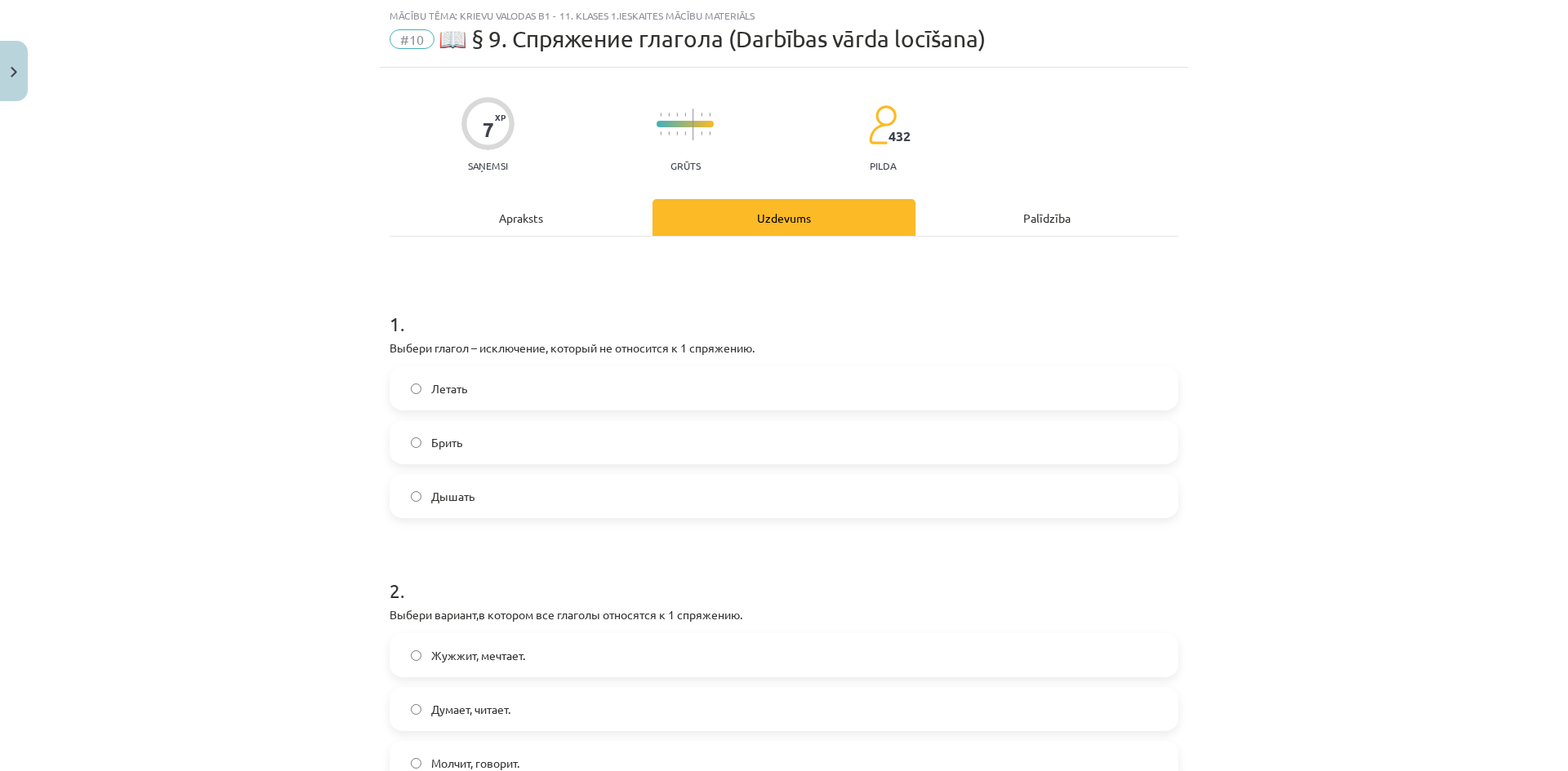
click at [547, 211] on div "Apraksts" at bounding box center [520, 217] width 263 height 36
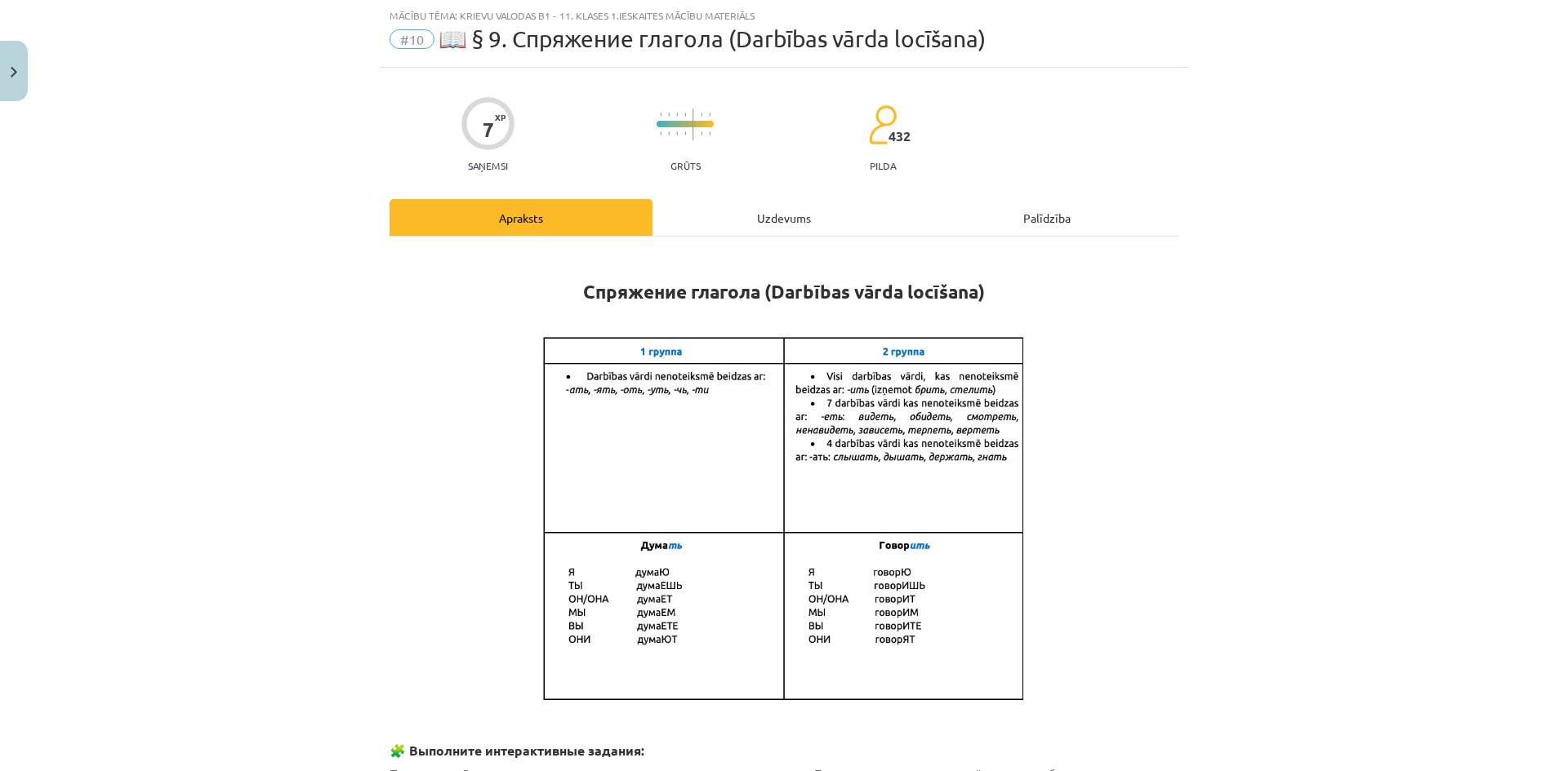
click at [713, 207] on div "Uzdevums" at bounding box center [784, 217] width 263 height 36
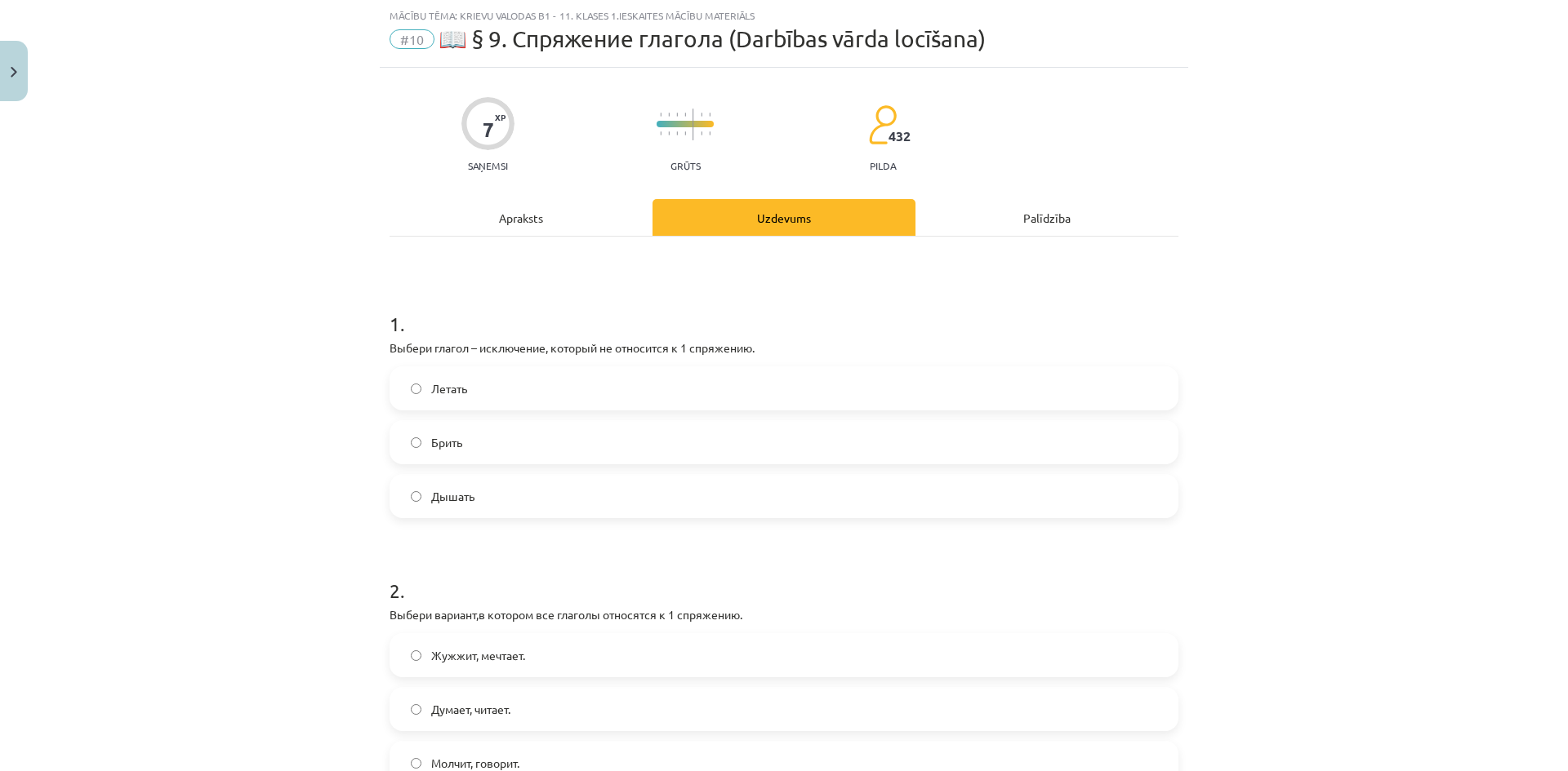
click at [538, 212] on div "Apraksts" at bounding box center [520, 217] width 263 height 36
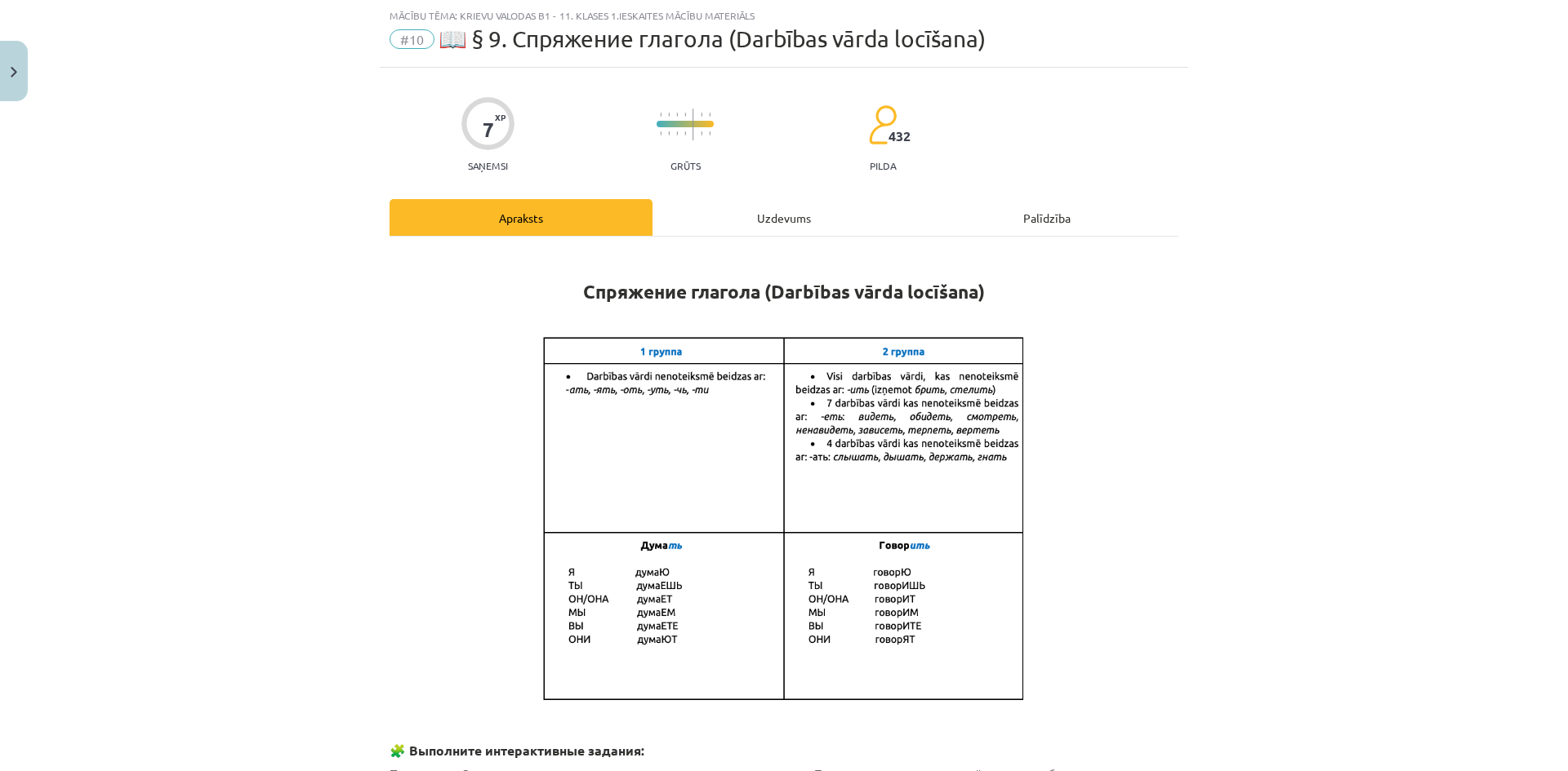
click at [741, 201] on div "Uzdevums" at bounding box center [784, 217] width 263 height 36
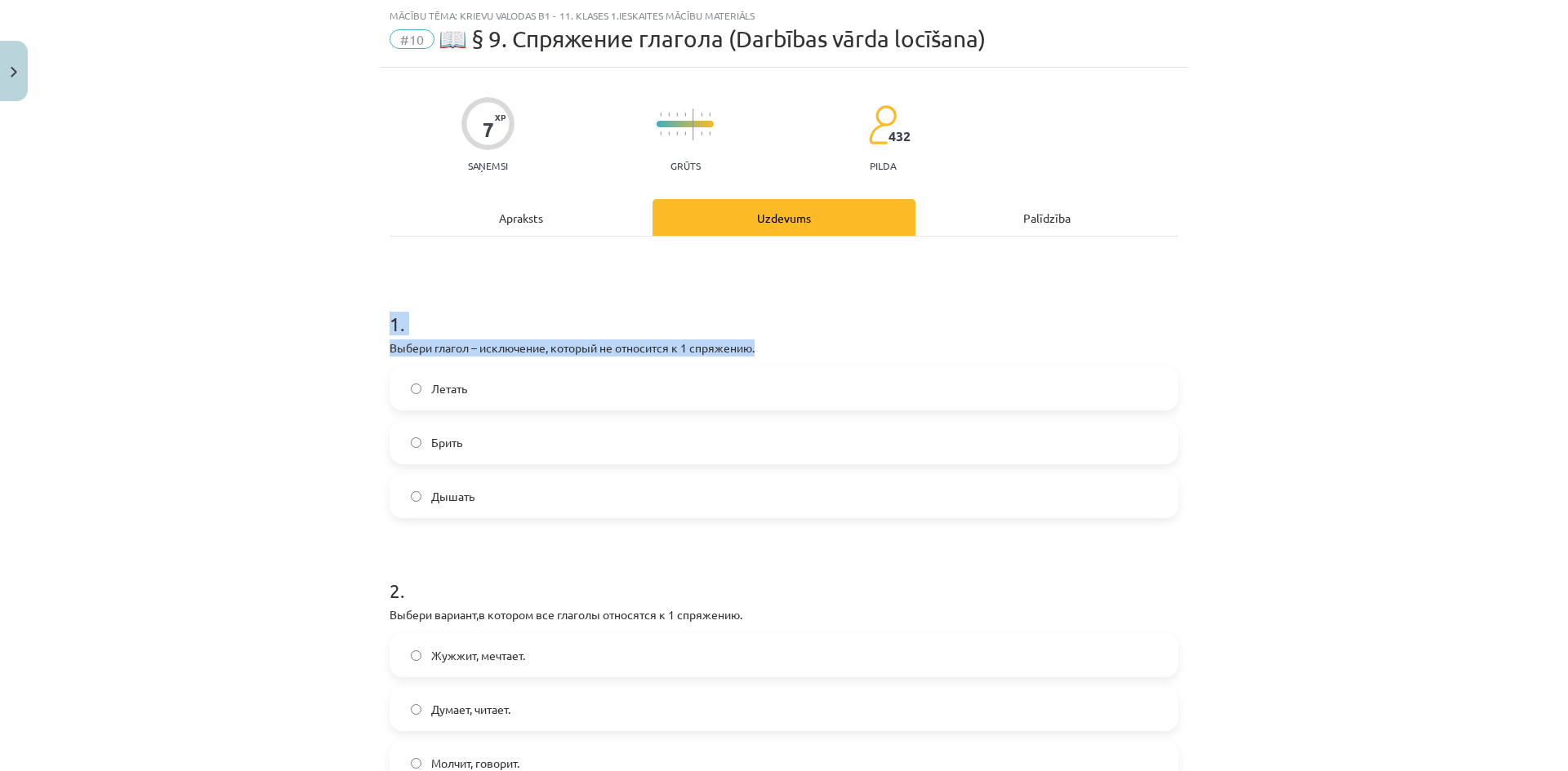
drag, startPoint x: 351, startPoint y: 331, endPoint x: 775, endPoint y: 344, distance: 424.2
click at [775, 344] on div "Mācību tēma: Krievu valodas b1 - 11. klases 1.ieskaites mācību materiāls #10 📖 …" at bounding box center [784, 386] width 1568 height 771
click at [549, 220] on div "Apraksts" at bounding box center [520, 217] width 263 height 36
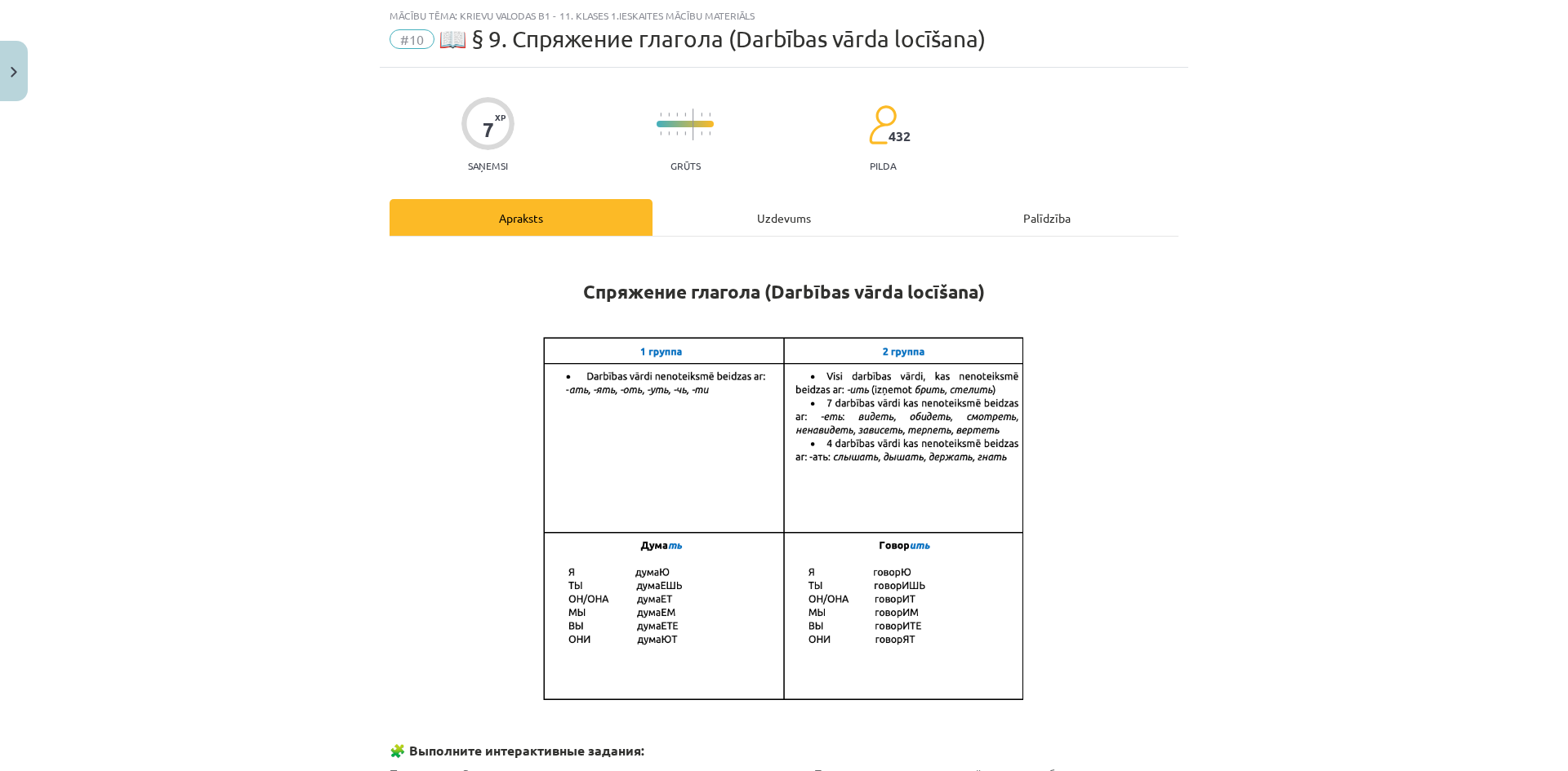
click at [717, 207] on div "Uzdevums" at bounding box center [784, 217] width 263 height 36
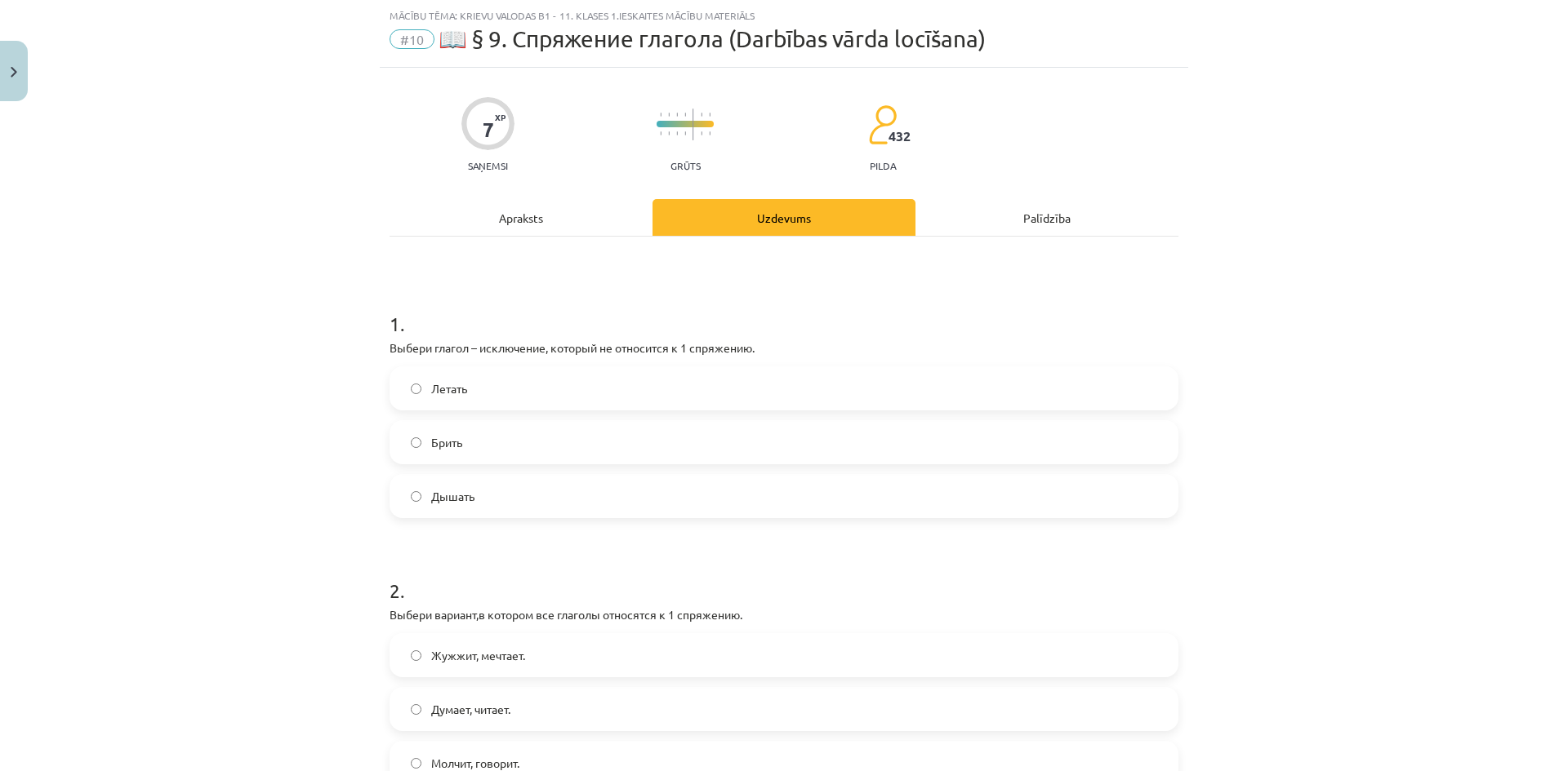
click at [564, 214] on div "Apraksts" at bounding box center [520, 217] width 263 height 36
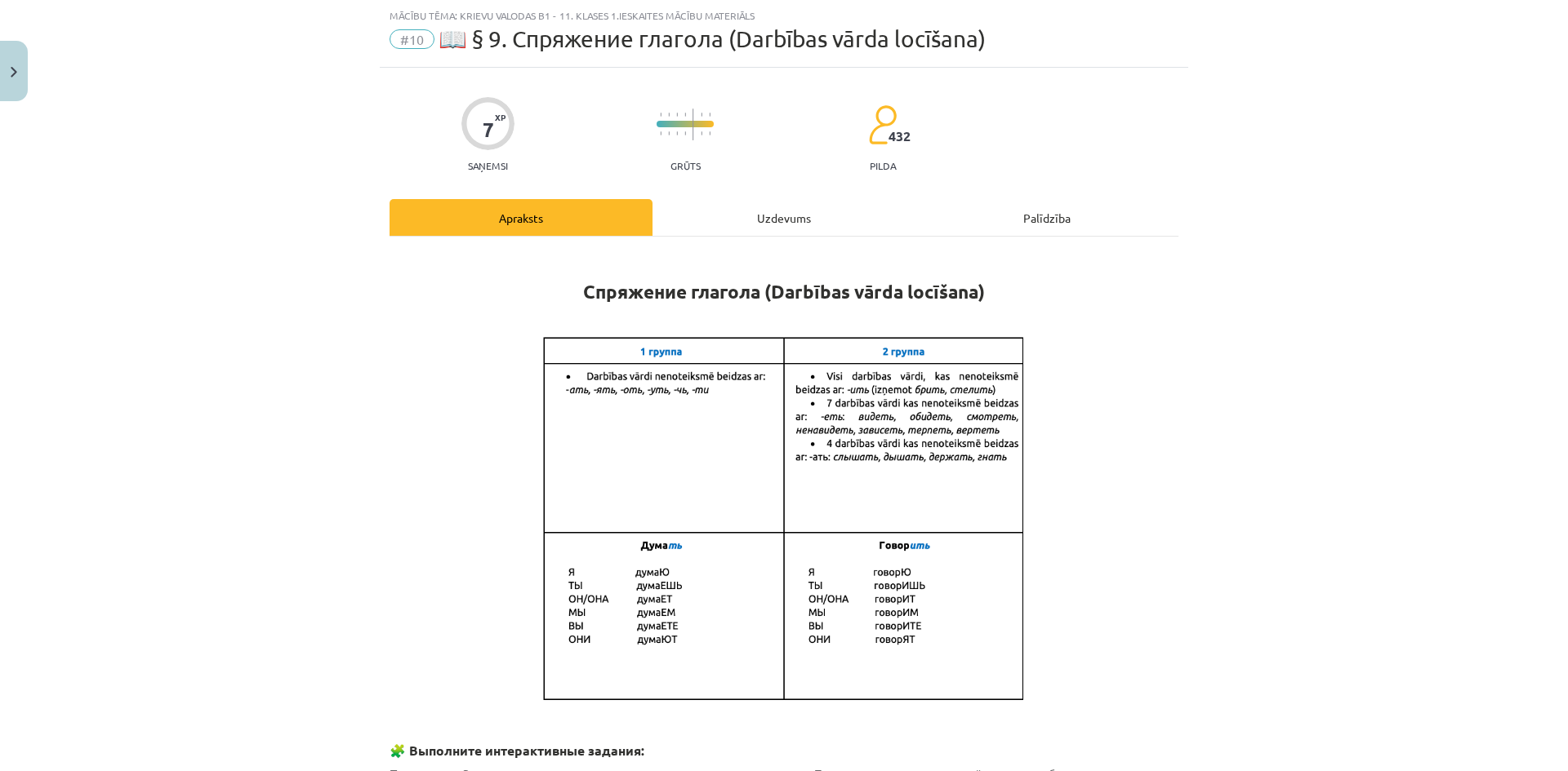
click at [733, 204] on div "Uzdevums" at bounding box center [784, 217] width 263 height 36
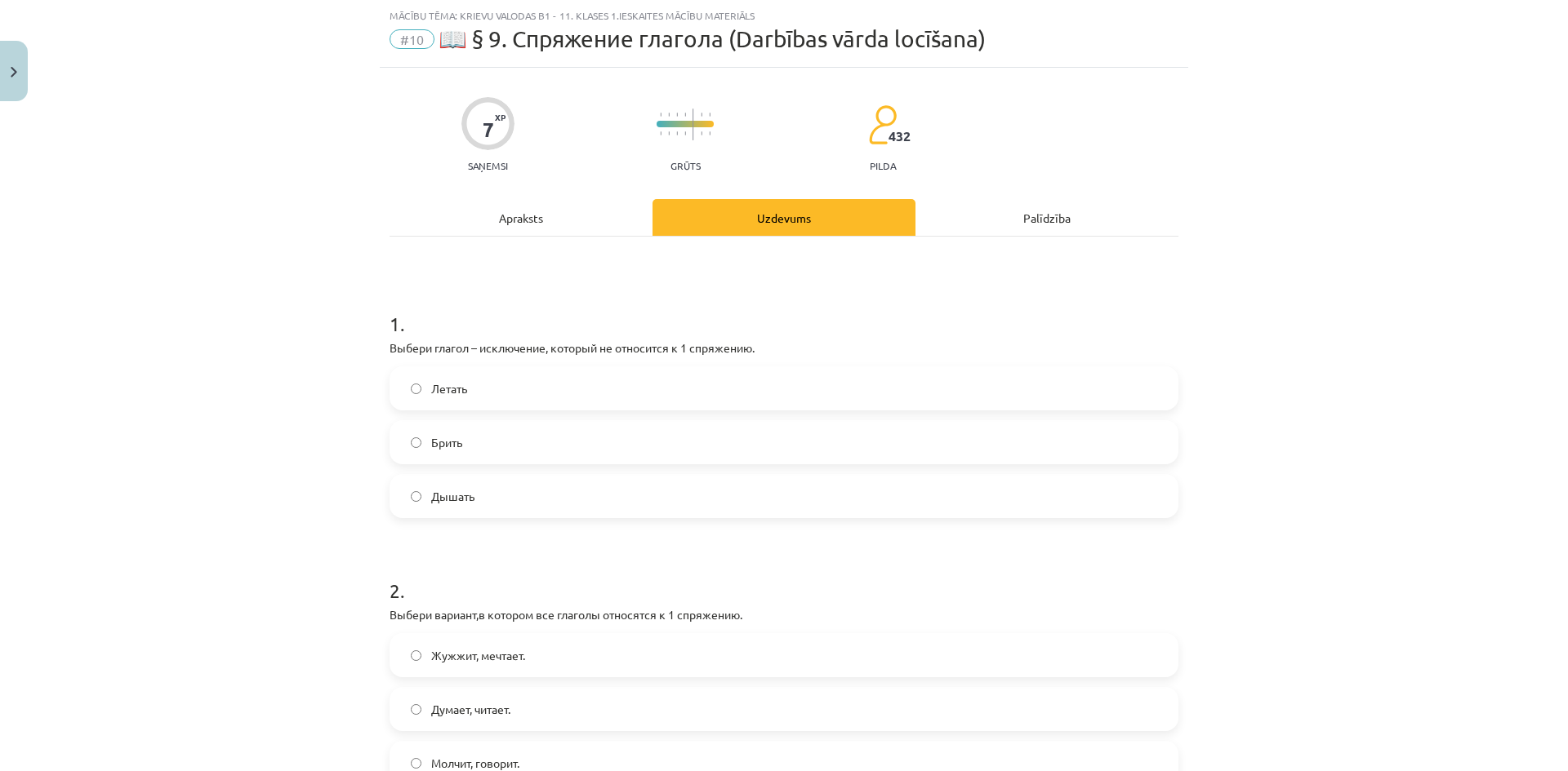
click at [555, 502] on label "Дышать" at bounding box center [784, 497] width 785 height 41
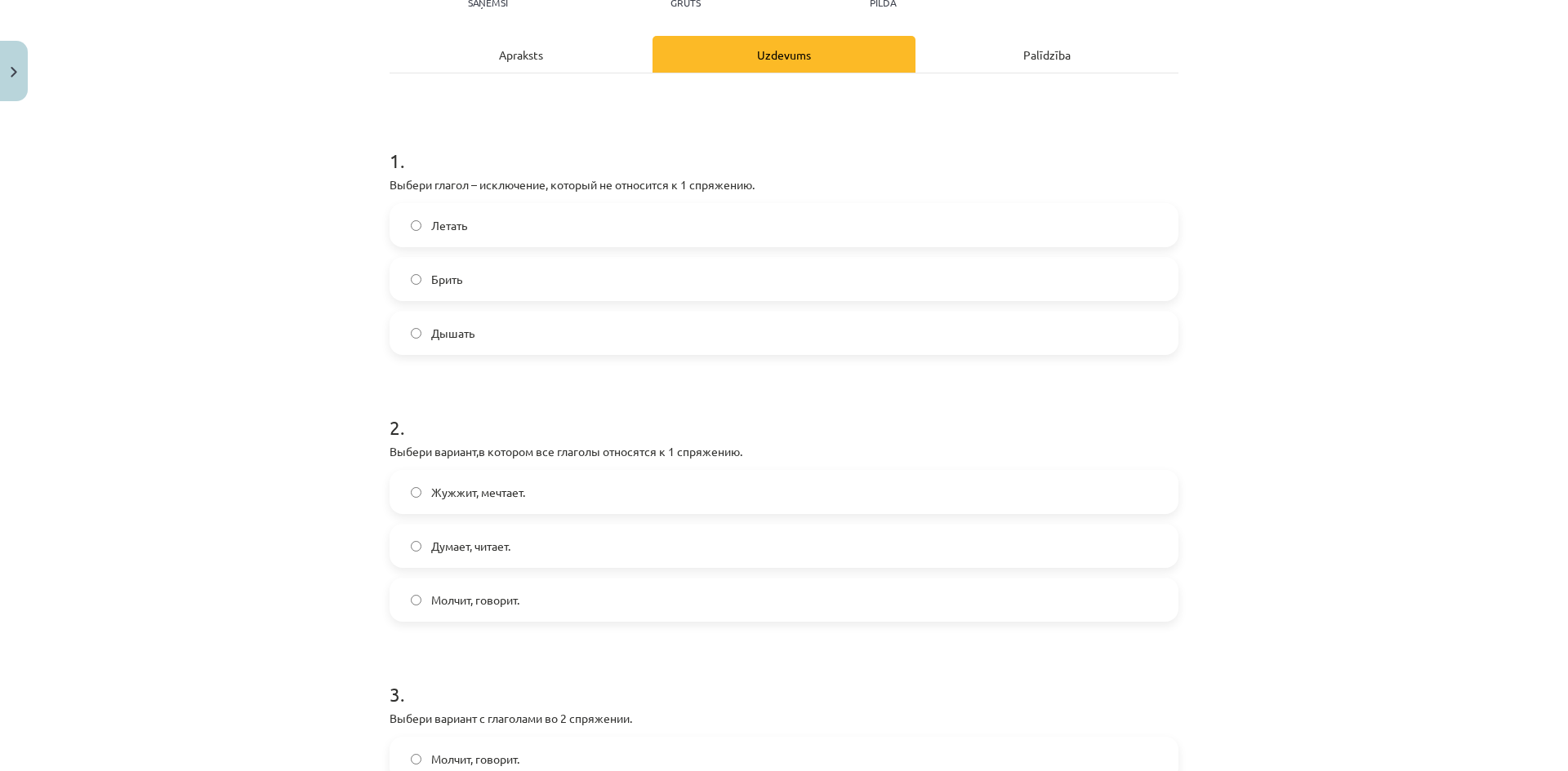
scroll to position [285, 0]
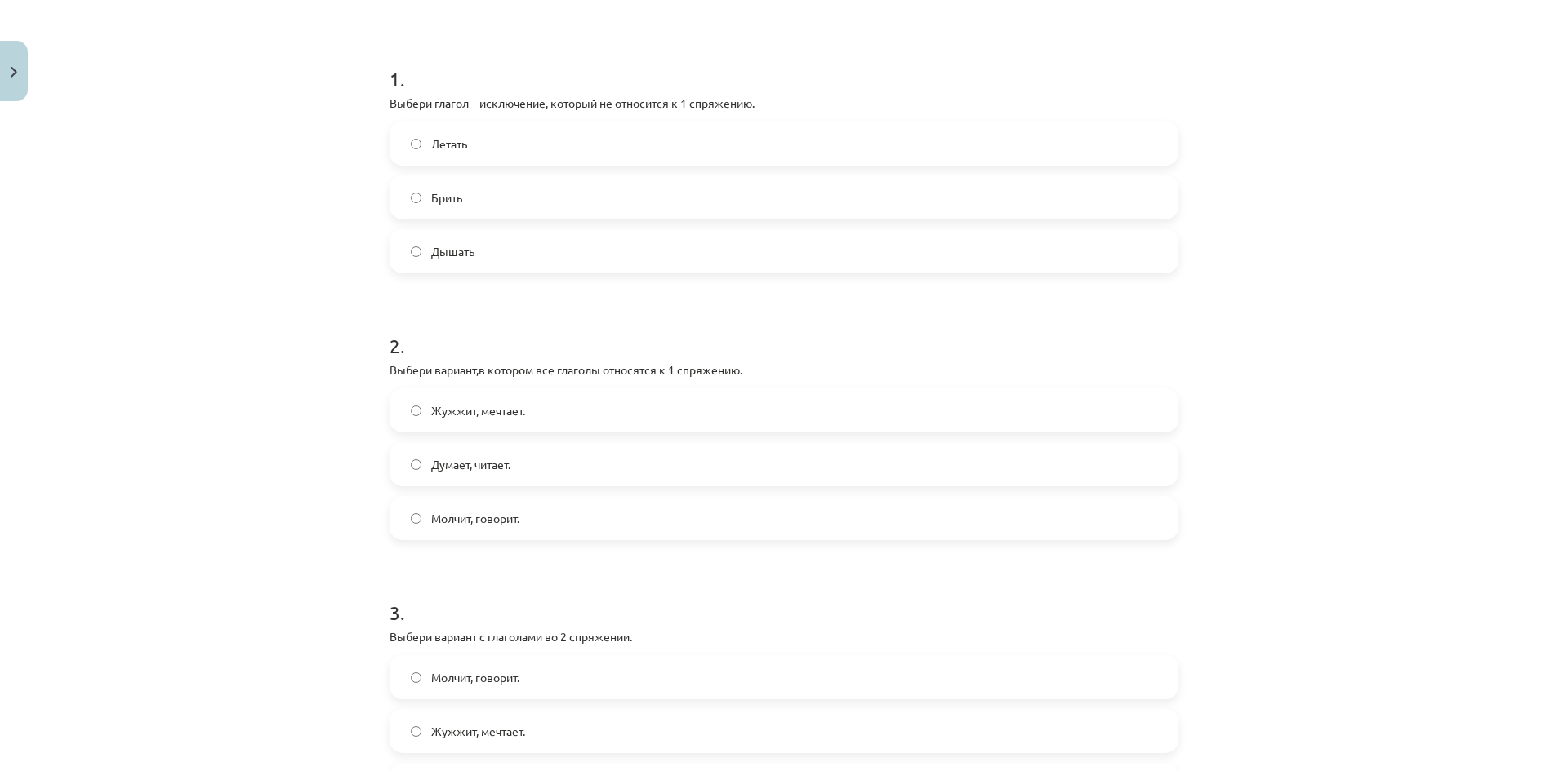
click at [565, 461] on label "Думает, читает." at bounding box center [784, 465] width 785 height 41
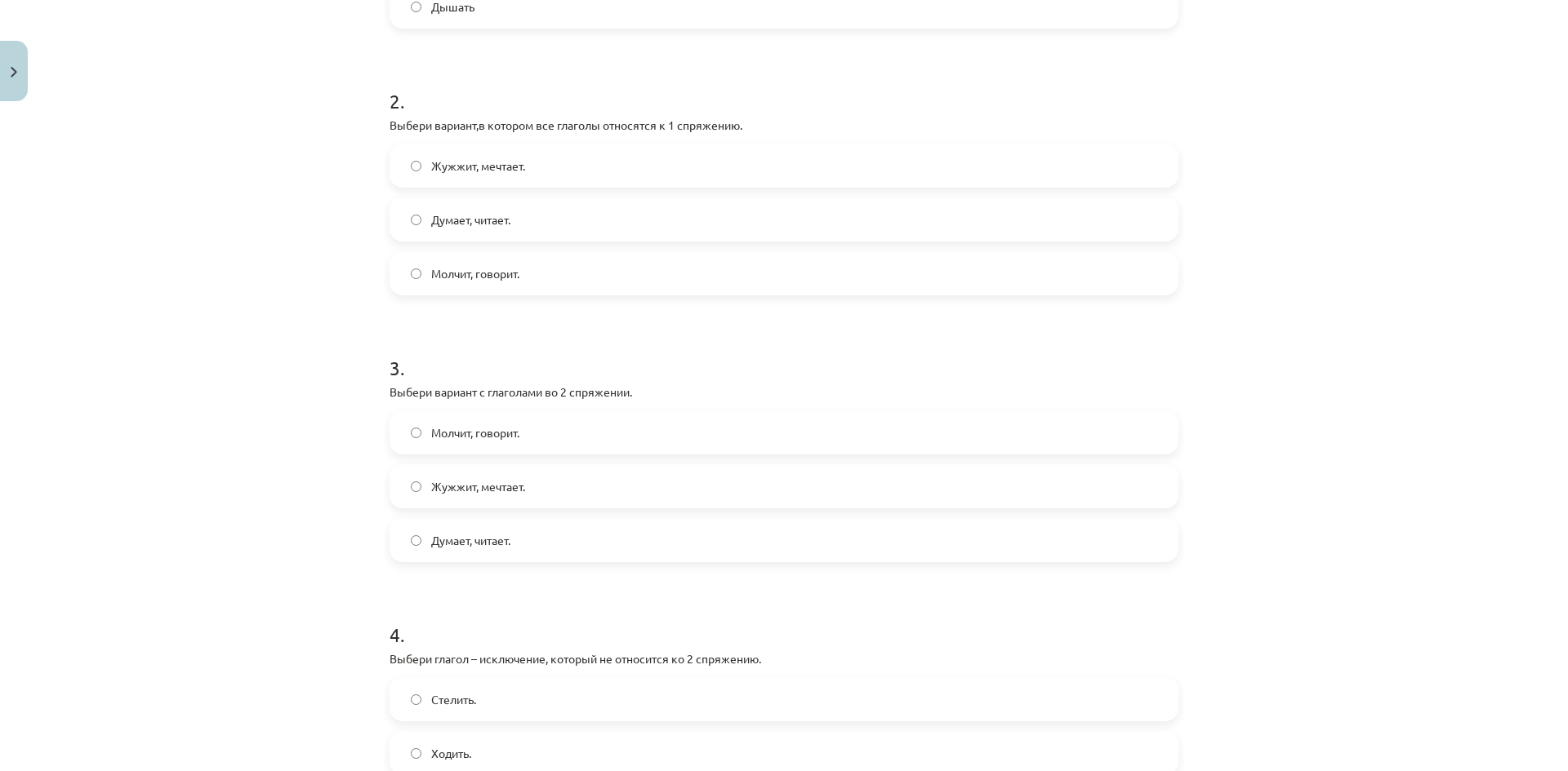
scroll to position [612, 0]
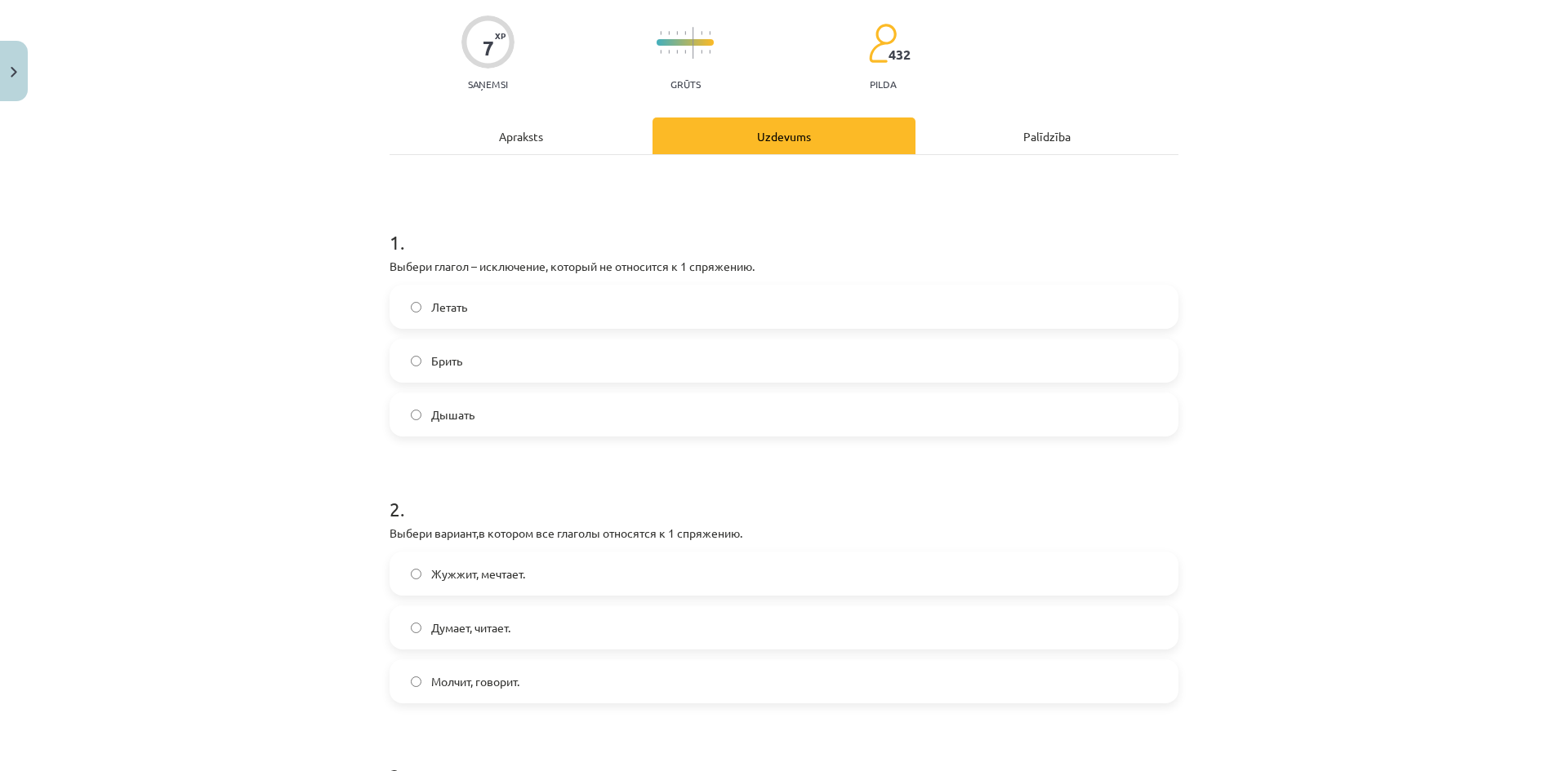
click at [559, 143] on div "Apraksts" at bounding box center [520, 136] width 263 height 36
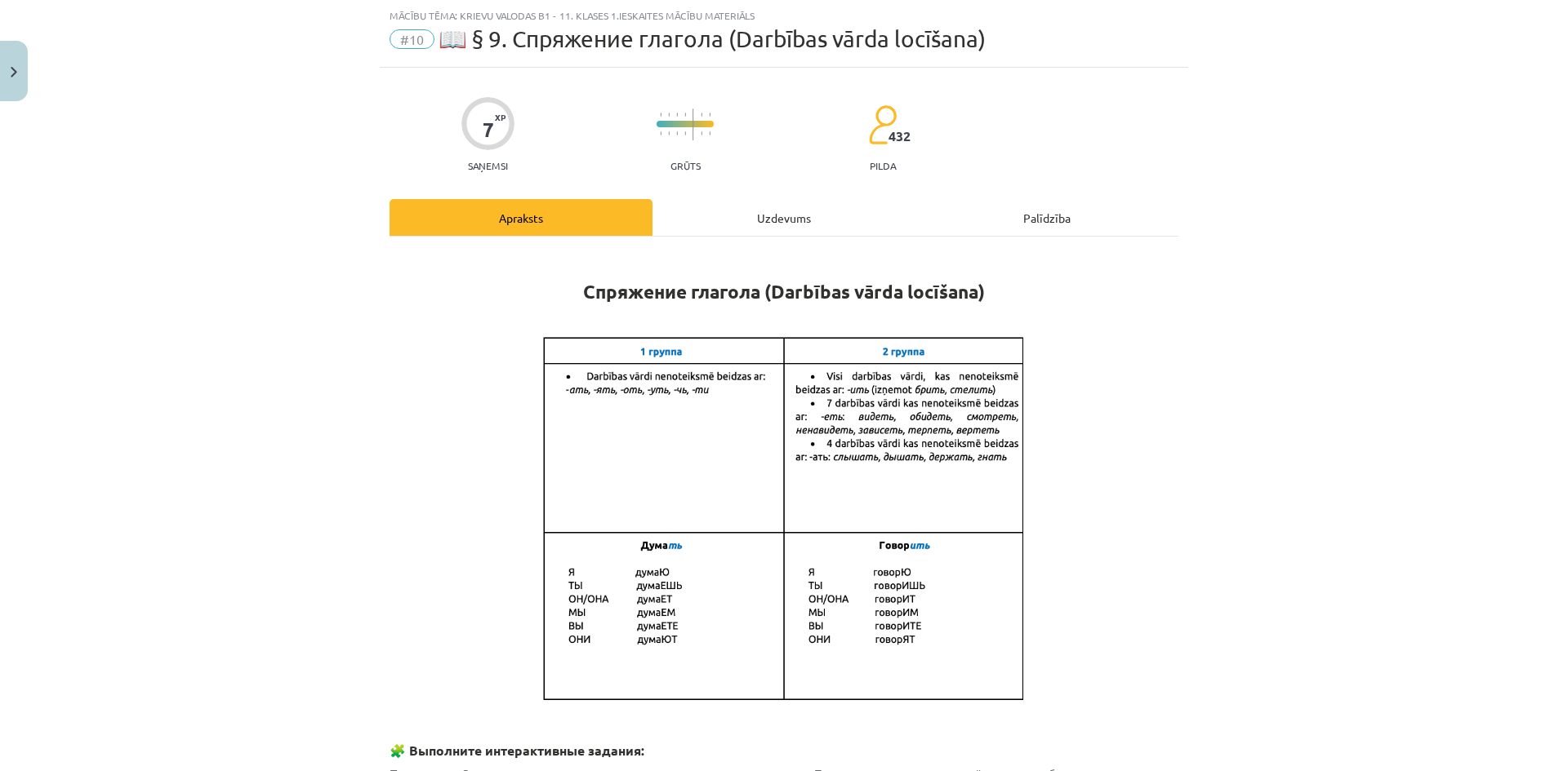
click at [708, 146] on div "7 XP Saņemsi Grūts 432 pilda" at bounding box center [784, 129] width 789 height 84
click at [731, 225] on div "Uzdevums" at bounding box center [784, 217] width 263 height 36
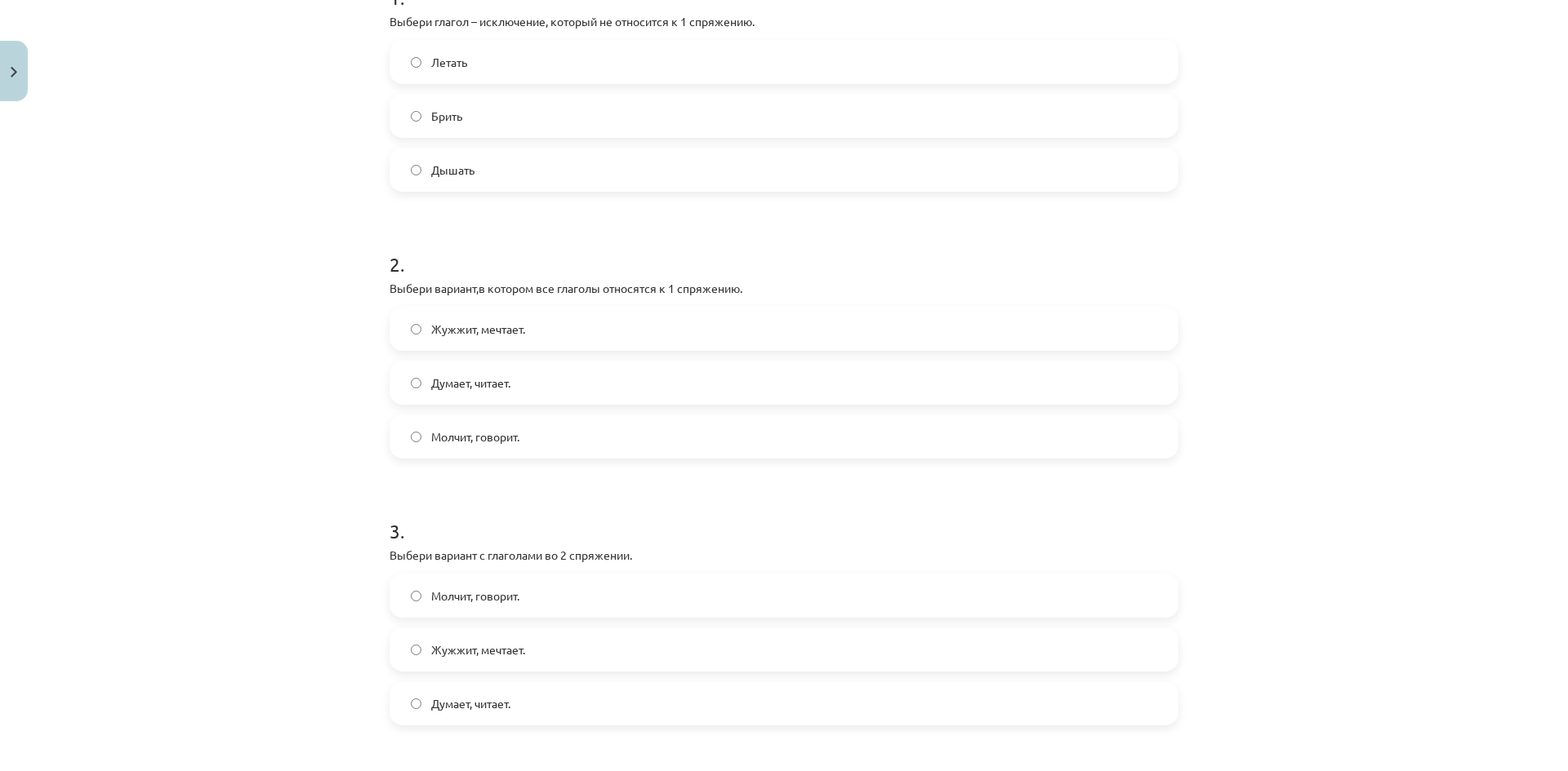
scroll to position [693, 0]
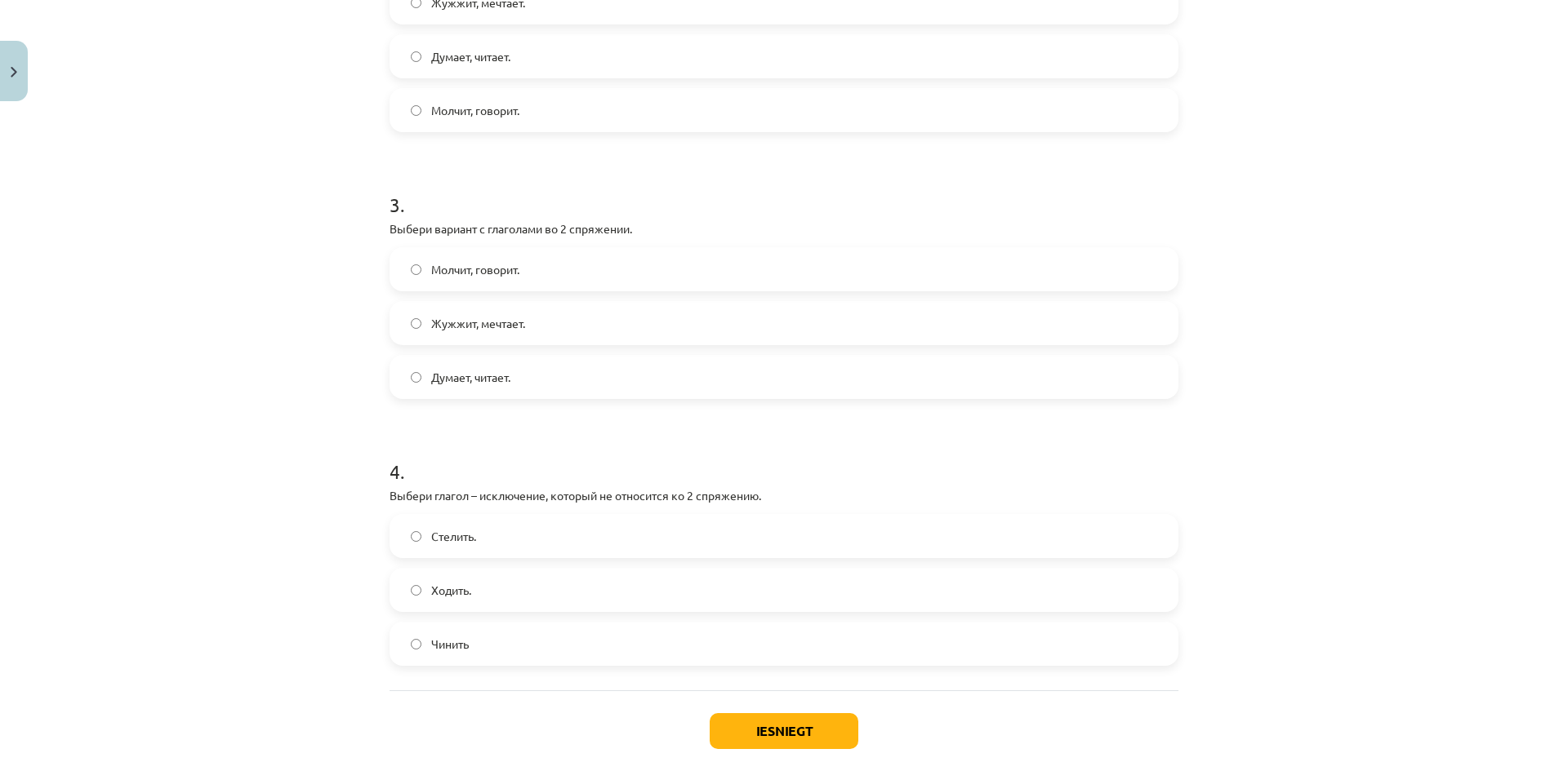
click at [652, 327] on label "Жужжит, мечтает." at bounding box center [784, 324] width 785 height 41
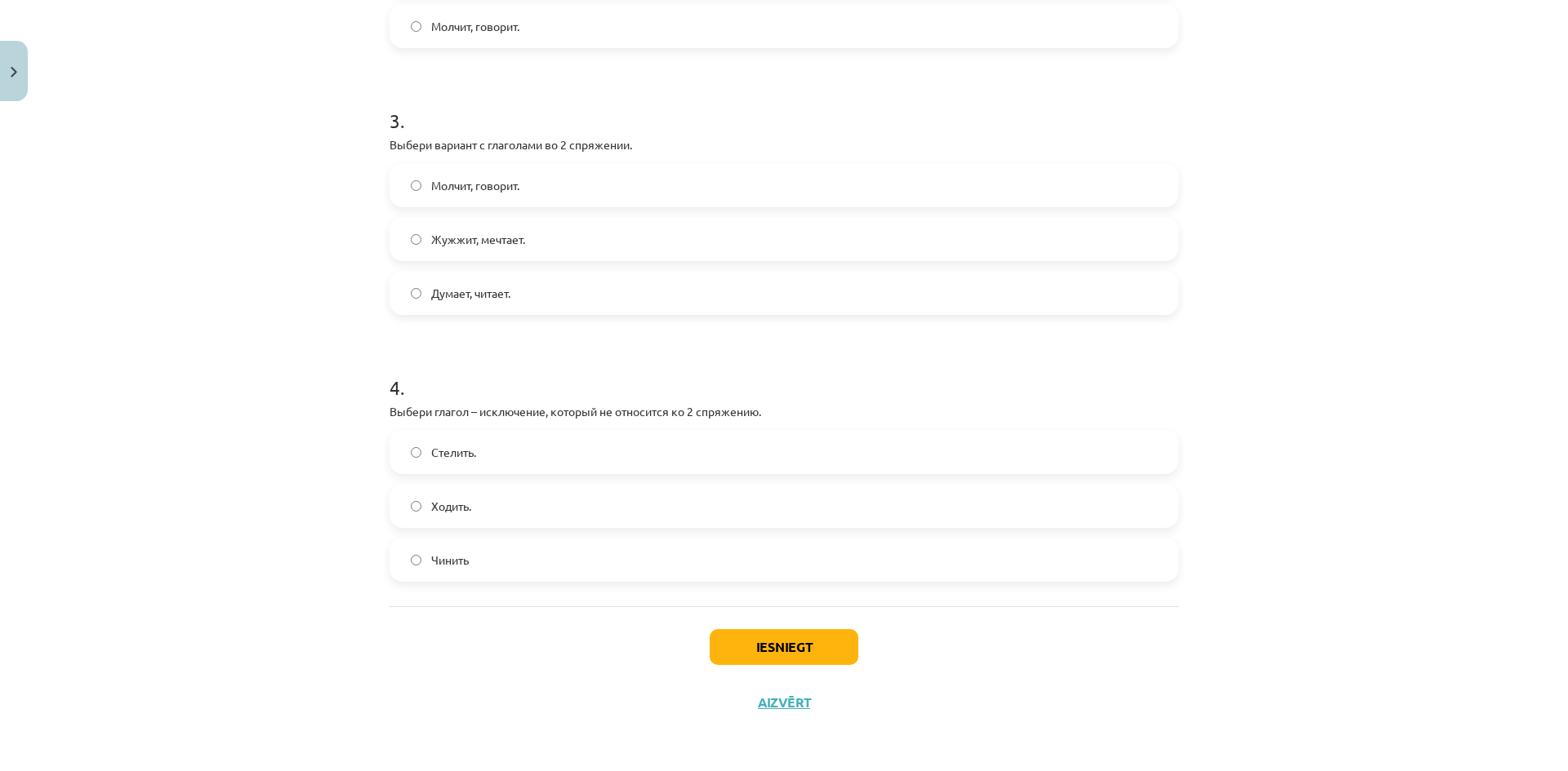
click at [606, 449] on label "Стелить." at bounding box center [784, 452] width 785 height 41
click at [763, 635] on button "Iesniegt" at bounding box center [784, 647] width 149 height 36
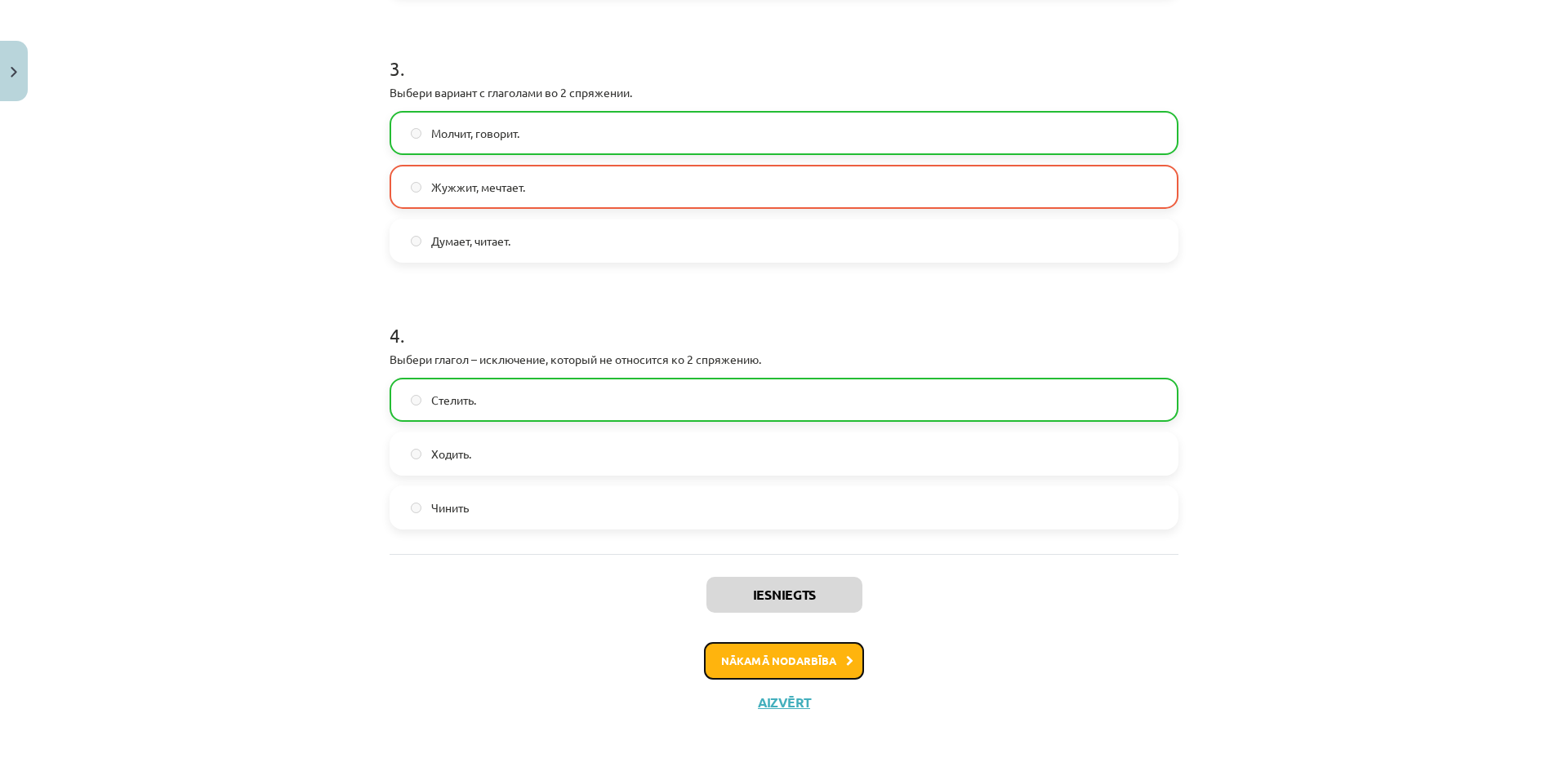
click at [813, 648] on button "Nākamā nodarbība" at bounding box center [784, 661] width 160 height 37
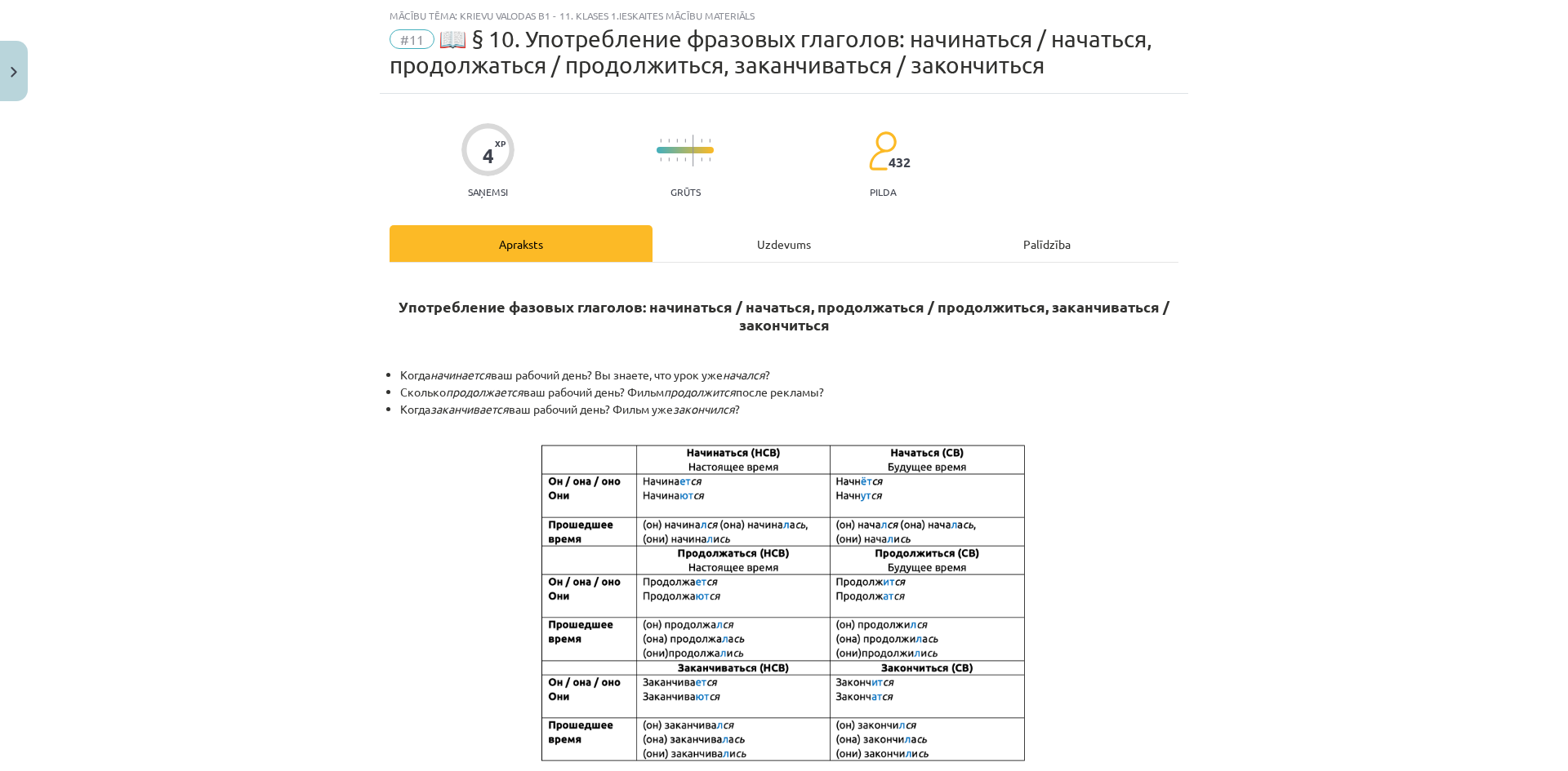
click at [791, 247] on div "Uzdevums" at bounding box center [784, 243] width 263 height 36
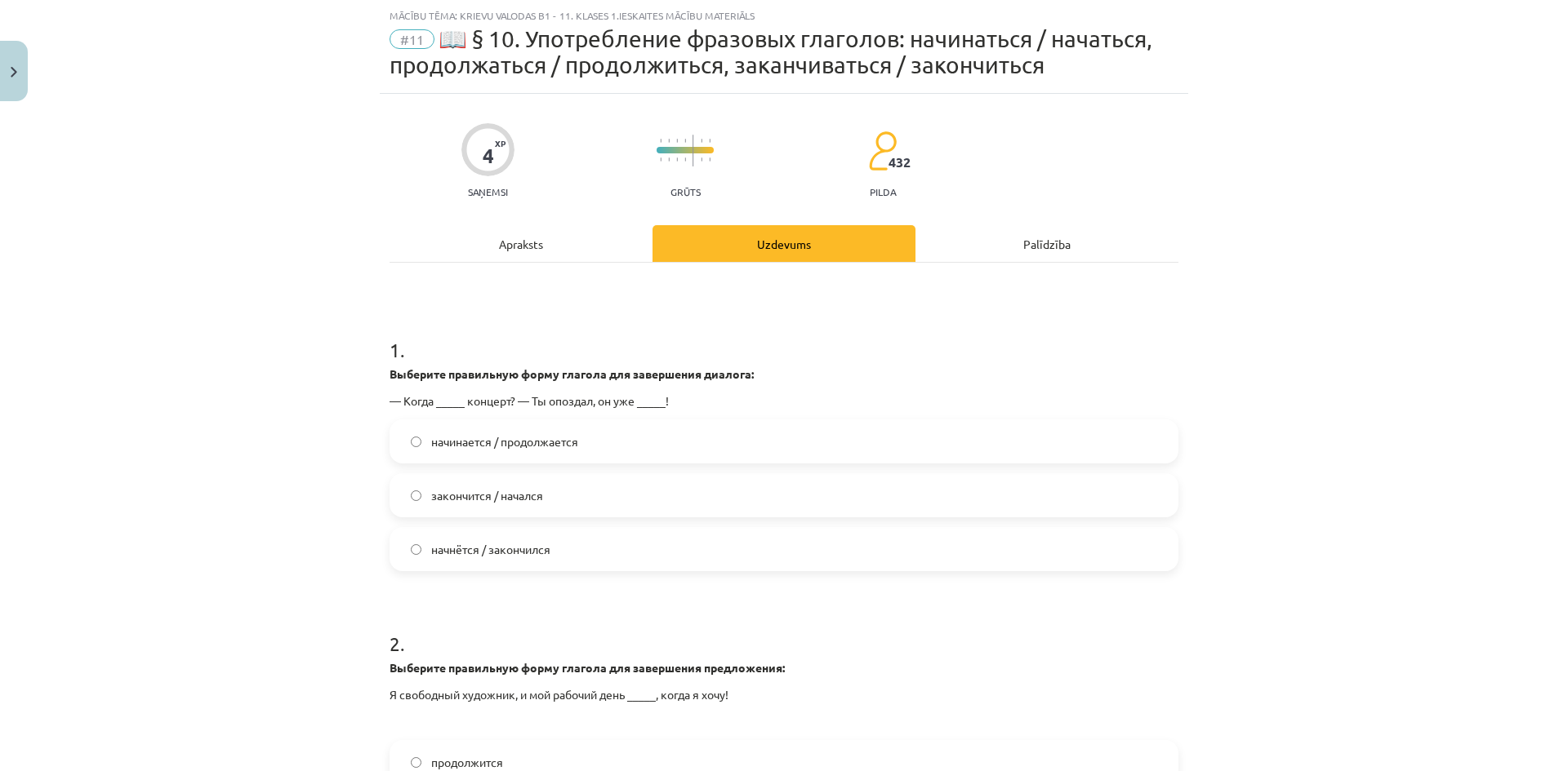
click at [604, 541] on label "начнётся / закончился" at bounding box center [784, 549] width 785 height 41
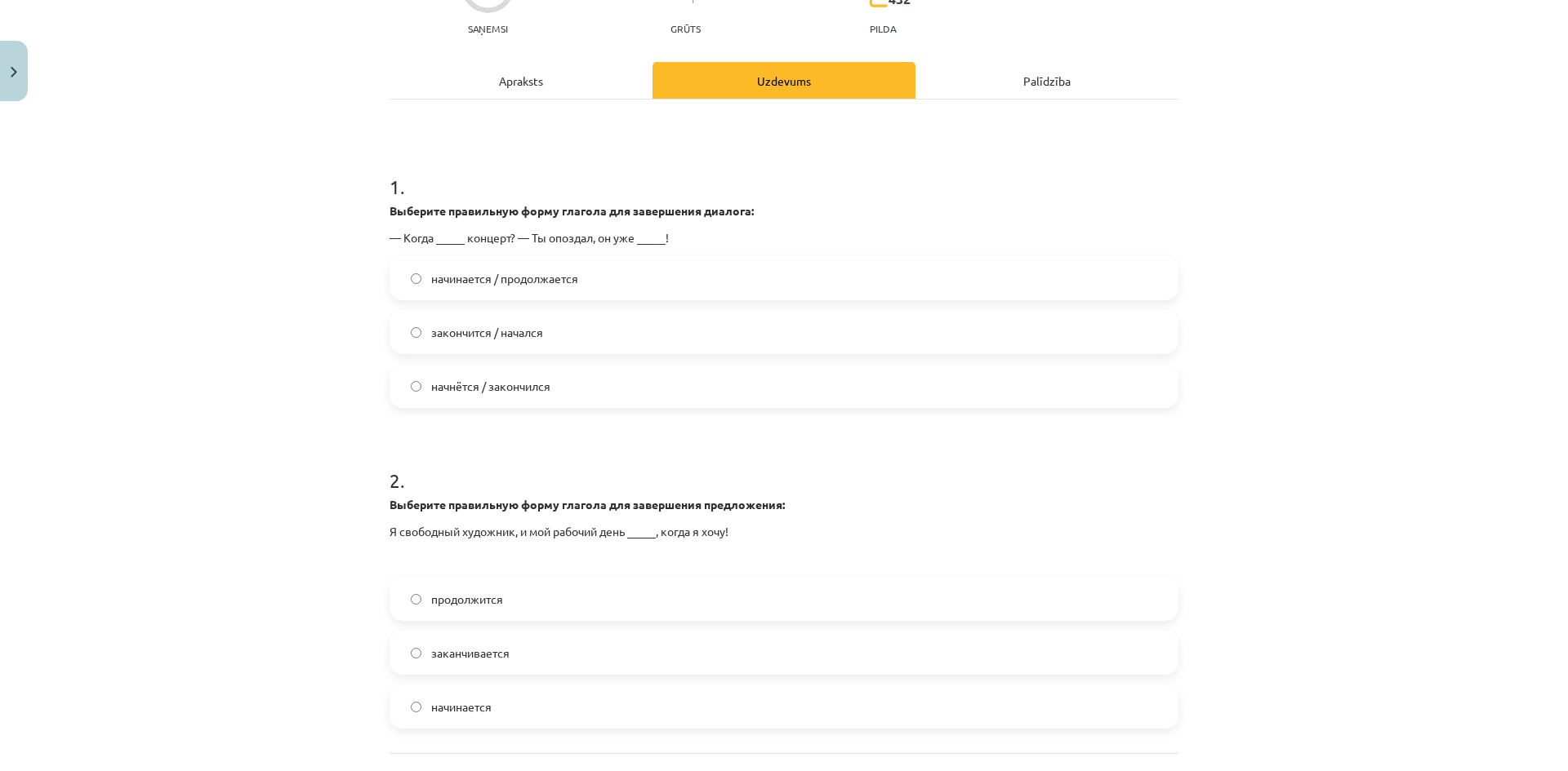
scroll to position [285, 0]
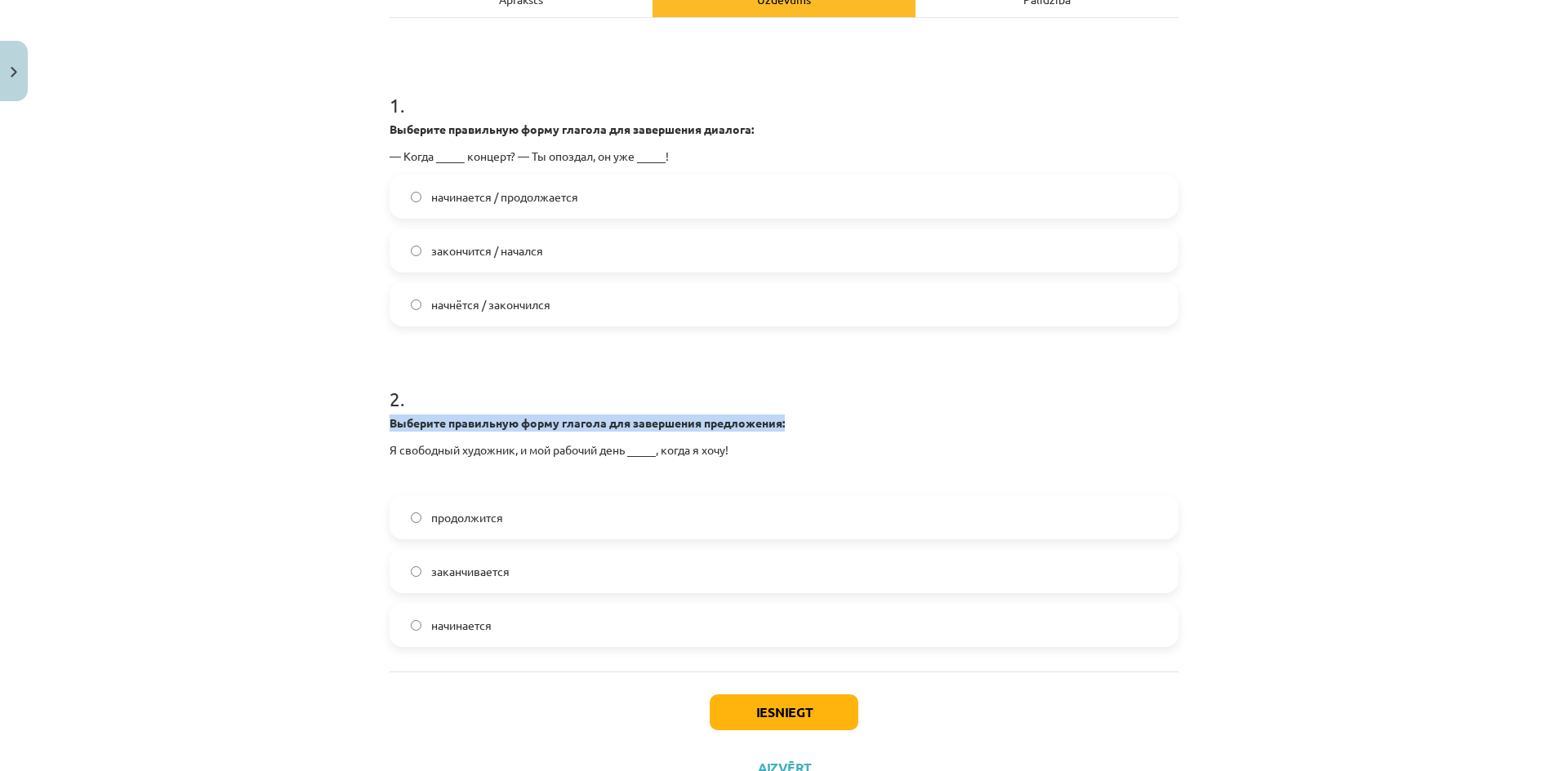
drag, startPoint x: 826, startPoint y: 418, endPoint x: 363, endPoint y: 425, distance: 463.1
click at [363, 425] on div "Mācību tēma: Krievu valodas b1 - 11. klases 1.ieskaites mācību materiāls #11 📖 …" at bounding box center [784, 386] width 1568 height 771
click at [989, 383] on h1 "2 ." at bounding box center [784, 385] width 789 height 51
drag, startPoint x: 346, startPoint y: 451, endPoint x: 529, endPoint y: 449, distance: 183.0
click at [529, 449] on div "Mācību tēma: Krievu valodas b1 - 11. klases 1.ieskaites mācību materiāls #11 📖 …" at bounding box center [784, 386] width 1568 height 771
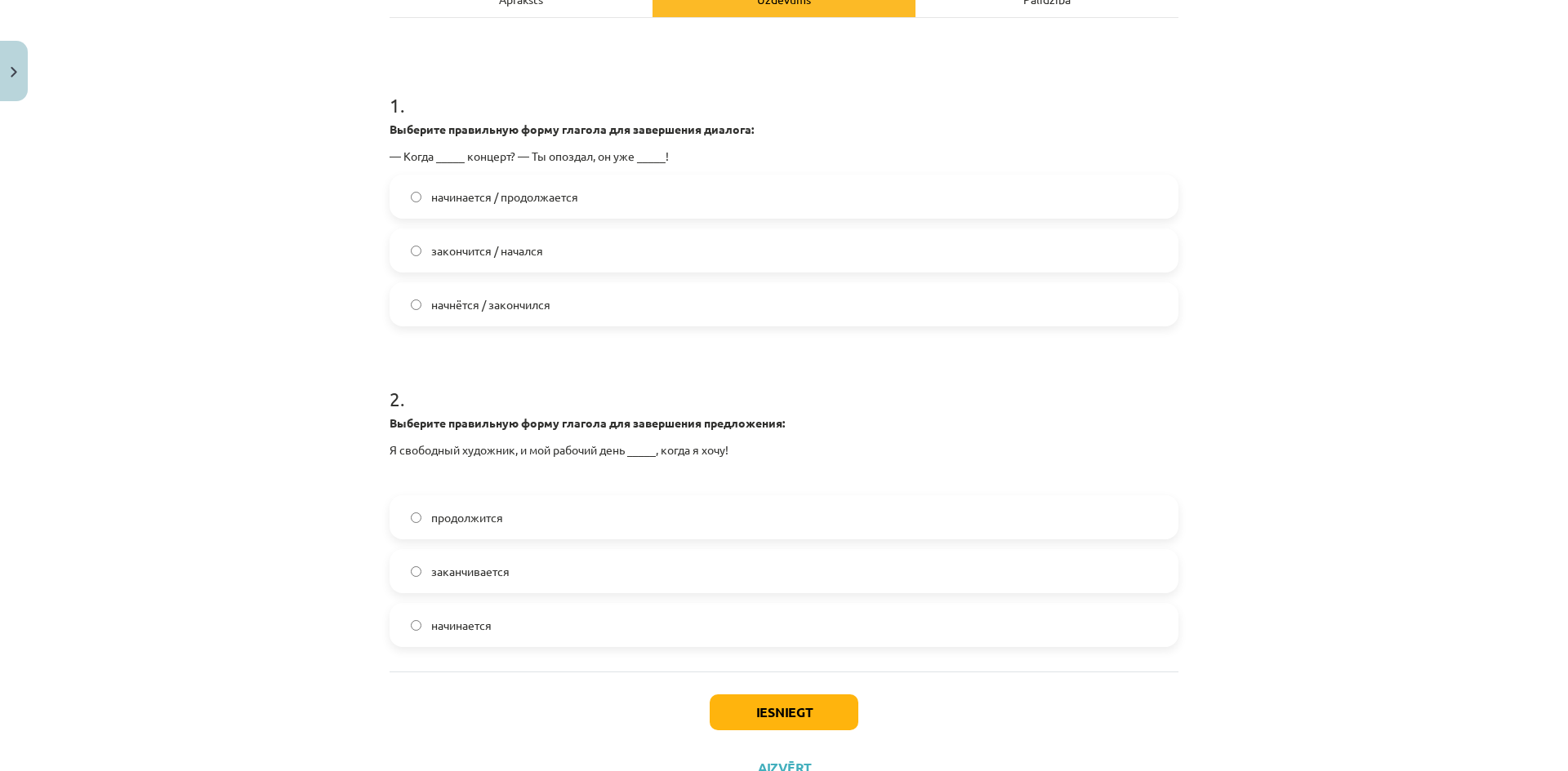
click at [1108, 343] on form "1 . Выберите правильную форму глагола для завершения диалога: — Когда _____ кон…" at bounding box center [784, 356] width 789 height 582
click at [645, 572] on label "заканчивается" at bounding box center [784, 572] width 785 height 41
click at [639, 633] on label "начинается" at bounding box center [784, 625] width 785 height 41
click at [769, 716] on button "Iesniegt" at bounding box center [784, 712] width 149 height 36
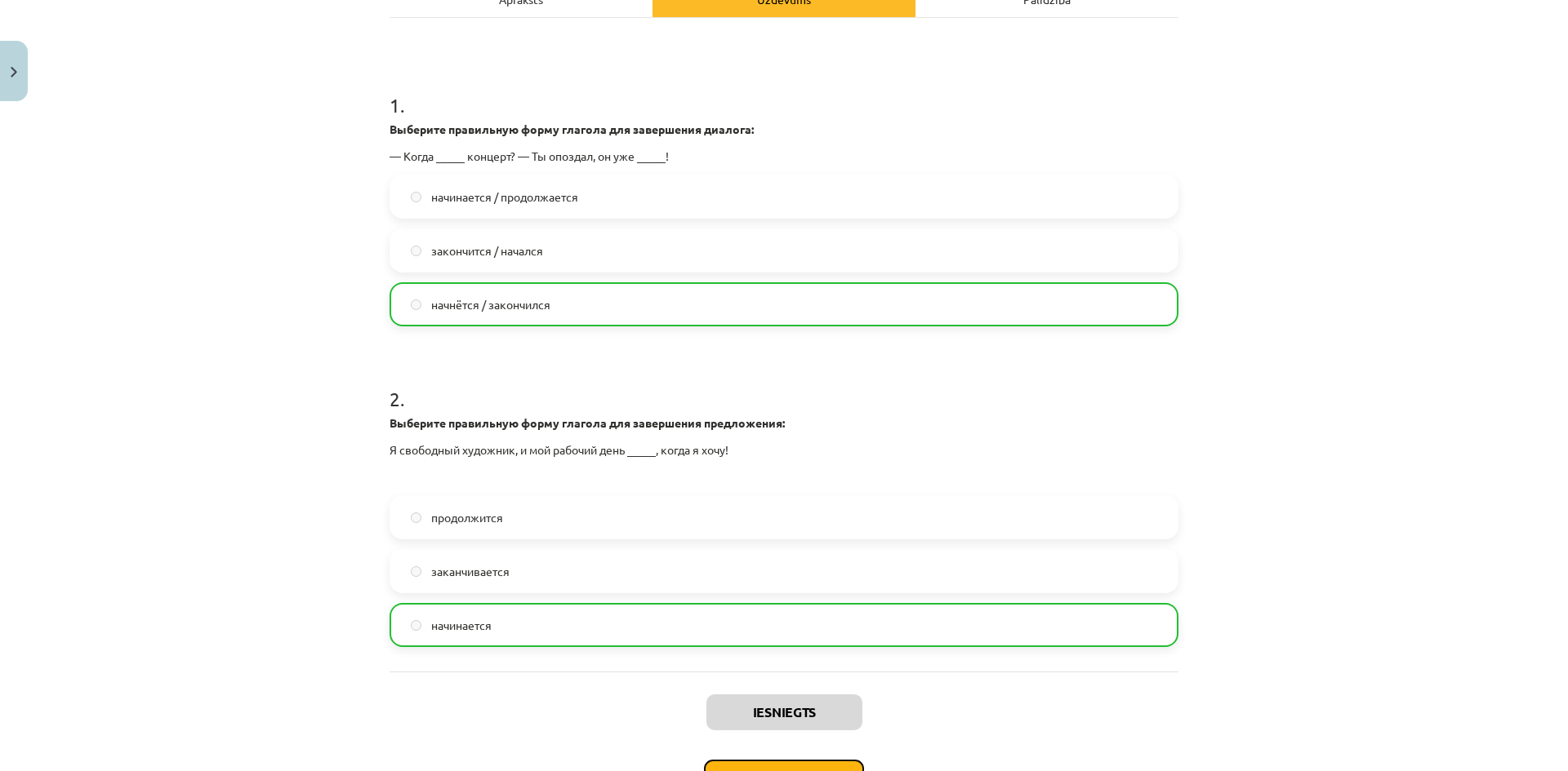
click at [799, 764] on button "Nākamā nodarbība" at bounding box center [784, 778] width 160 height 37
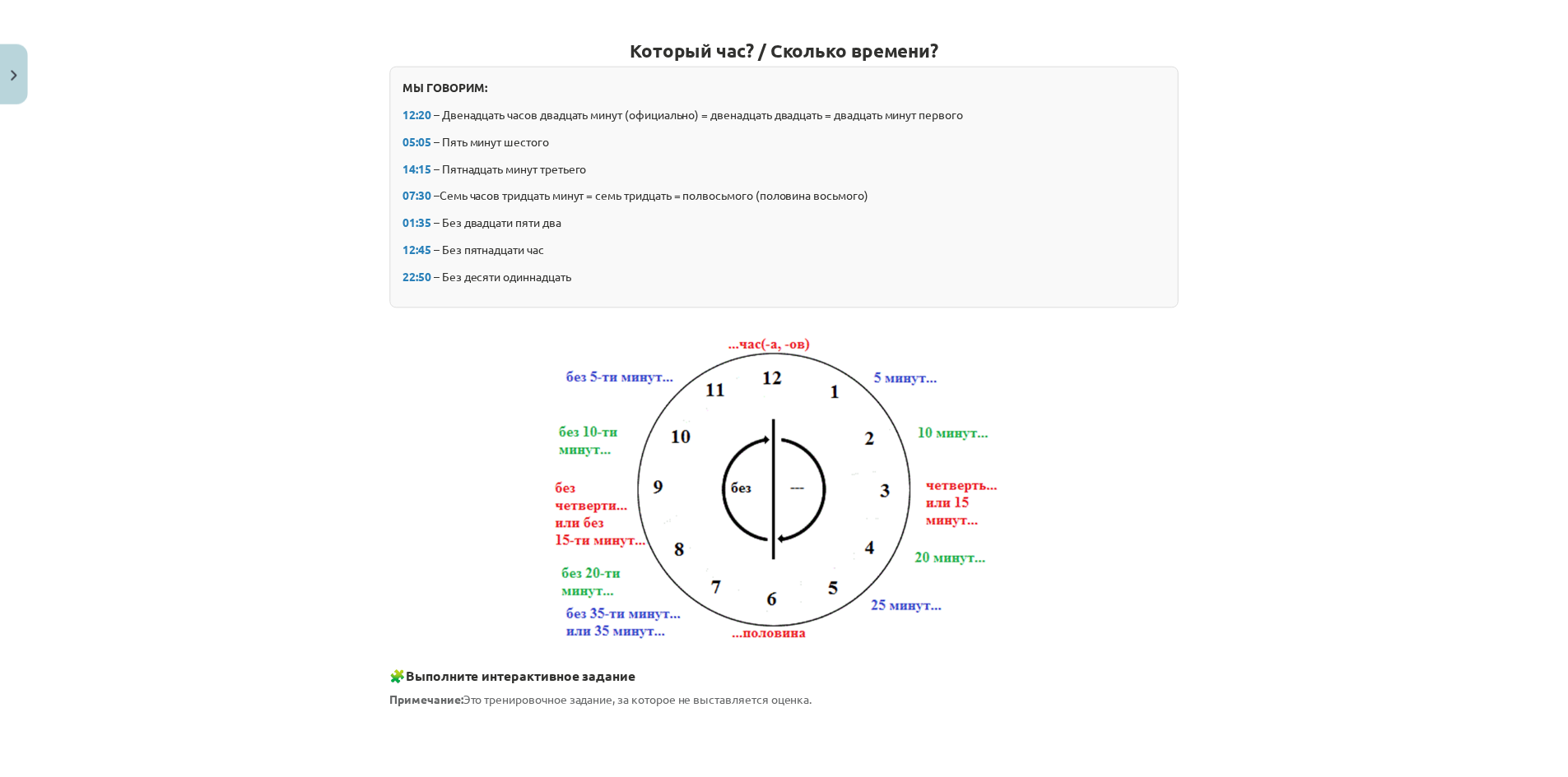
scroll to position [41, 0]
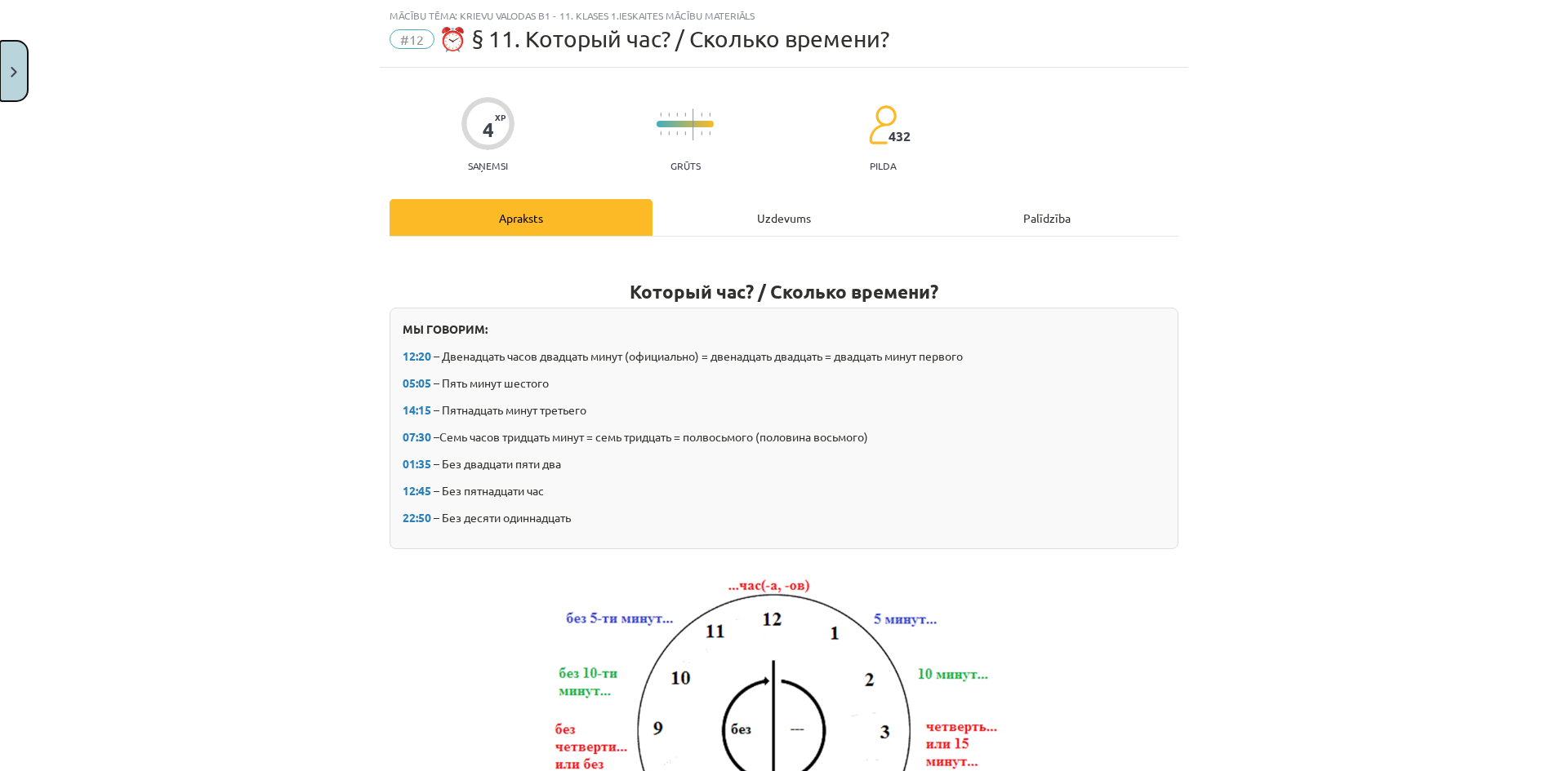
click at [8, 71] on button "Close" at bounding box center [14, 71] width 28 height 61
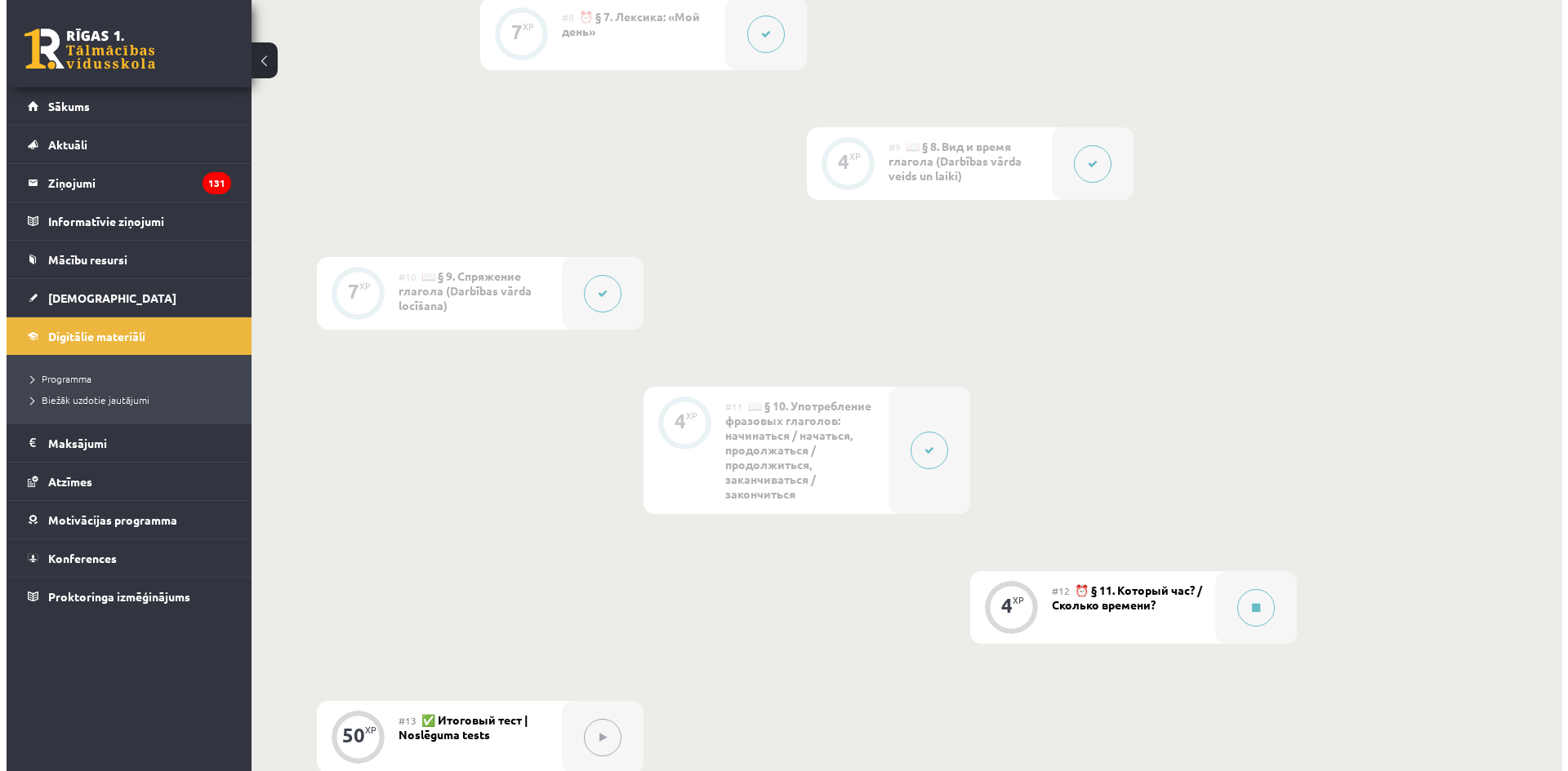
scroll to position [1745, 0]
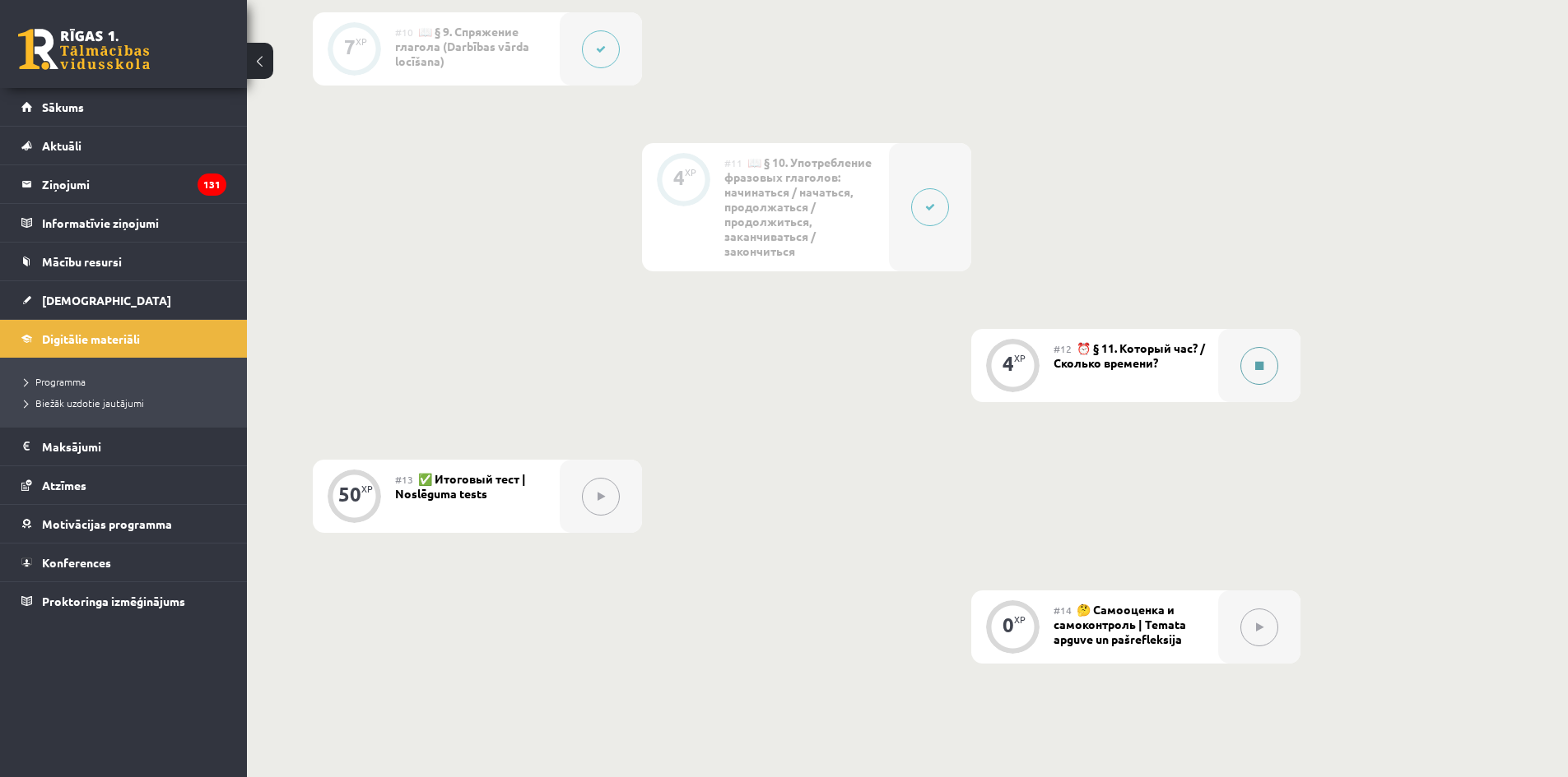
click at [1267, 380] on button at bounding box center [1259, 366] width 38 height 38
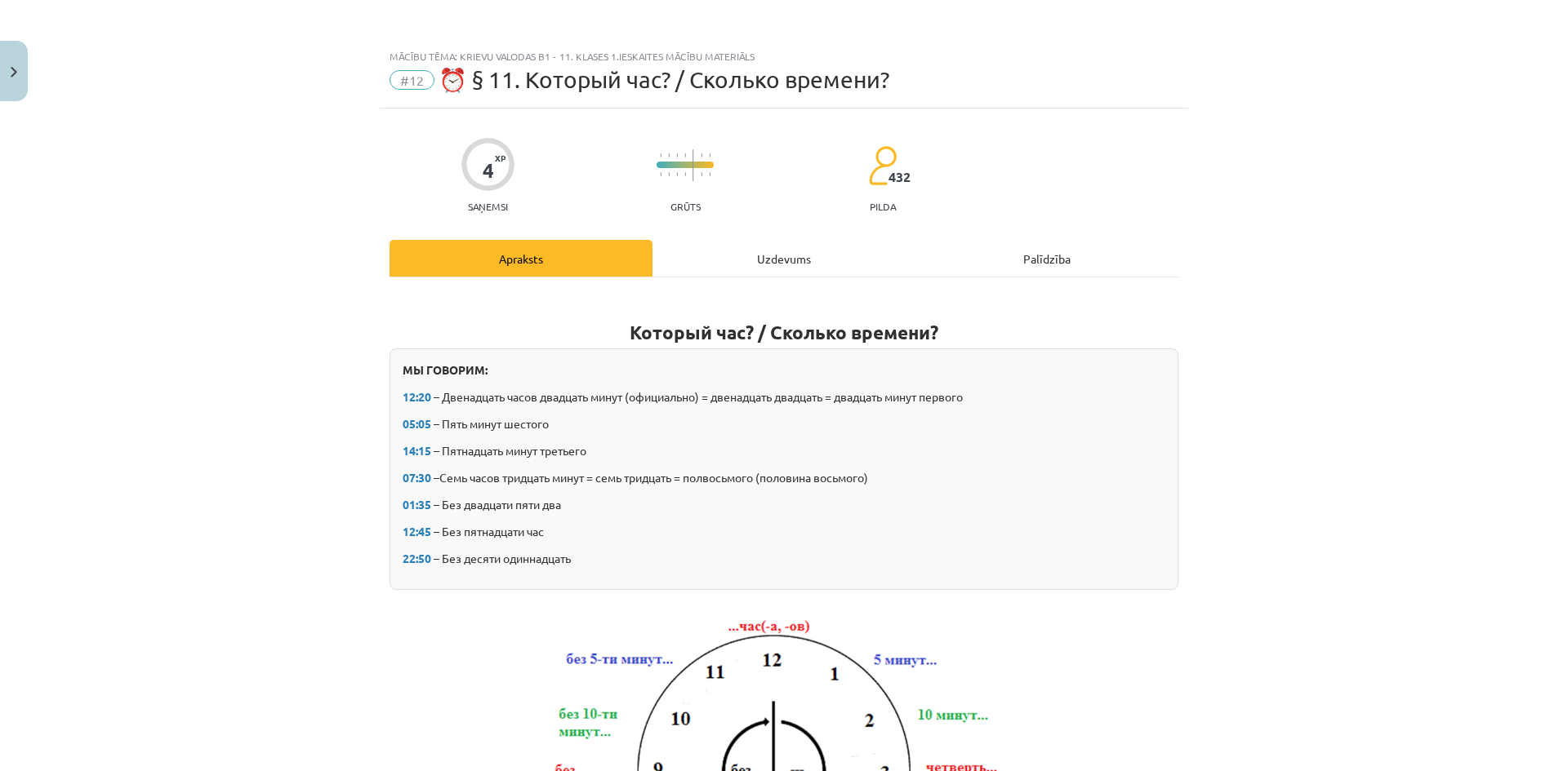
click at [706, 259] on div "Uzdevums" at bounding box center [784, 257] width 263 height 36
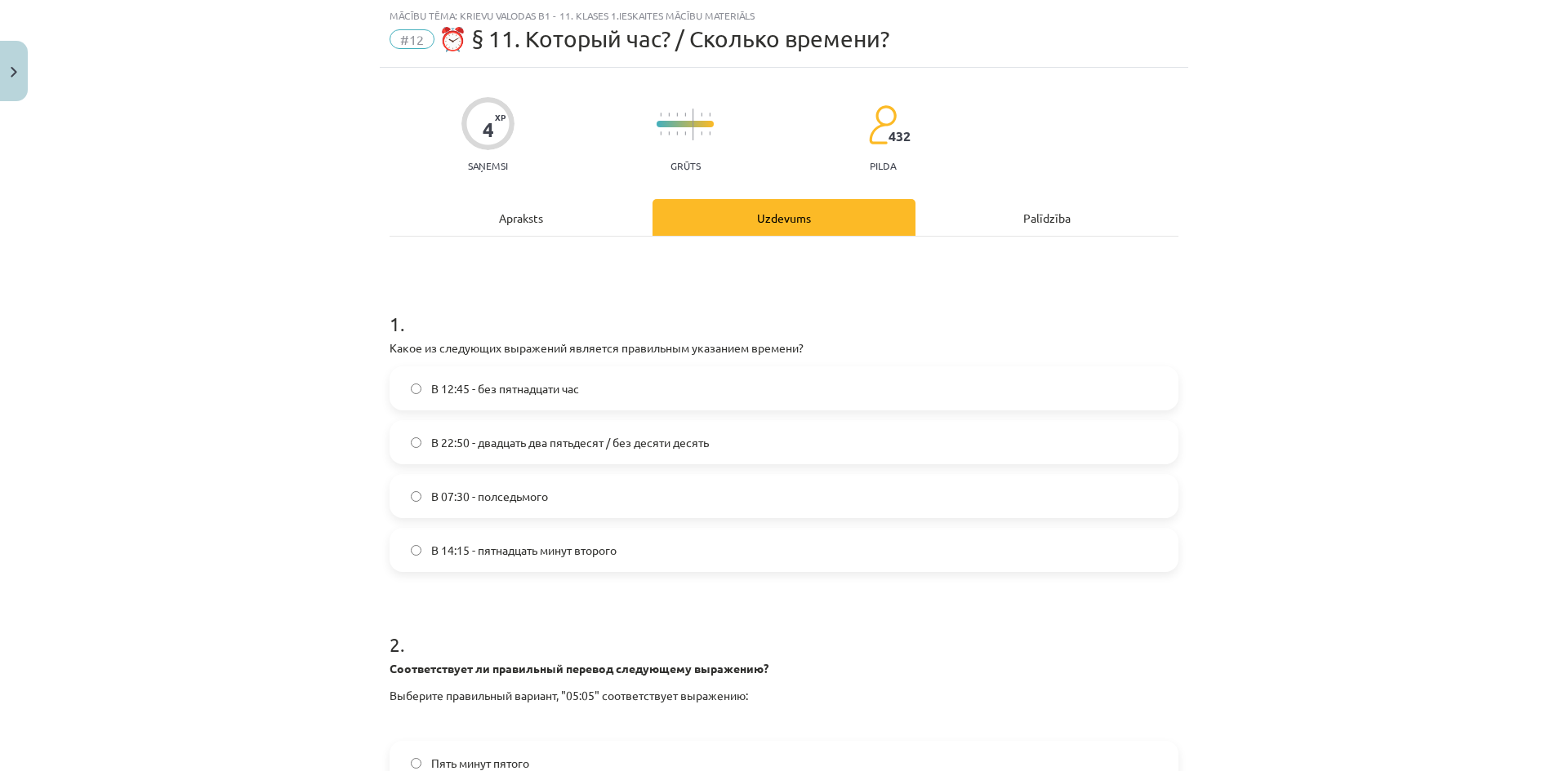
click at [585, 214] on div "Apraksts" at bounding box center [520, 217] width 263 height 36
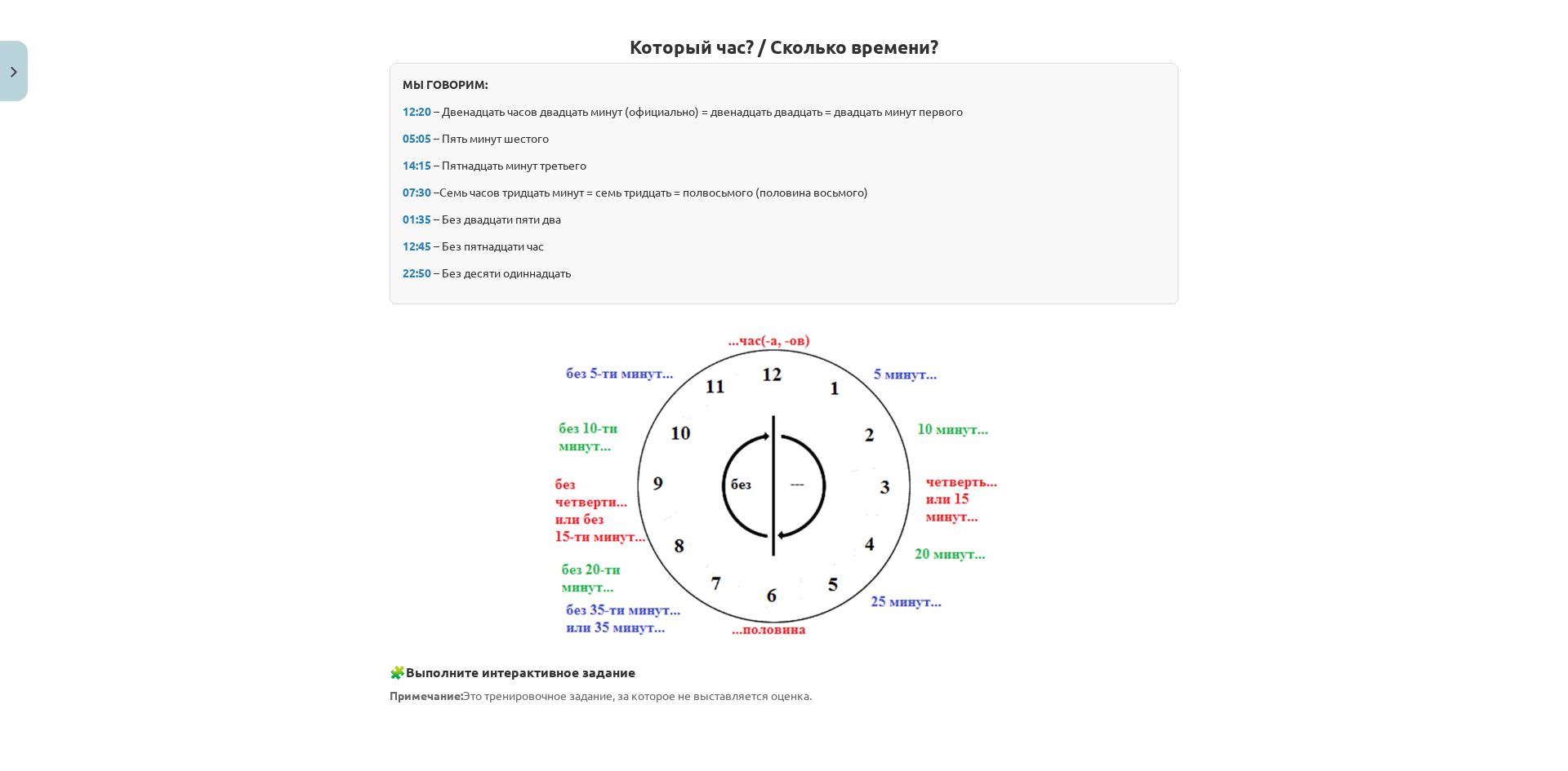
scroll to position [0, 0]
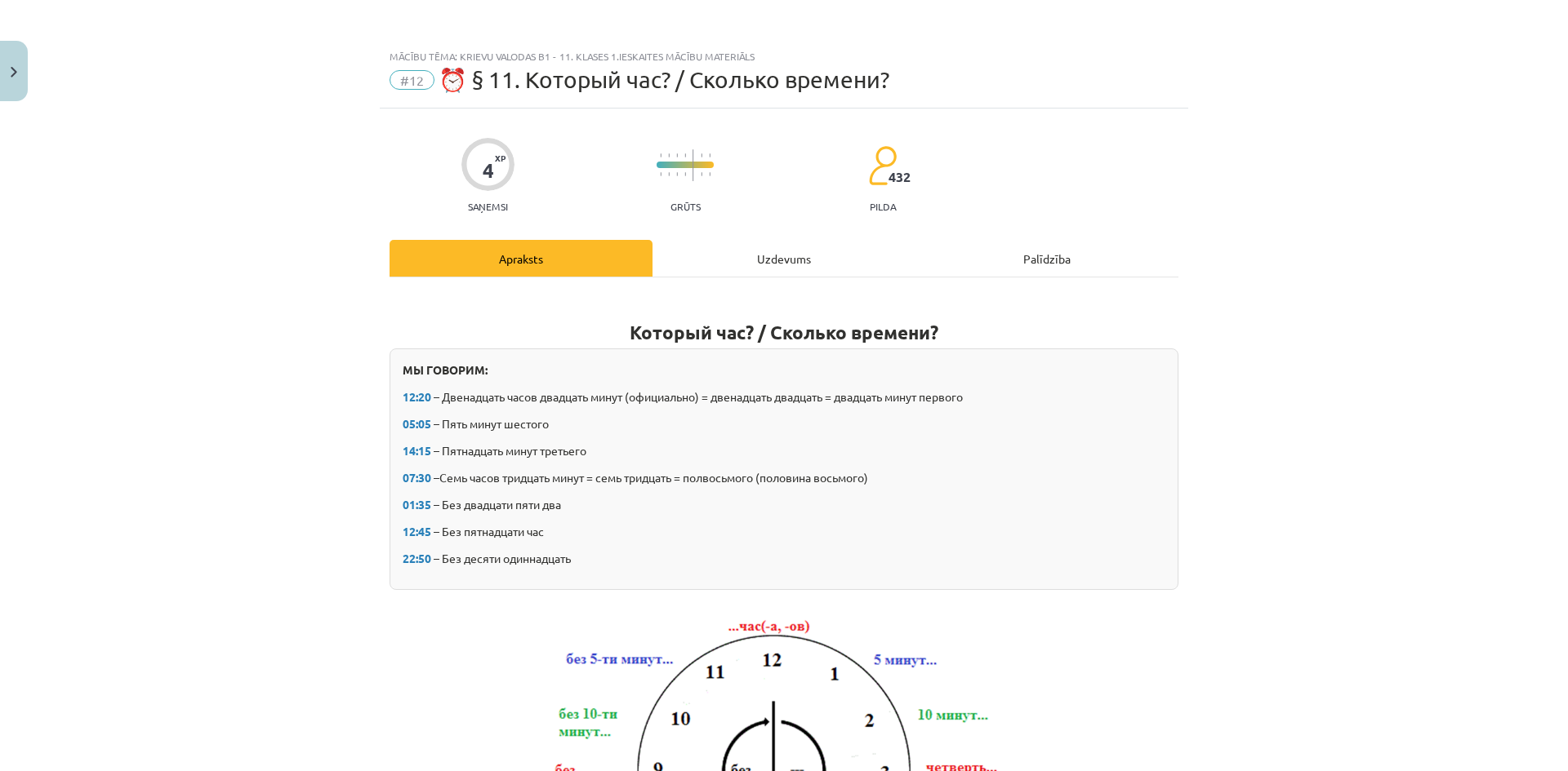
click at [742, 250] on div "Uzdevums" at bounding box center [784, 257] width 263 height 36
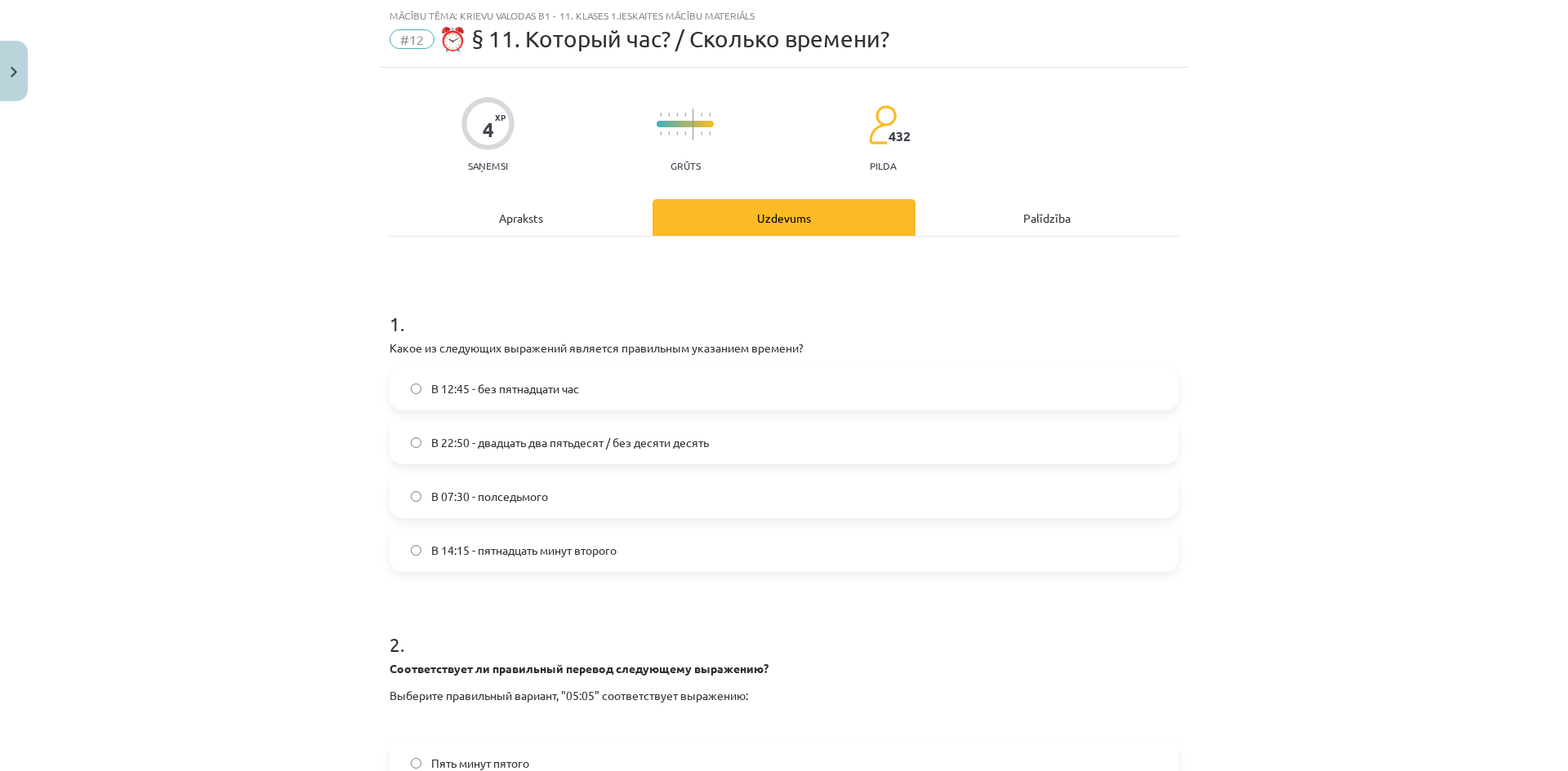
click at [559, 229] on div "Apraksts" at bounding box center [520, 217] width 263 height 36
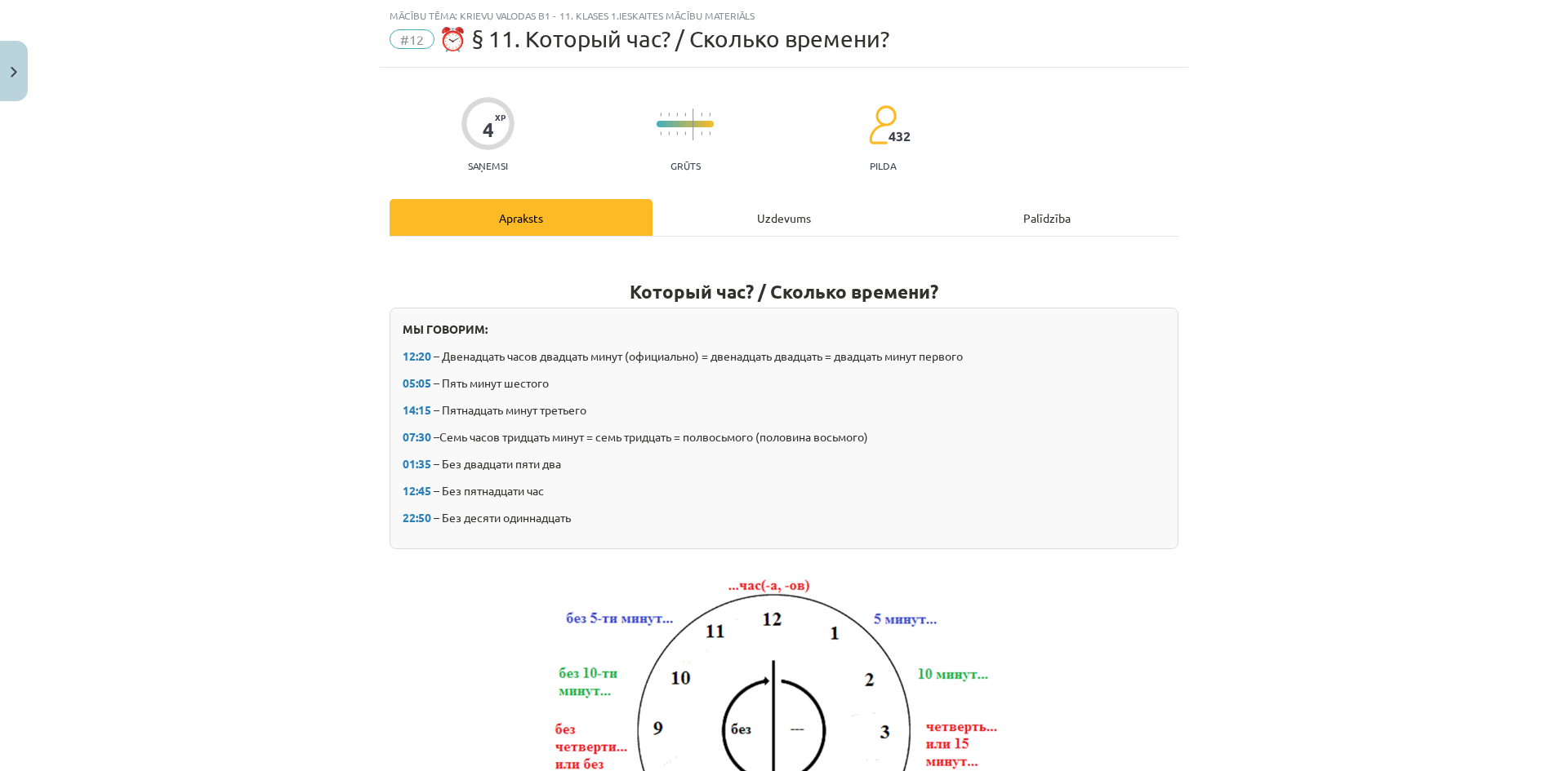
click at [734, 214] on div "Uzdevums" at bounding box center [784, 217] width 263 height 36
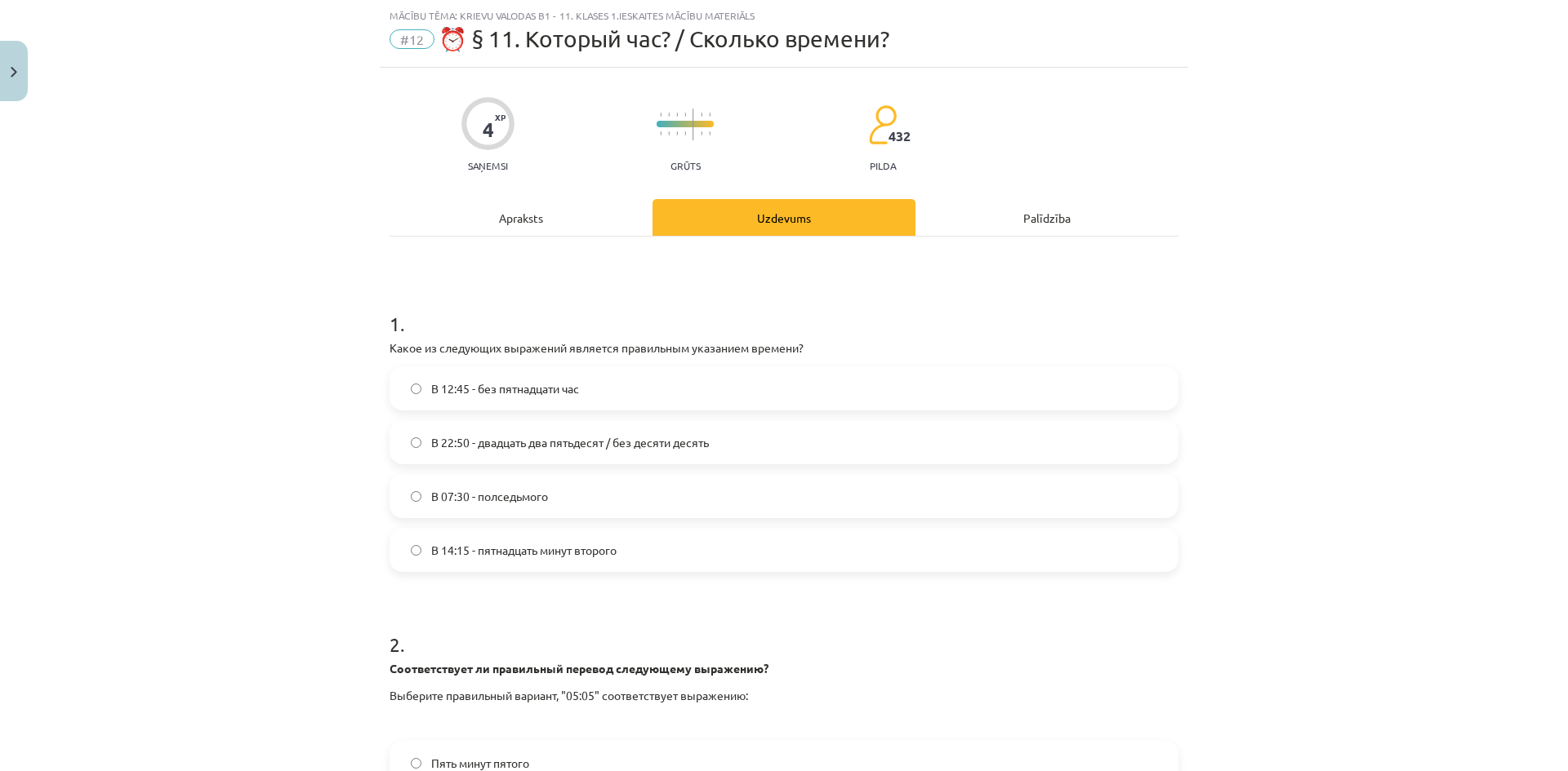
click at [828, 342] on p "Какое из следующих выражений является правильным указанием времени?" at bounding box center [784, 348] width 789 height 17
click at [535, 229] on div "Apraksts" at bounding box center [520, 217] width 263 height 36
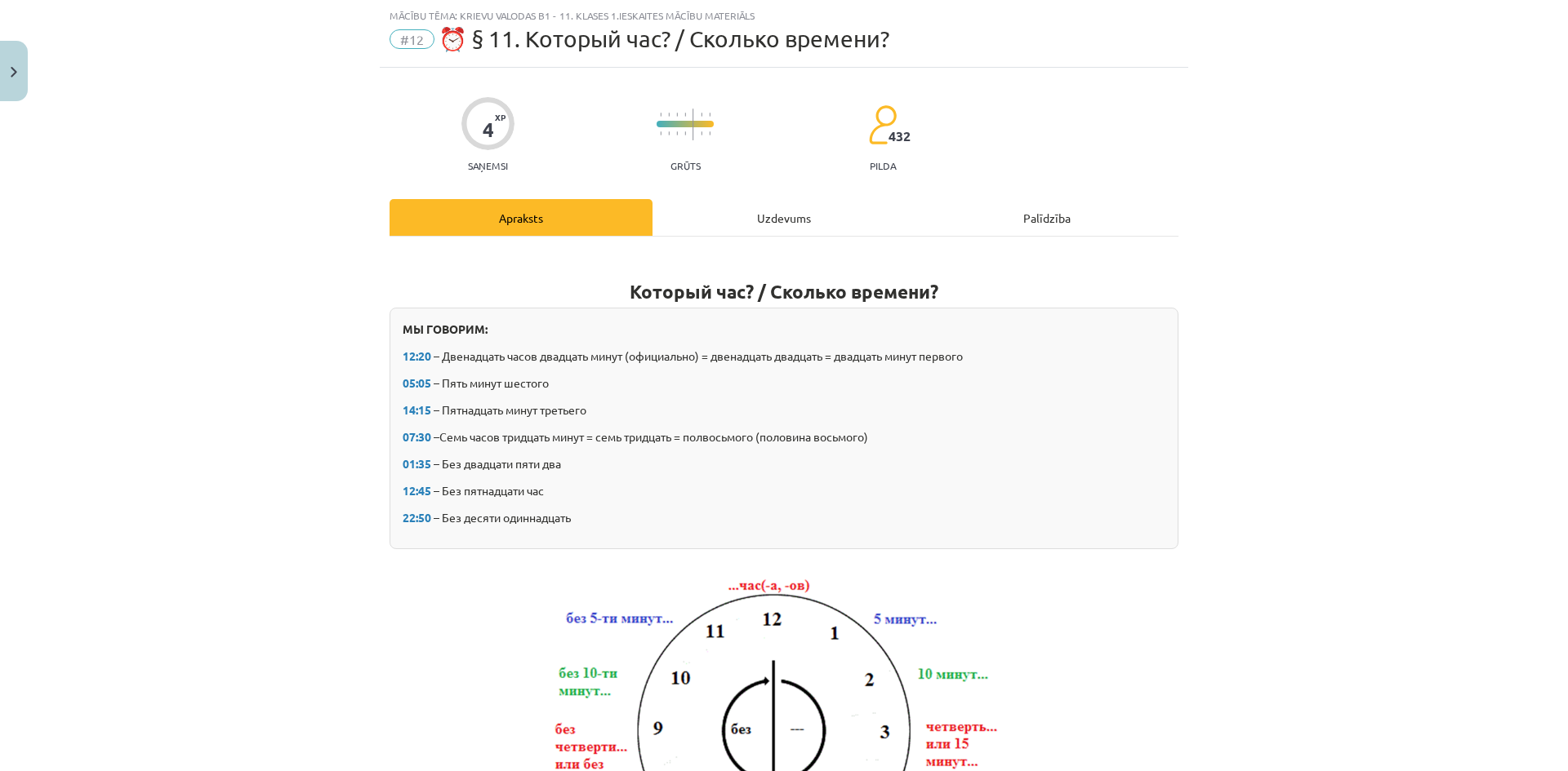
click at [711, 225] on div "Uzdevums" at bounding box center [784, 217] width 263 height 36
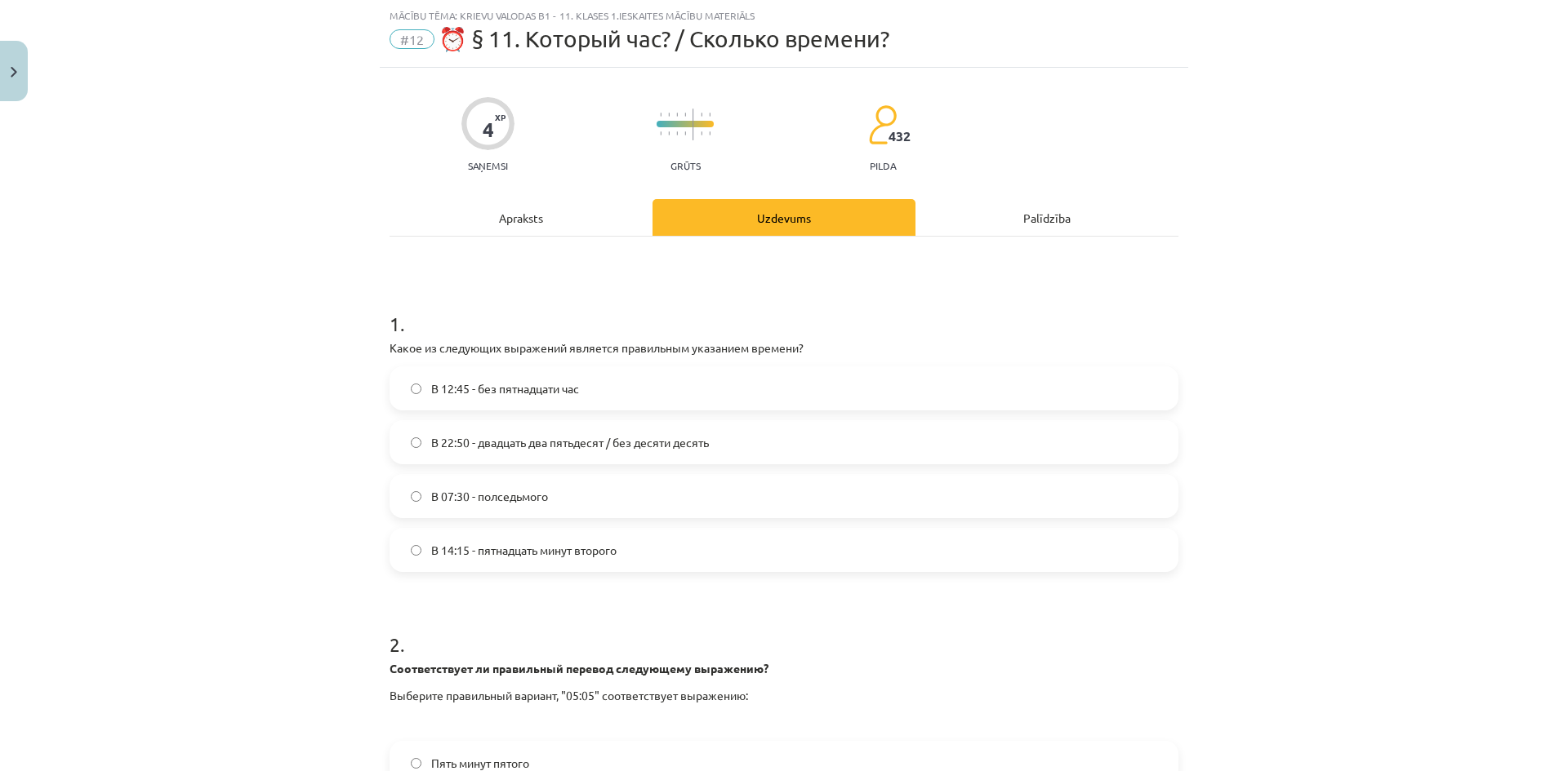
click at [666, 450] on span "В 22:50 - двадцать два пятьдесят / без десяти десять" at bounding box center [570, 443] width 278 height 17
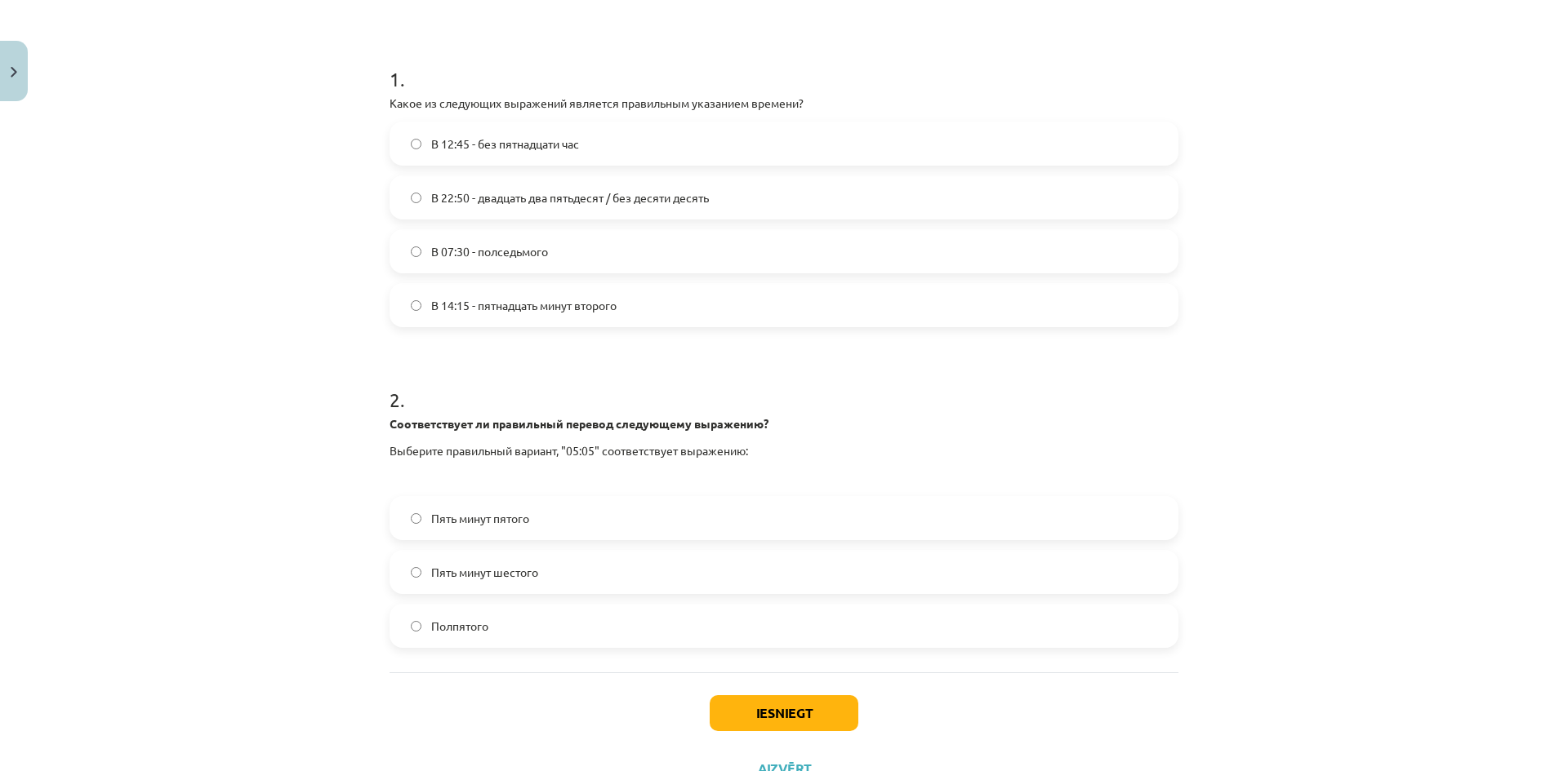
scroll to position [352, 0]
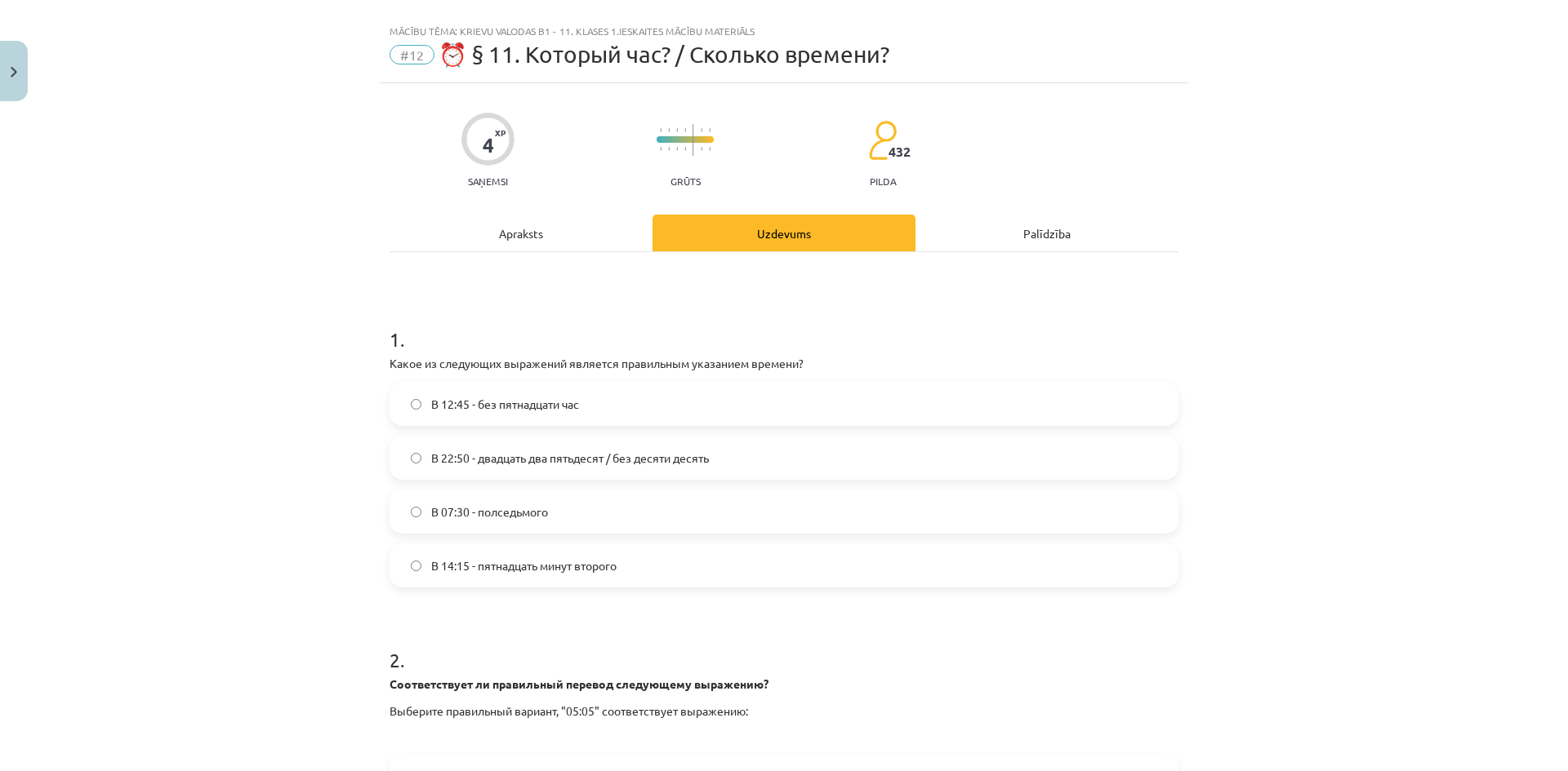
click at [551, 220] on div "Apraksts" at bounding box center [520, 232] width 263 height 36
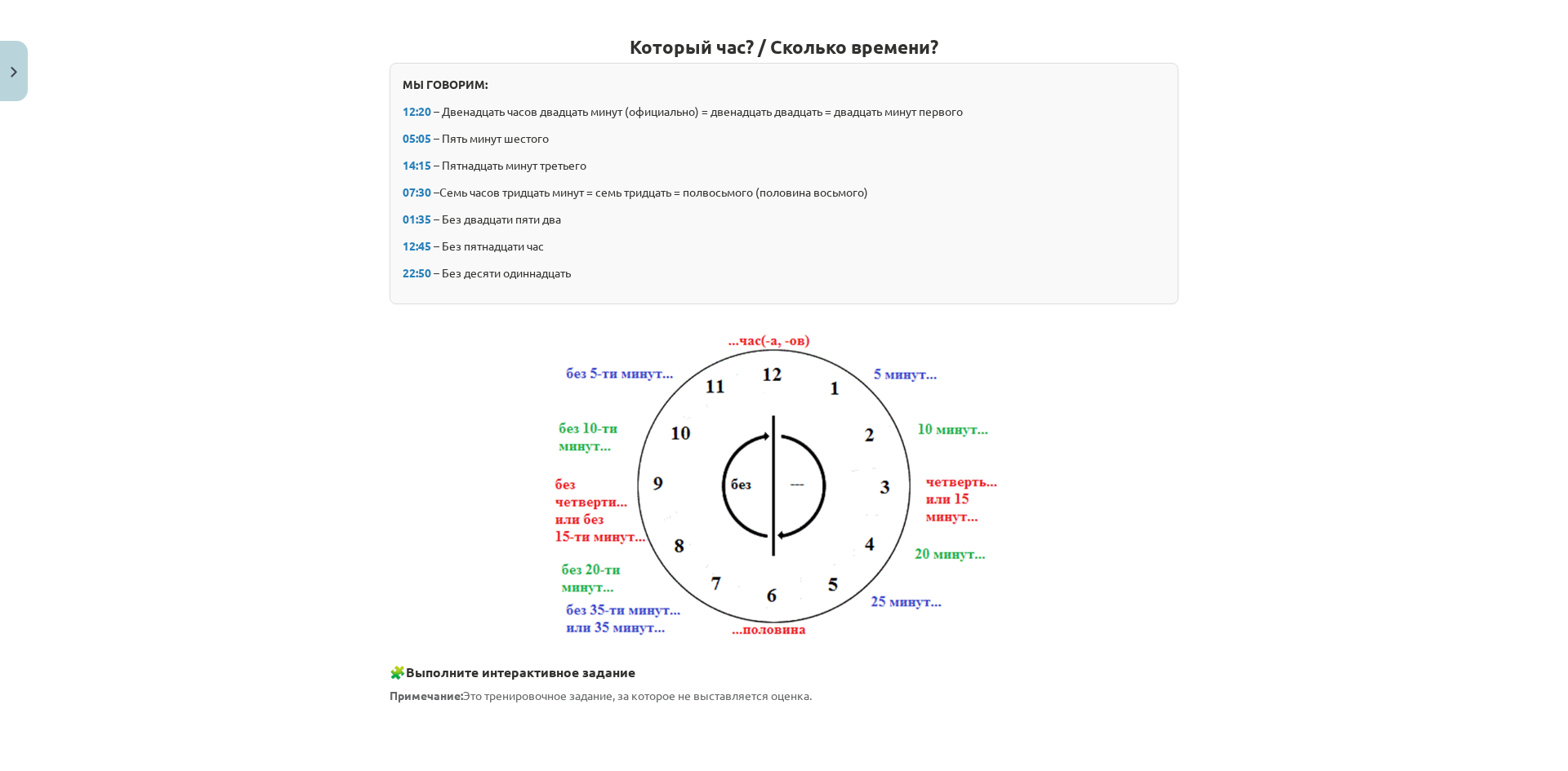
scroll to position [0, 0]
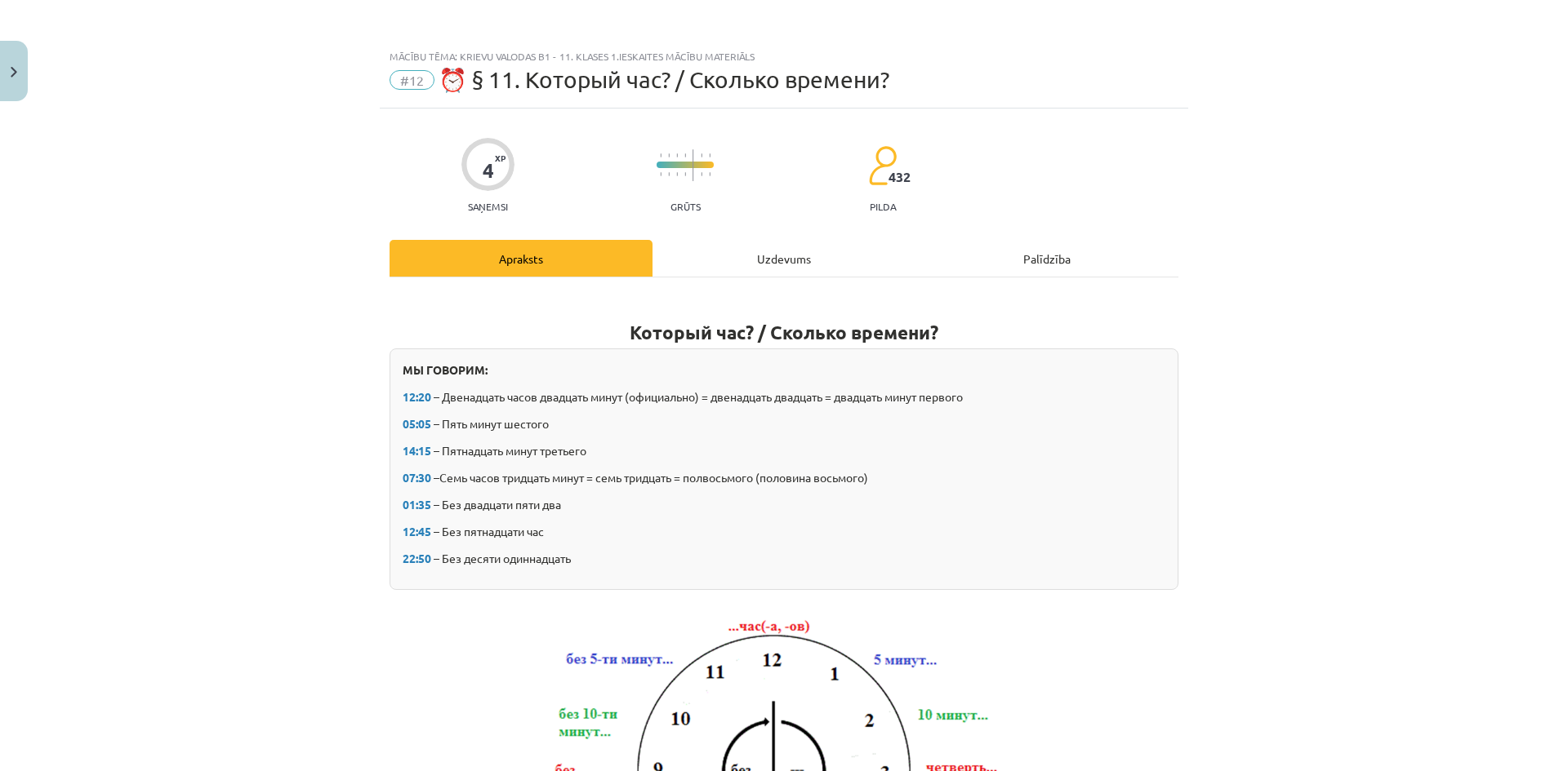
click at [705, 257] on div "Uzdevums" at bounding box center [784, 257] width 263 height 36
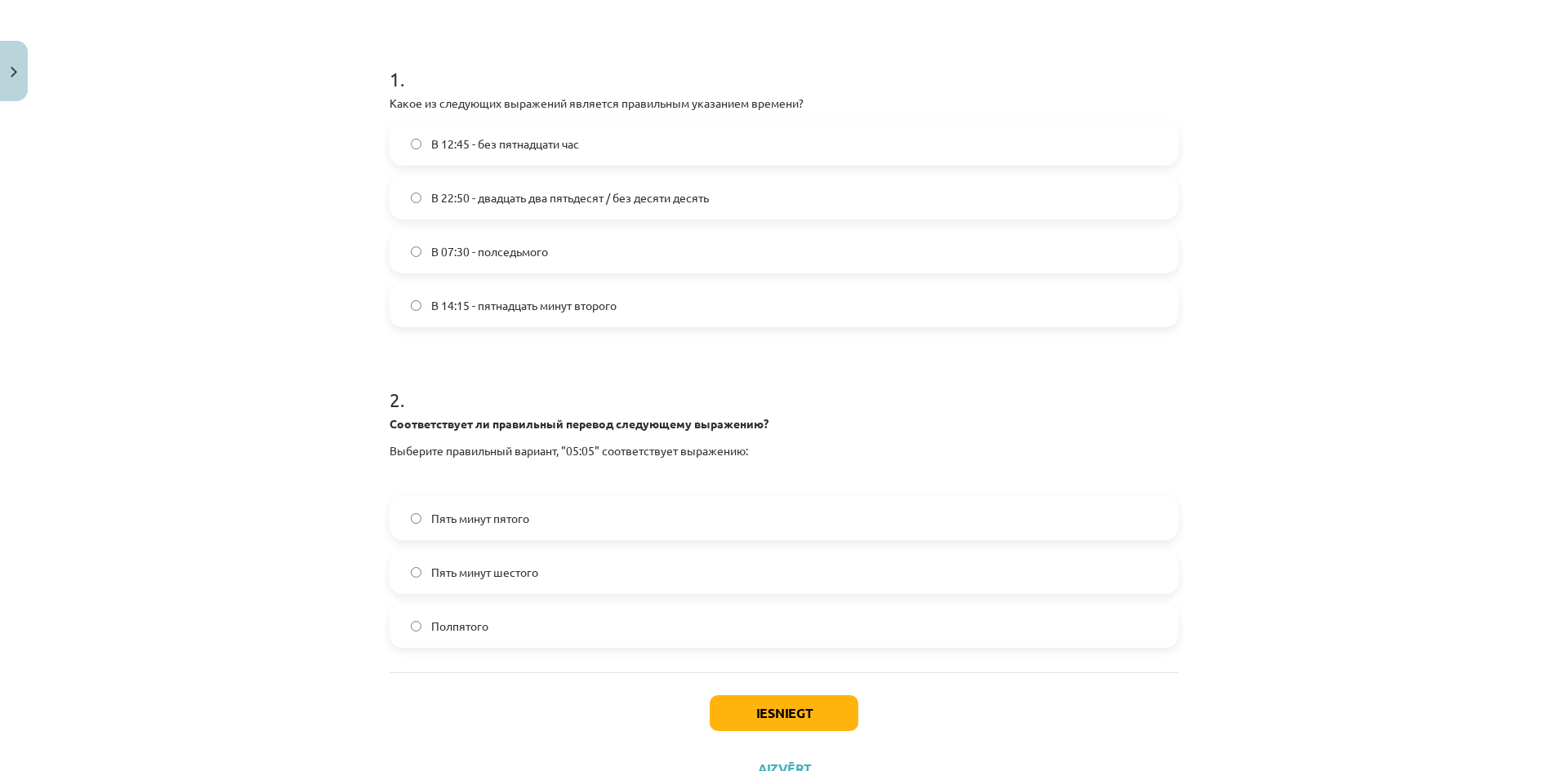
scroll to position [352, 0]
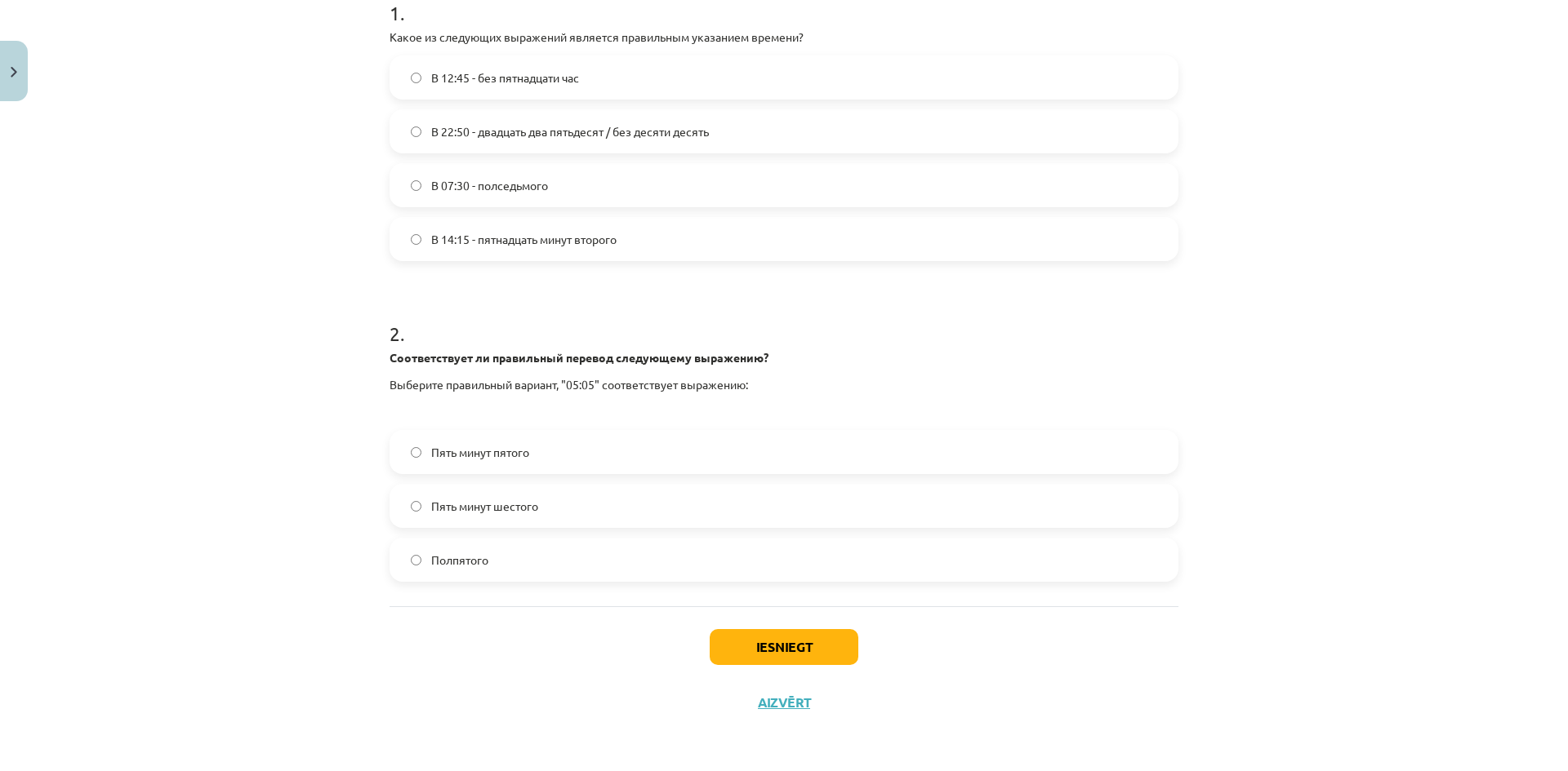
click at [634, 504] on label "Пять минут шестого" at bounding box center [784, 506] width 785 height 41
click at [770, 635] on button "Iesniegt" at bounding box center [784, 647] width 149 height 36
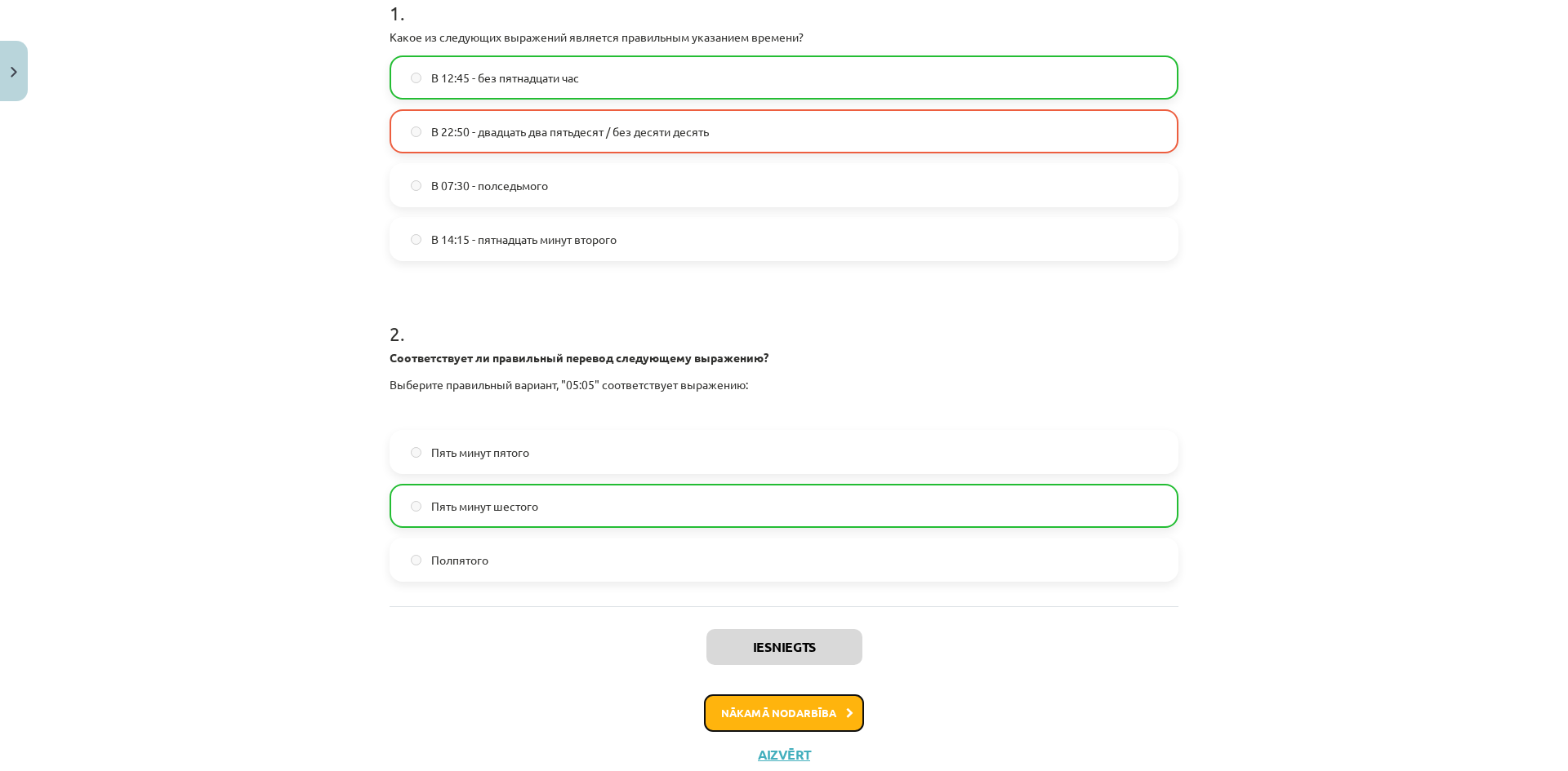
click at [832, 703] on button "Nākamā nodarbība" at bounding box center [784, 713] width 160 height 37
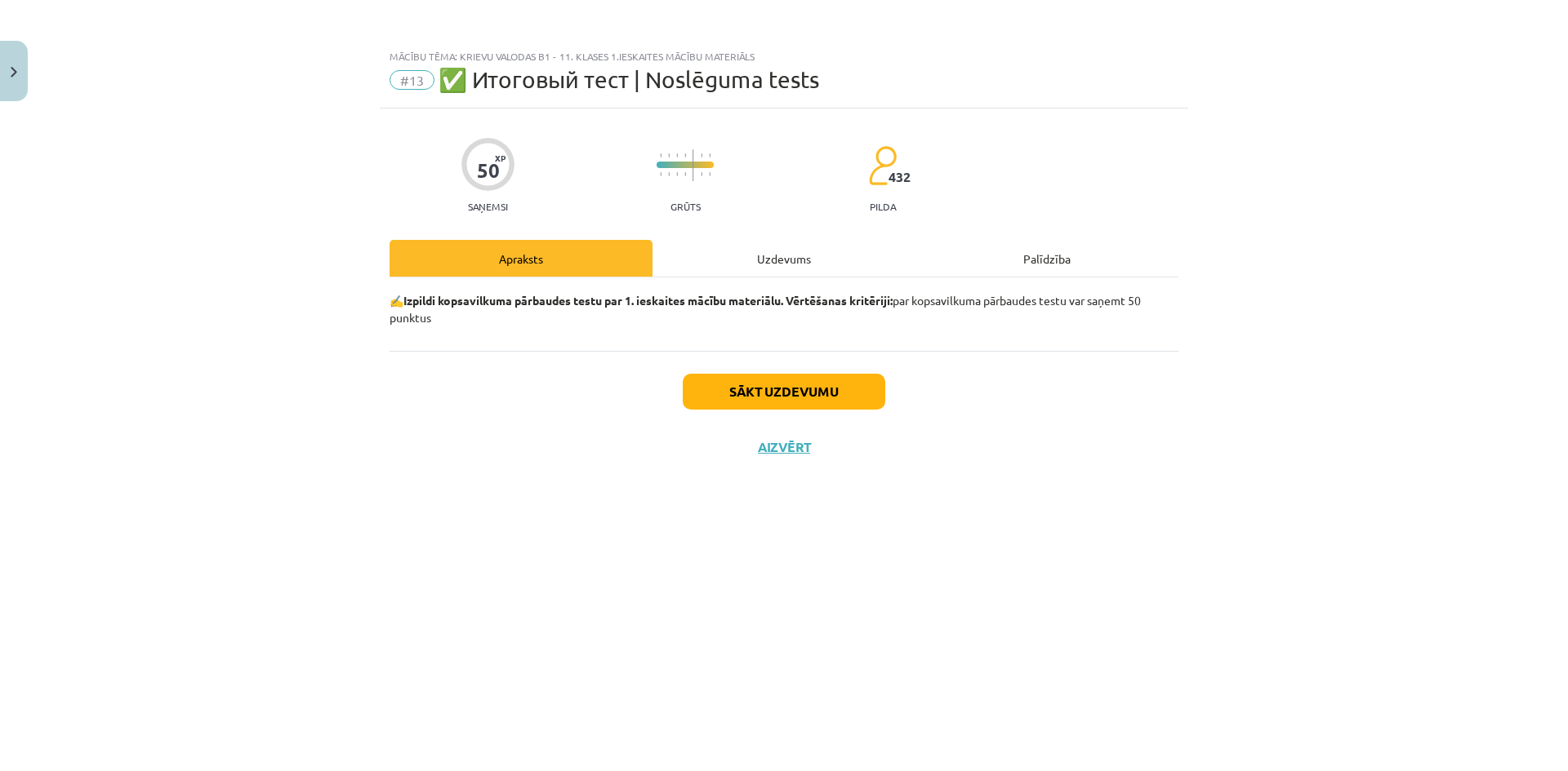
scroll to position [0, 0]
click at [776, 279] on div "✍️ Izpildi kopsavilkuma pārbaudes testu par 1. ieskaites mācību materiālu. Vērt…" at bounding box center [784, 314] width 789 height 74
click at [782, 255] on div "Uzdevums" at bounding box center [784, 257] width 263 height 36
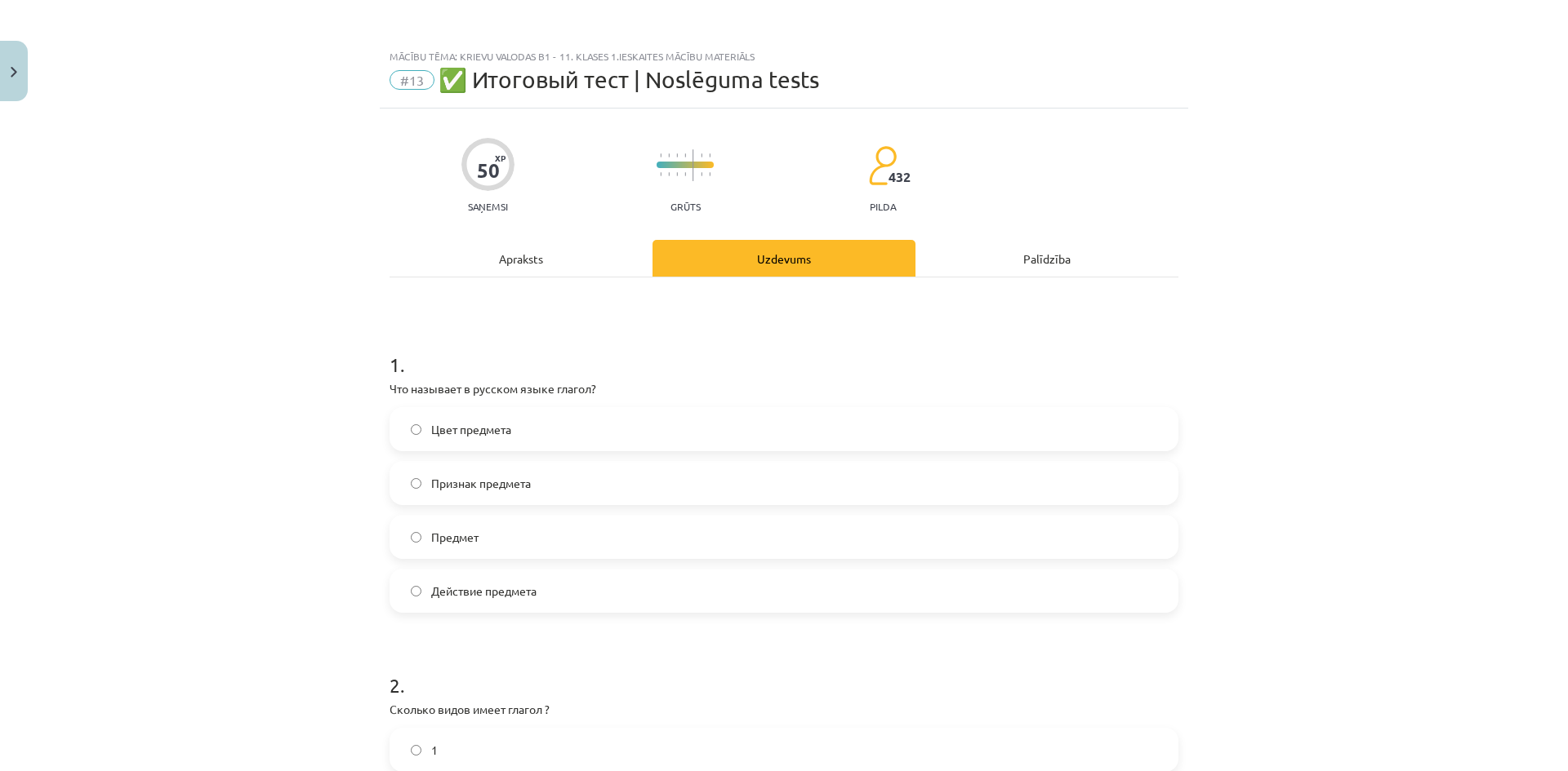
click at [610, 386] on p "Что называет в русском языке глагол?" at bounding box center [784, 388] width 789 height 17
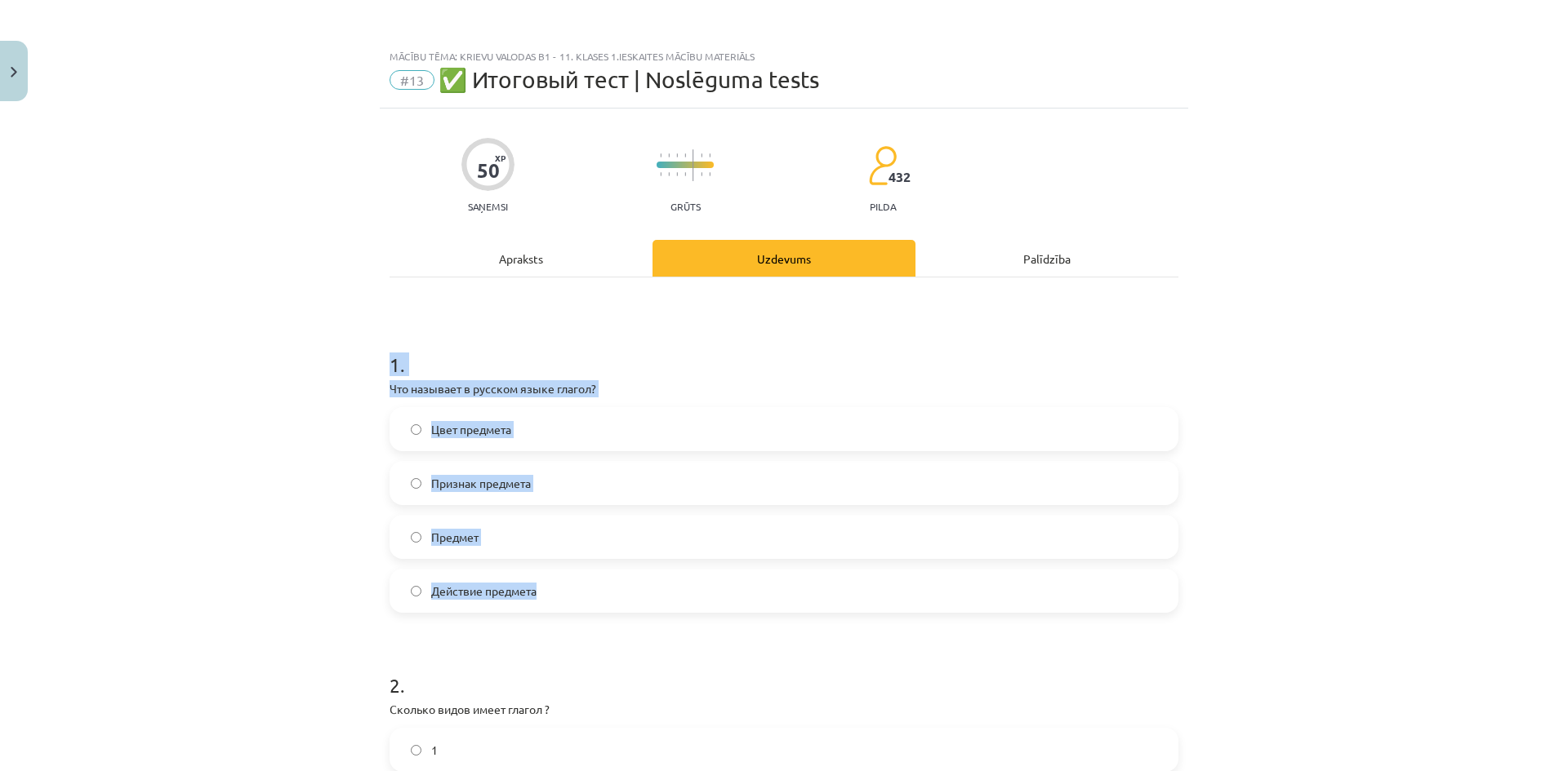
drag, startPoint x: 581, startPoint y: 577, endPoint x: 361, endPoint y: 365, distance: 305.5
click at [361, 365] on div "Mācību tēma: Krievu valodas b1 - 11. klases 1.ieskaites mācību materiāls #13 ✅ …" at bounding box center [784, 386] width 1568 height 771
click at [303, 443] on div "Mācību tēma: Krievu valodas b1 - 11. klases 1.ieskaites mācību materiāls #13 ✅ …" at bounding box center [784, 386] width 1568 height 771
drag, startPoint x: 476, startPoint y: 510, endPoint x: 571, endPoint y: 619, distance: 144.6
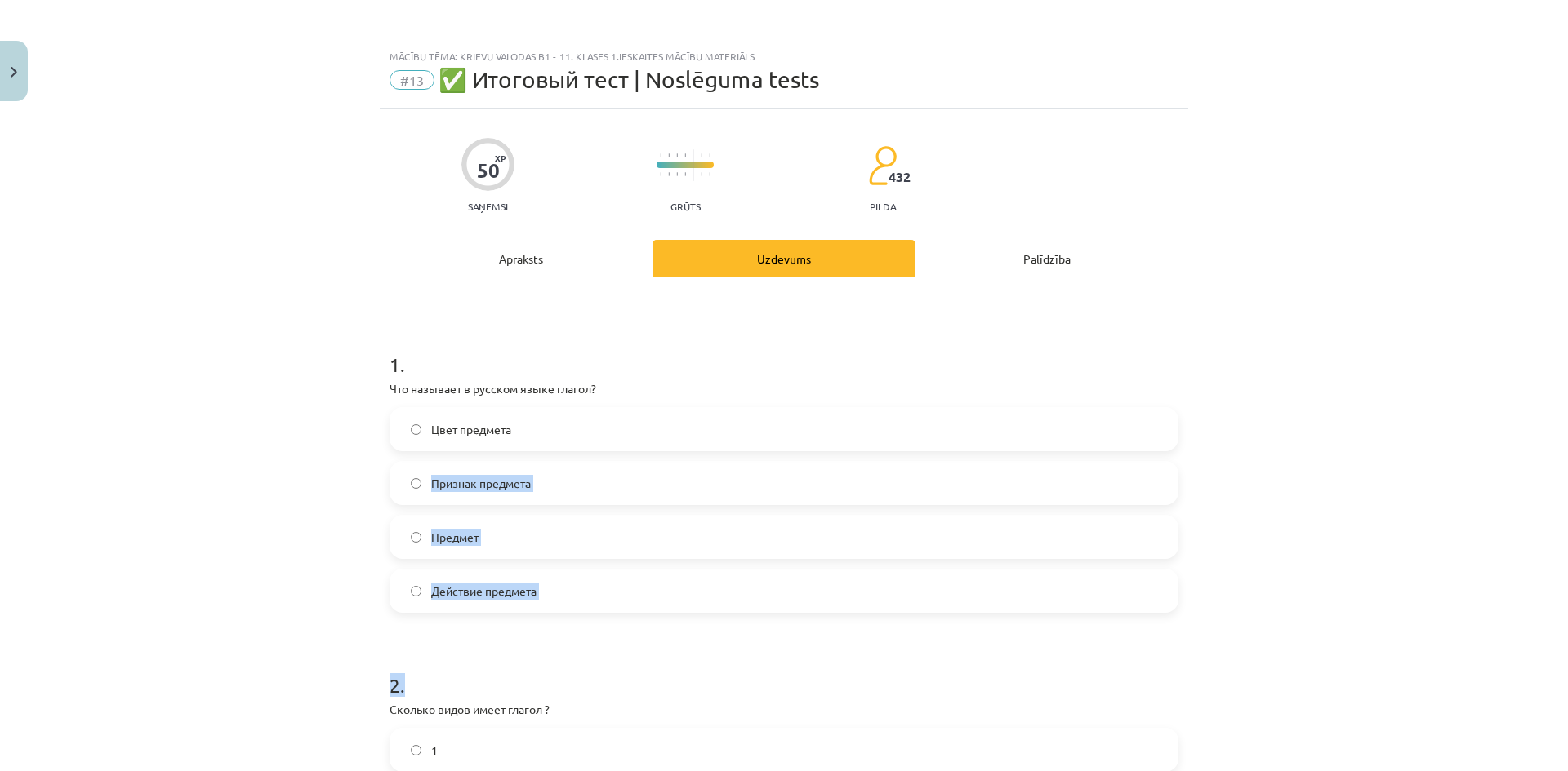
drag, startPoint x: 271, startPoint y: 515, endPoint x: 284, endPoint y: 516, distance: 13.0
click at [271, 515] on div "Mācību tēma: Krievu valodas b1 - 11. klases 1.ieskaites mācību materiāls #13 ✅ …" at bounding box center [784, 386] width 1568 height 771
click at [636, 603] on label "Действие предмета" at bounding box center [784, 591] width 785 height 41
drag, startPoint x: 558, startPoint y: 588, endPoint x: 468, endPoint y: 594, distance: 90.2
drag, startPoint x: 468, startPoint y: 594, endPoint x: 267, endPoint y: 573, distance: 202.1
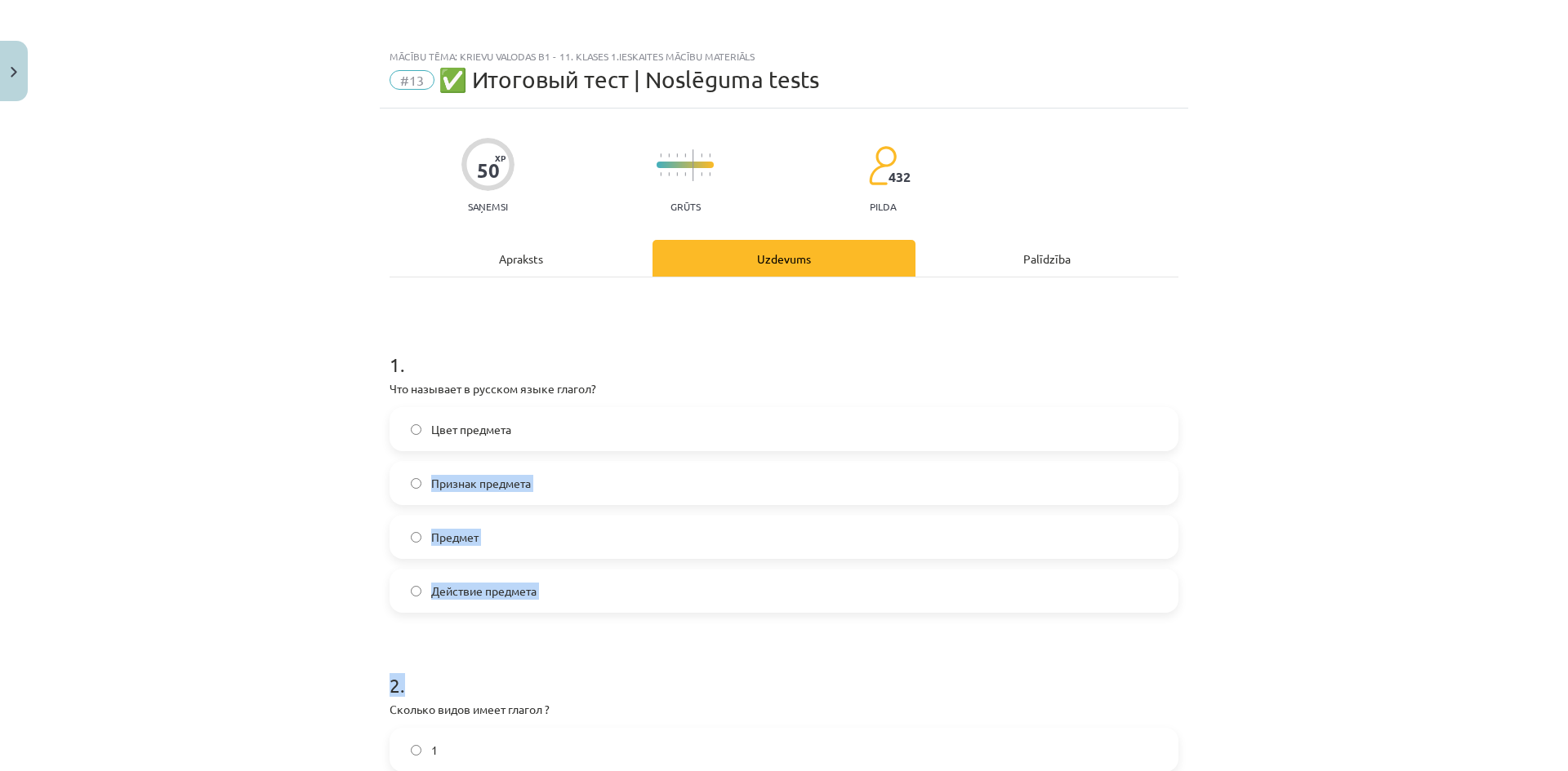
click at [268, 573] on div "Mācību tēma: Krievu valodas b1 - 11. klases 1.ieskaites mācību materiāls #13 ✅ …" at bounding box center [784, 386] width 1568 height 771
click at [267, 573] on div "Mācību tēma: Krievu valodas b1 - 11. klases 1.ieskaites mācību materiāls #13 ✅ …" at bounding box center [784, 386] width 1568 height 771
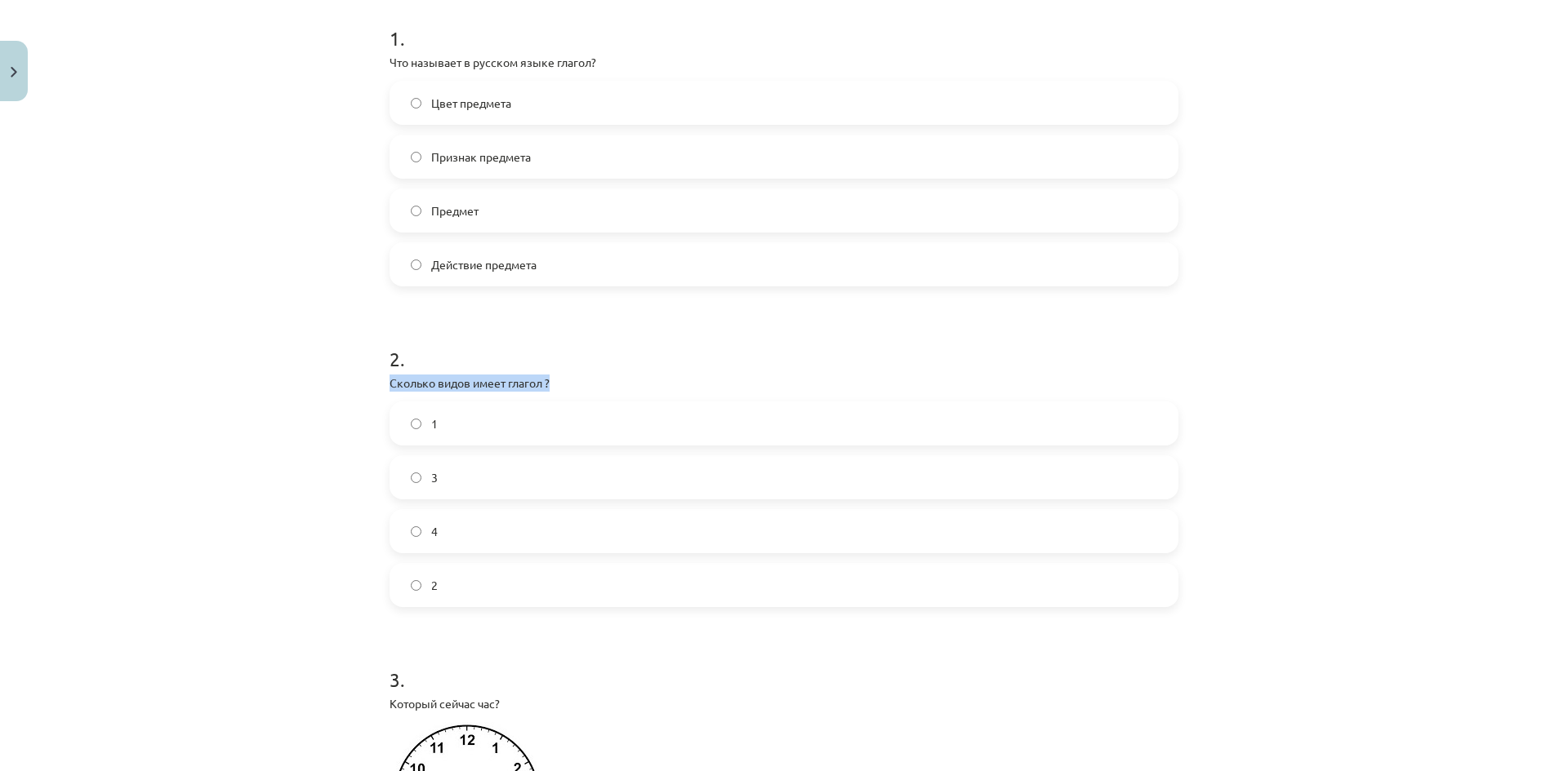
drag, startPoint x: 563, startPoint y: 385, endPoint x: 358, endPoint y: 386, distance: 205.0
click at [358, 386] on div "Mācību tēma: Krievu valodas b1 - 11. klases 1.ieskaites mācību materiāls #13 ✅ …" at bounding box center [784, 386] width 1568 height 771
click at [345, 386] on div "Mācību tēma: Krievu valodas b1 - 11. klases 1.ieskaites mācību materiāls #13 ✅ …" at bounding box center [784, 386] width 1568 height 771
click at [527, 585] on label "2" at bounding box center [784, 586] width 785 height 41
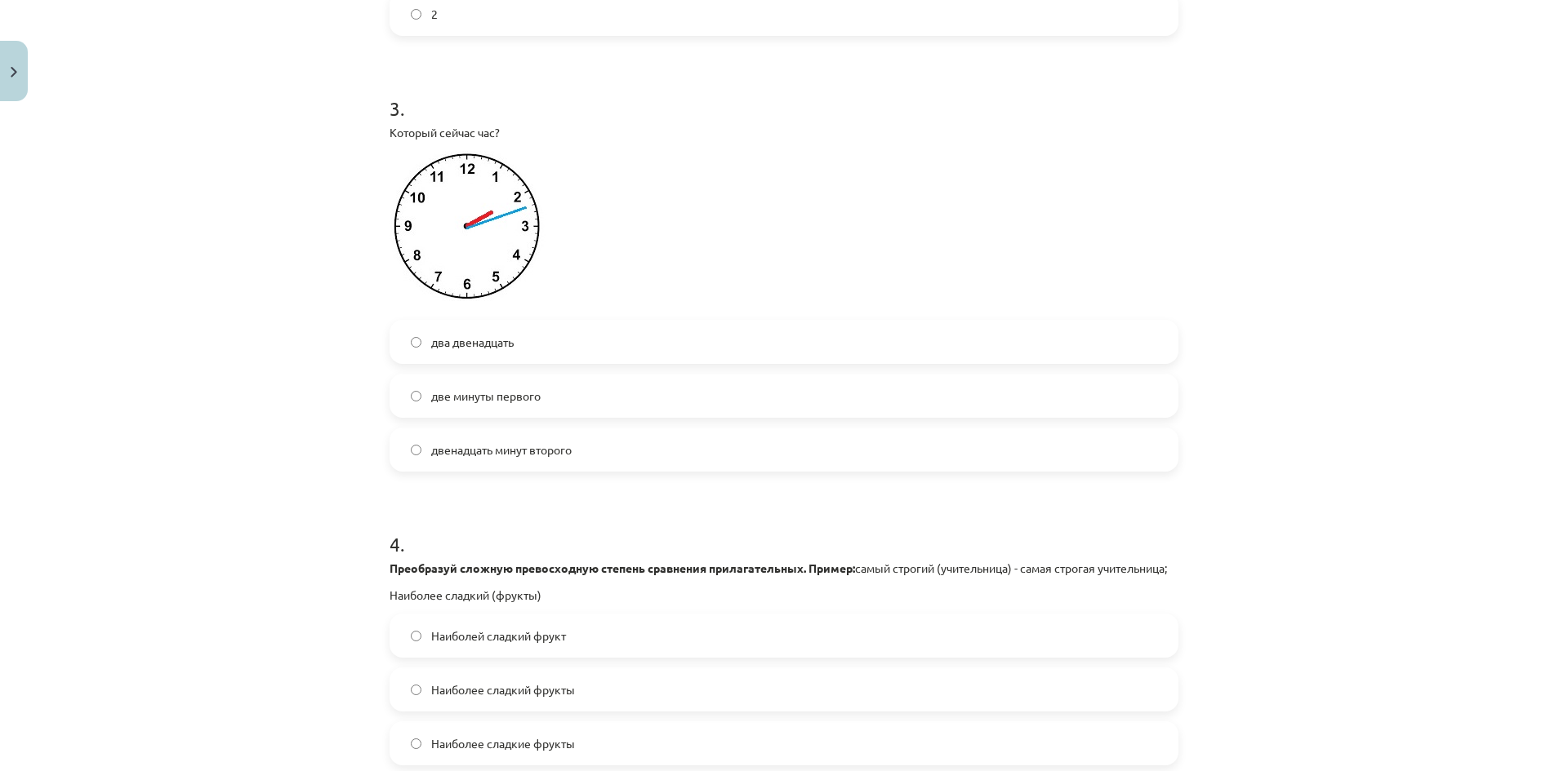
scroll to position [980, 0]
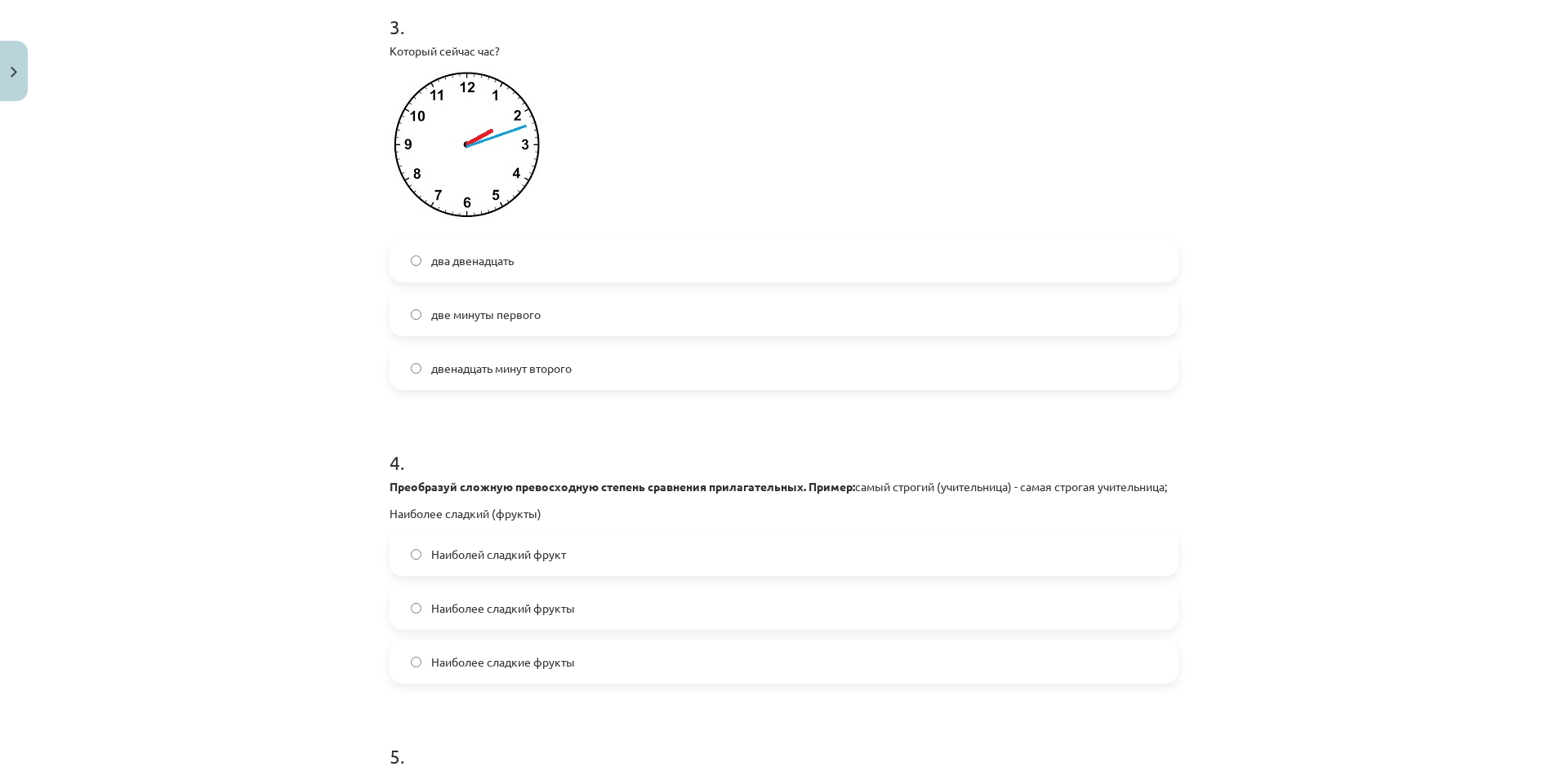
click at [569, 256] on label "два двенадцать" at bounding box center [784, 260] width 785 height 41
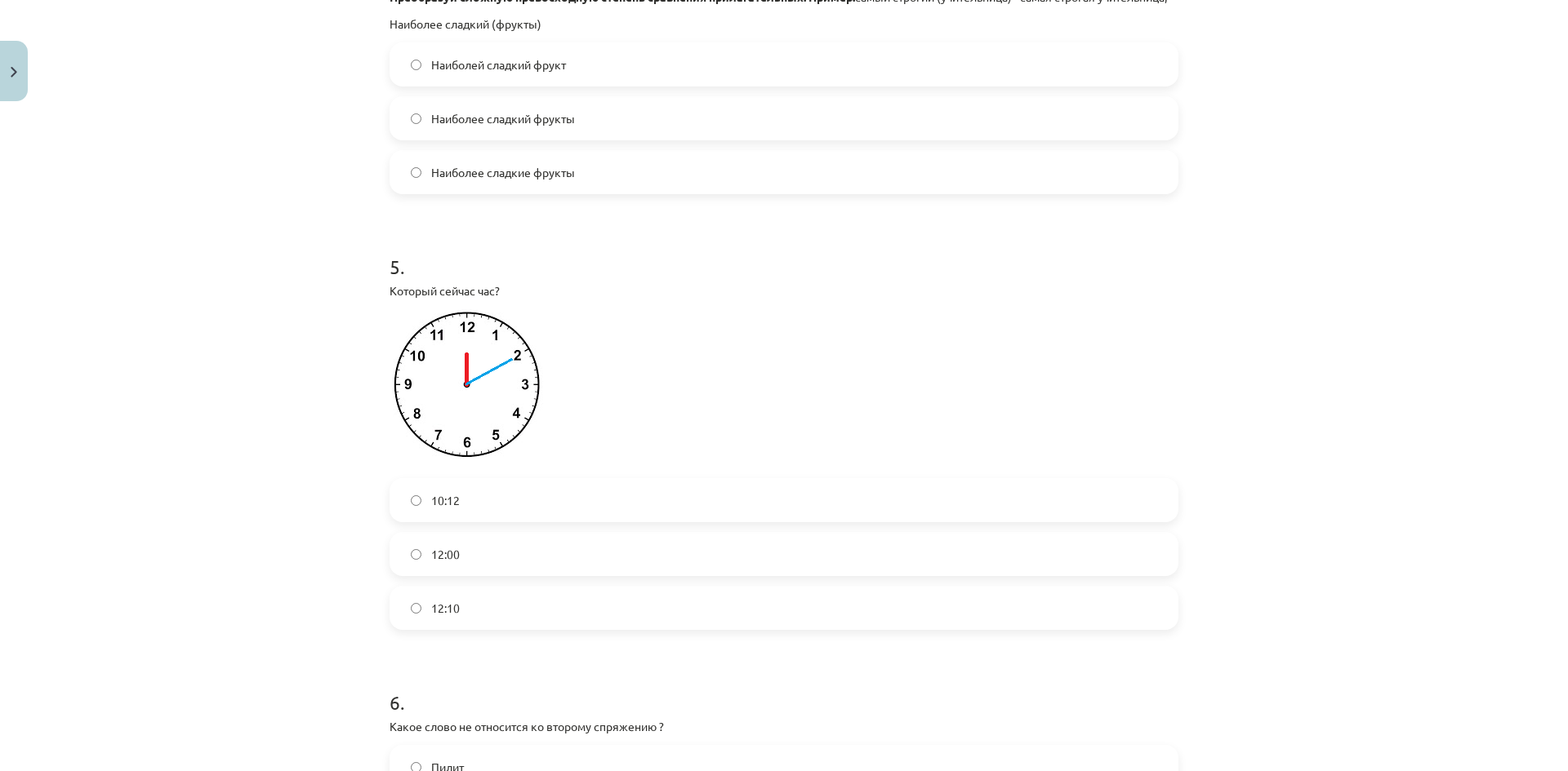
scroll to position [1550, 0]
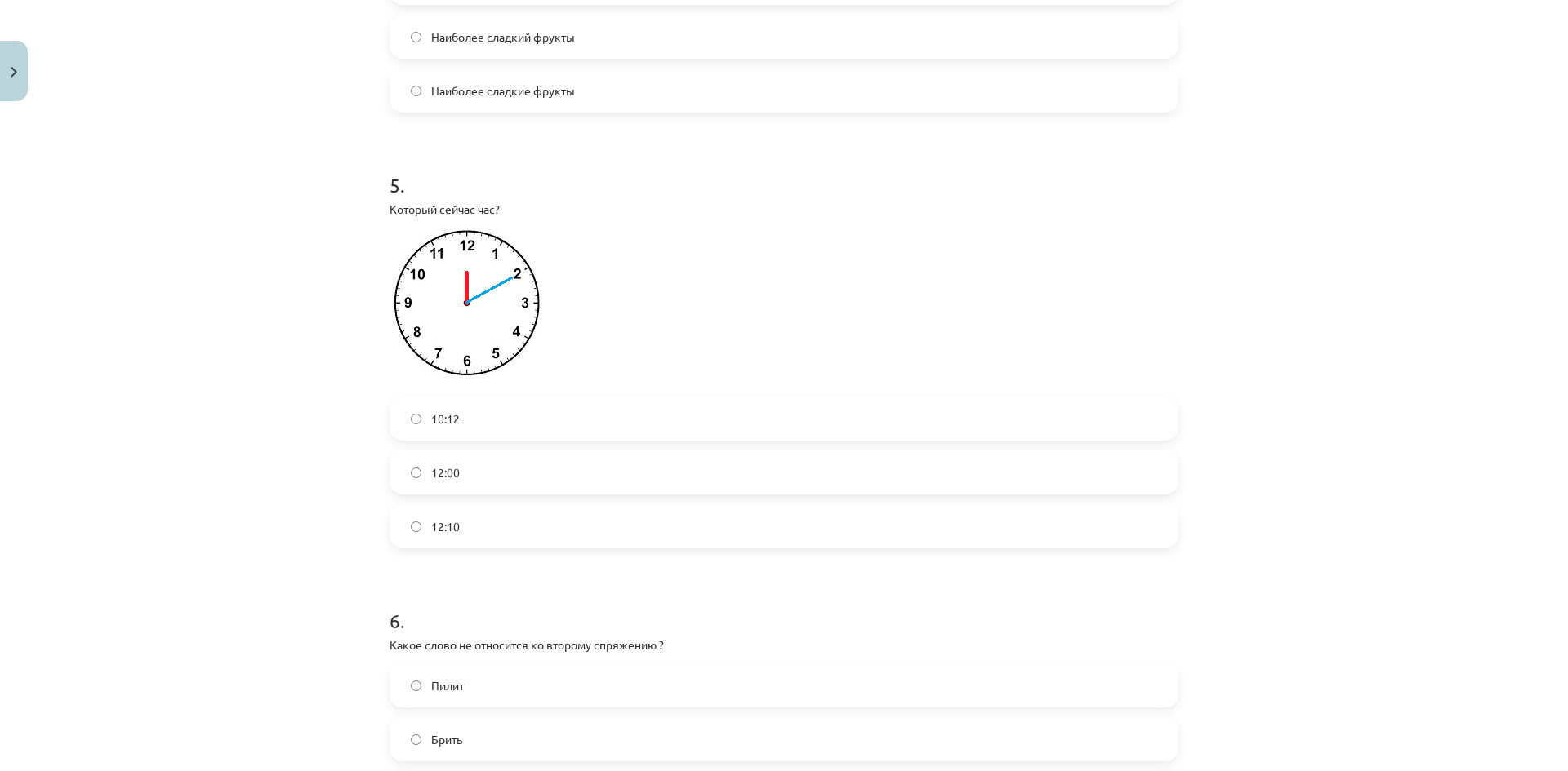
click at [520, 543] on label "12:10" at bounding box center [784, 527] width 785 height 41
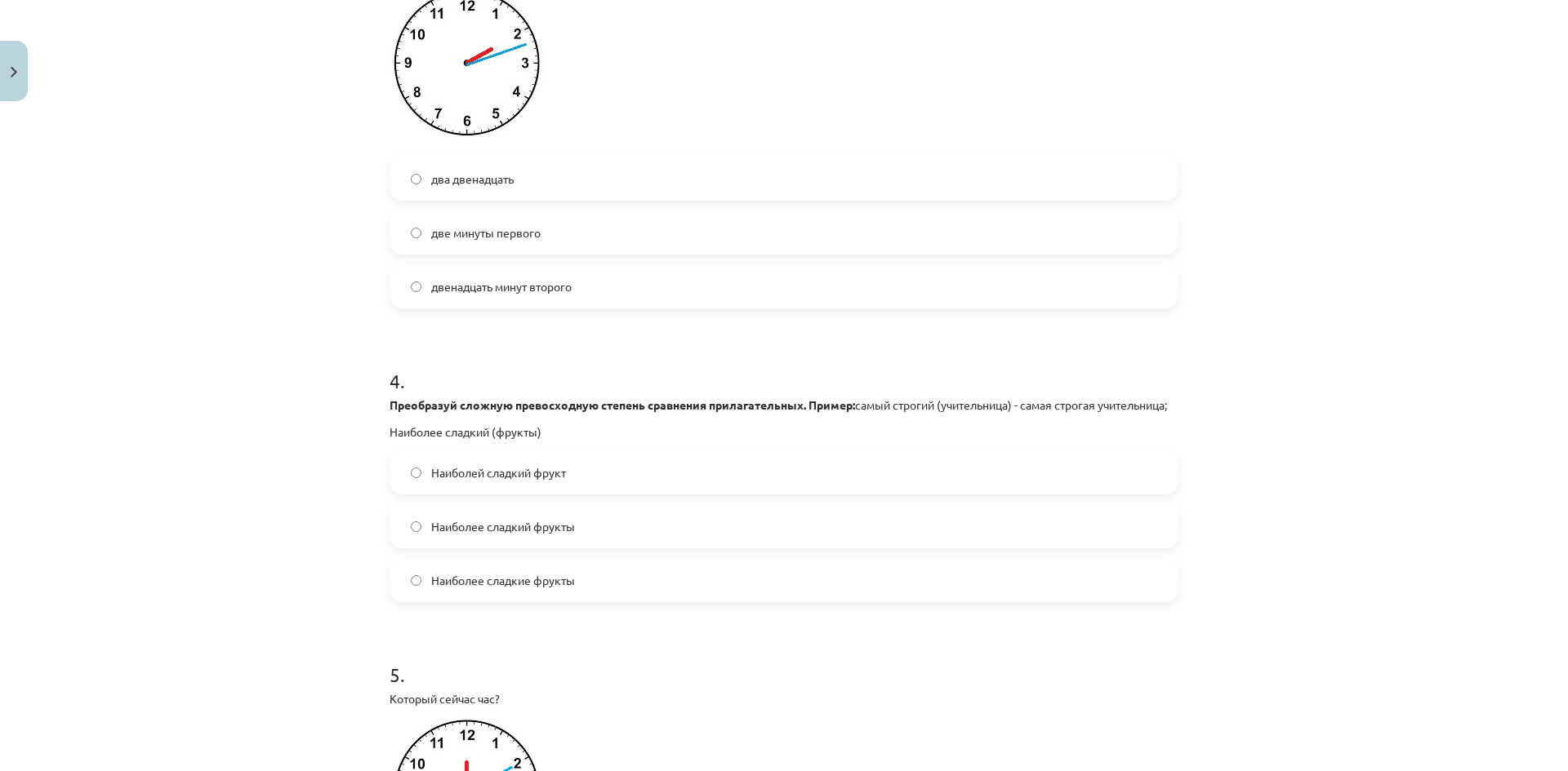
scroll to position [1142, 0]
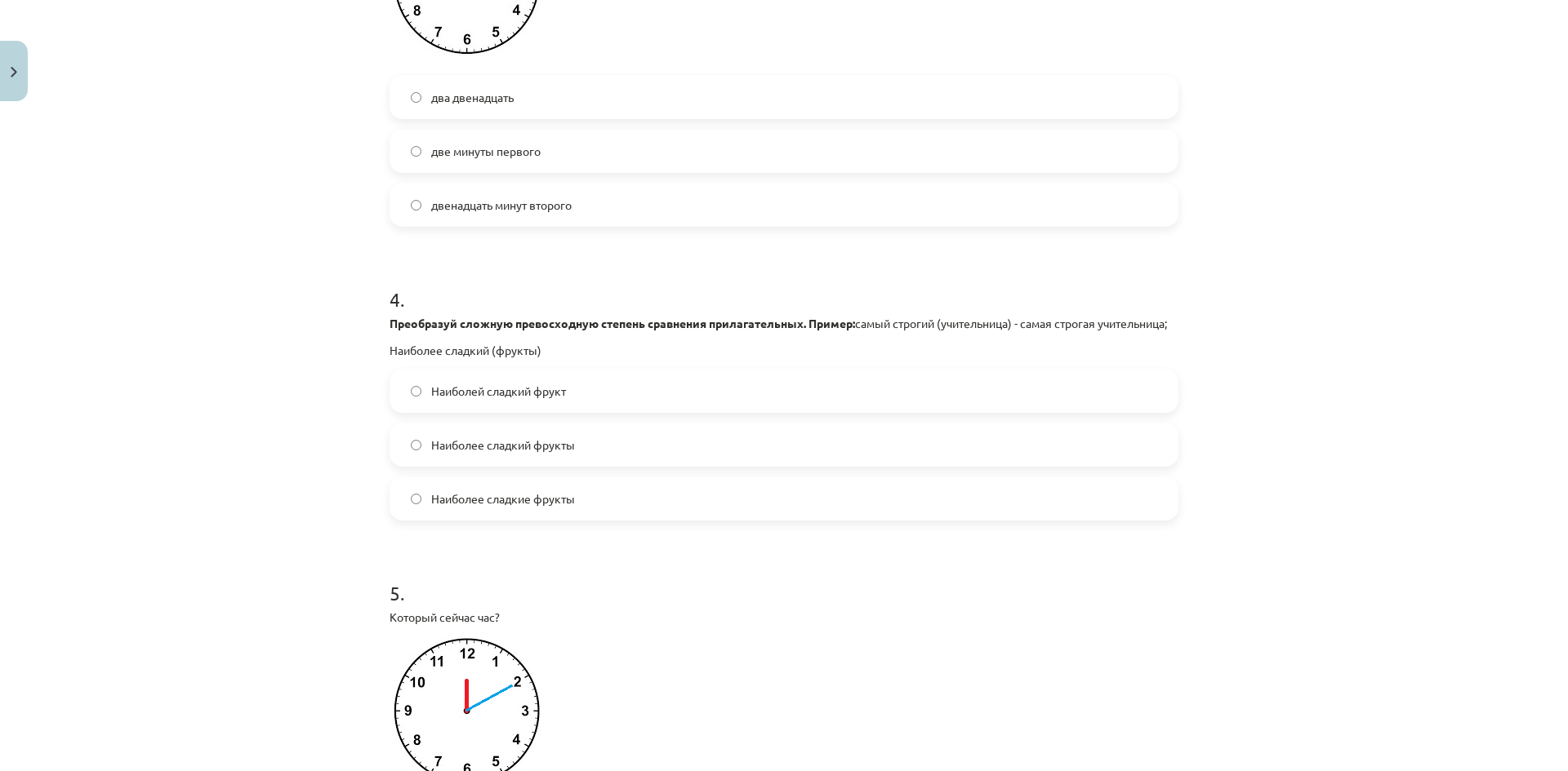
drag, startPoint x: 347, startPoint y: 316, endPoint x: 1143, endPoint y: 350, distance: 796.7
click at [1161, 355] on div "Mācību tēma: Krievu valodas b1 - 11. klases 1.ieskaites mācību materiāls #13 ✅ …" at bounding box center [784, 386] width 1568 height 771
click at [671, 293] on h1 "4 ." at bounding box center [784, 284] width 789 height 51
drag, startPoint x: 385, startPoint y: 366, endPoint x: 491, endPoint y: 373, distance: 106.2
click at [493, 359] on p "Наиболее сладкий (фрукты)" at bounding box center [784, 350] width 789 height 17
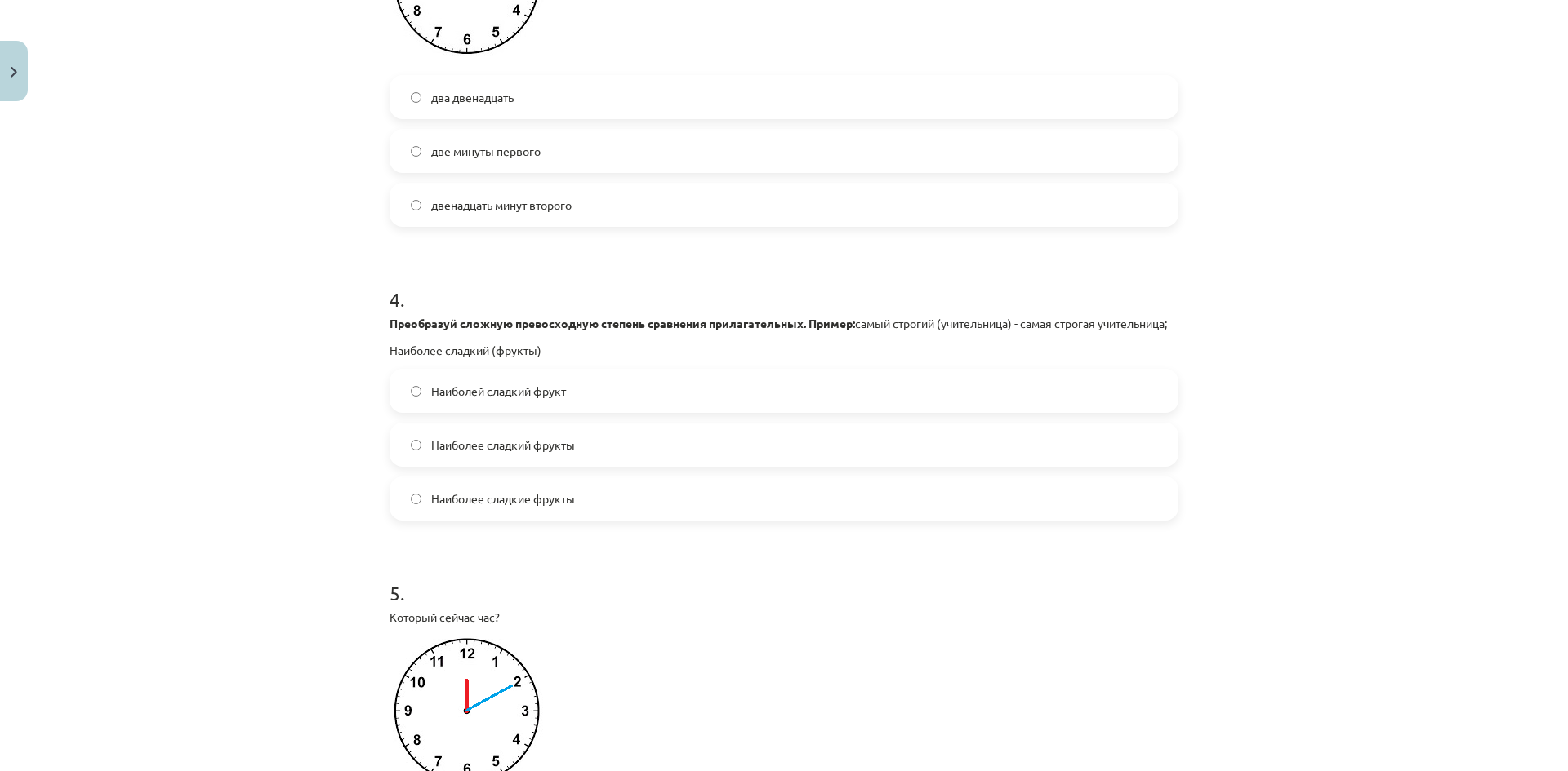
click at [1274, 322] on div "Mācību tēma: Krievu valodas b1 - 11. klases 1.ieskaites mācību materiāls #13 ✅ …" at bounding box center [784, 386] width 1568 height 771
drag, startPoint x: 421, startPoint y: 409, endPoint x: 477, endPoint y: 412, distance: 56.1
click at [479, 412] on label "Наиболей сладкий фрукт" at bounding box center [784, 391] width 785 height 41
click at [642, 359] on p "Наиболее сладкий (фрукты)" at bounding box center [784, 350] width 789 height 17
click at [644, 412] on label "Наиболей сладкий фрукт" at bounding box center [784, 391] width 785 height 41
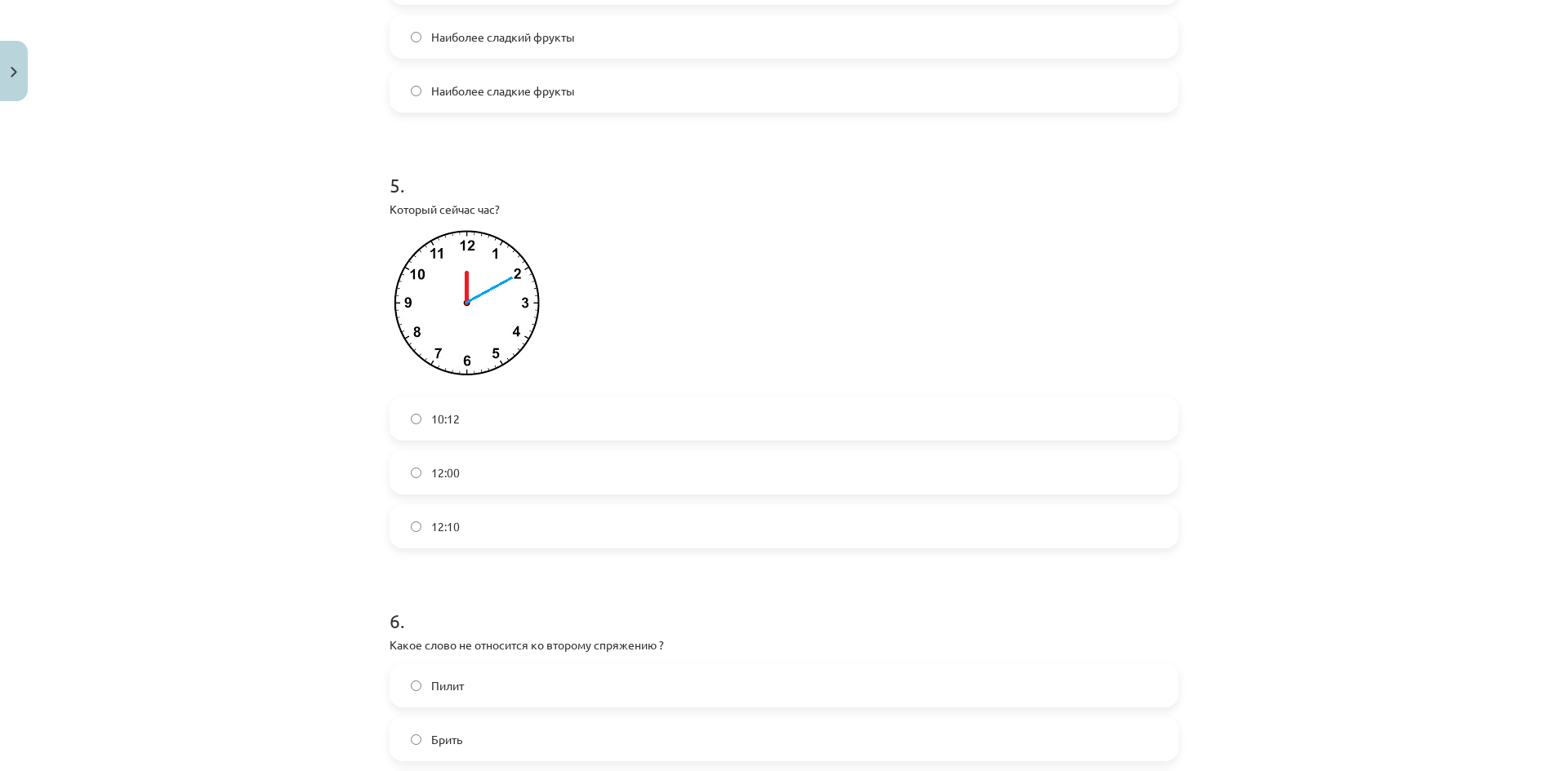
scroll to position [1877, 0]
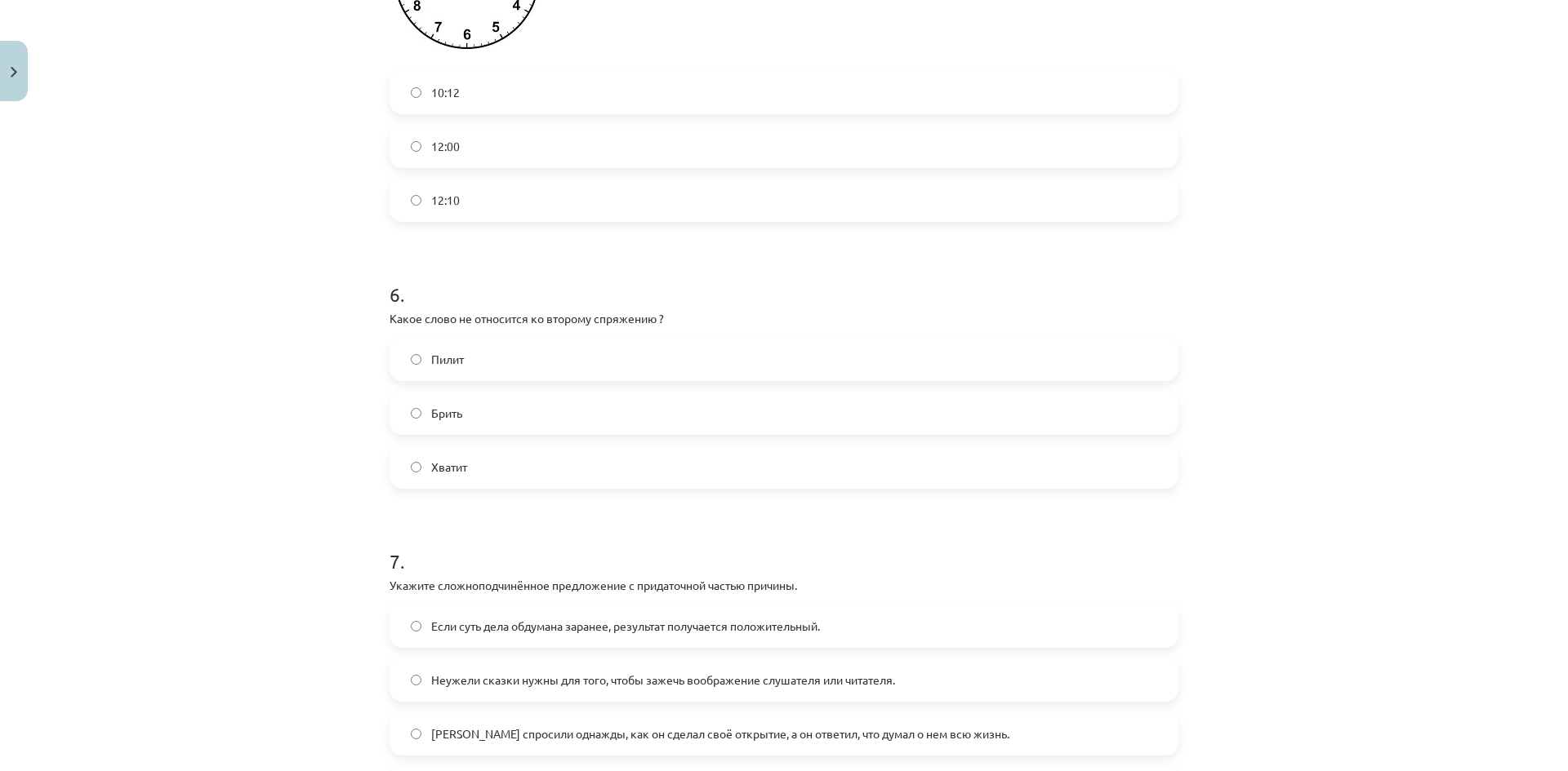
click at [701, 425] on label "Брить" at bounding box center [784, 414] width 785 height 41
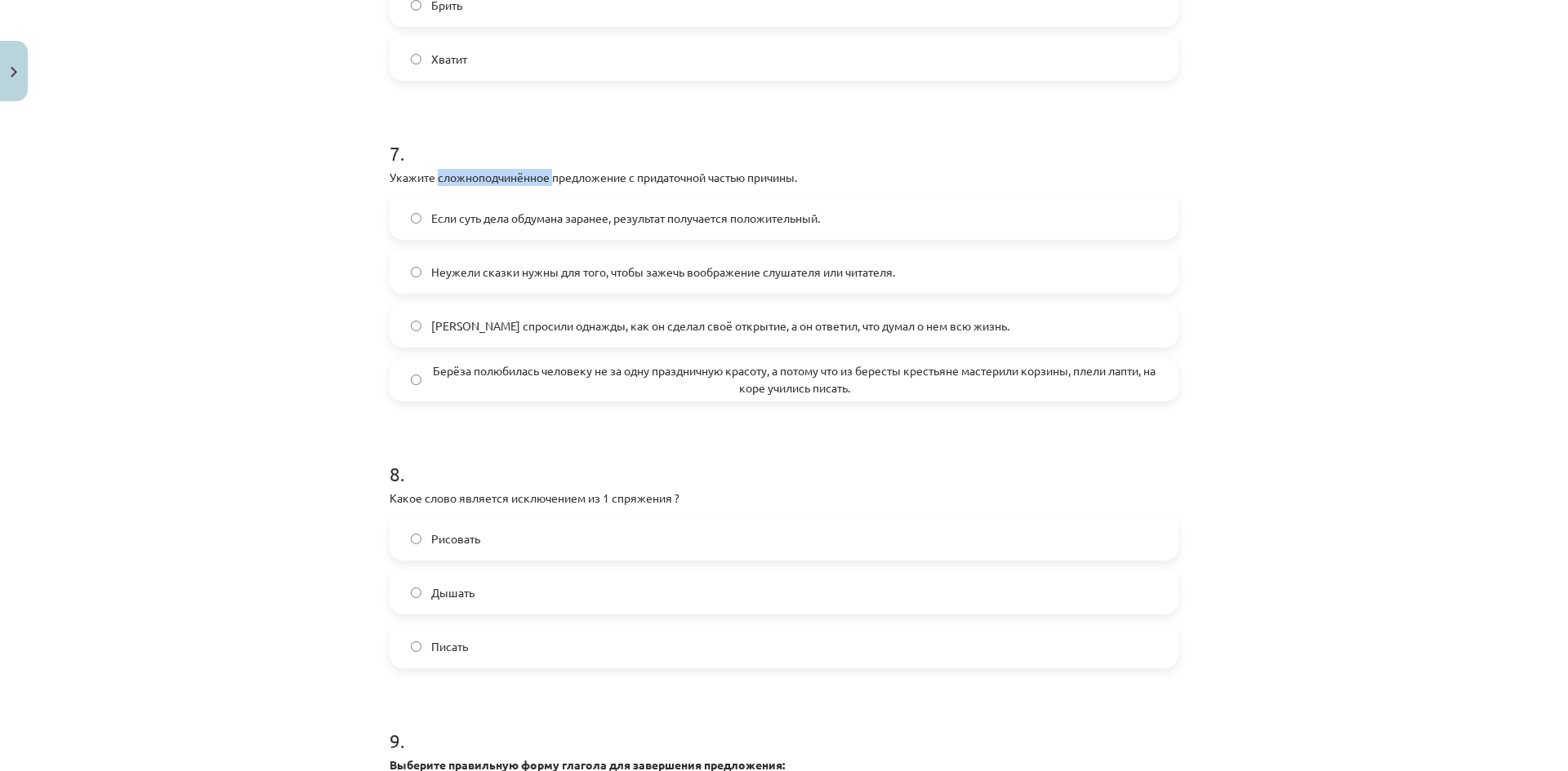
drag, startPoint x: 432, startPoint y: 194, endPoint x: 549, endPoint y: 198, distance: 117.1
click at [550, 186] on p "Укажите сложноподчинённое предложение с придаточной частью причины." at bounding box center [784, 178] width 789 height 17
click at [1330, 201] on div "Mācību tēma: Krievu valodas b1 - 11. klases 1.ieskaites mācību materiāls #13 ✅ …" at bounding box center [784, 386] width 1568 height 771
drag, startPoint x: 497, startPoint y: 202, endPoint x: 815, endPoint y: 182, distance: 318.6
click at [815, 182] on div "Mācību tēma: Krievu valodas b1 - 11. klases 1.ieskaites mācību materiāls #13 ✅ …" at bounding box center [784, 386] width 1568 height 771
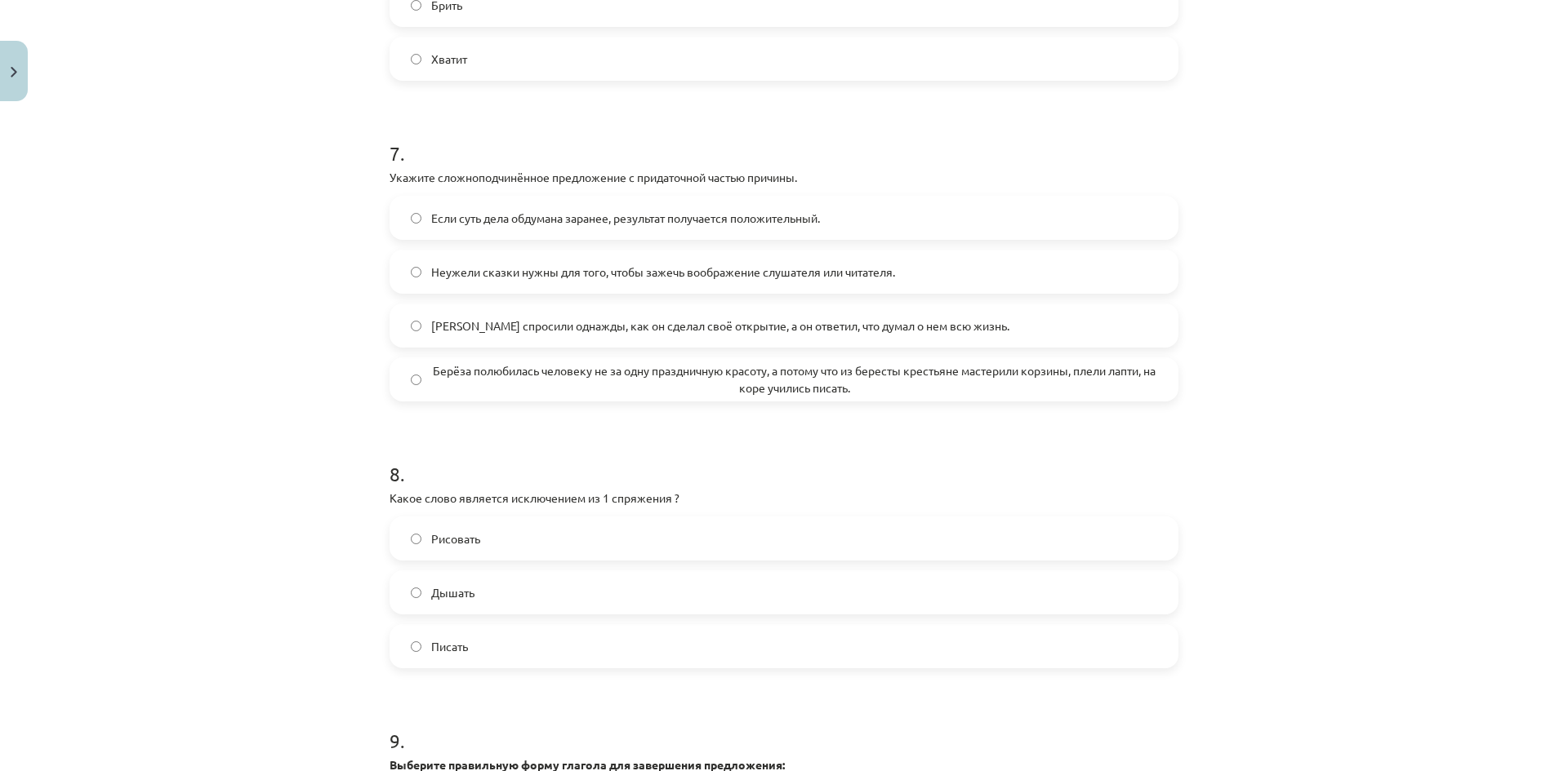
click at [1105, 160] on h1 "7 ." at bounding box center [784, 138] width 789 height 51
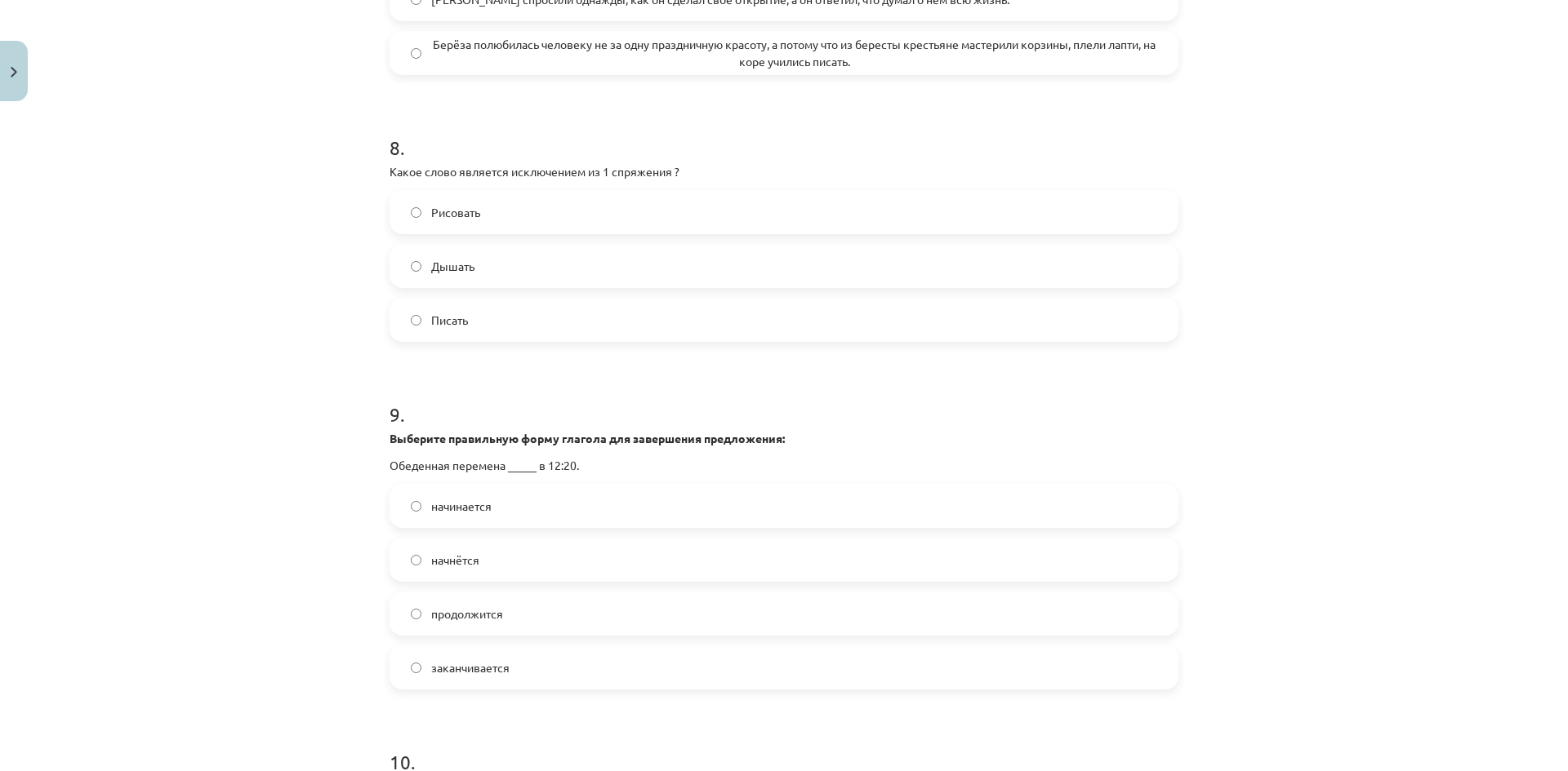
click at [644, 284] on label "Дышать" at bounding box center [784, 267] width 785 height 41
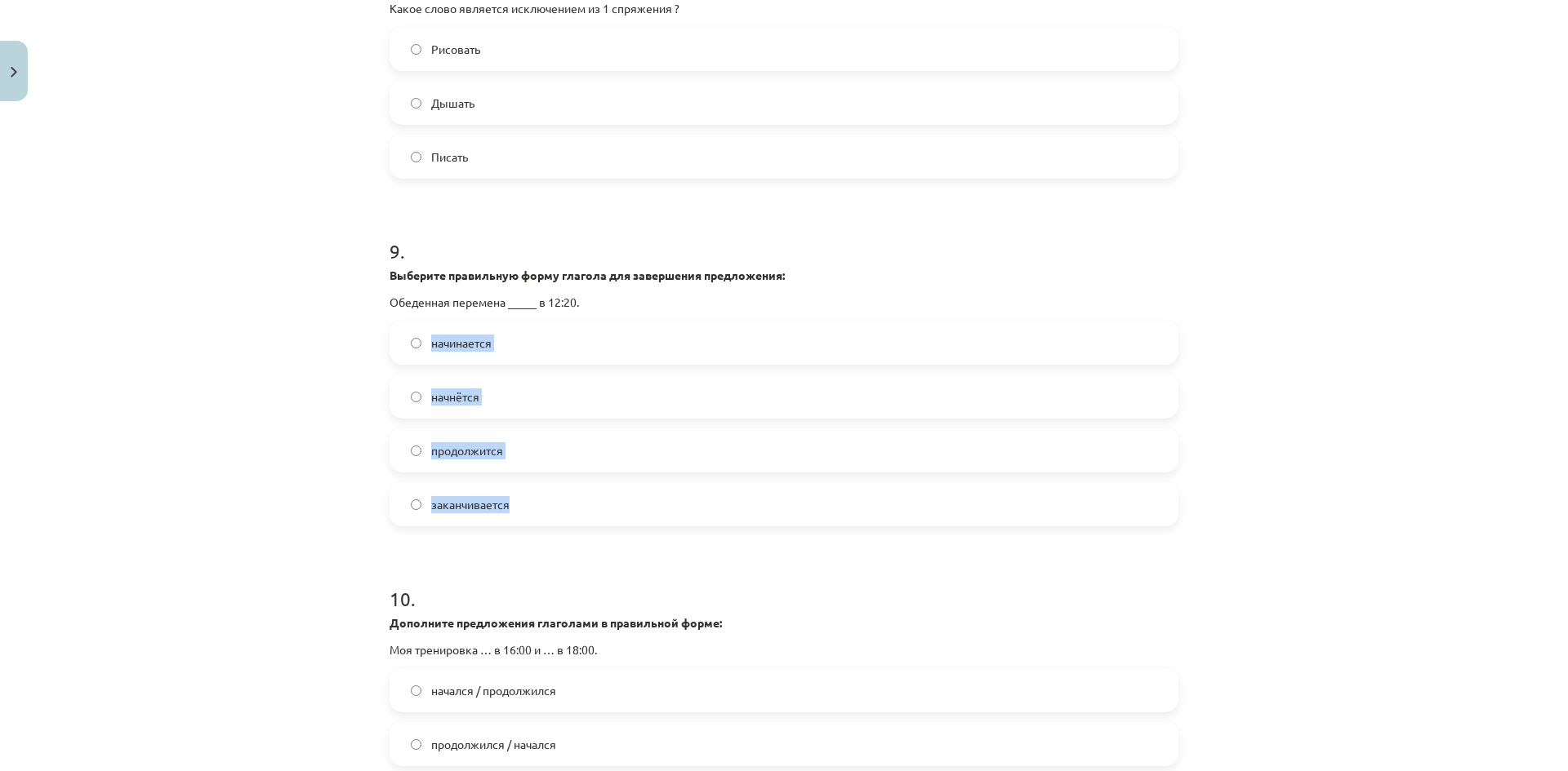
drag, startPoint x: 417, startPoint y: 354, endPoint x: 479, endPoint y: 517, distance: 174.4
click at [529, 526] on div "начинается начнётся продолжится заканчивается" at bounding box center [784, 424] width 789 height 206
click at [924, 234] on h1 "9 ." at bounding box center [784, 237] width 789 height 51
click at [637, 361] on label "начинается" at bounding box center [784, 343] width 785 height 41
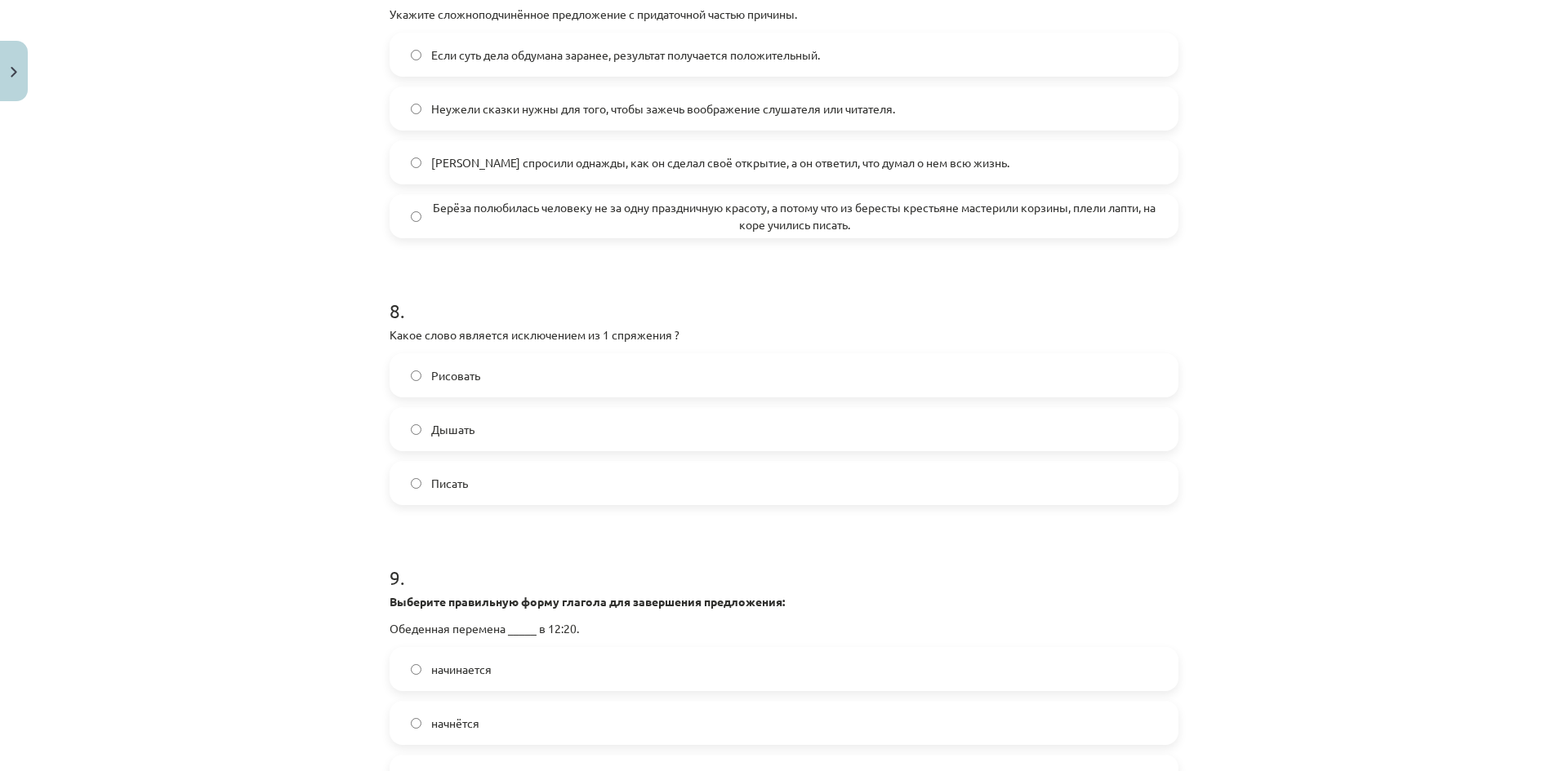
scroll to position [2204, 0]
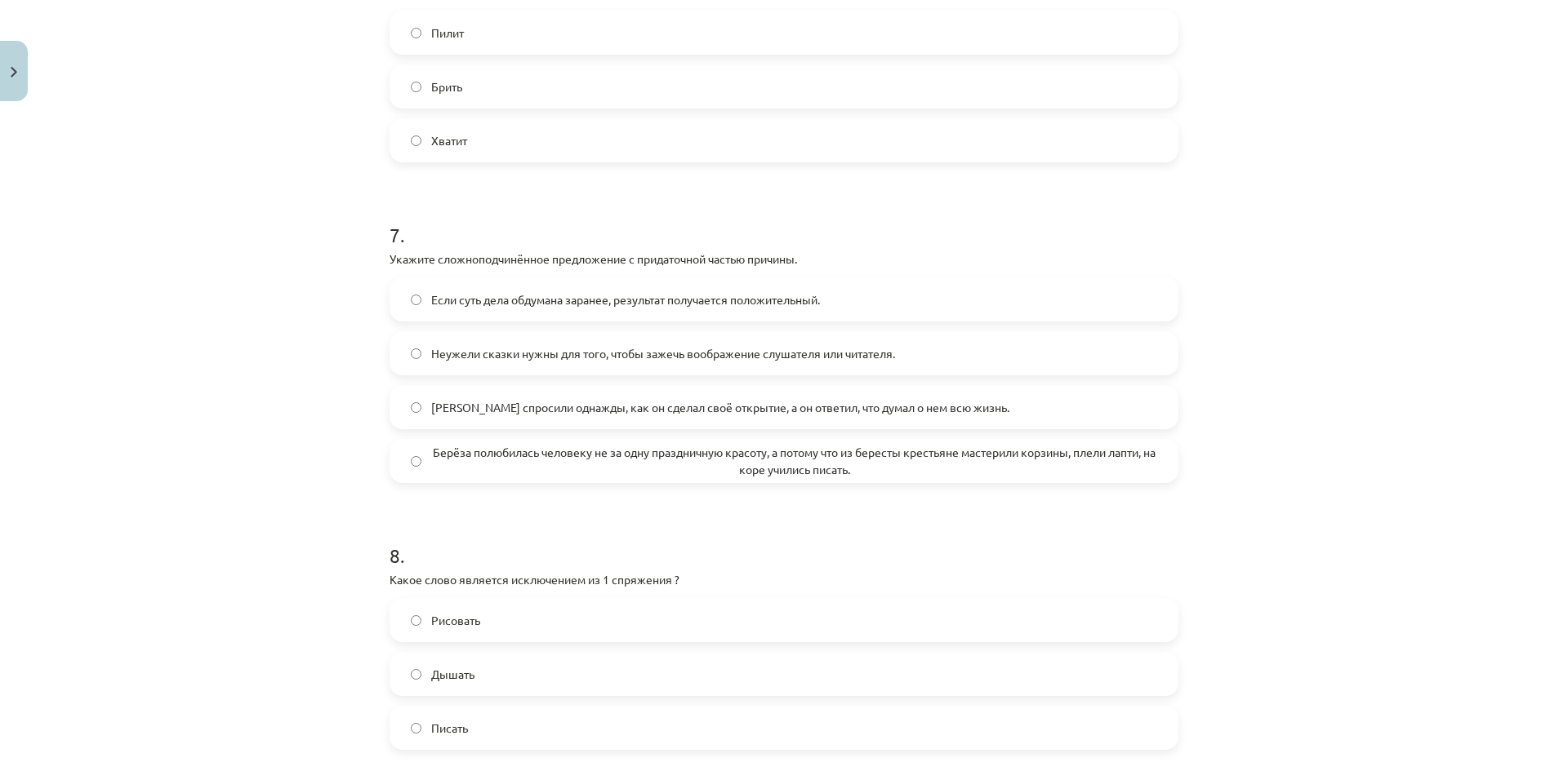
click at [916, 316] on label "Если суть дела обдумана заранее, результат получается положительный." at bounding box center [784, 299] width 785 height 41
click at [644, 362] on span "Неужели сказки нужны для того, чтобы зажечь воображение слушателя или читателя." at bounding box center [663, 354] width 463 height 17
click at [936, 467] on span "Берёза полюбилась человеку не за одну праздничную красоту, а потому что из бере…" at bounding box center [794, 461] width 725 height 35
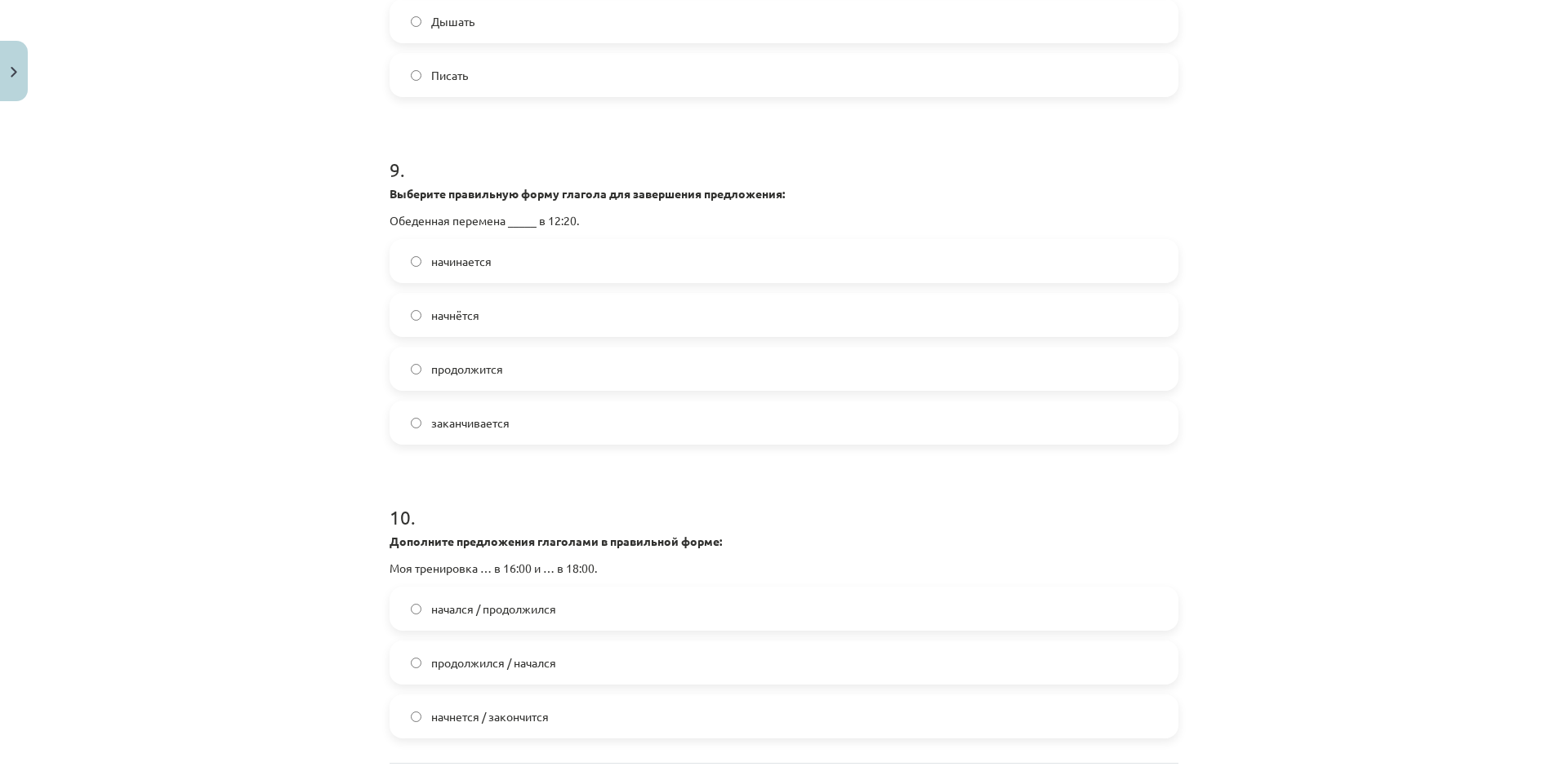
scroll to position [3031, 0]
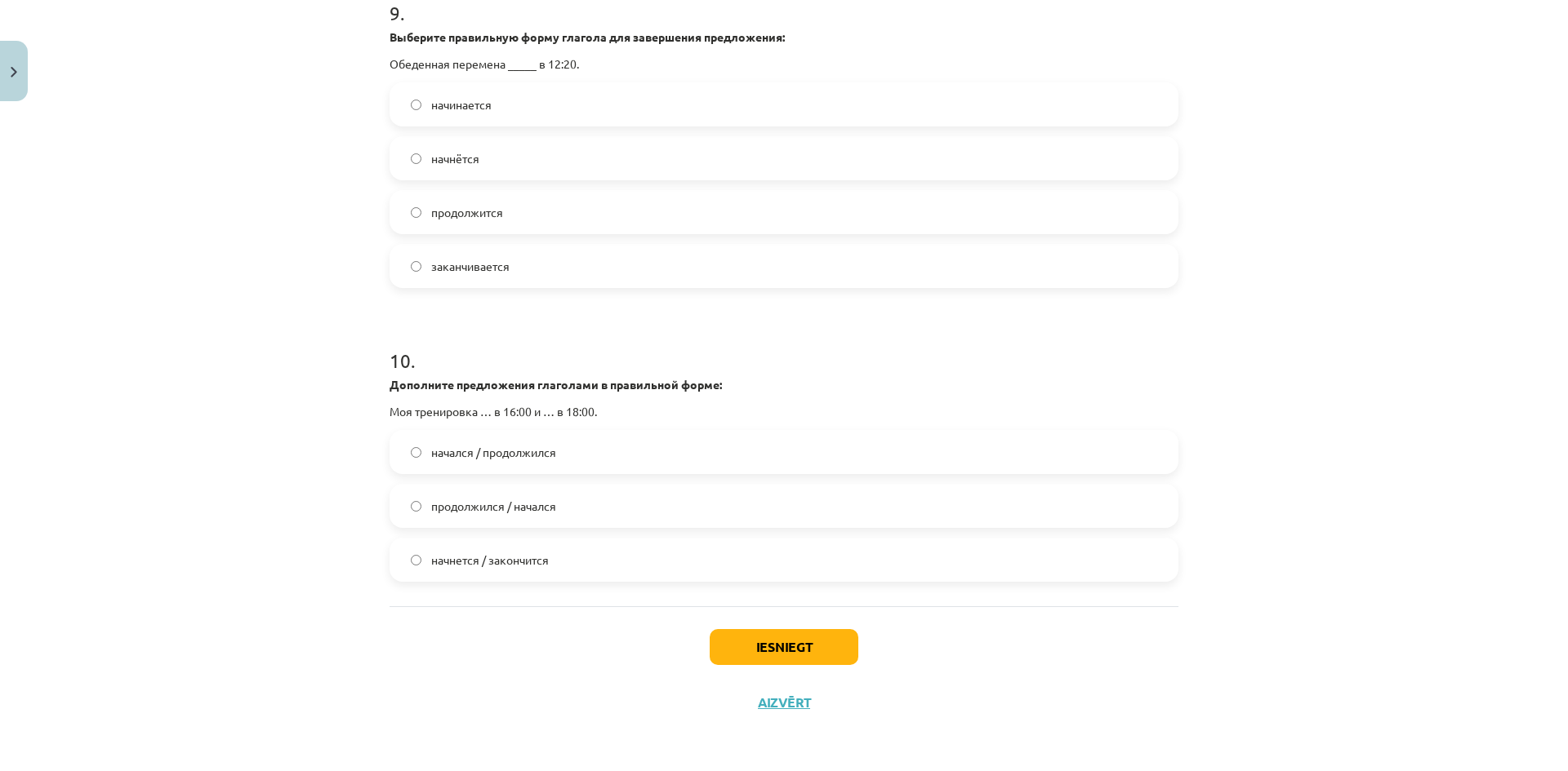
click at [574, 553] on label "начнется / закончится" at bounding box center [784, 560] width 785 height 41
click at [739, 619] on div "Iesniegt Aizvērt" at bounding box center [784, 663] width 789 height 114
click at [747, 639] on button "Iesniegt" at bounding box center [784, 647] width 149 height 36
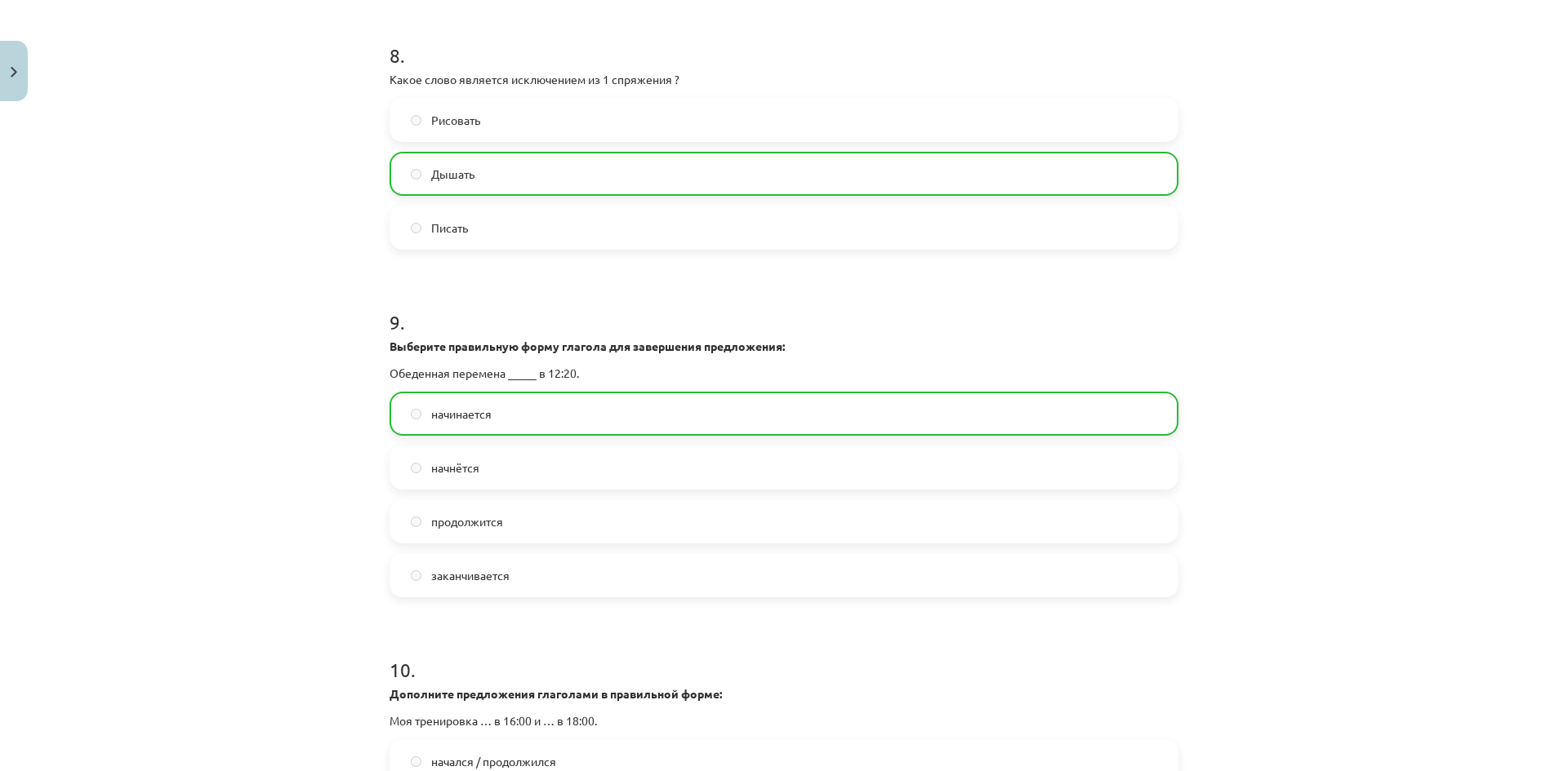
scroll to position [3083, 0]
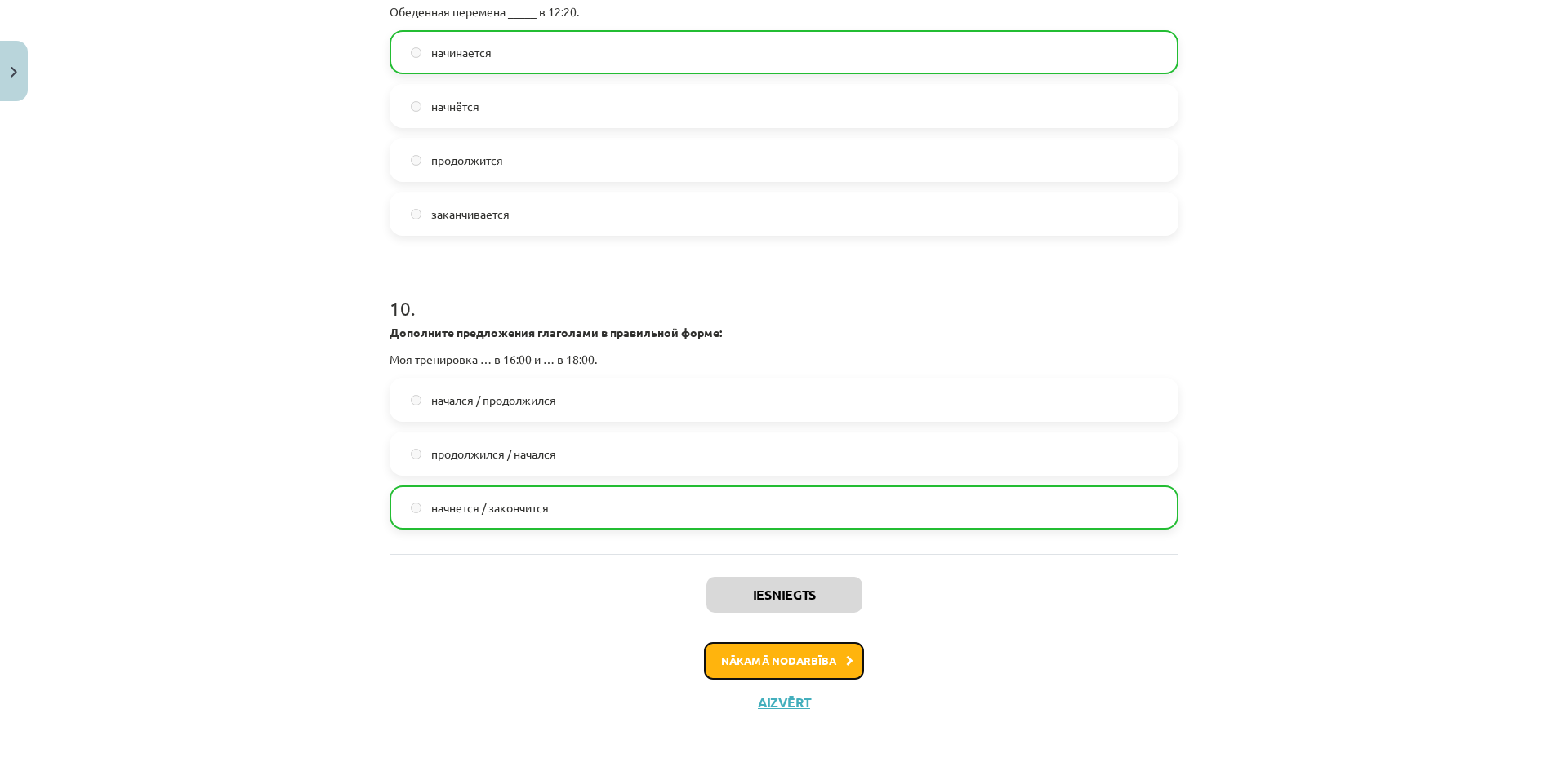
click at [808, 652] on button "Nākamā nodarbība" at bounding box center [784, 661] width 160 height 37
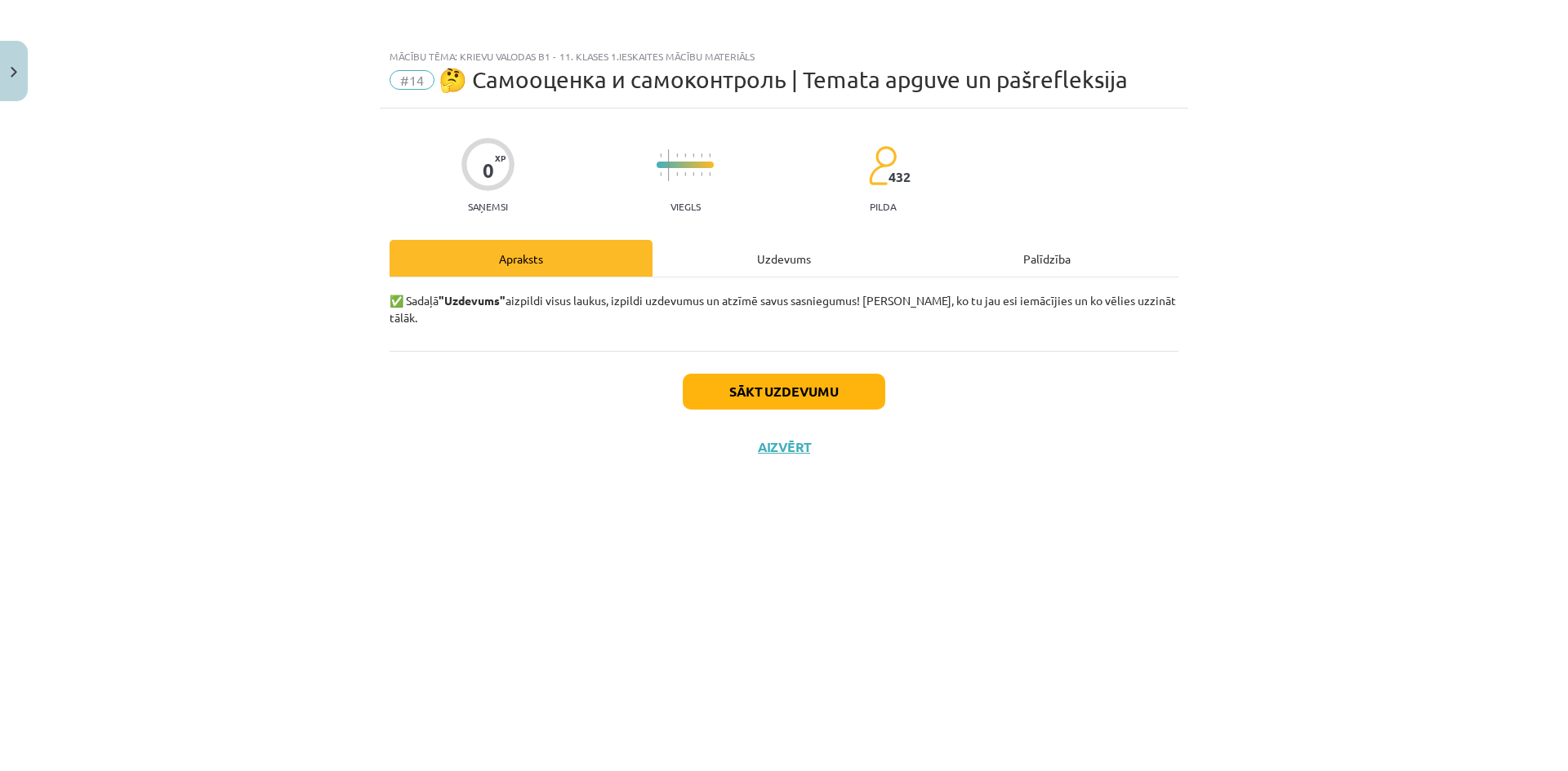
click at [809, 256] on div "Uzdevums" at bounding box center [784, 257] width 263 height 36
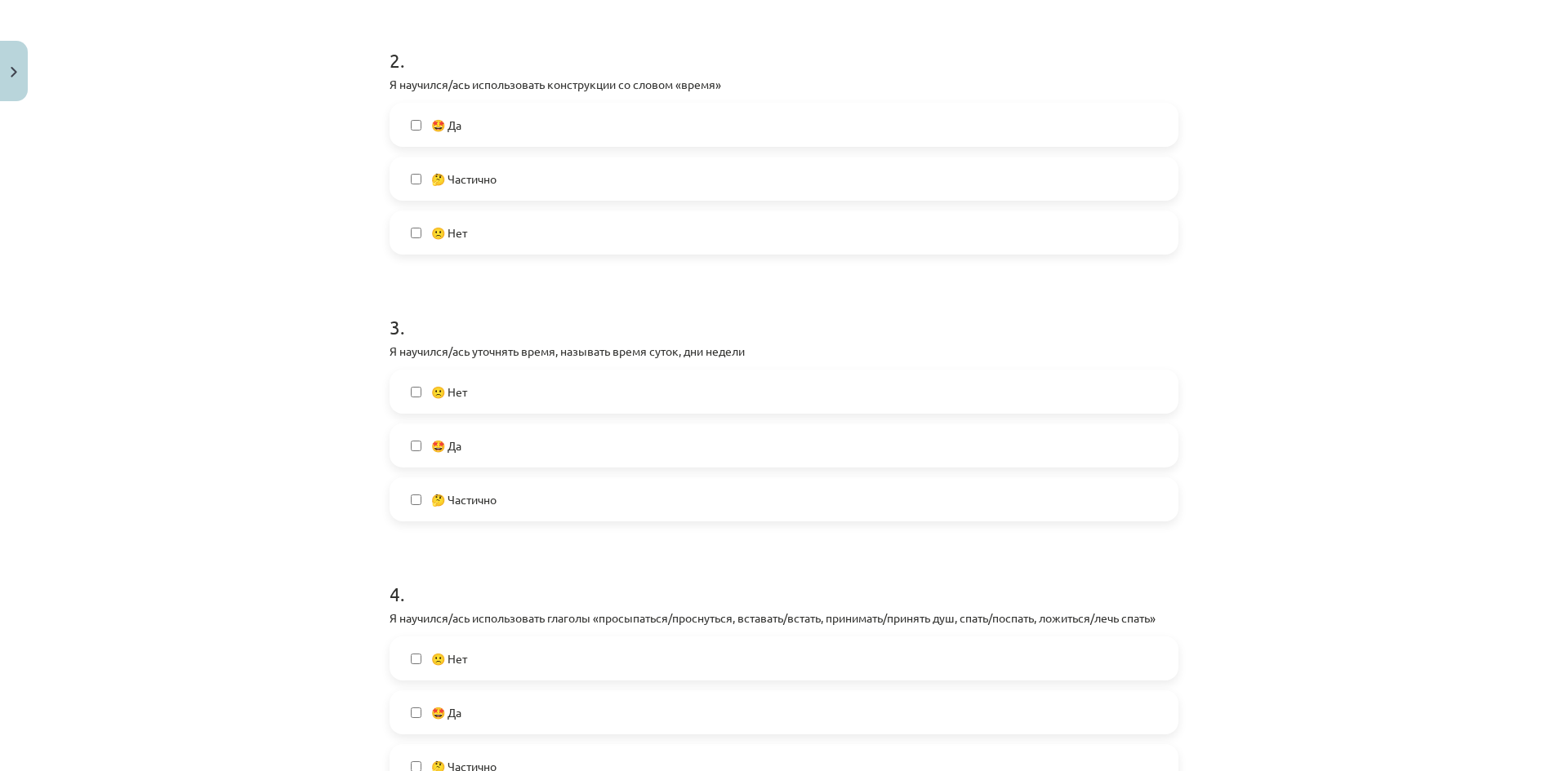
scroll to position [653, 0]
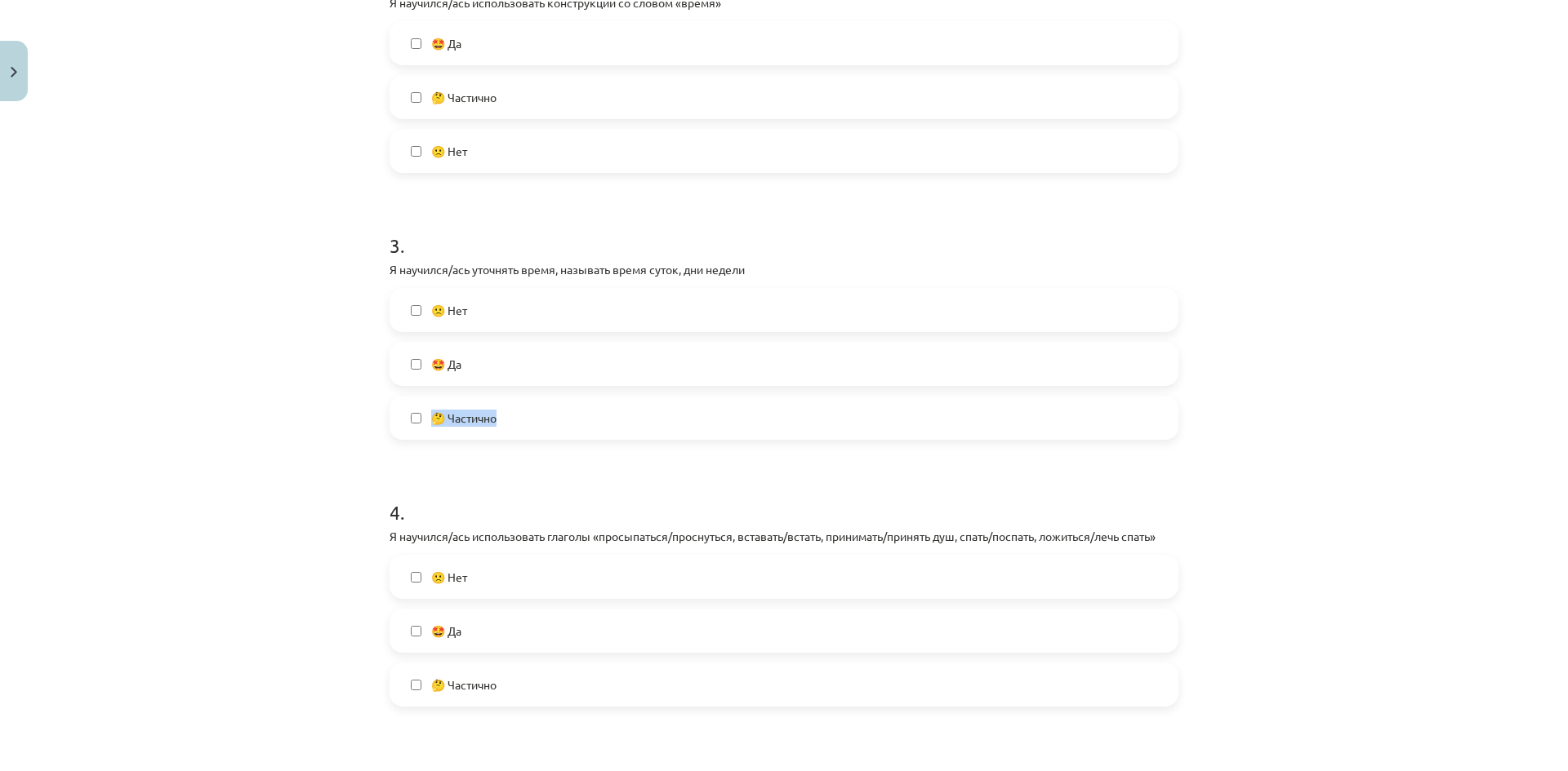
click at [405, 423] on label "🤔 Частично" at bounding box center [784, 418] width 785 height 41
drag, startPoint x: 518, startPoint y: 482, endPoint x: 505, endPoint y: 435, distance: 48.8
click at [518, 479] on h1 "4 ." at bounding box center [784, 498] width 789 height 51
drag, startPoint x: 505, startPoint y: 420, endPoint x: 448, endPoint y: 420, distance: 57.0
click at [448, 420] on label "🤔 Частично" at bounding box center [784, 418] width 785 height 41
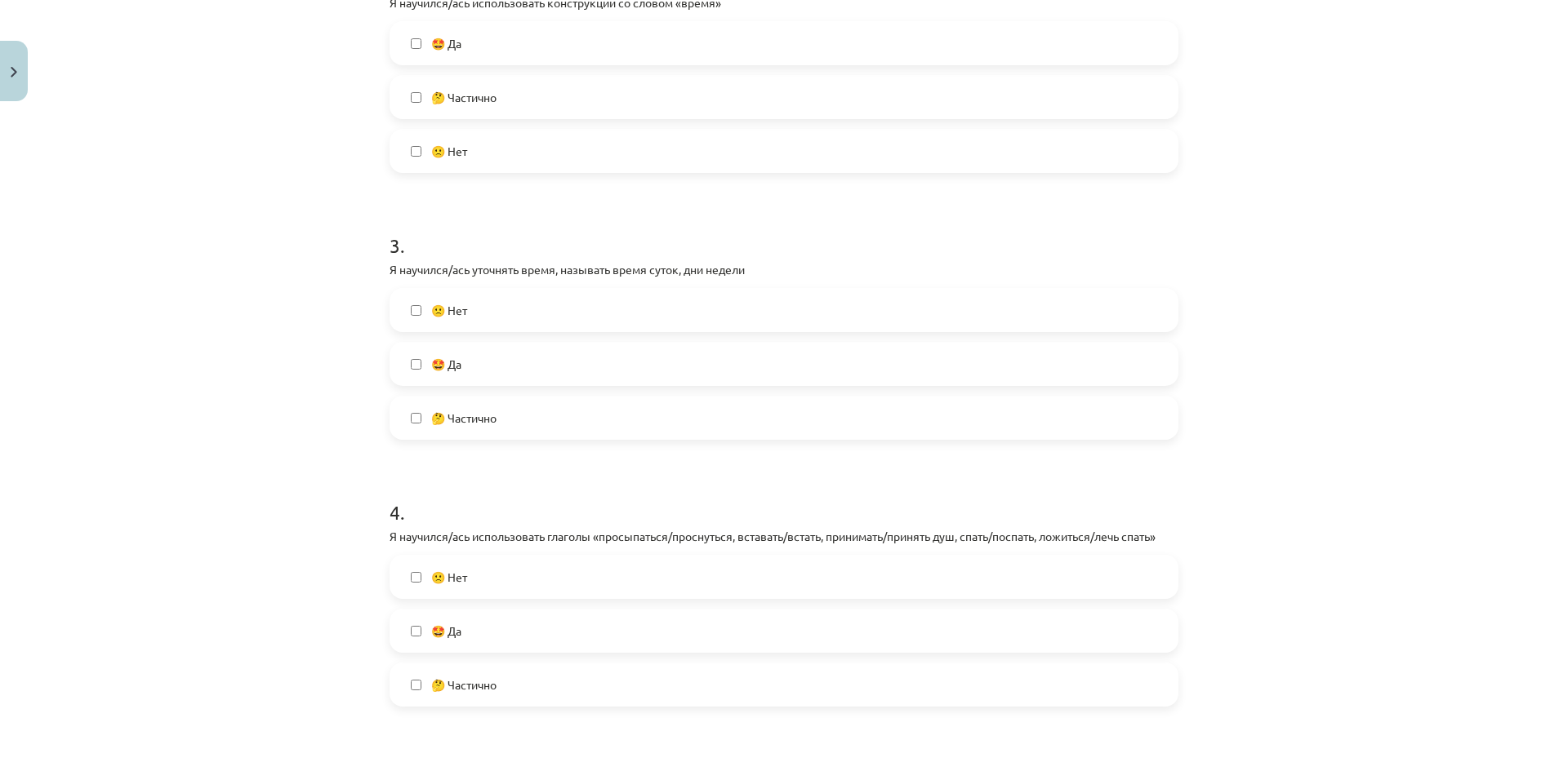
drag, startPoint x: 447, startPoint y: 418, endPoint x: 458, endPoint y: 431, distance: 17.0
click at [494, 499] on h1 "4 ." at bounding box center [784, 498] width 789 height 51
drag, startPoint x: 444, startPoint y: 411, endPoint x: 498, endPoint y: 423, distance: 55.3
click at [500, 423] on label "🤔 Частично" at bounding box center [784, 418] width 785 height 41
click at [654, 413] on label "🤔 Частично" at bounding box center [784, 418] width 785 height 41
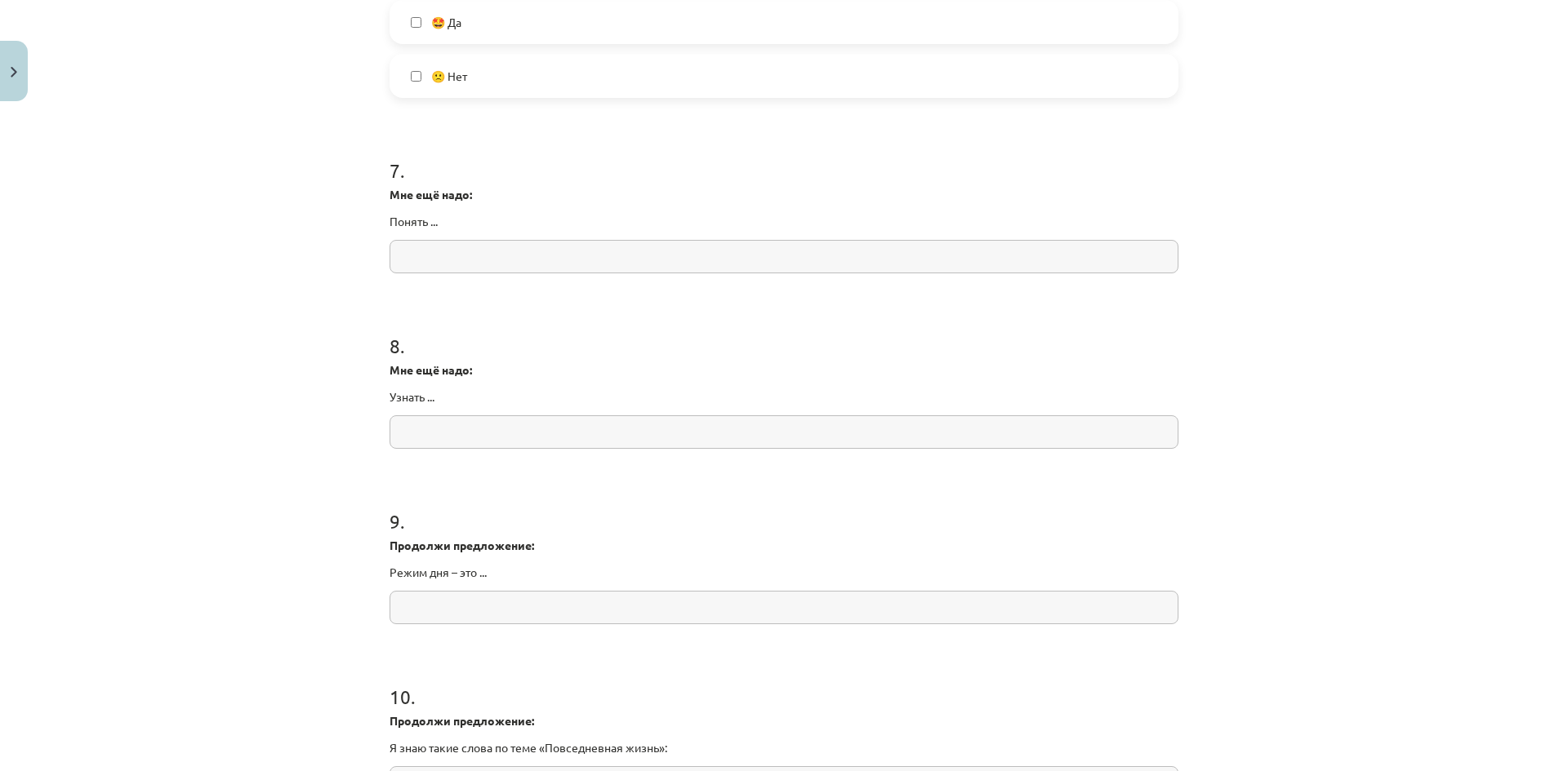
scroll to position [2003, 0]
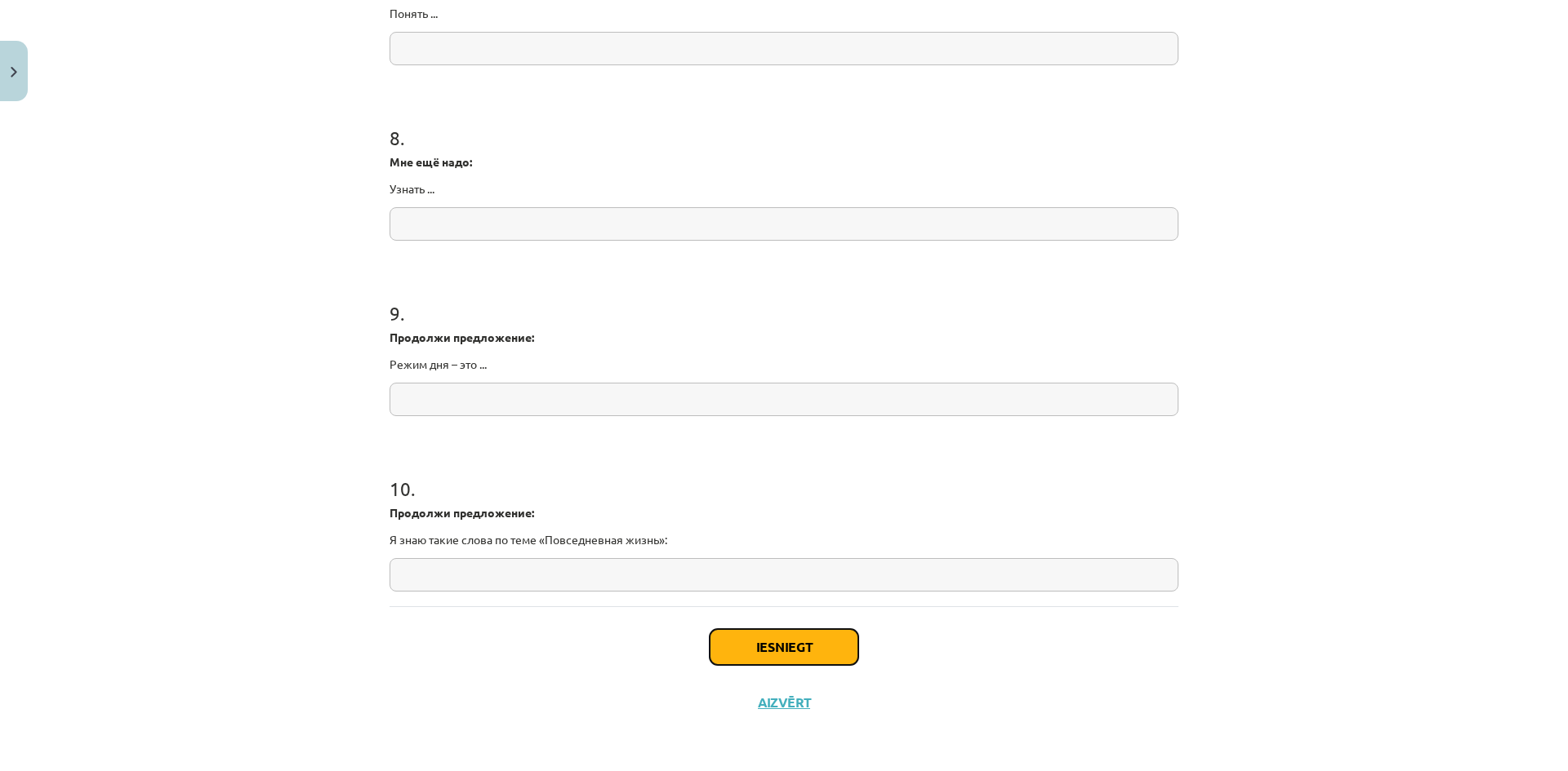
click at [772, 633] on button "Iesniegt" at bounding box center [784, 647] width 149 height 36
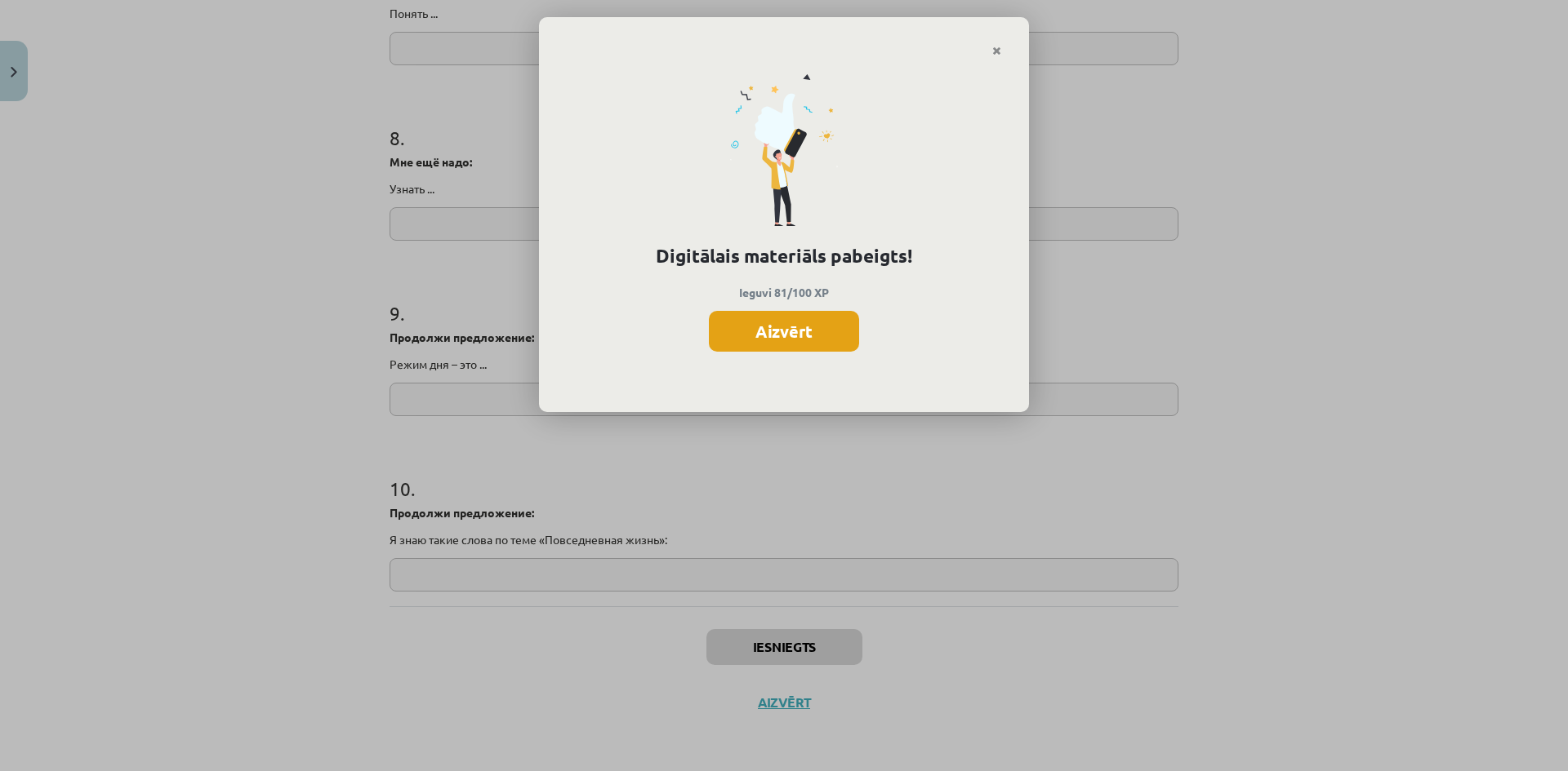
click at [790, 333] on button "Aizvērt" at bounding box center [784, 331] width 150 height 41
